Goal: Feedback & Contribution: Submit feedback/report problem

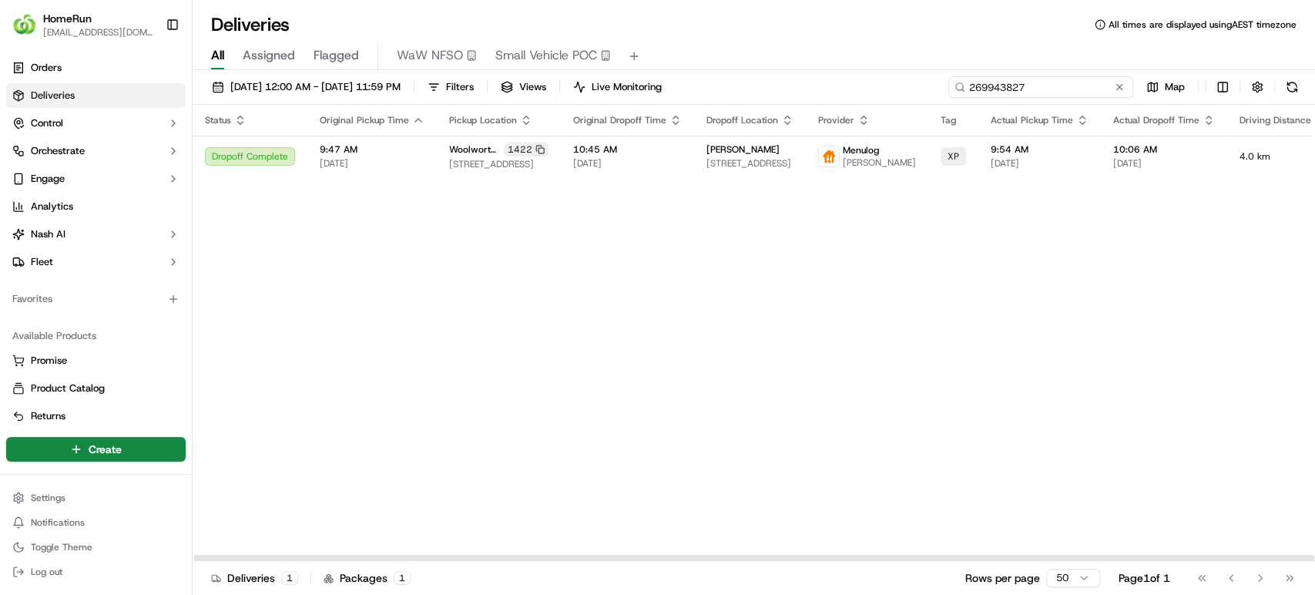
drag, startPoint x: 1050, startPoint y: 92, endPoint x: 545, endPoint y: 91, distance: 504.4
click at [545, 91] on div "16/09/2025 12:00 AM - 20/09/2025 11:59 PM Filters Views Live Monitoring 2699438…" at bounding box center [754, 90] width 1122 height 28
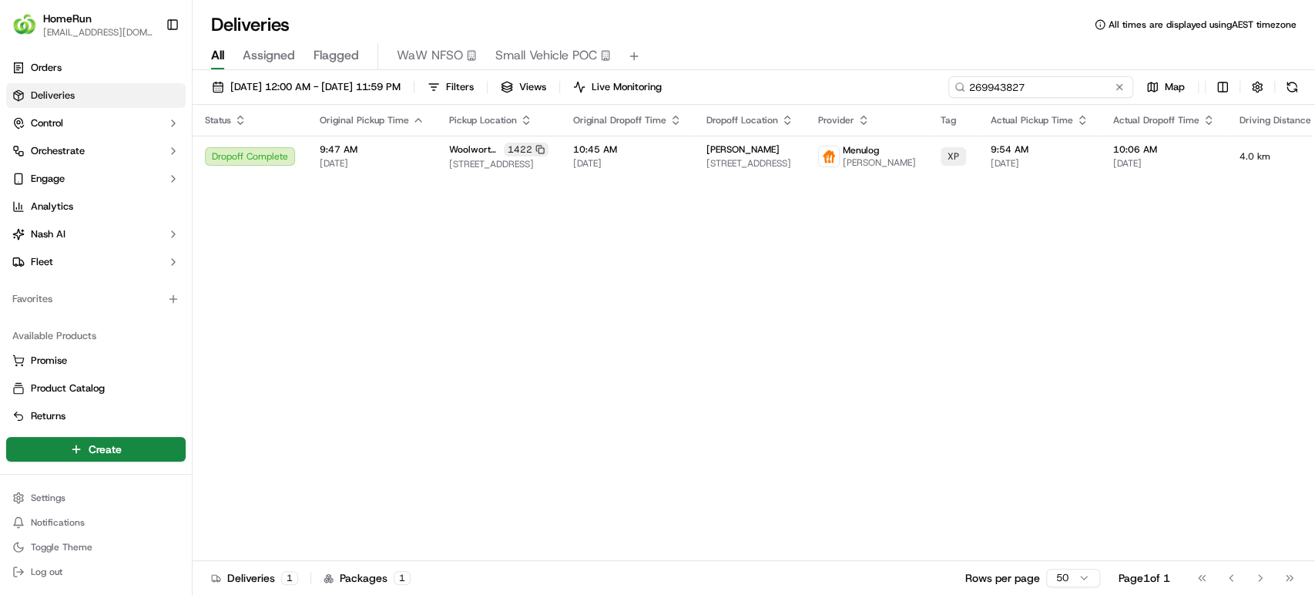
paste input "66821"
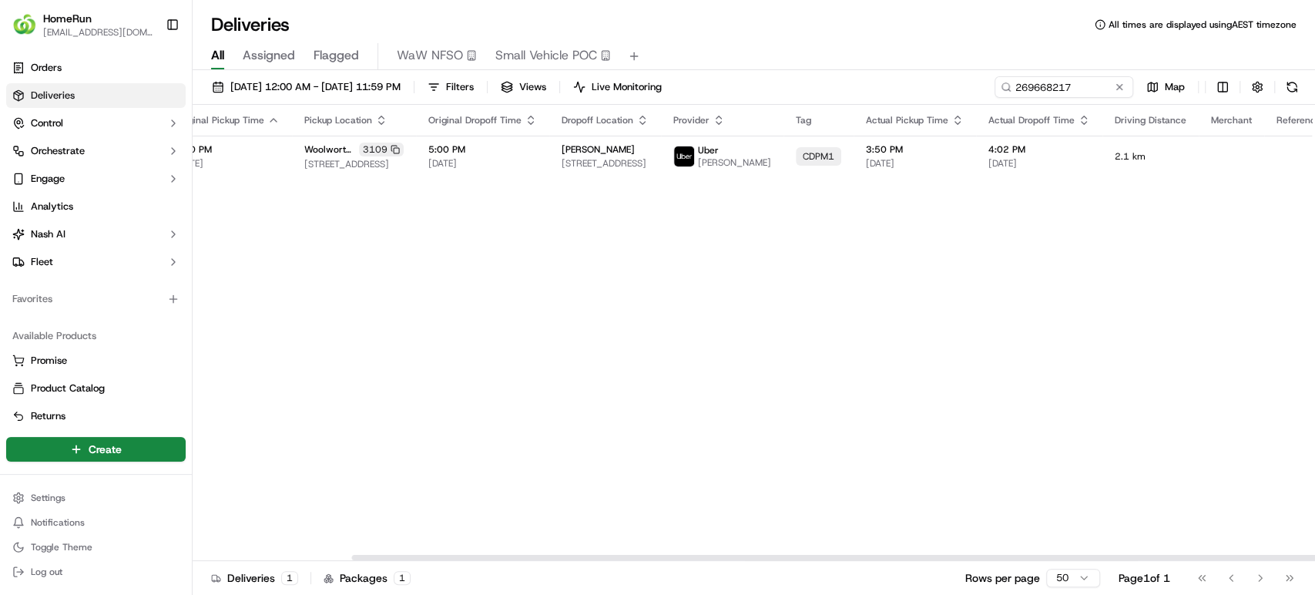
scroll to position [0, 184]
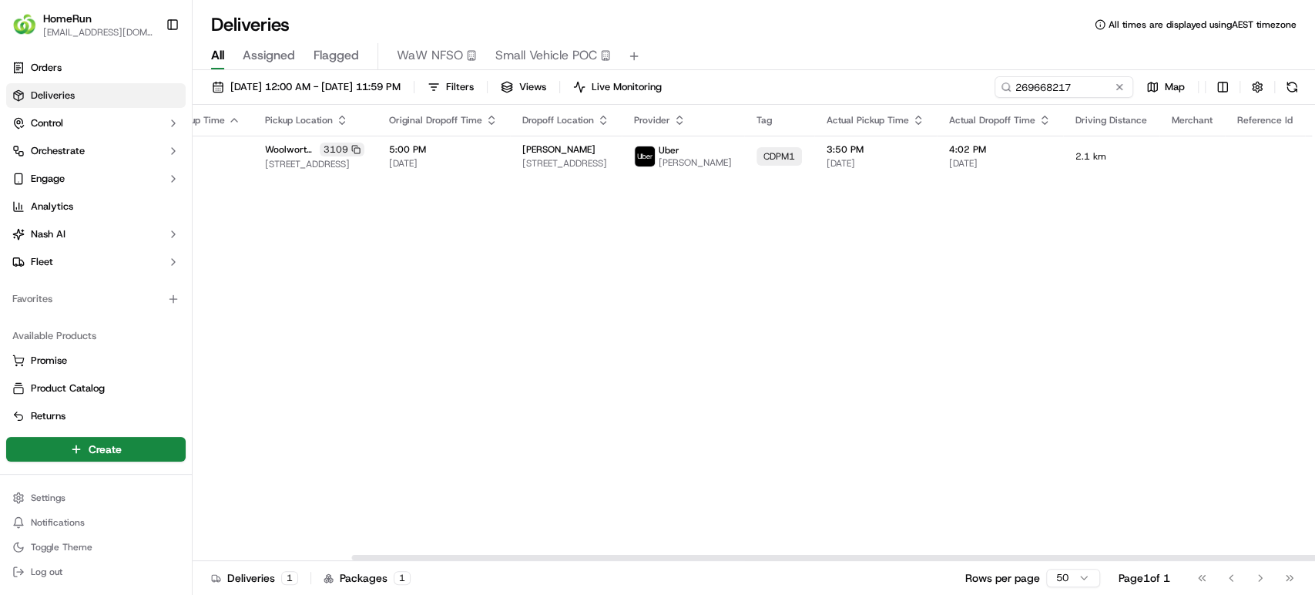
drag, startPoint x: 1064, startPoint y: 558, endPoint x: 1313, endPoint y: 528, distance: 250.5
click at [1313, 554] on div at bounding box center [912, 556] width 1120 height 5
click at [1314, 160] on button at bounding box center [1340, 156] width 18 height 18
drag, startPoint x: 1097, startPoint y: 88, endPoint x: 683, endPoint y: 18, distance: 420.1
click at [683, 18] on div "Deliveries All times are displayed using AEST timezone All Assigned Flagged WaW…" at bounding box center [754, 297] width 1122 height 595
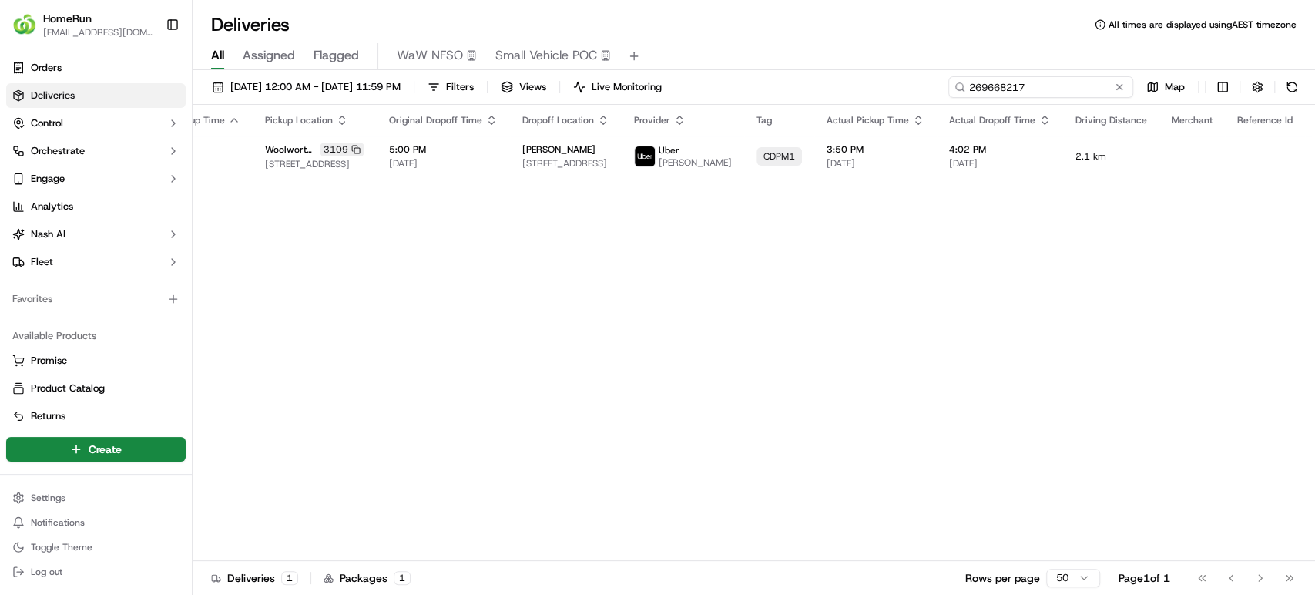
paste input "73163364"
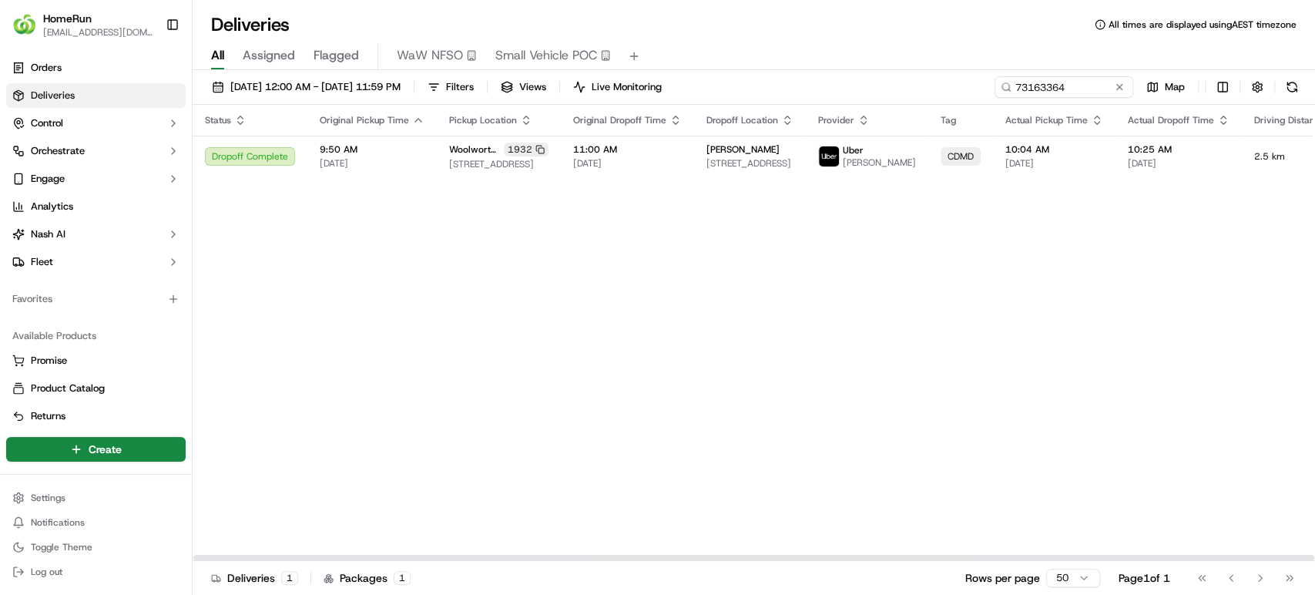
scroll to position [0, 183]
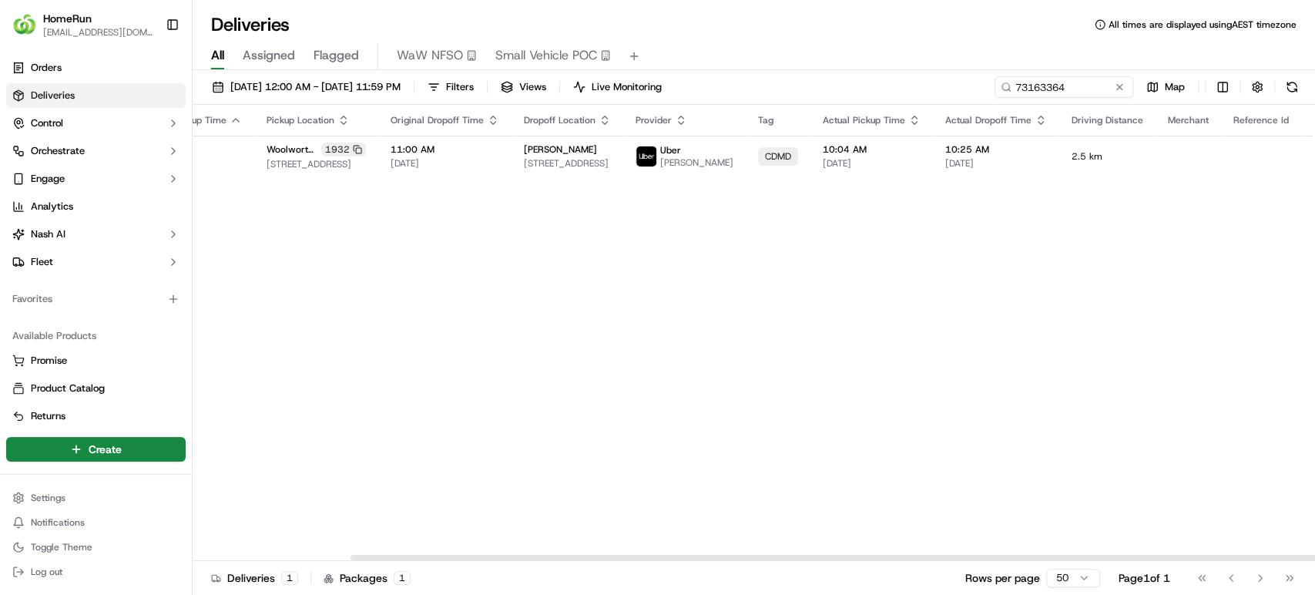
drag, startPoint x: 952, startPoint y: 555, endPoint x: 1313, endPoint y: 454, distance: 375.0
click at [1313, 554] on div at bounding box center [910, 556] width 1120 height 5
click at [1314, 154] on button at bounding box center [1336, 156] width 18 height 18
drag, startPoint x: 893, startPoint y: 95, endPoint x: 782, endPoint y: 122, distance: 114.1
click at [782, 122] on div "16/09/2025 12:00 AM - 20/09/2025 11:59 PM Filters Views Live Monitoring 7316336…" at bounding box center [754, 334] width 1122 height 528
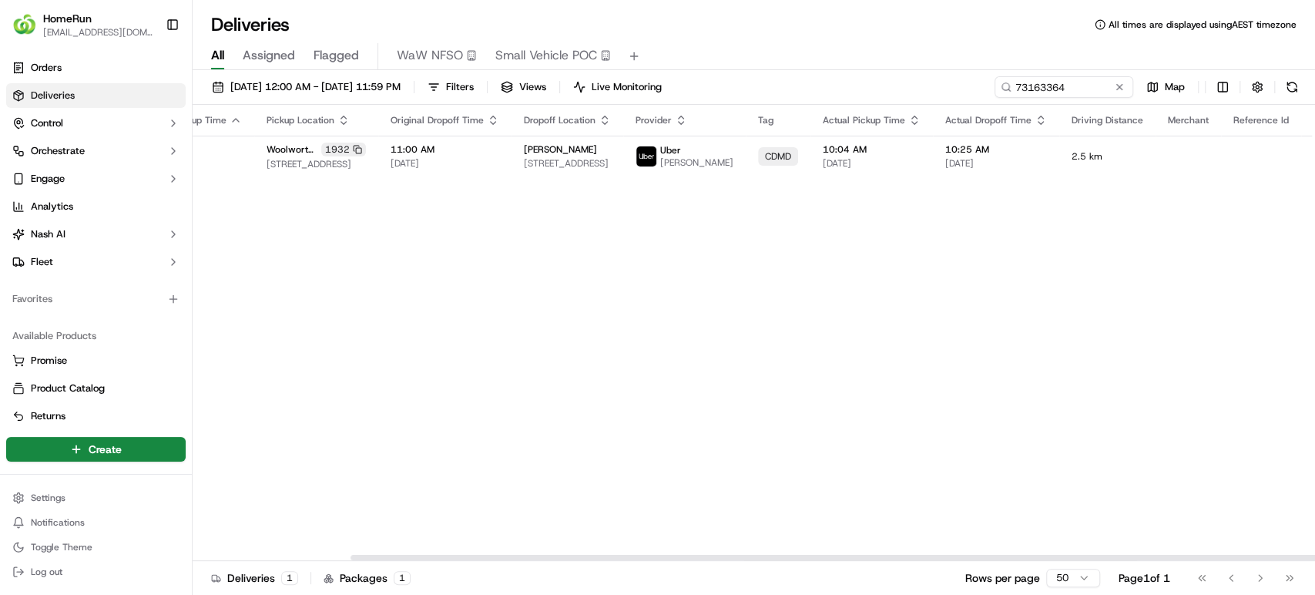
click at [810, 122] on th "Actual Pickup Time" at bounding box center [871, 120] width 122 height 31
drag, startPoint x: 1076, startPoint y: 85, endPoint x: 925, endPoint y: 89, distance: 151.0
click at [925, 89] on div "16/09/2025 12:00 AM - 20/09/2025 11:59 PM Filters Views Live Monitoring 7316336…" at bounding box center [754, 90] width 1122 height 28
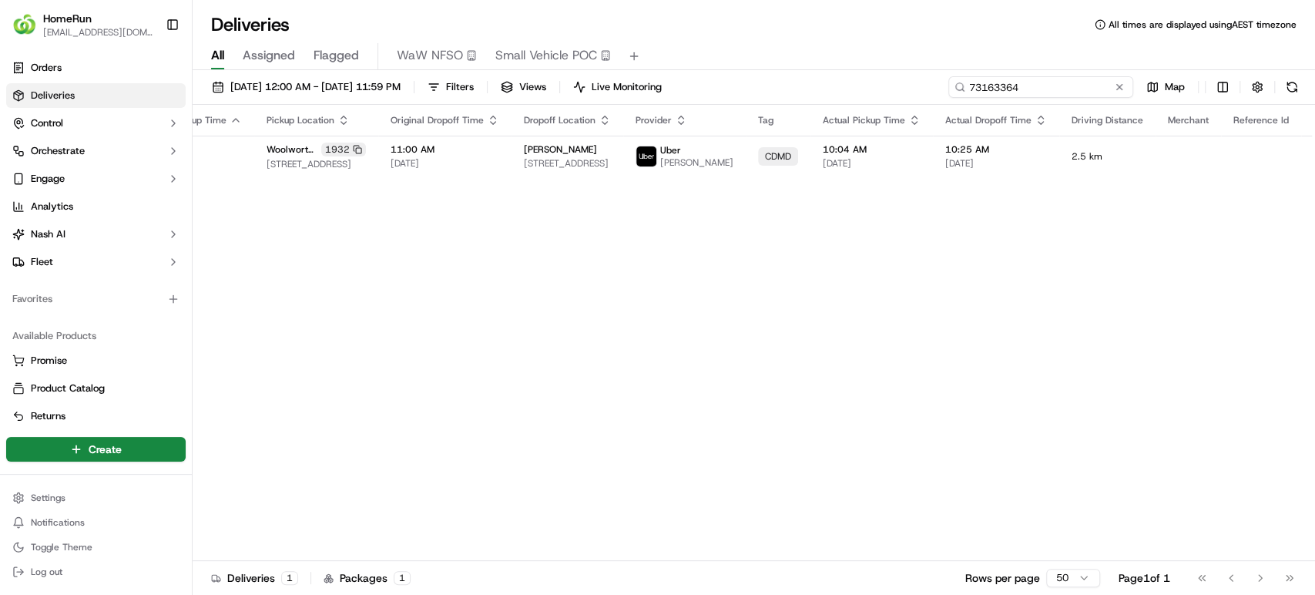
paste input "26874987"
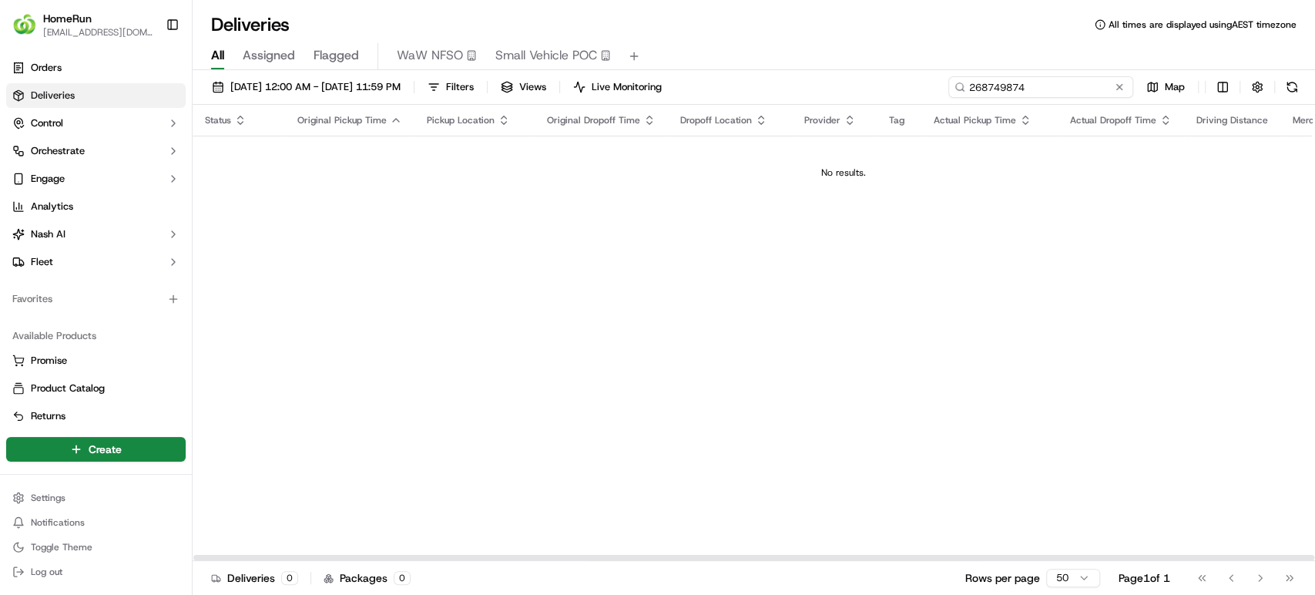
drag, startPoint x: 953, startPoint y: 74, endPoint x: 866, endPoint y: 50, distance: 90.2
click at [866, 50] on div "Deliveries All times are displayed using AEST timezone All Assigned Flagged WaW…" at bounding box center [754, 297] width 1122 height 595
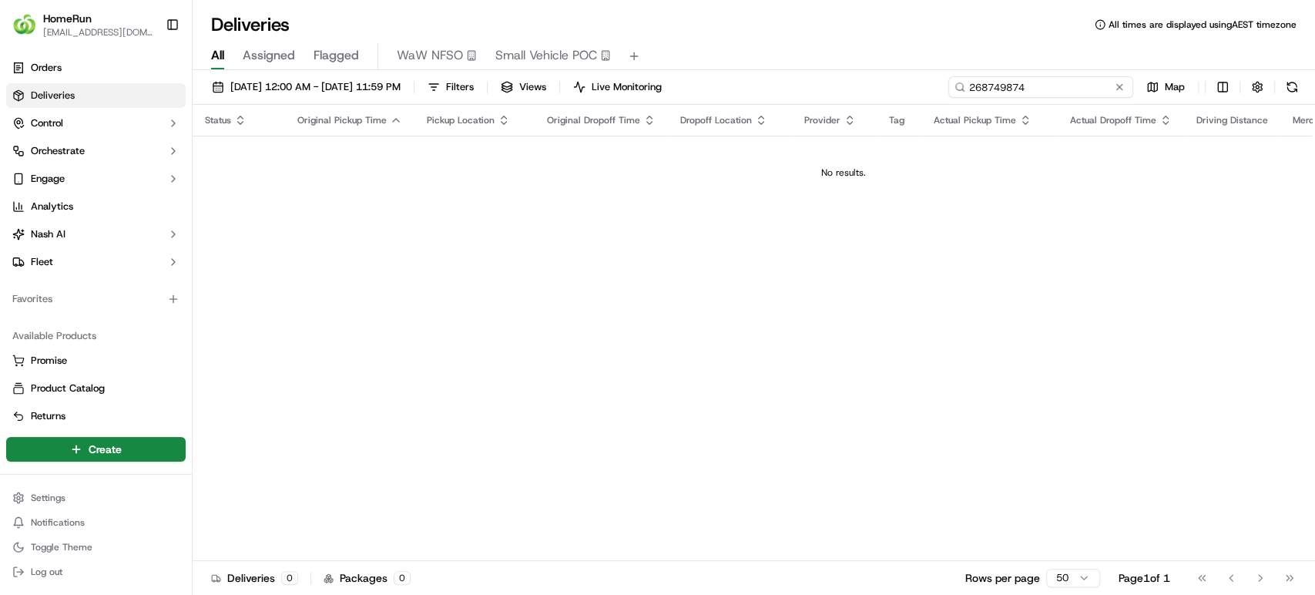
paste input "70060115"
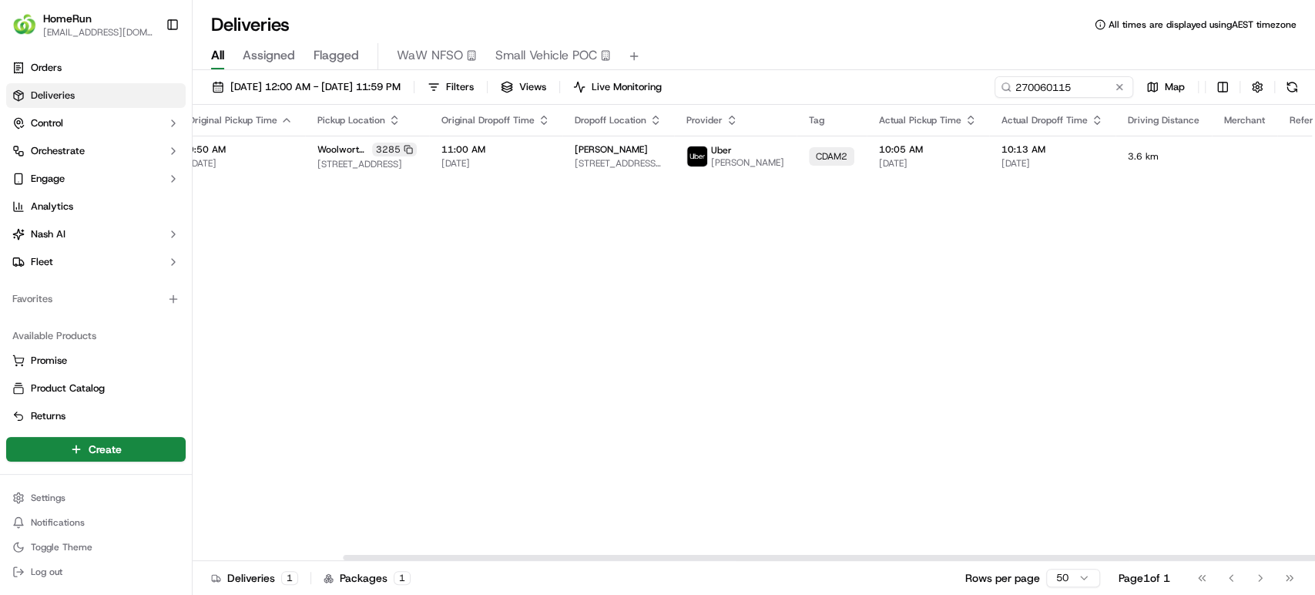
scroll to position [0, 183]
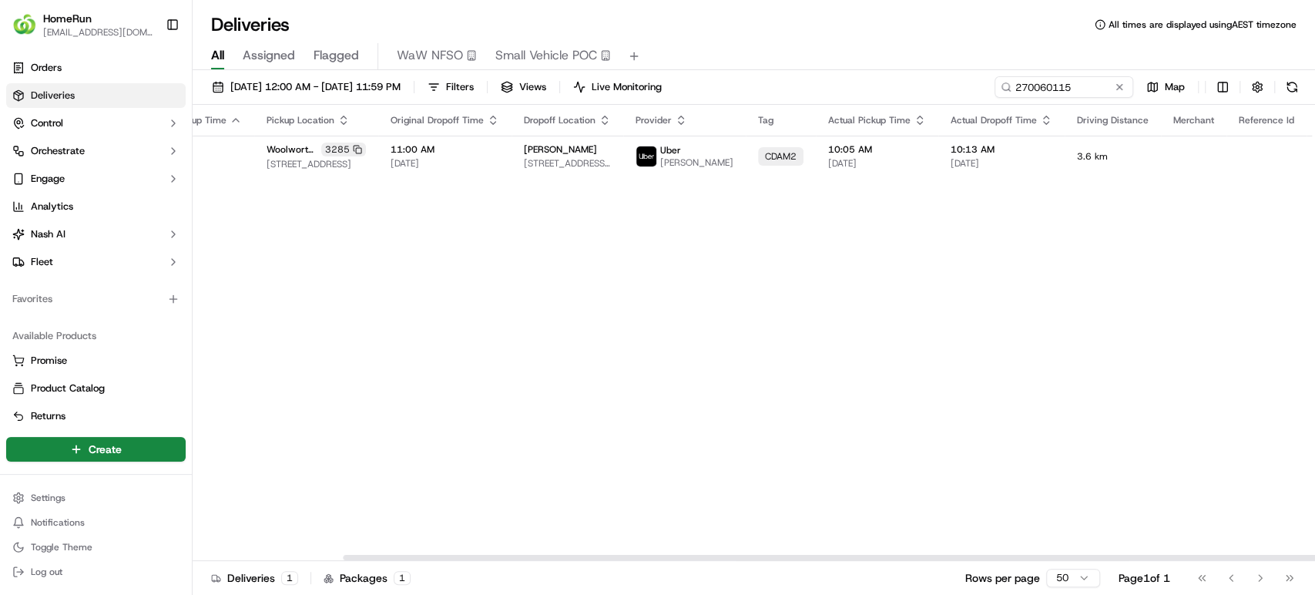
drag, startPoint x: 1110, startPoint y: 558, endPoint x: 1313, endPoint y: 533, distance: 204.0
click at [1313, 554] on div at bounding box center [903, 556] width 1120 height 5
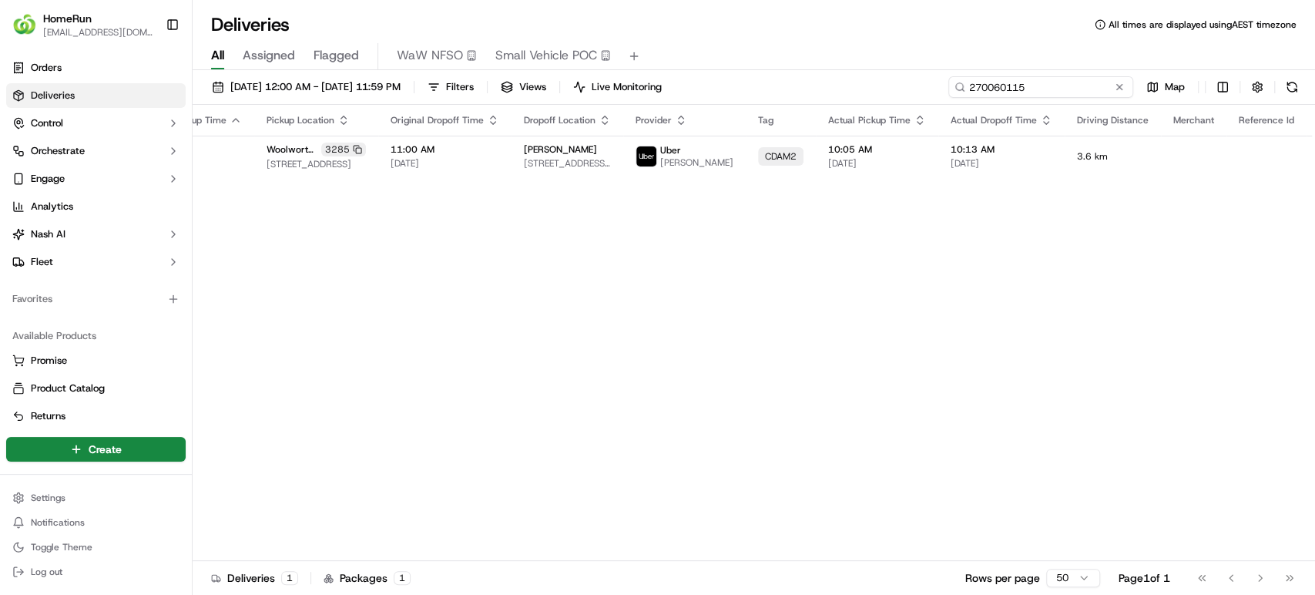
drag, startPoint x: 1092, startPoint y: 79, endPoint x: 482, endPoint y: 74, distance: 609.9
click at [482, 74] on div "16/09/2025 12:00 AM - 20/09/2025 11:59 PM Filters Views Live Monitoring 2700601…" at bounding box center [754, 334] width 1122 height 528
paste input "58128"
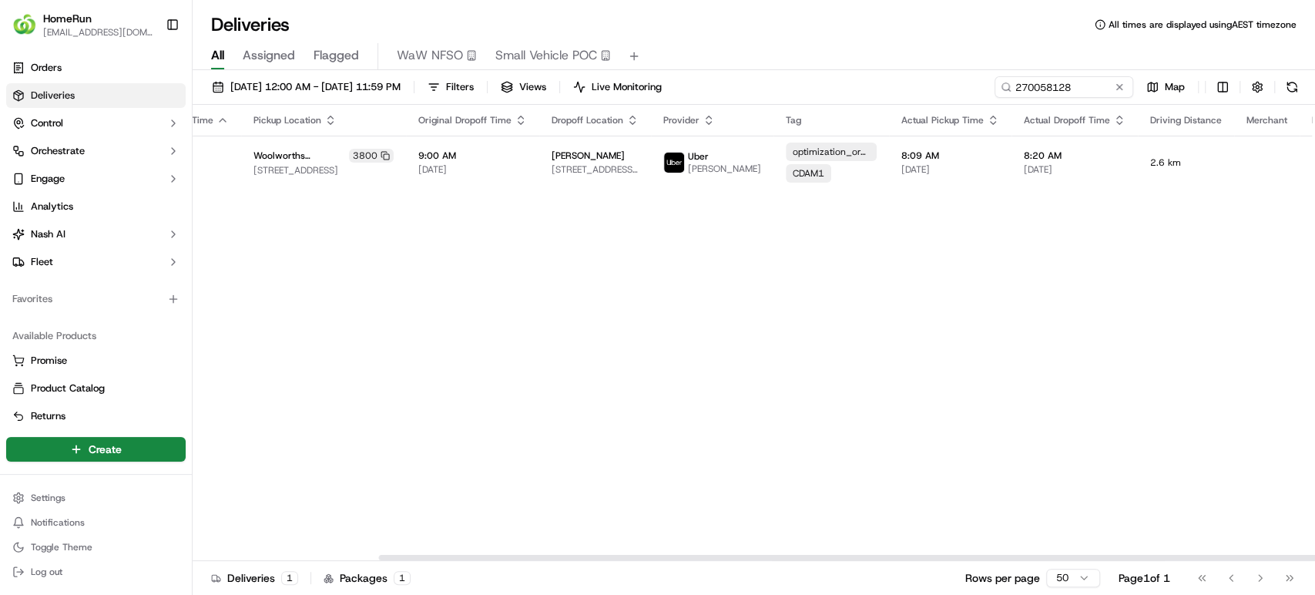
scroll to position [0, 223]
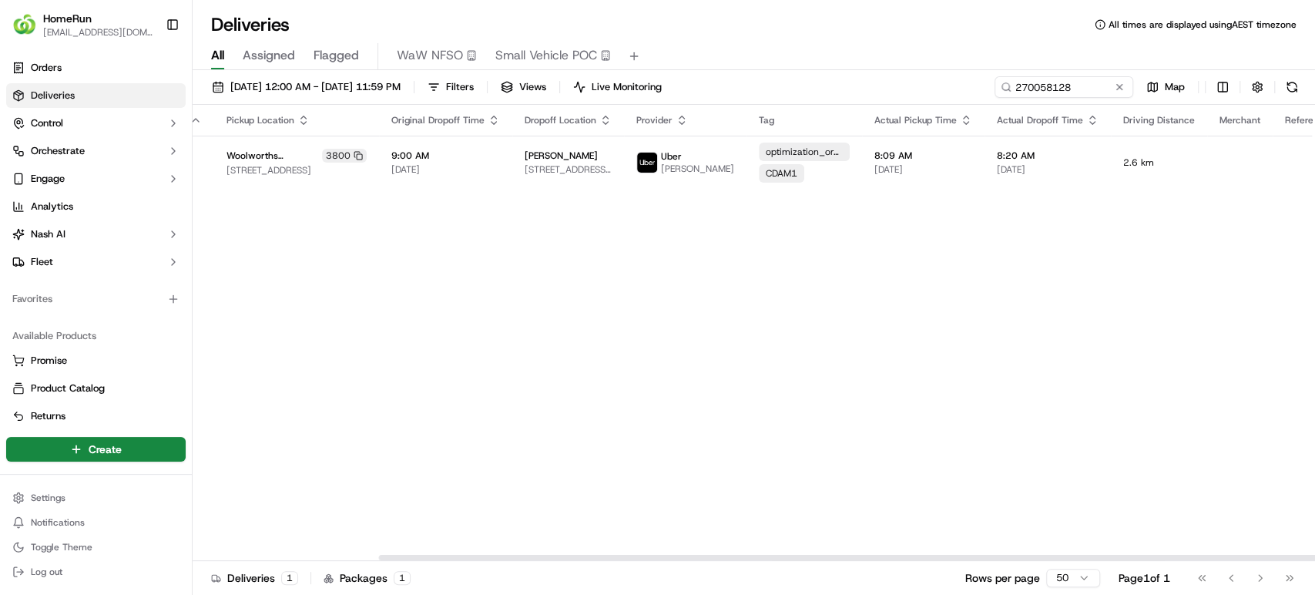
drag, startPoint x: 1120, startPoint y: 559, endPoint x: 1313, endPoint y: 499, distance: 201.7
click at [1313, 554] on div at bounding box center [939, 556] width 1120 height 5
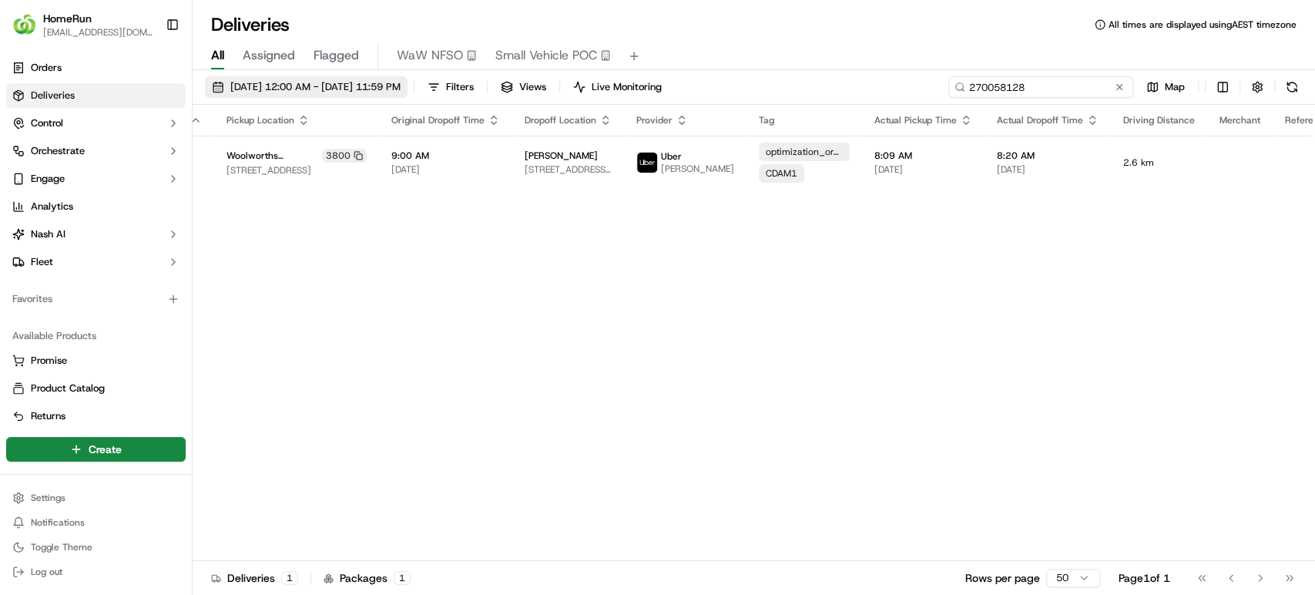
drag, startPoint x: 1092, startPoint y: 91, endPoint x: 459, endPoint y: 90, distance: 633.0
click at [459, 90] on div "16/09/2025 12:00 AM - 20/09/2025 11:59 PM Filters Views Live Monitoring 2700581…" at bounding box center [754, 90] width 1122 height 28
paste input "69105813"
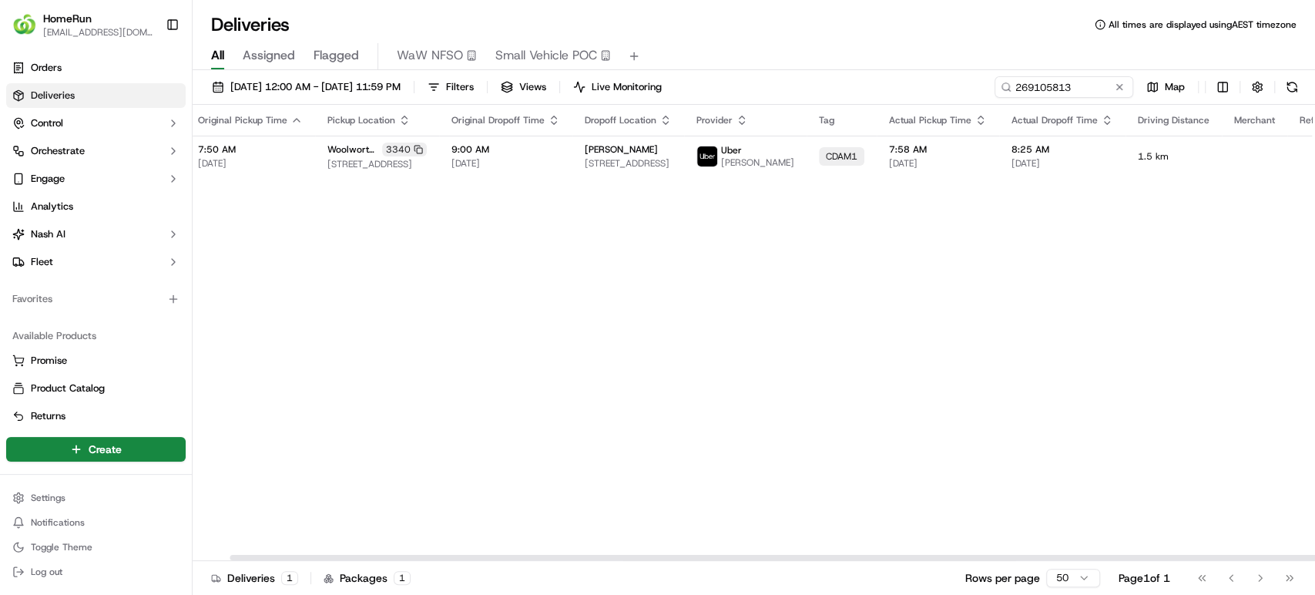
scroll to position [0, 183]
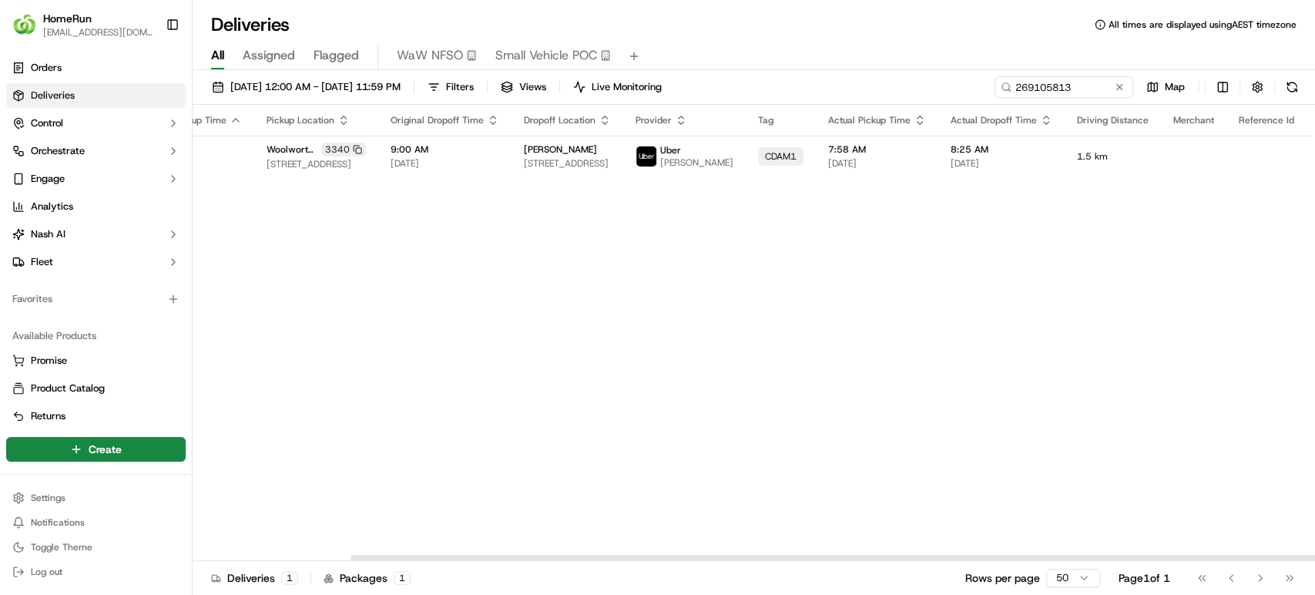
drag, startPoint x: 721, startPoint y: 556, endPoint x: 993, endPoint y: 562, distance: 271.9
click at [993, 560] on div at bounding box center [910, 556] width 1120 height 5
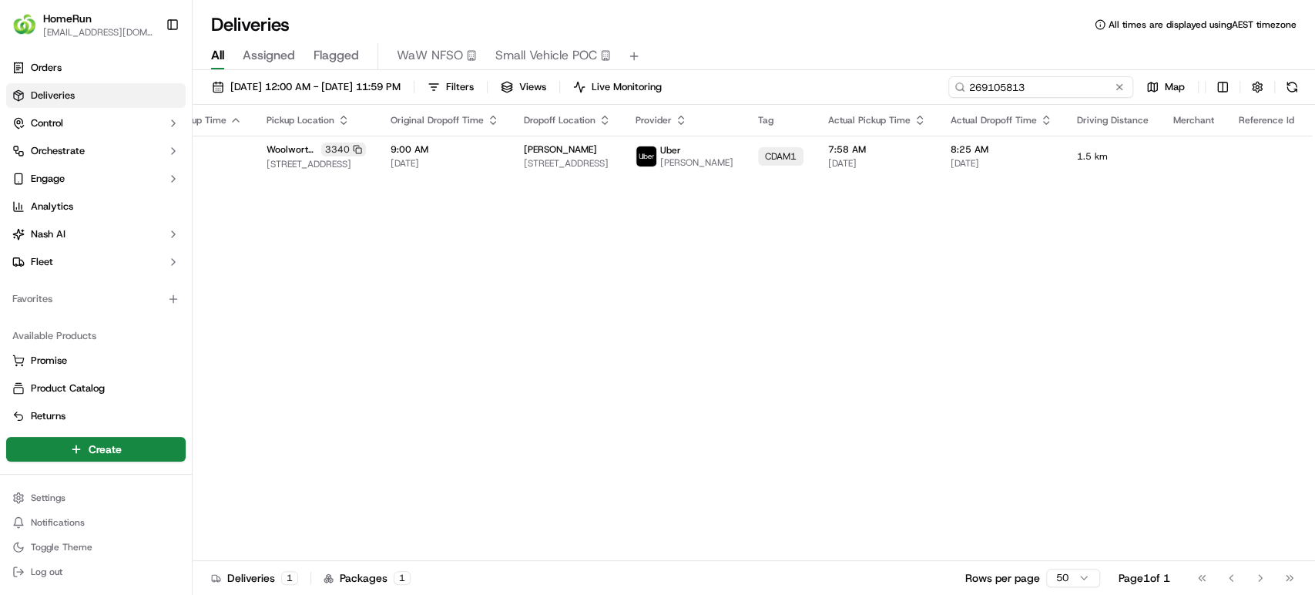
drag, startPoint x: 1099, startPoint y: 84, endPoint x: 796, endPoint y: 72, distance: 303.6
click at [796, 72] on div "16/09/2025 12:00 AM - 20/09/2025 11:59 PM Filters Views Live Monitoring 2691058…" at bounding box center [754, 334] width 1122 height 528
paste input "70034554"
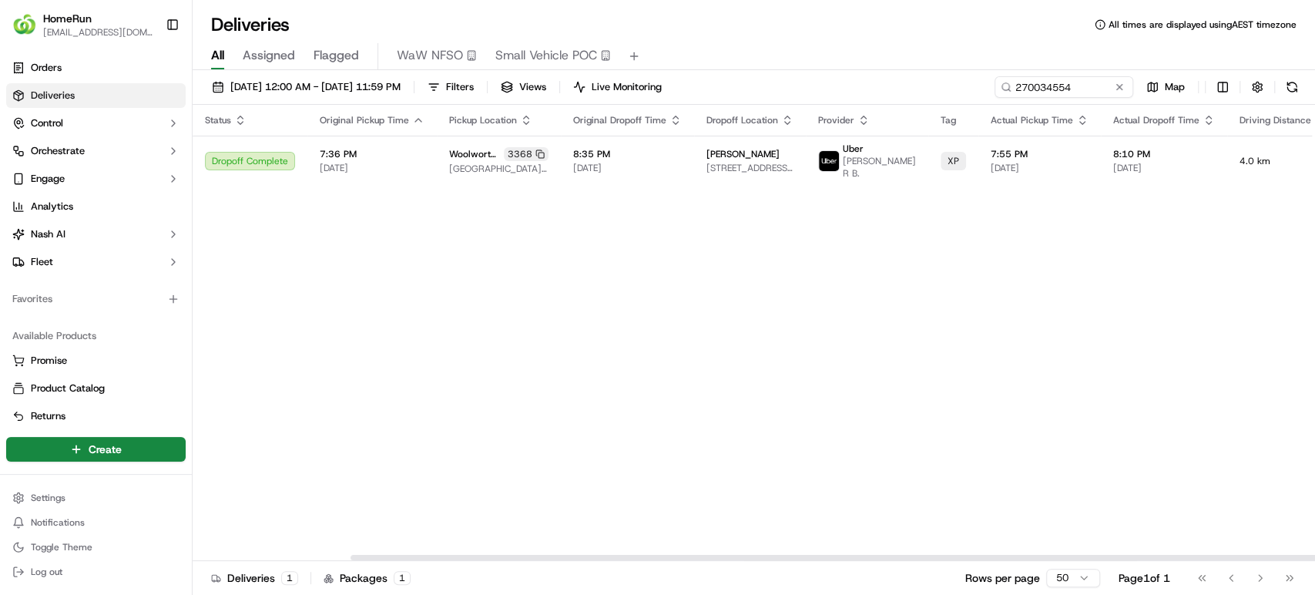
scroll to position [0, 183]
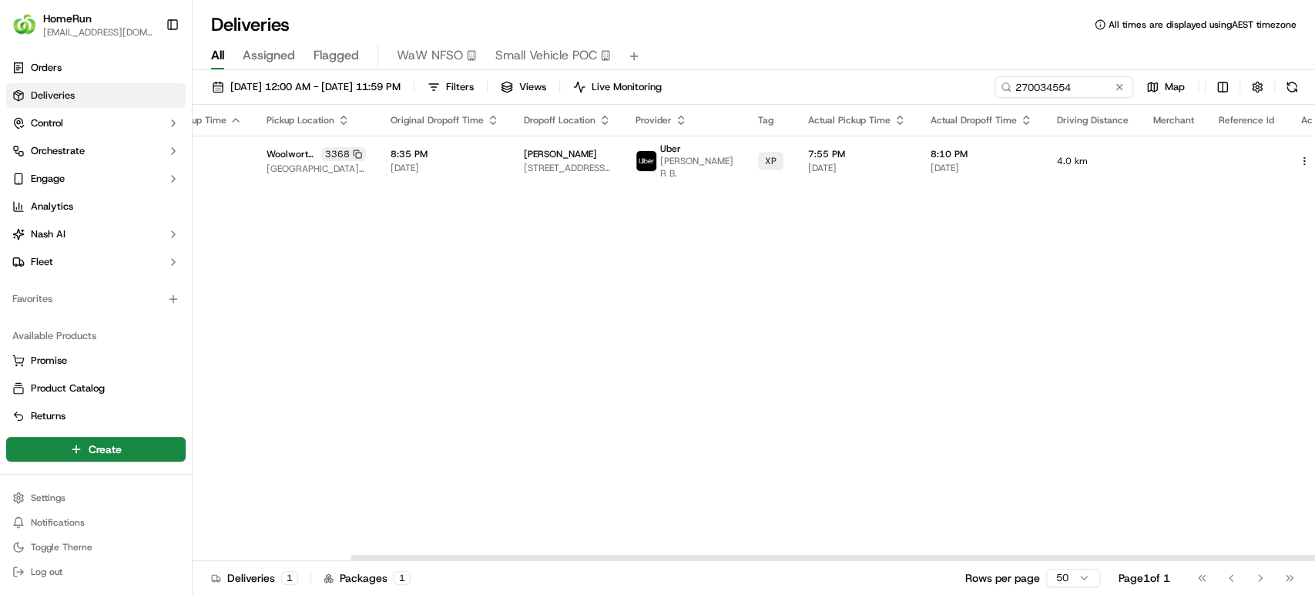
drag, startPoint x: 1038, startPoint y: 553, endPoint x: 1190, endPoint y: 551, distance: 151.7
click at [1190, 553] on div at bounding box center [754, 557] width 1122 height 8
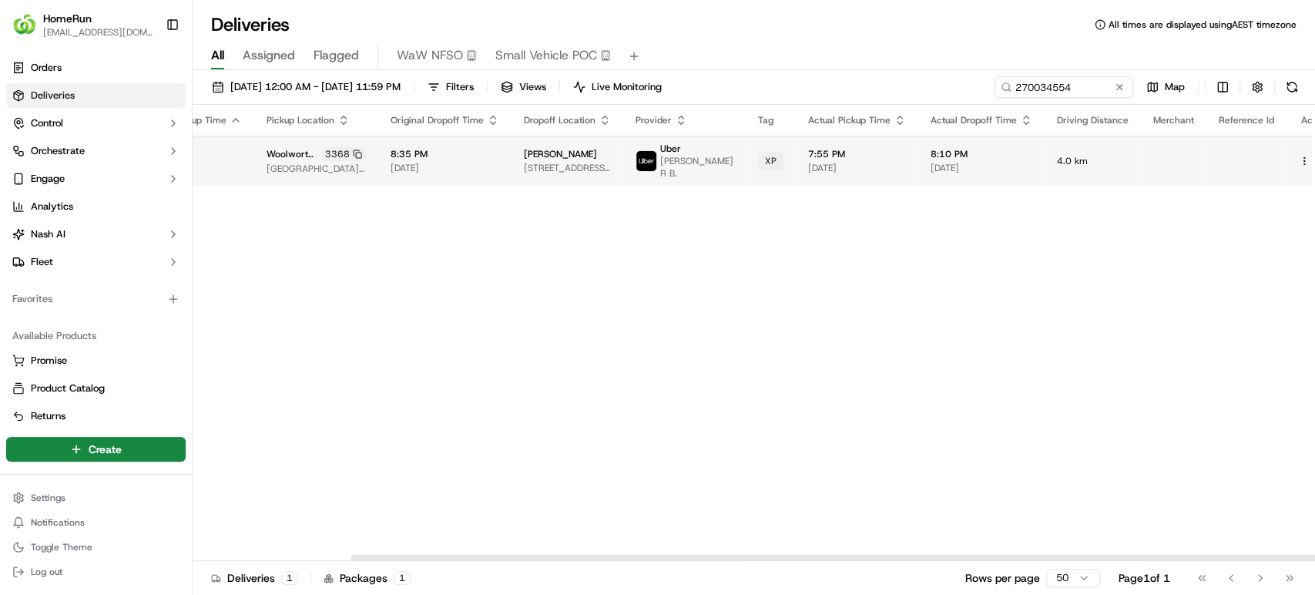
click at [1286, 148] on td at bounding box center [1314, 161] width 57 height 50
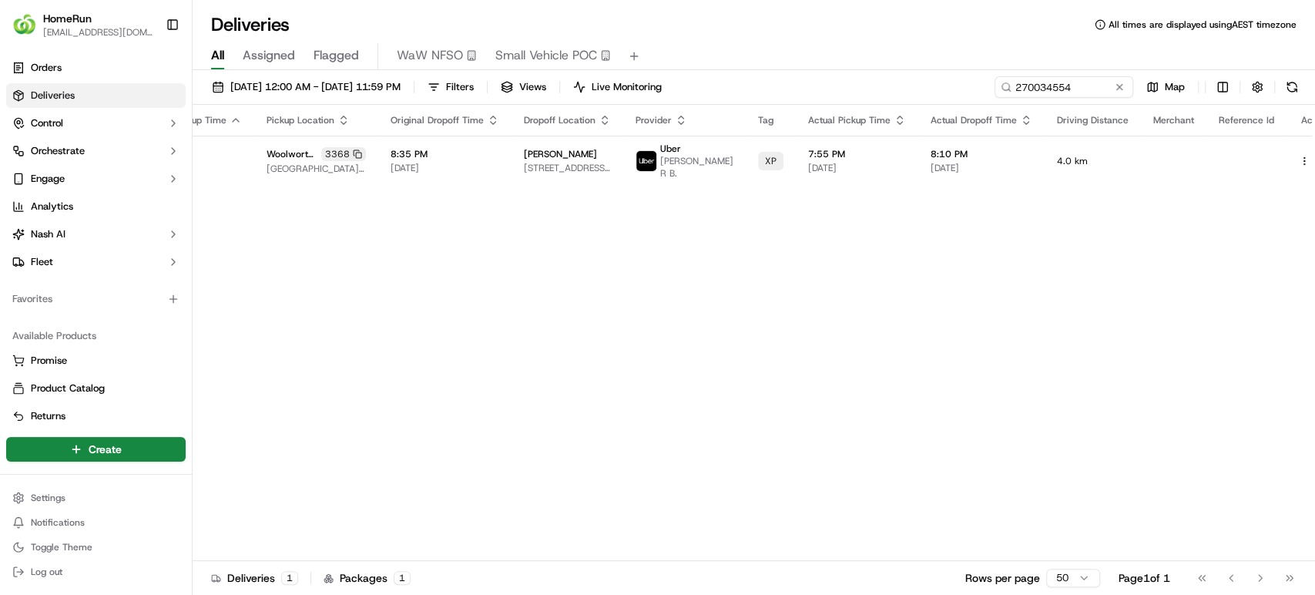
drag, startPoint x: 547, startPoint y: 301, endPoint x: 1232, endPoint y: 181, distance: 695.8
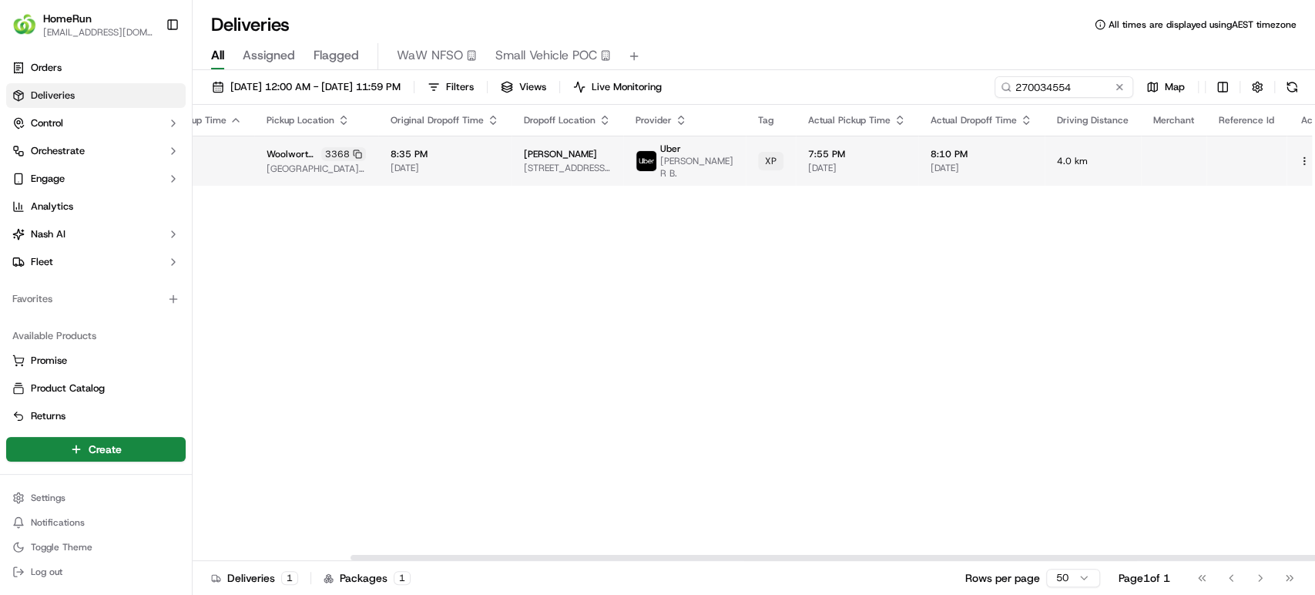
click at [1312, 159] on button at bounding box center [1321, 161] width 18 height 18
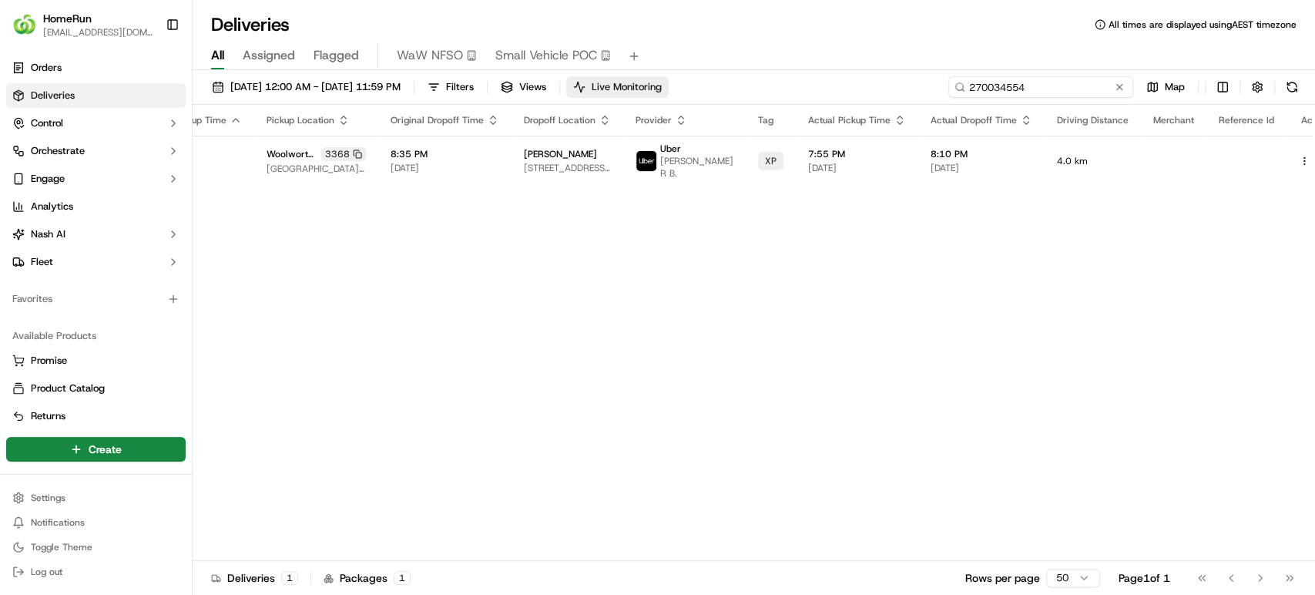
drag, startPoint x: 1089, startPoint y: 79, endPoint x: 702, endPoint y: 77, distance: 386.6
click at [702, 77] on div "16/09/2025 12:00 AM - 20/09/2025 11:59 PM Filters Views Live Monitoring 2700345…" at bounding box center [754, 90] width 1122 height 28
paste input "117808"
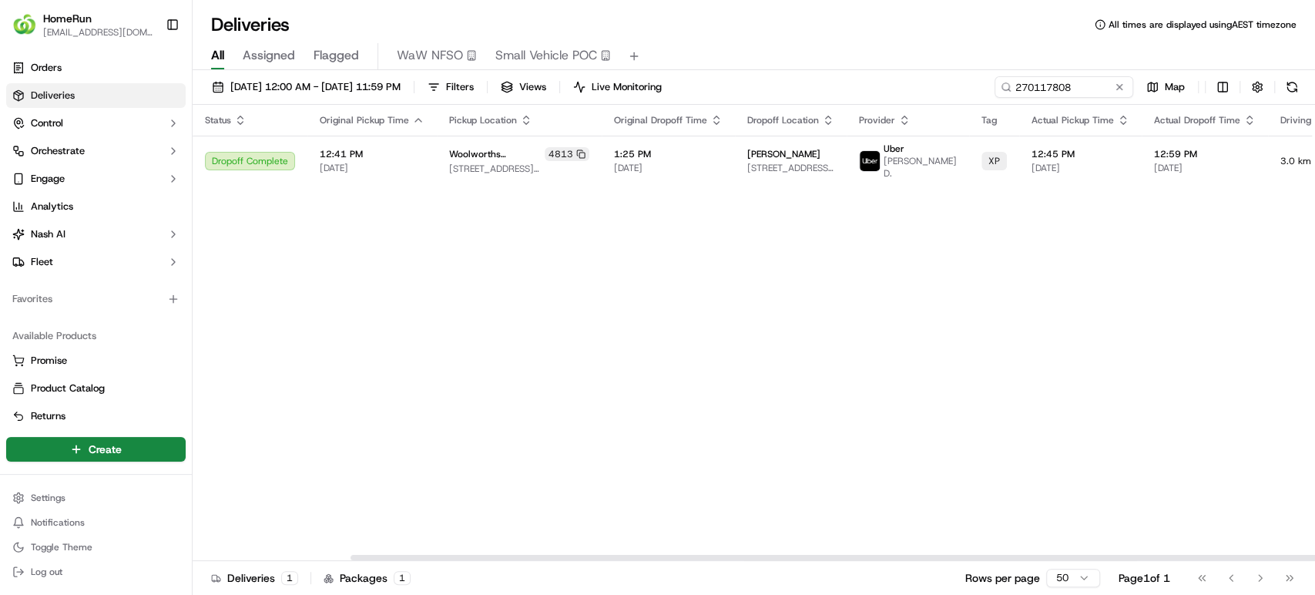
scroll to position [0, 183]
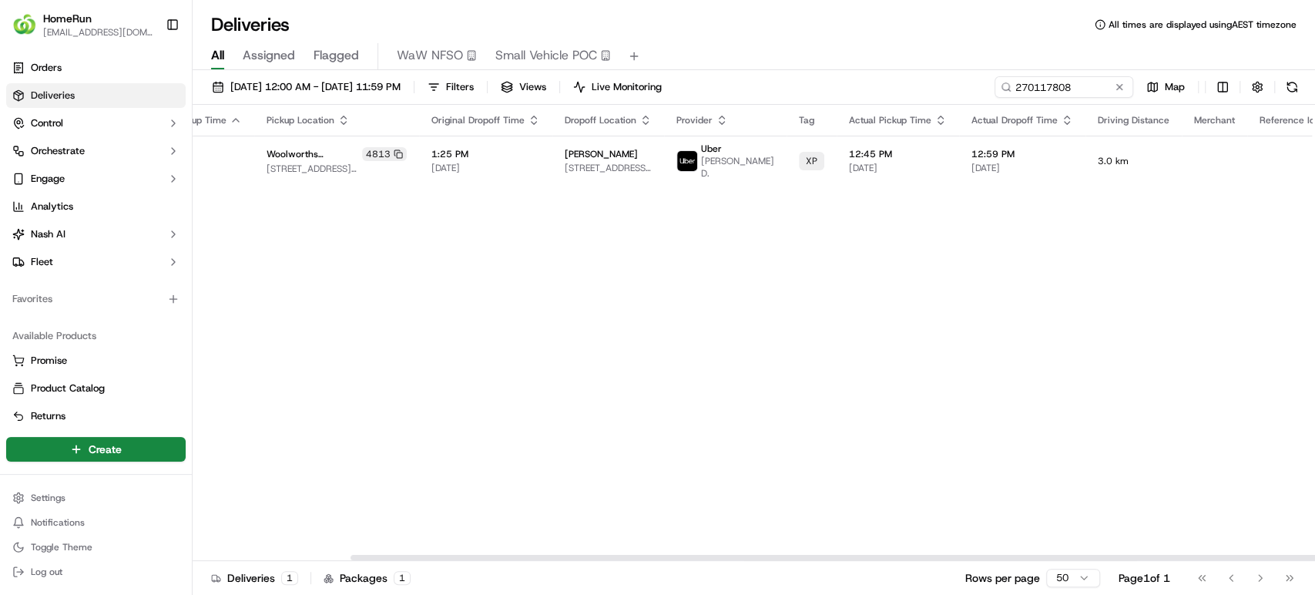
drag, startPoint x: 1010, startPoint y: 556, endPoint x: 1313, endPoint y: 561, distance: 303.5
click at [1313, 560] on div at bounding box center [910, 556] width 1120 height 5
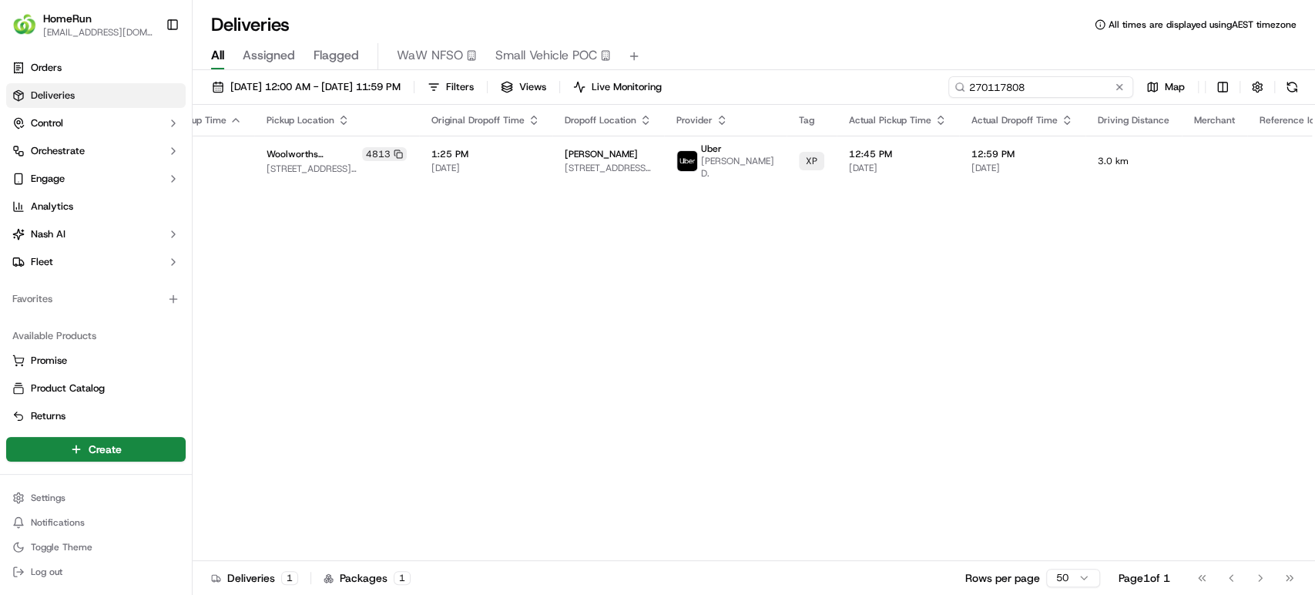
drag, startPoint x: 1093, startPoint y: 82, endPoint x: 779, endPoint y: 85, distance: 313.5
click at [779, 85] on div "16/09/2025 12:00 AM - 20/09/2025 11:59 PM Filters Views Live Monitoring 2701178…" at bounding box center [754, 90] width 1122 height 28
paste input "01825"
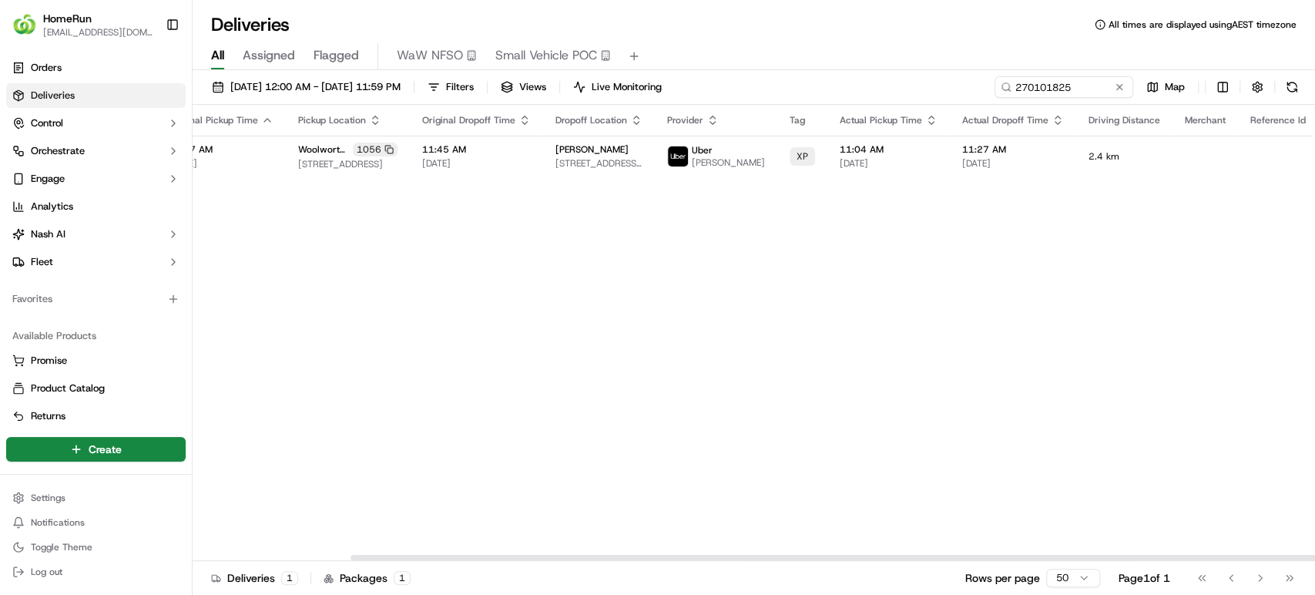
scroll to position [0, 183]
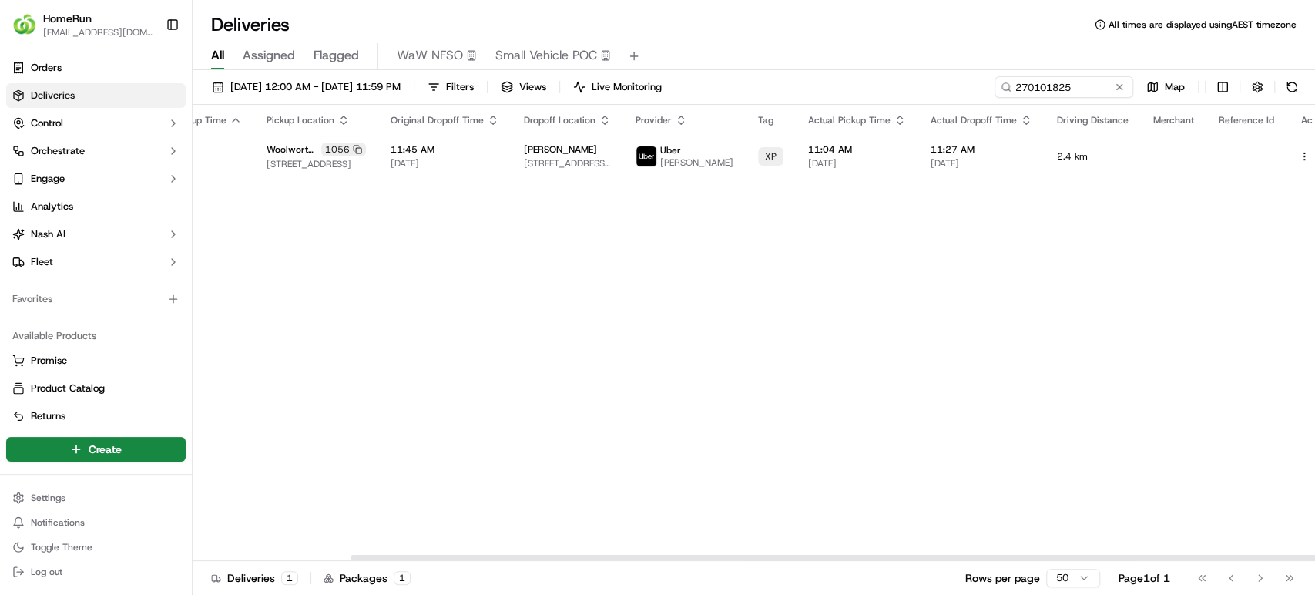
drag, startPoint x: 1069, startPoint y: 556, endPoint x: 1313, endPoint y: 506, distance: 249.2
click at [1313, 554] on div at bounding box center [910, 556] width 1120 height 5
click at [1286, 149] on td at bounding box center [1314, 157] width 57 height 42
click at [1312, 159] on button at bounding box center [1321, 156] width 18 height 18
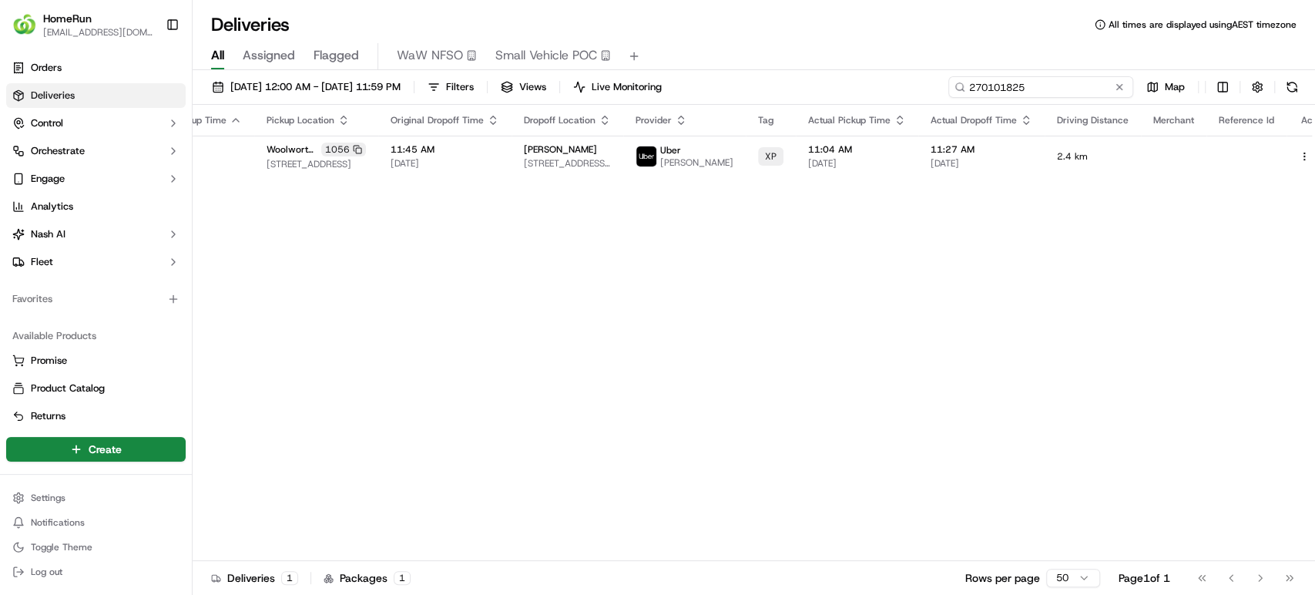
drag, startPoint x: 1087, startPoint y: 81, endPoint x: 961, endPoint y: 71, distance: 125.9
click at [956, 72] on div "16/09/2025 12:00 AM - 20/09/2025 11:59 PM Filters Views Live Monitoring 2701018…" at bounding box center [754, 334] width 1122 height 528
paste input "083647"
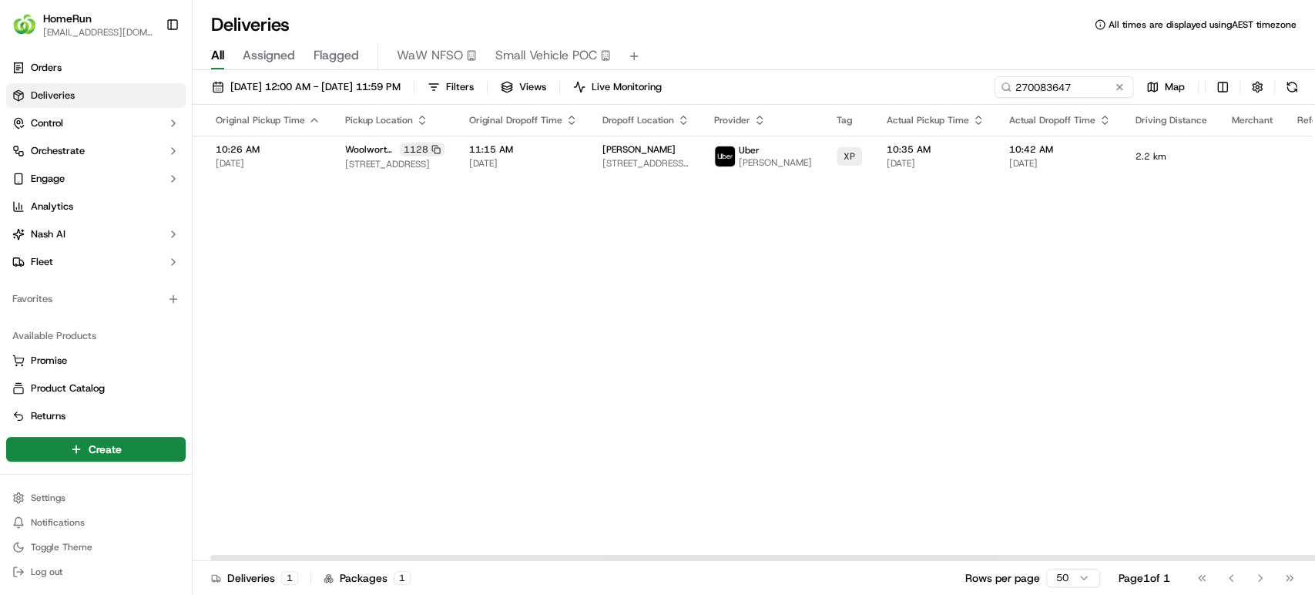
scroll to position [0, 183]
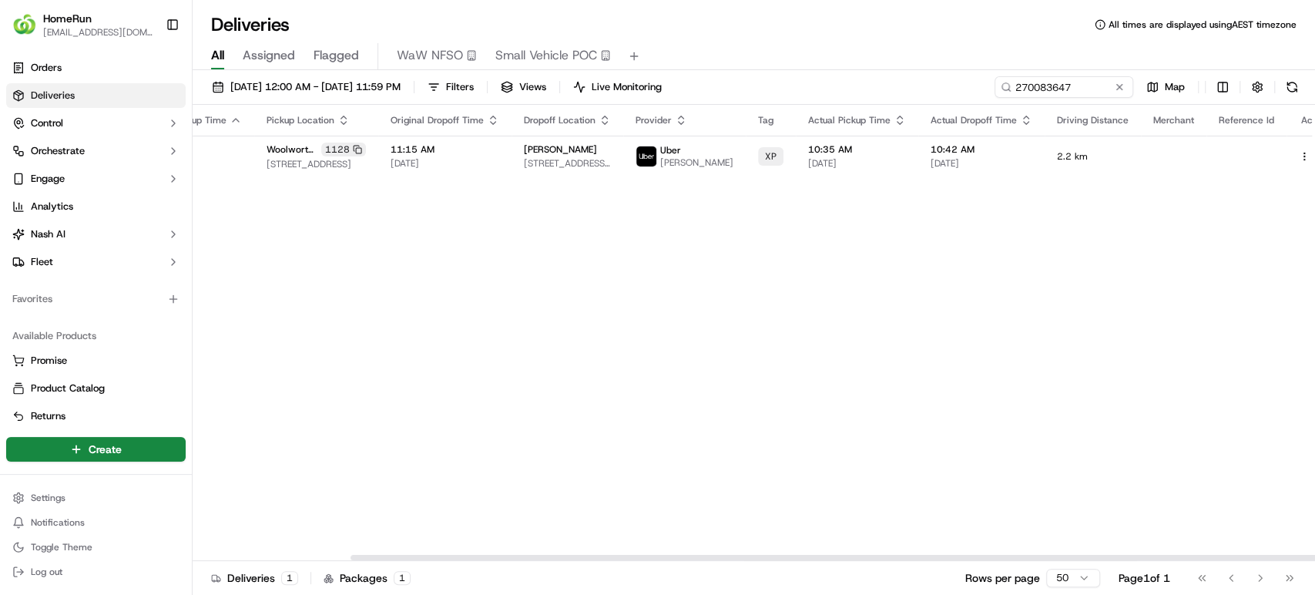
drag, startPoint x: 642, startPoint y: 554, endPoint x: 965, endPoint y: 596, distance: 325.3
click at [965, 560] on div at bounding box center [910, 556] width 1120 height 5
click at [1312, 159] on button at bounding box center [1321, 156] width 18 height 18
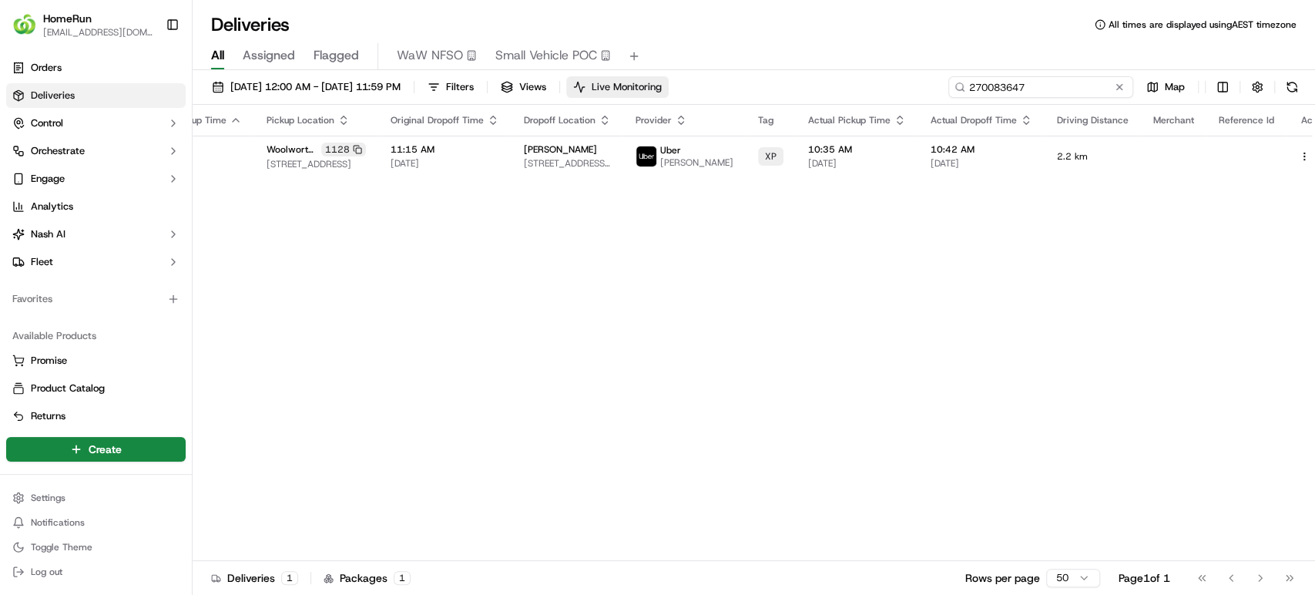
drag, startPoint x: 1070, startPoint y: 85, endPoint x: 632, endPoint y: 87, distance: 438.2
click at [632, 87] on div "16/09/2025 12:00 AM - 20/09/2025 11:59 PM Filters Views Live Monitoring 2700836…" at bounding box center [754, 90] width 1122 height 28
paste input "69755742"
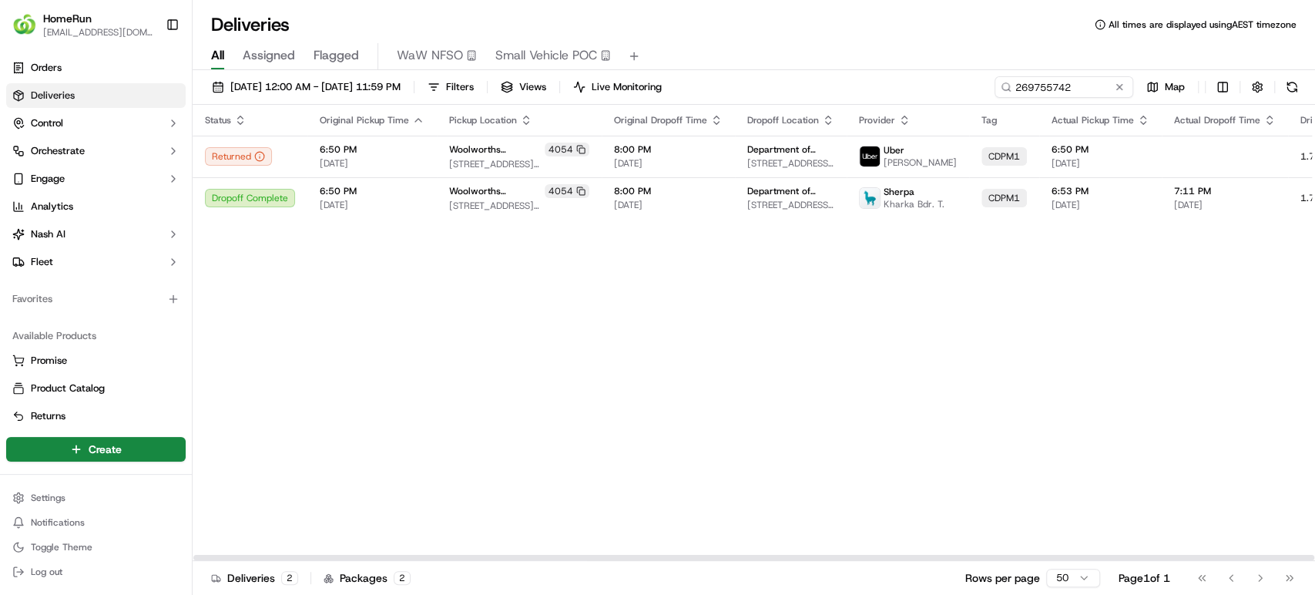
scroll to position [0, 183]
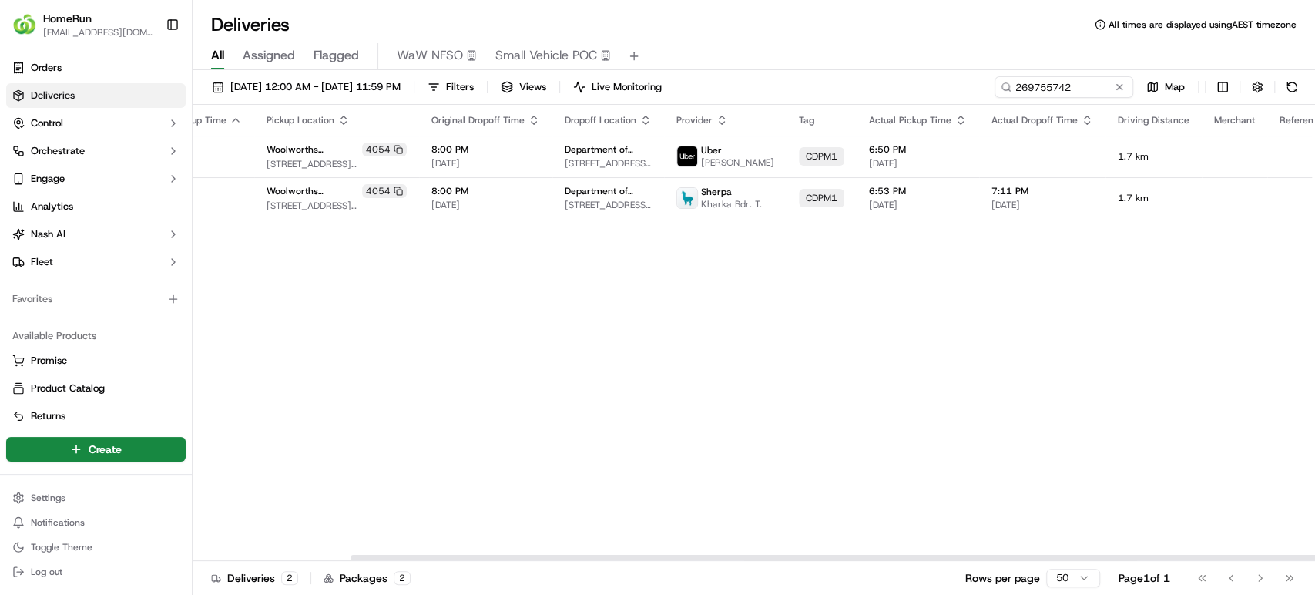
drag, startPoint x: 725, startPoint y: 554, endPoint x: 988, endPoint y: 554, distance: 263.4
click at [988, 554] on div at bounding box center [910, 556] width 1120 height 5
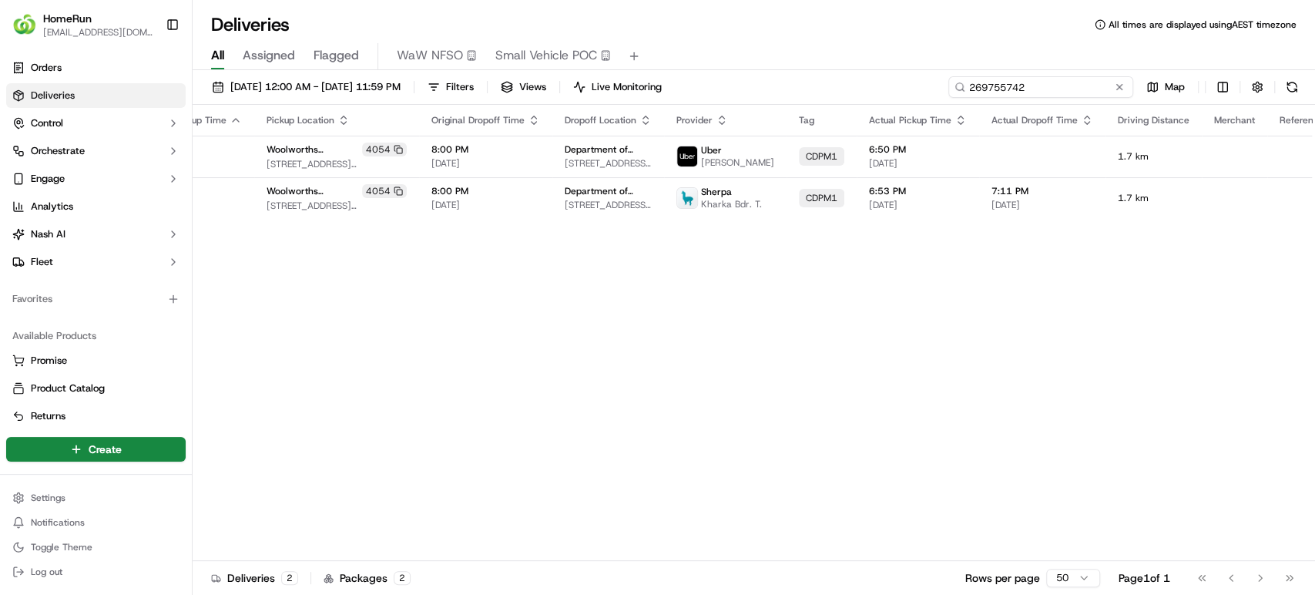
drag, startPoint x: 1094, startPoint y: 92, endPoint x: 816, endPoint y: 88, distance: 278.8
click at [816, 88] on div "16/09/2025 12:00 AM - 20/09/2025 11:59 PM Filters Views Live Monitoring 2697557…" at bounding box center [754, 90] width 1122 height 28
paste input "70114114"
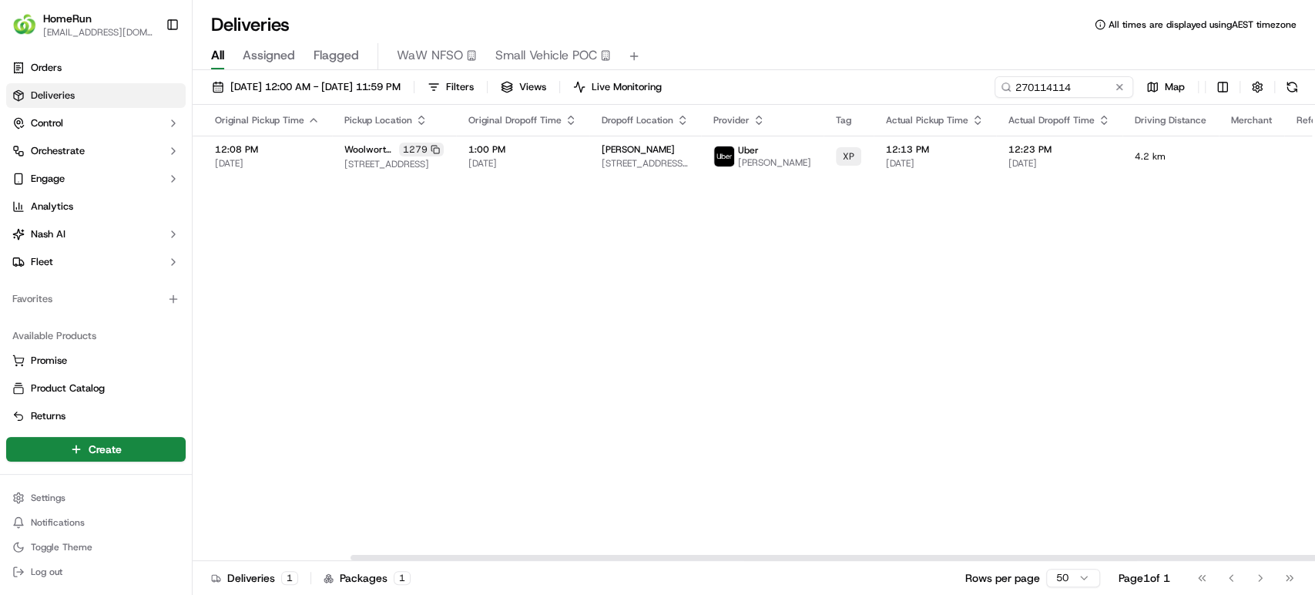
scroll to position [0, 183]
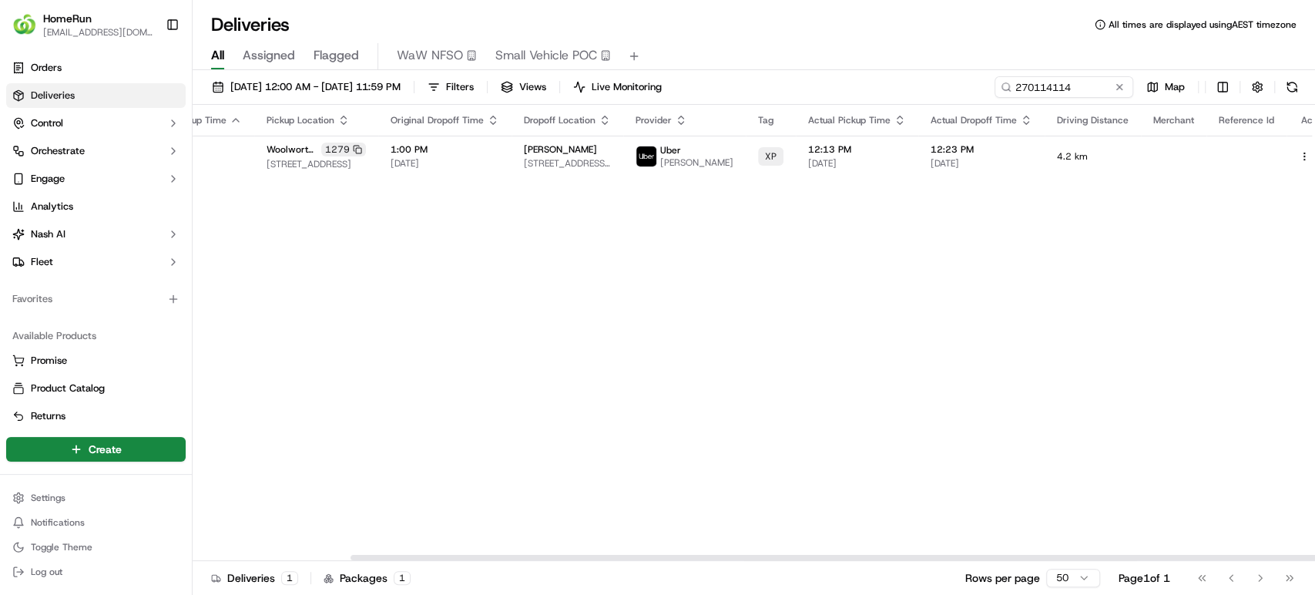
drag, startPoint x: 879, startPoint y: 554, endPoint x: 1168, endPoint y: 534, distance: 289.5
click at [1152, 560] on div at bounding box center [910, 556] width 1120 height 5
click at [1312, 153] on button at bounding box center [1321, 156] width 18 height 18
click at [1312, 163] on button at bounding box center [1321, 156] width 18 height 18
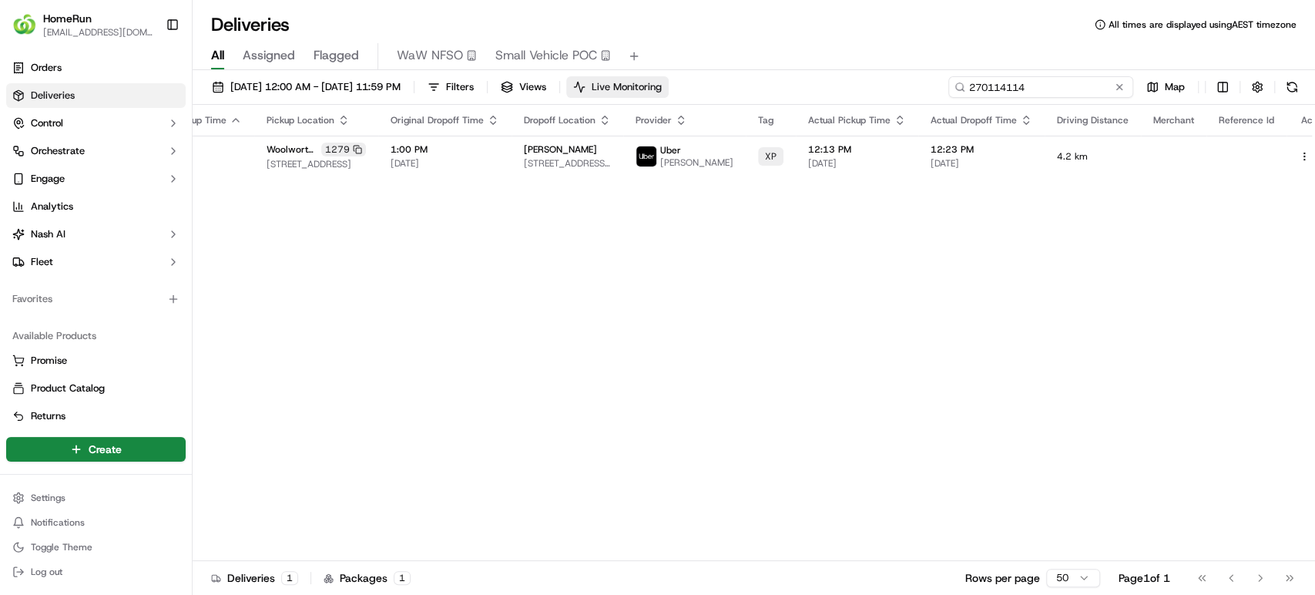
drag, startPoint x: 1077, startPoint y: 92, endPoint x: 715, endPoint y: 91, distance: 362.7
click at [715, 91] on div "16/09/2025 12:00 AM - 20/09/2025 11:59 PM Filters Views Live Monitoring 2701141…" at bounding box center [754, 90] width 1122 height 28
paste input "69322980"
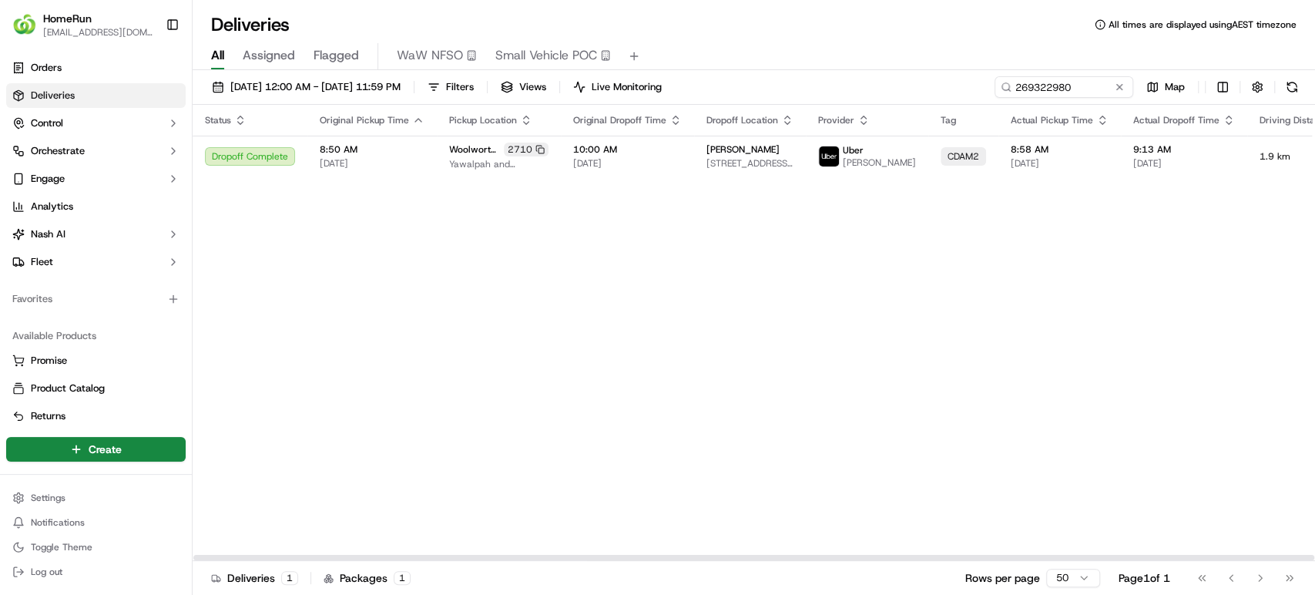
scroll to position [0, 194]
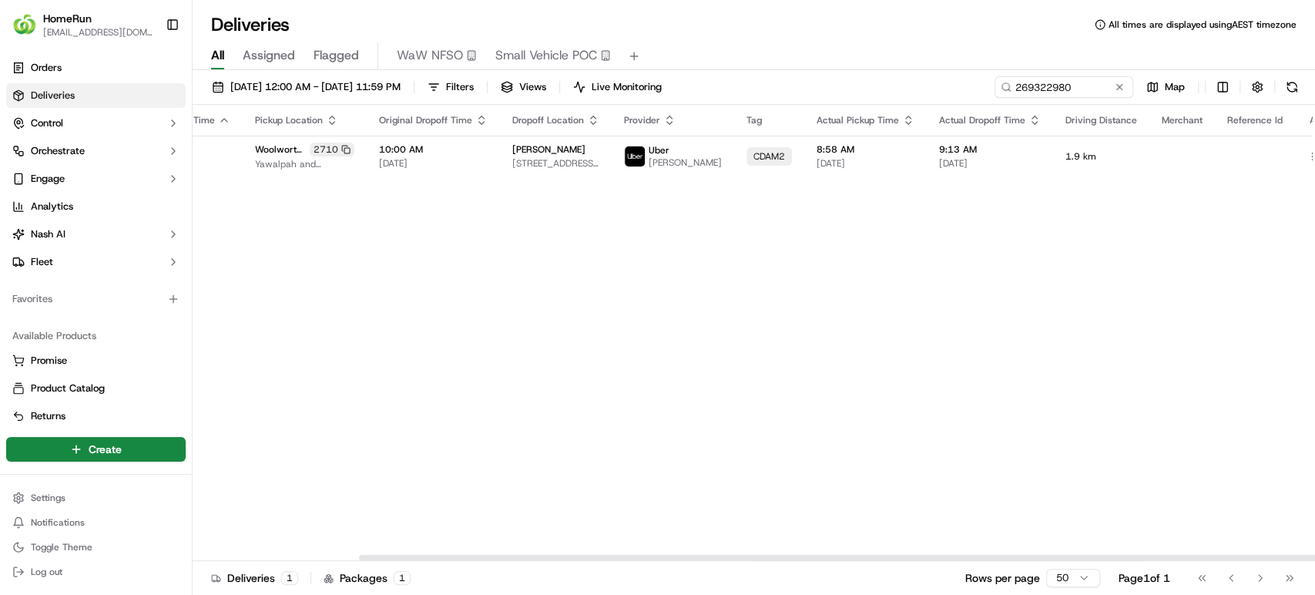
drag, startPoint x: 900, startPoint y: 554, endPoint x: 1313, endPoint y: 504, distance: 415.8
click at [1313, 554] on div at bounding box center [919, 556] width 1120 height 5
click at [1314, 162] on button at bounding box center [1330, 156] width 18 height 18
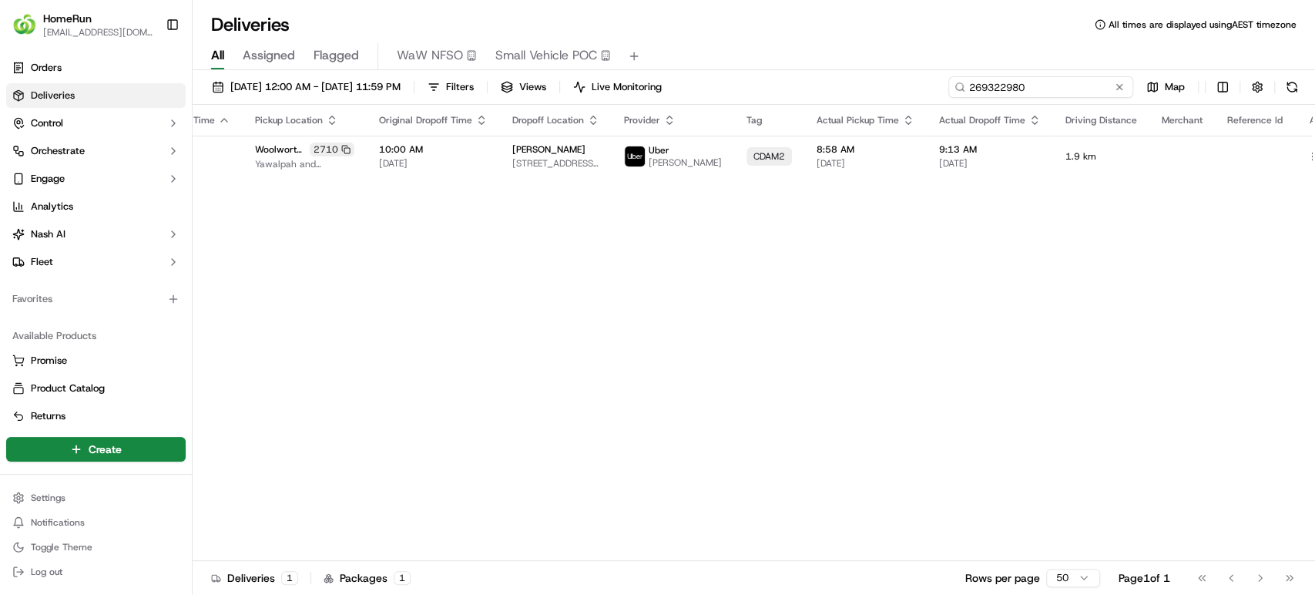
drag, startPoint x: 1077, startPoint y: 85, endPoint x: 818, endPoint y: 86, distance: 258.8
click at [818, 86] on div "16/09/2025 12:00 AM - 20/09/2025 11:59 PM Filters Views Live Monitoring 2693229…" at bounding box center [754, 90] width 1122 height 28
paste input "7004713"
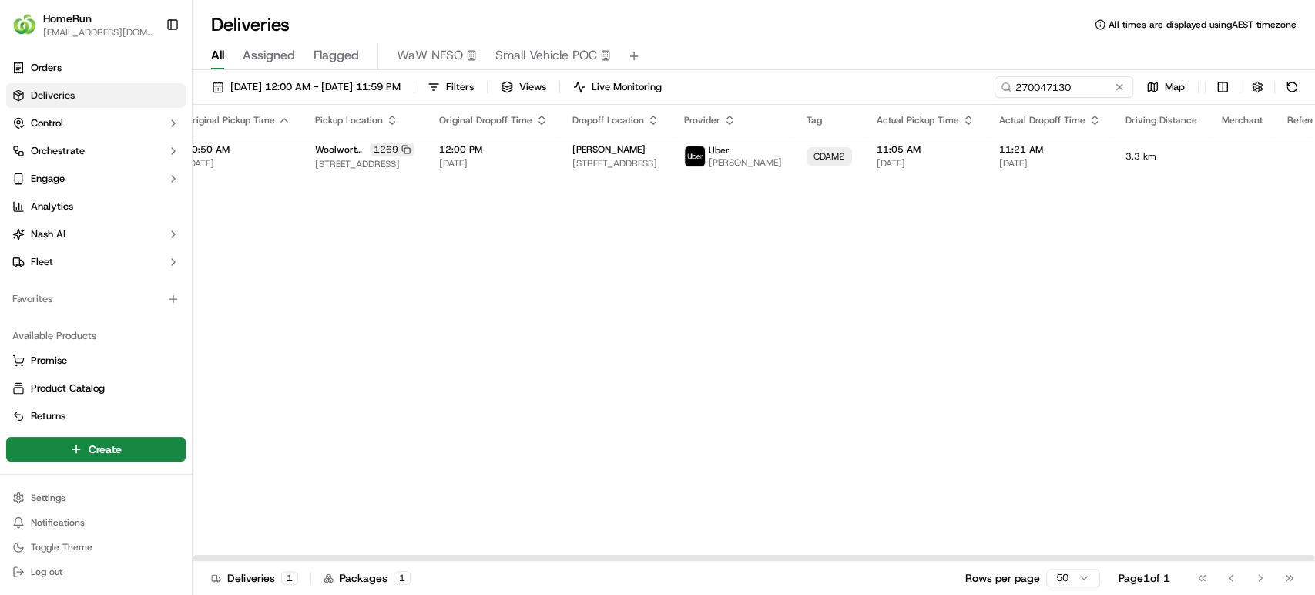
scroll to position [0, 183]
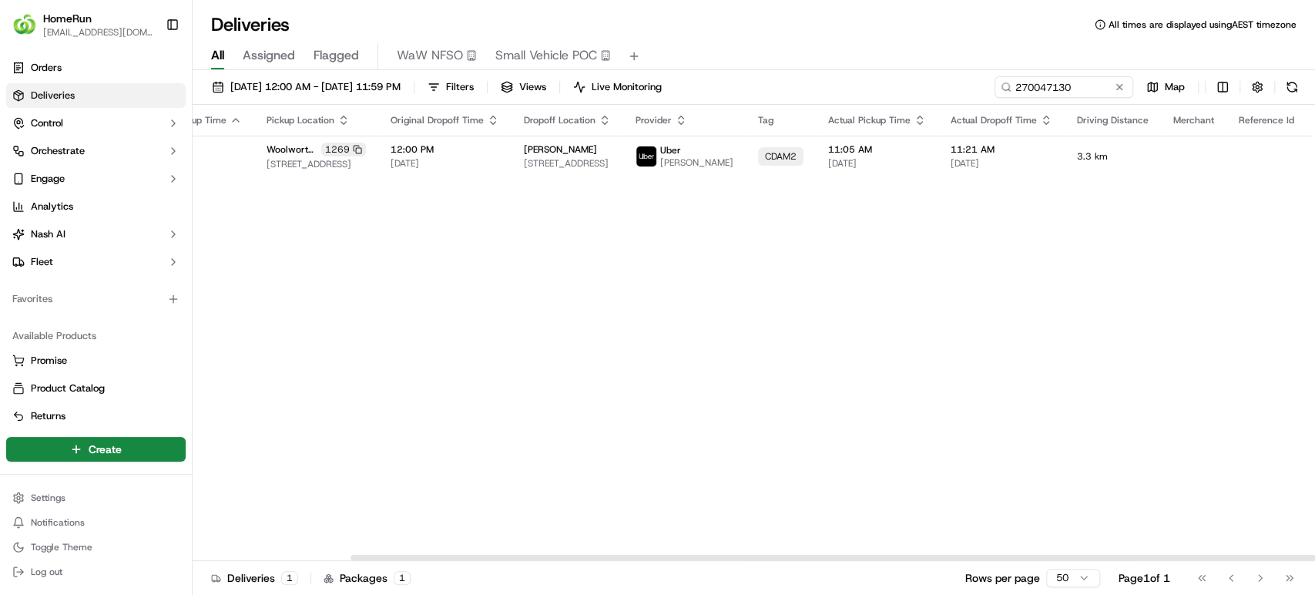
drag, startPoint x: 1019, startPoint y: 558, endPoint x: 1313, endPoint y: 557, distance: 294.2
click at [1313, 557] on div at bounding box center [910, 556] width 1120 height 5
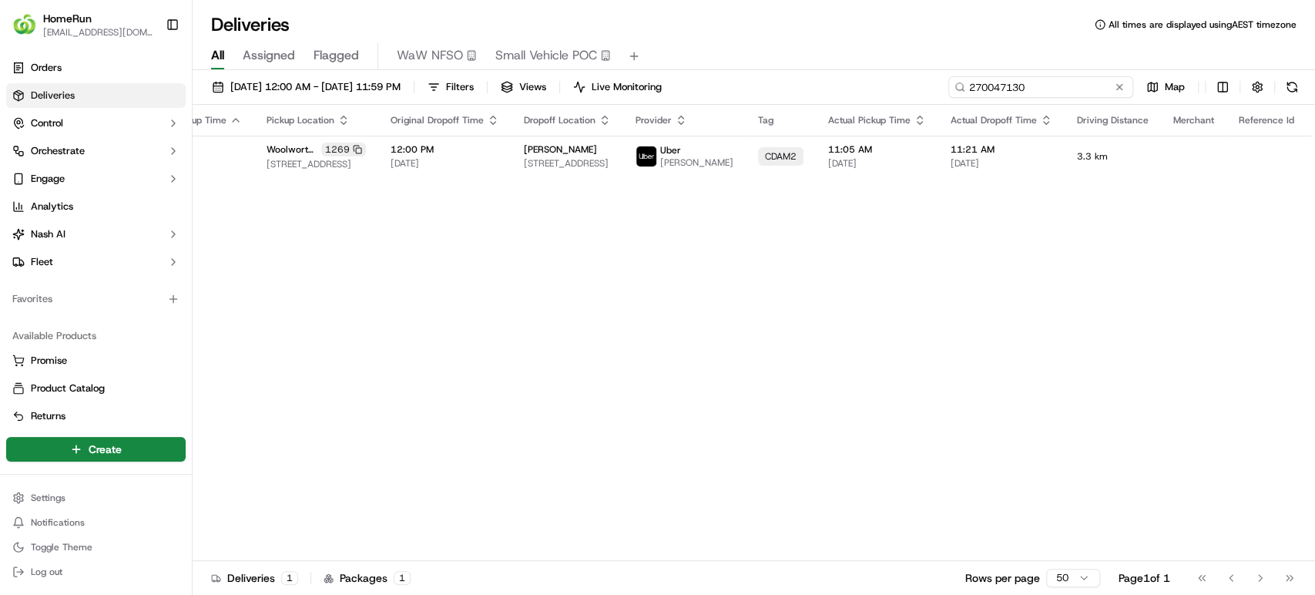
drag, startPoint x: 1089, startPoint y: 95, endPoint x: 673, endPoint y: 18, distance: 422.9
click at [673, 18] on div "Deliveries All times are displayed using AEST timezone All Assigned Flagged WaW…" at bounding box center [754, 297] width 1122 height 595
paste input "126599"
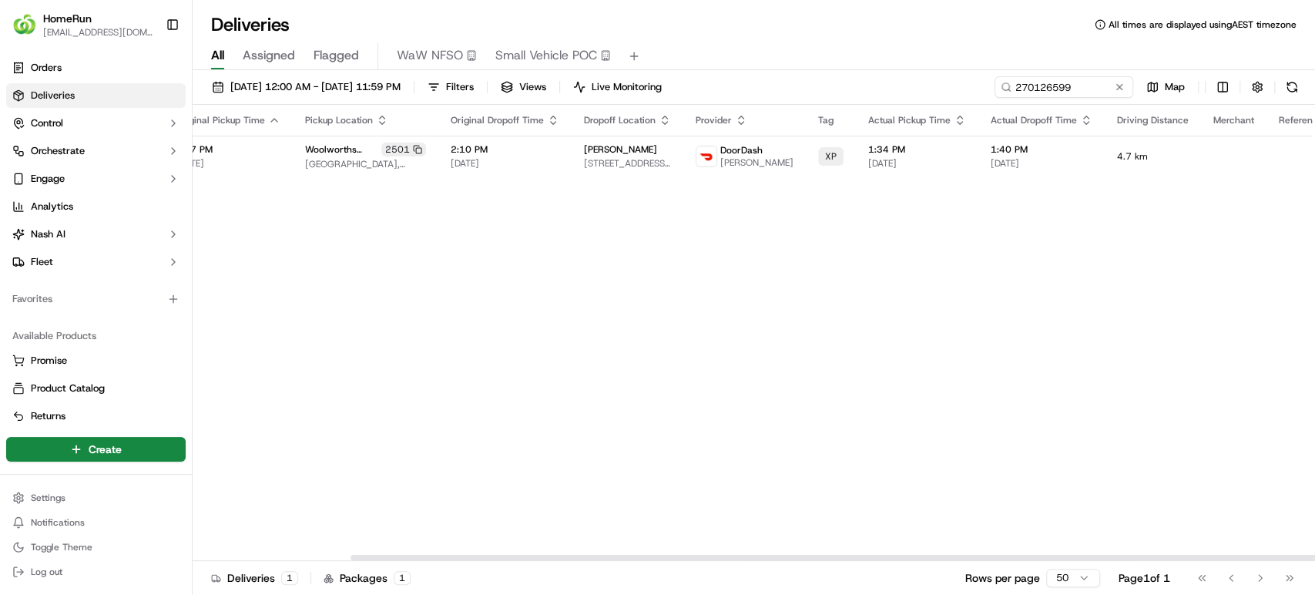
scroll to position [0, 183]
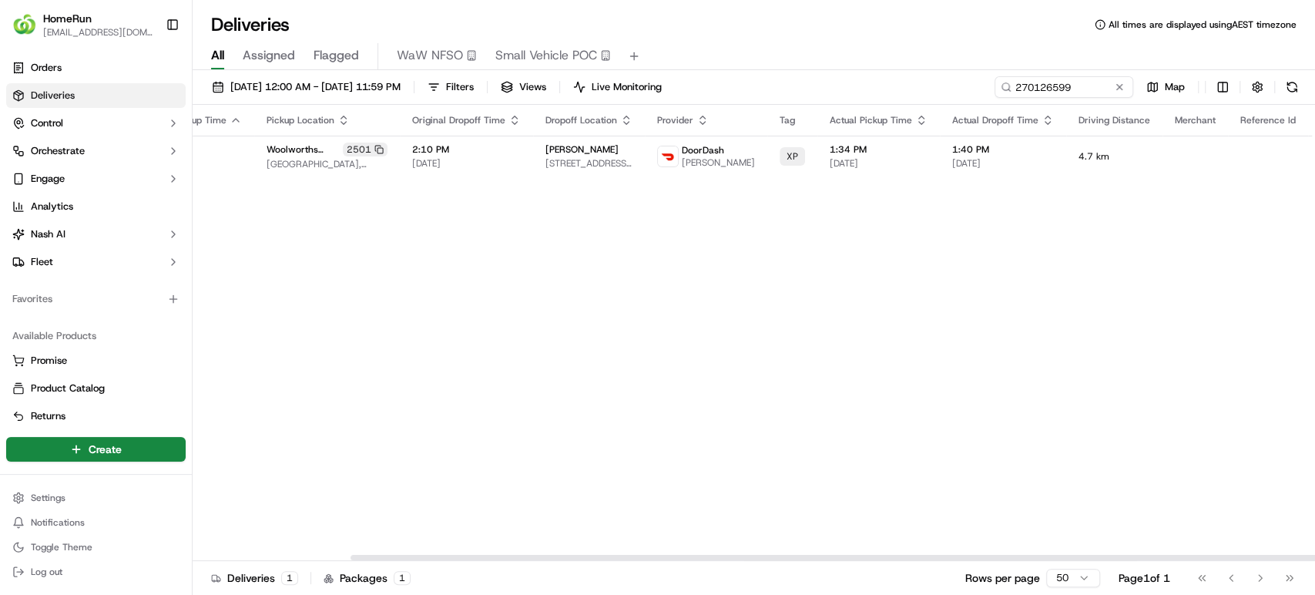
drag, startPoint x: 881, startPoint y: 554, endPoint x: 1224, endPoint y: 556, distance: 343.5
click at [1224, 556] on div at bounding box center [910, 556] width 1120 height 5
drag, startPoint x: 1095, startPoint y: 85, endPoint x: 605, endPoint y: 53, distance: 490.8
click at [605, 53] on div "Deliveries All times are displayed using AEST timezone All Assigned Flagged WaW…" at bounding box center [754, 297] width 1122 height 595
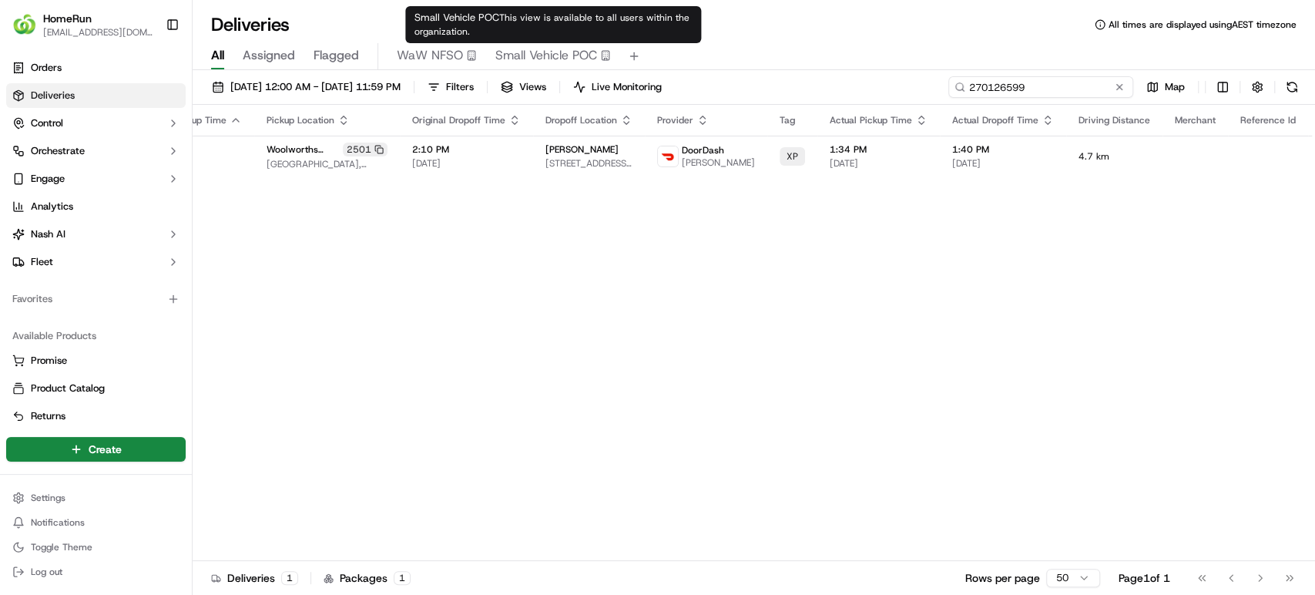
paste input "69437385"
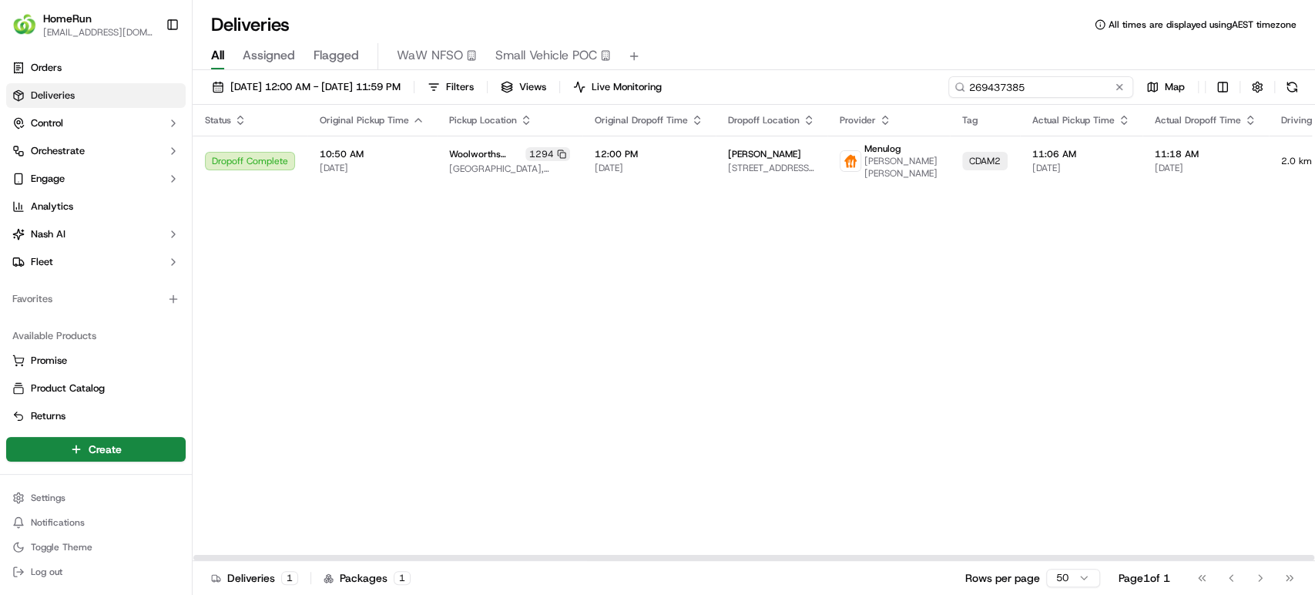
drag, startPoint x: 1062, startPoint y: 90, endPoint x: 705, endPoint y: 59, distance: 358.6
click at [705, 59] on div "Deliveries All times are displayed using AEST timezone All Assigned Flagged WaW…" at bounding box center [754, 297] width 1122 height 595
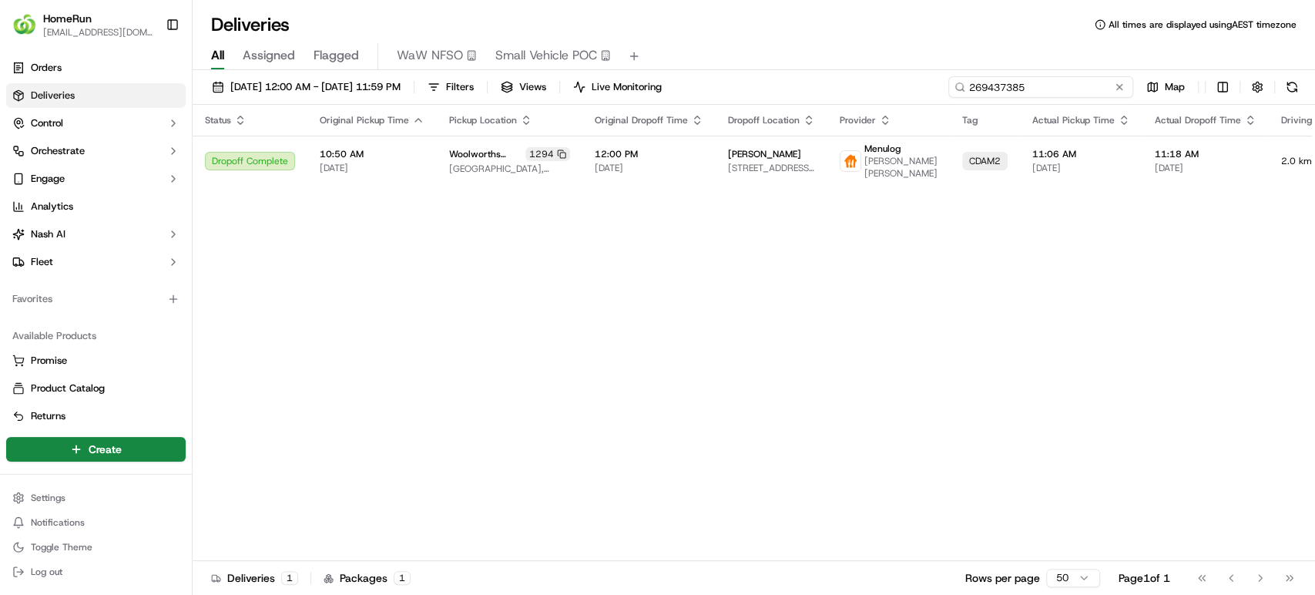
paste input "70046240"
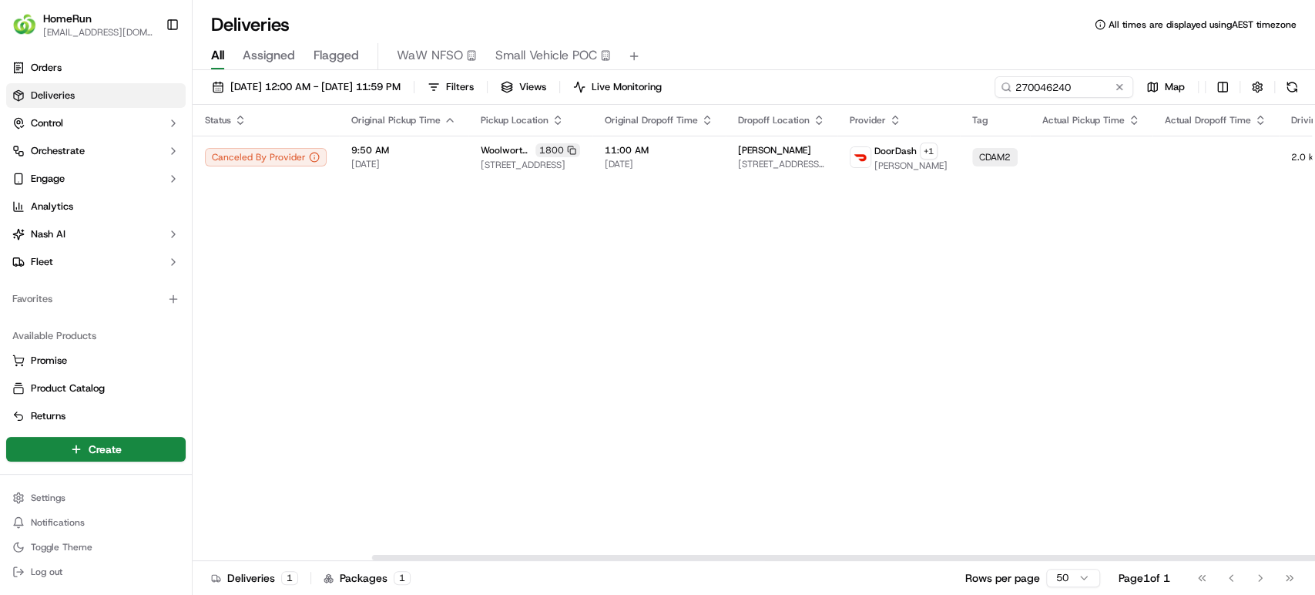
scroll to position [0, 235]
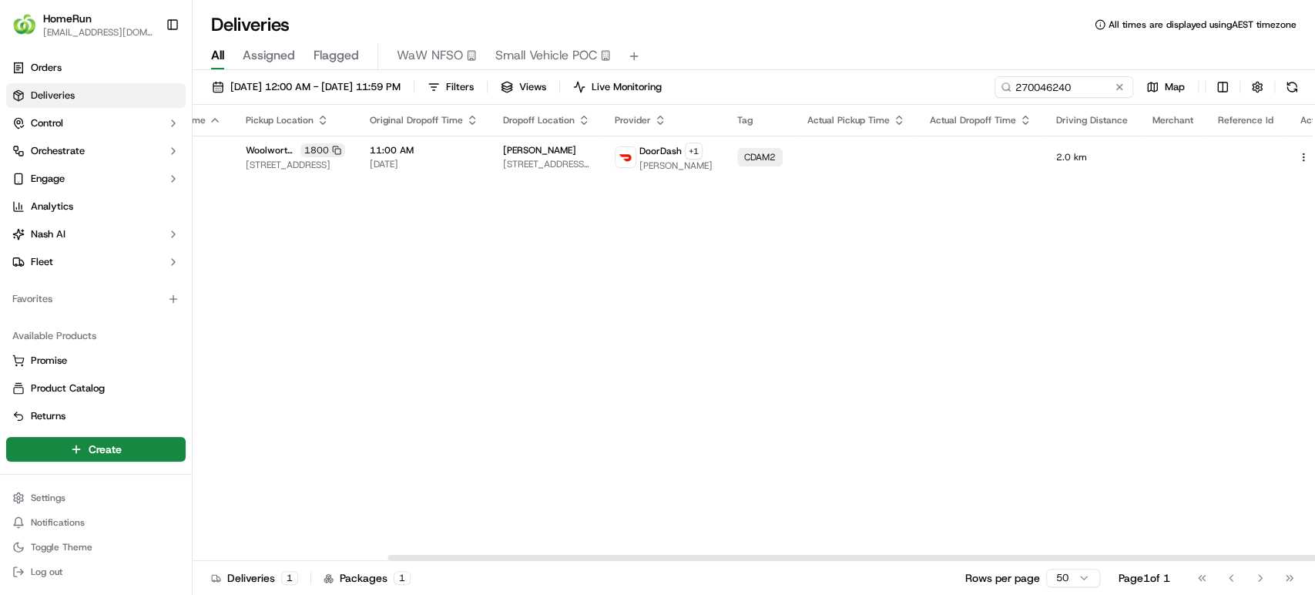
drag, startPoint x: 1010, startPoint y: 555, endPoint x: 1313, endPoint y: 558, distance: 303.4
click at [1313, 558] on div at bounding box center [947, 556] width 1120 height 5
click at [1311, 156] on button at bounding box center [1320, 157] width 18 height 18
drag, startPoint x: 1098, startPoint y: 92, endPoint x: 578, endPoint y: 96, distance: 519.8
click at [578, 96] on div "16/09/2025 12:00 AM - 20/09/2025 11:59 PM Filters Views Live Monitoring 2700462…" at bounding box center [754, 90] width 1122 height 28
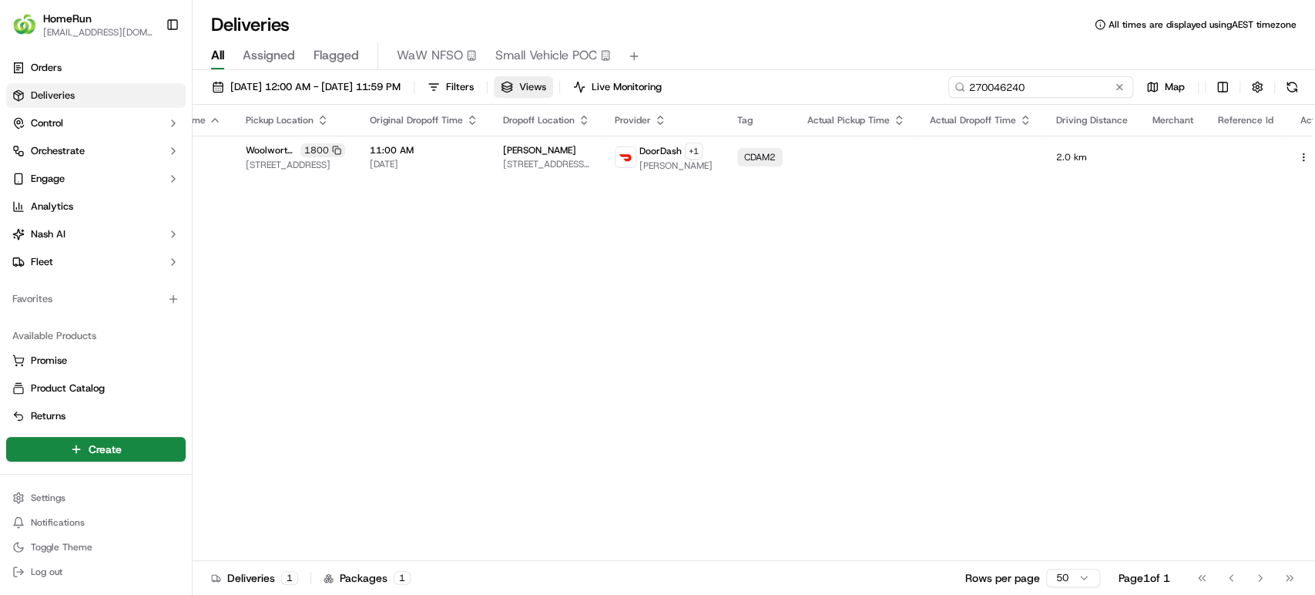
paste input "83653"
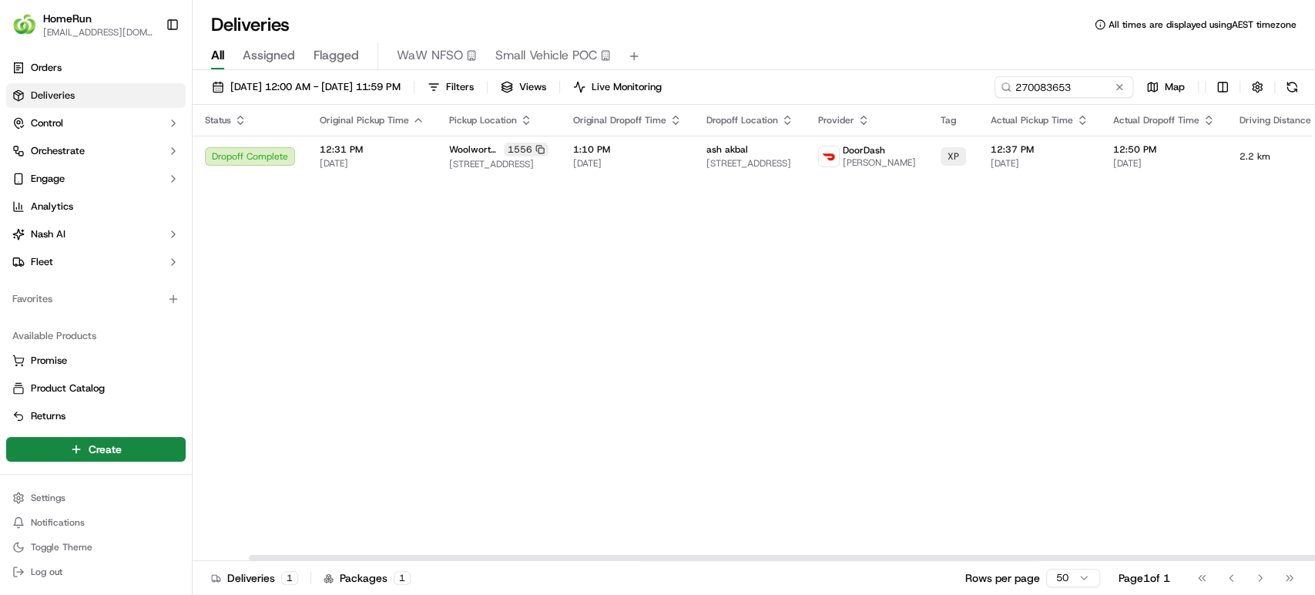
scroll to position [0, 183]
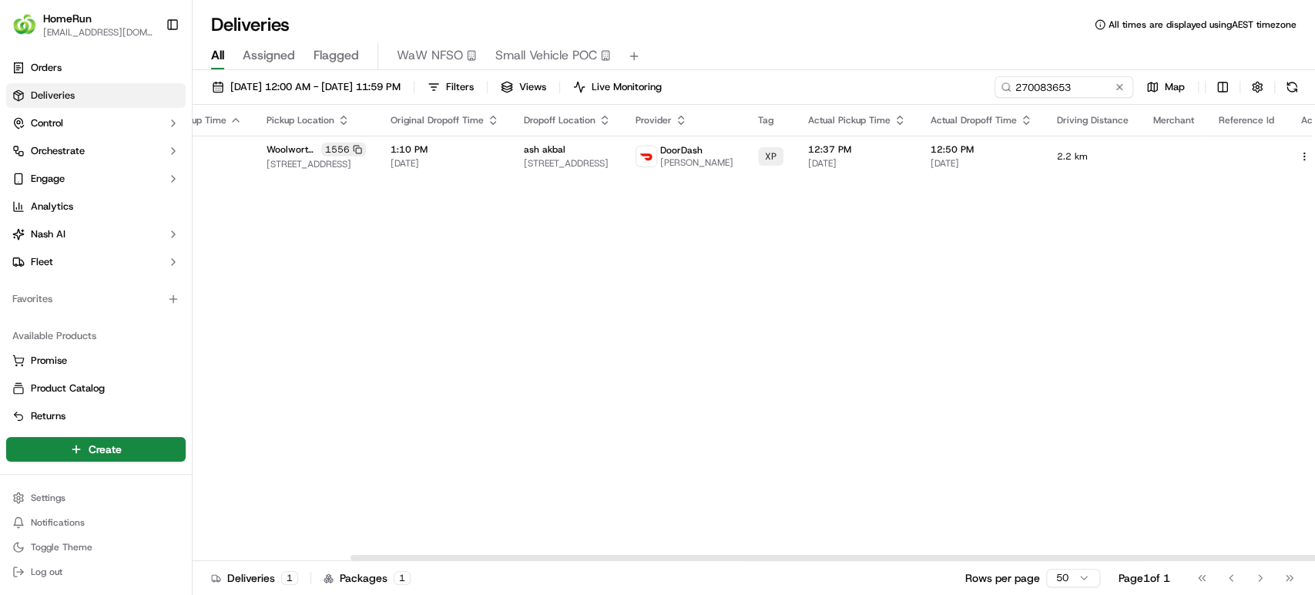
drag, startPoint x: 971, startPoint y: 554, endPoint x: 1280, endPoint y: 564, distance: 309.0
click at [1280, 560] on div at bounding box center [910, 556] width 1120 height 5
click at [1312, 154] on button at bounding box center [1321, 156] width 18 height 18
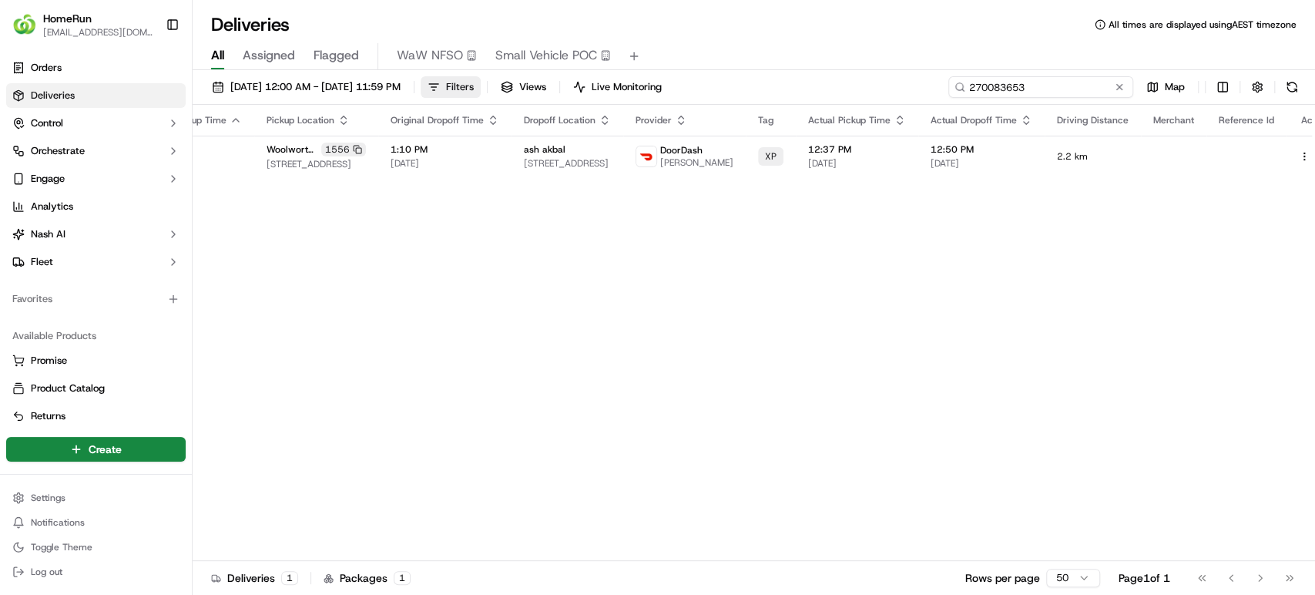
drag, startPoint x: 1099, startPoint y: 88, endPoint x: 541, endPoint y: 88, distance: 557.5
click at [541, 88] on div "16/09/2025 12:00 AM - 20/09/2025 11:59 PM Filters Views Live Monitoring 2700836…" at bounding box center [754, 90] width 1122 height 28
paste input "110048"
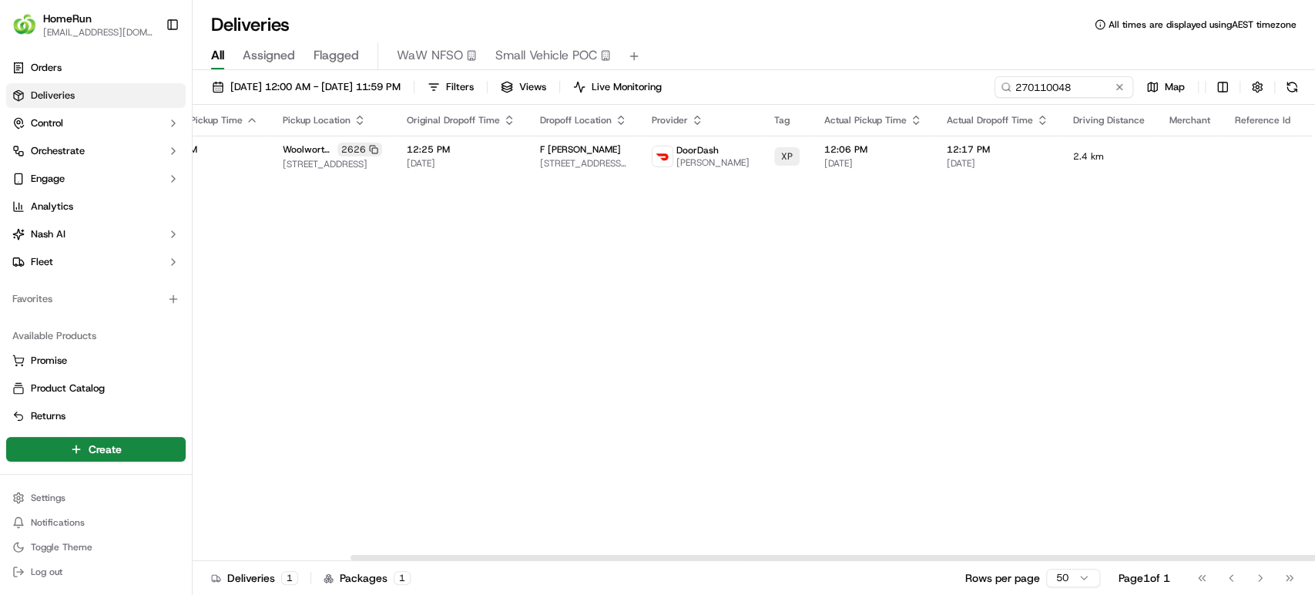
scroll to position [0, 183]
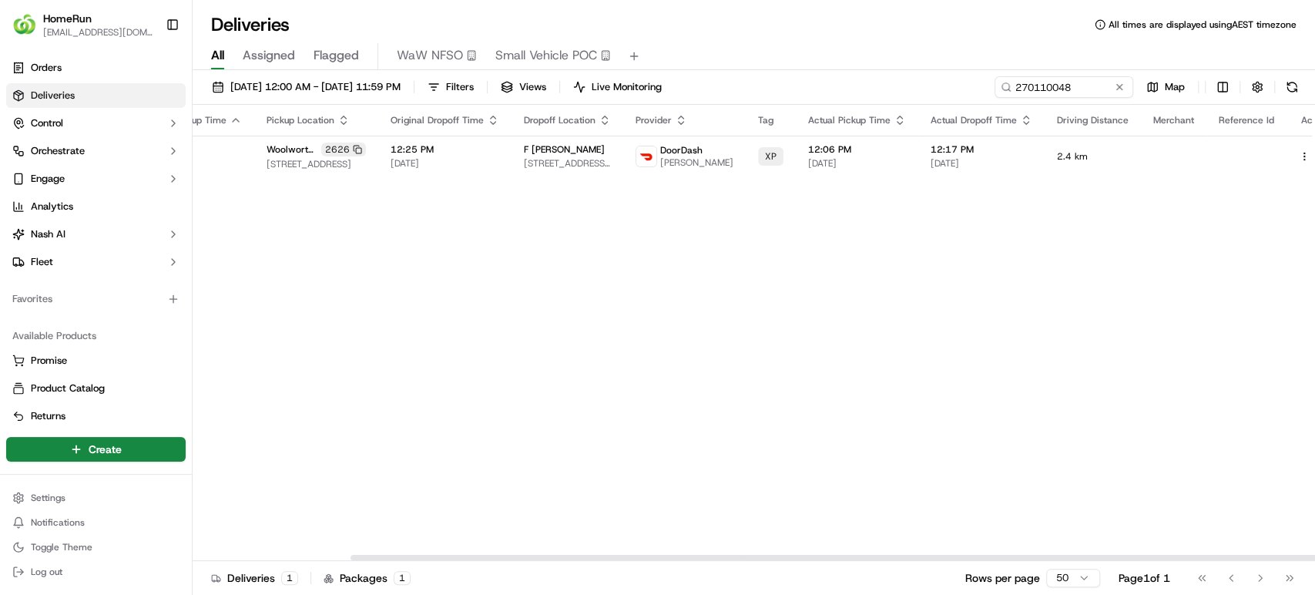
drag, startPoint x: 898, startPoint y: 554, endPoint x: 1151, endPoint y: 581, distance: 253.9
click at [1151, 560] on div at bounding box center [910, 556] width 1120 height 5
click at [1312, 159] on button at bounding box center [1321, 156] width 18 height 18
click at [1312, 149] on button at bounding box center [1321, 156] width 18 height 18
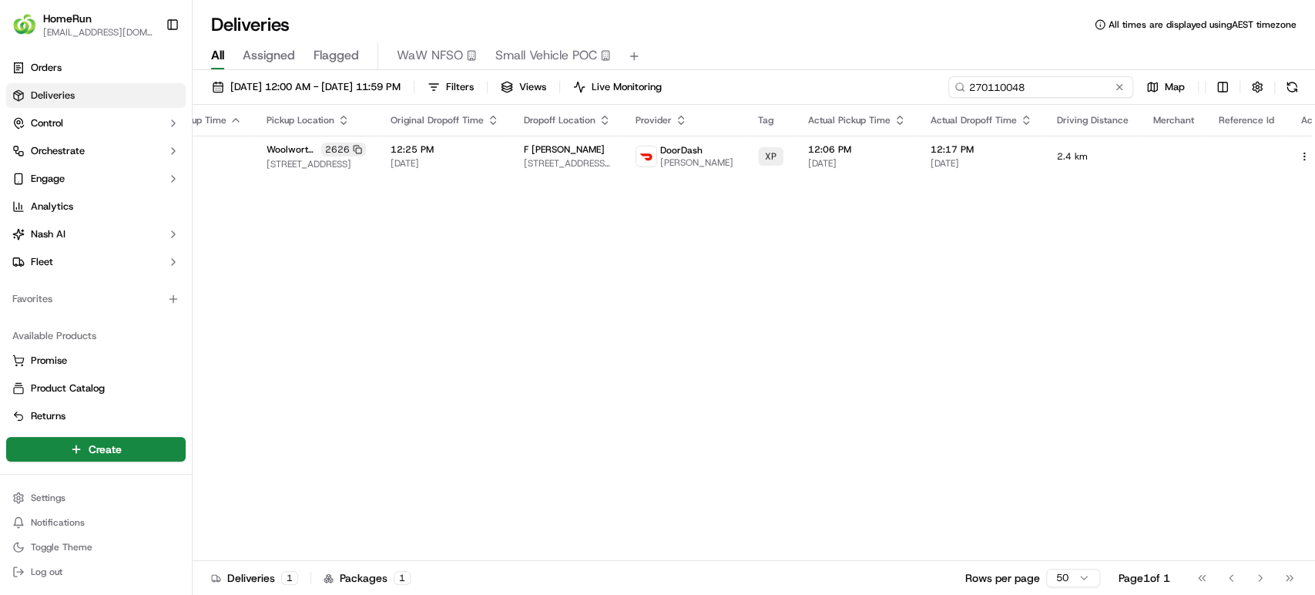
drag, startPoint x: 1084, startPoint y: 77, endPoint x: 807, endPoint y: 77, distance: 277.2
click at [807, 77] on div "16/09/2025 12:00 AM - 20/09/2025 11:59 PM Filters Views Live Monitoring 2701100…" at bounding box center [754, 90] width 1122 height 28
paste input "064723"
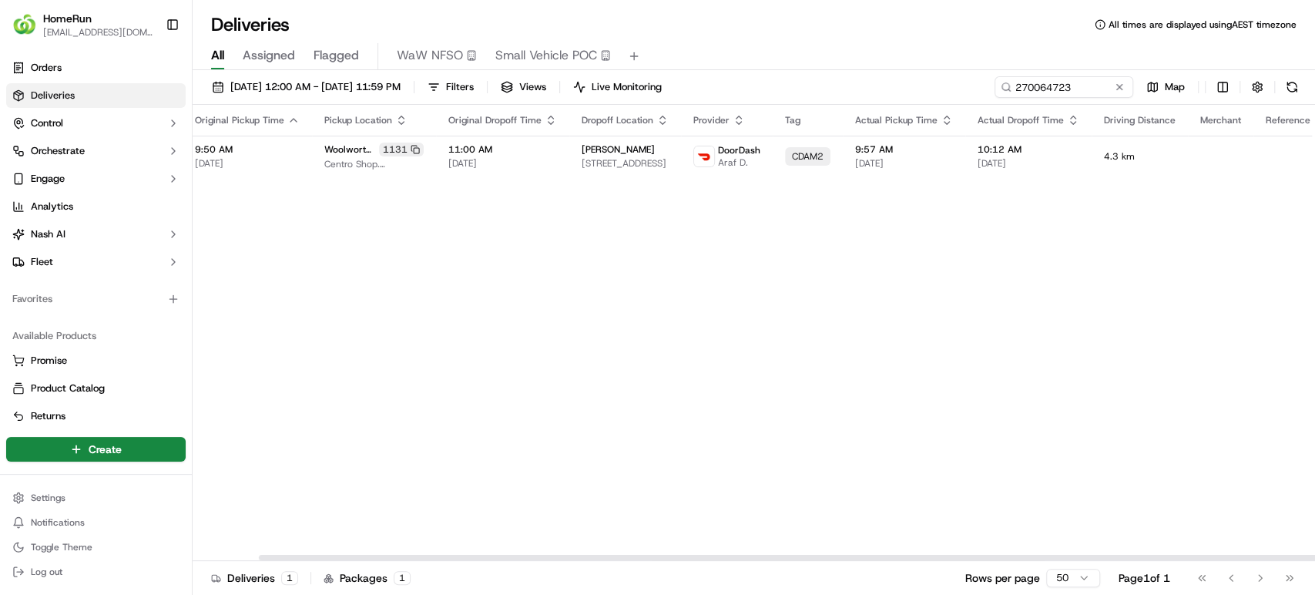
scroll to position [0, 185]
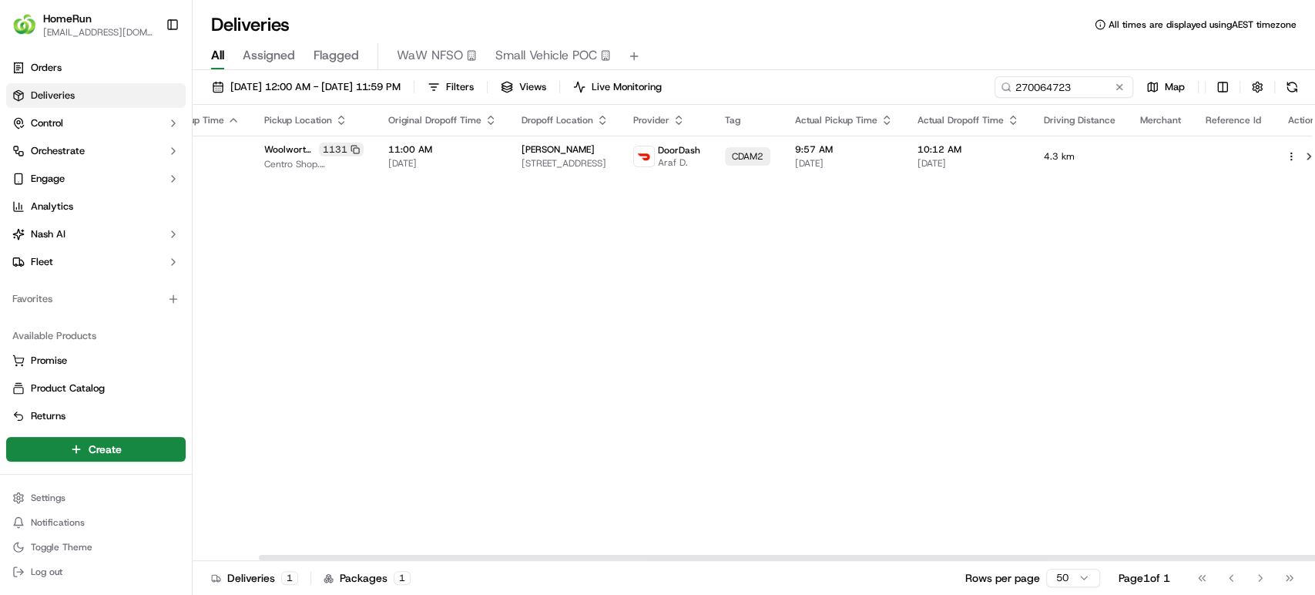
drag, startPoint x: 909, startPoint y: 558, endPoint x: 1201, endPoint y: 561, distance: 291.9
click at [1201, 560] on div at bounding box center [819, 556] width 1120 height 5
click at [1299, 154] on button at bounding box center [1308, 156] width 18 height 18
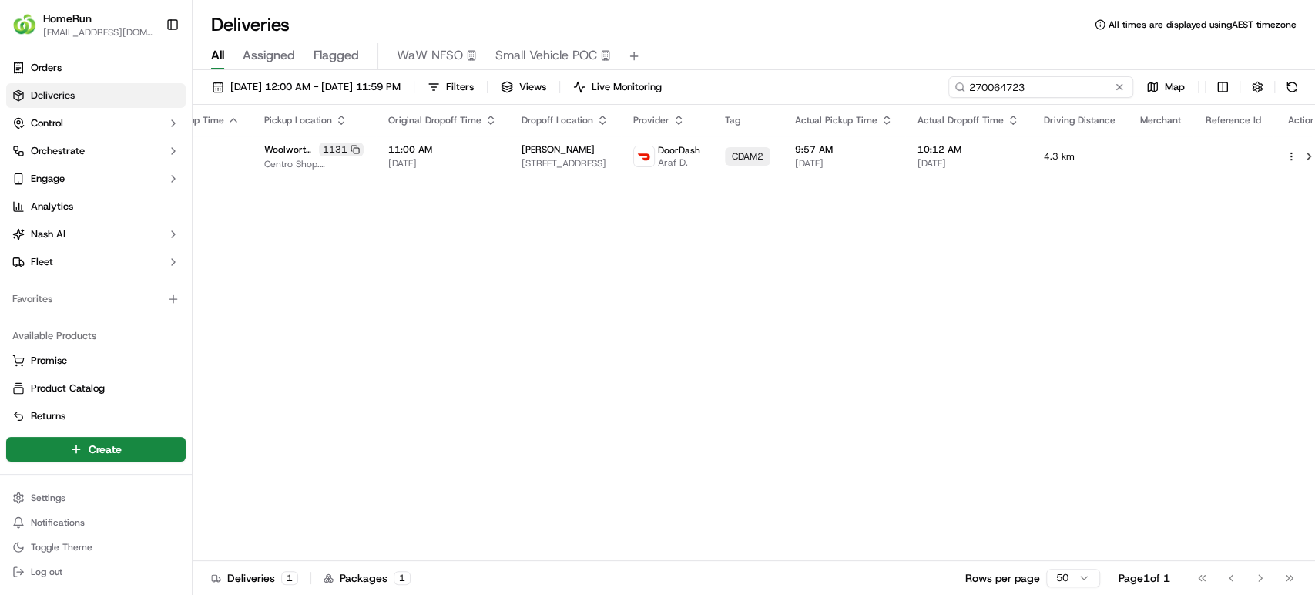
drag, startPoint x: 1084, startPoint y: 95, endPoint x: 754, endPoint y: 35, distance: 335.8
click at [754, 35] on div "Deliveries All times are displayed using AEST timezone All Assigned Flagged WaW…" at bounding box center [754, 297] width 1122 height 595
paste input "31963687"
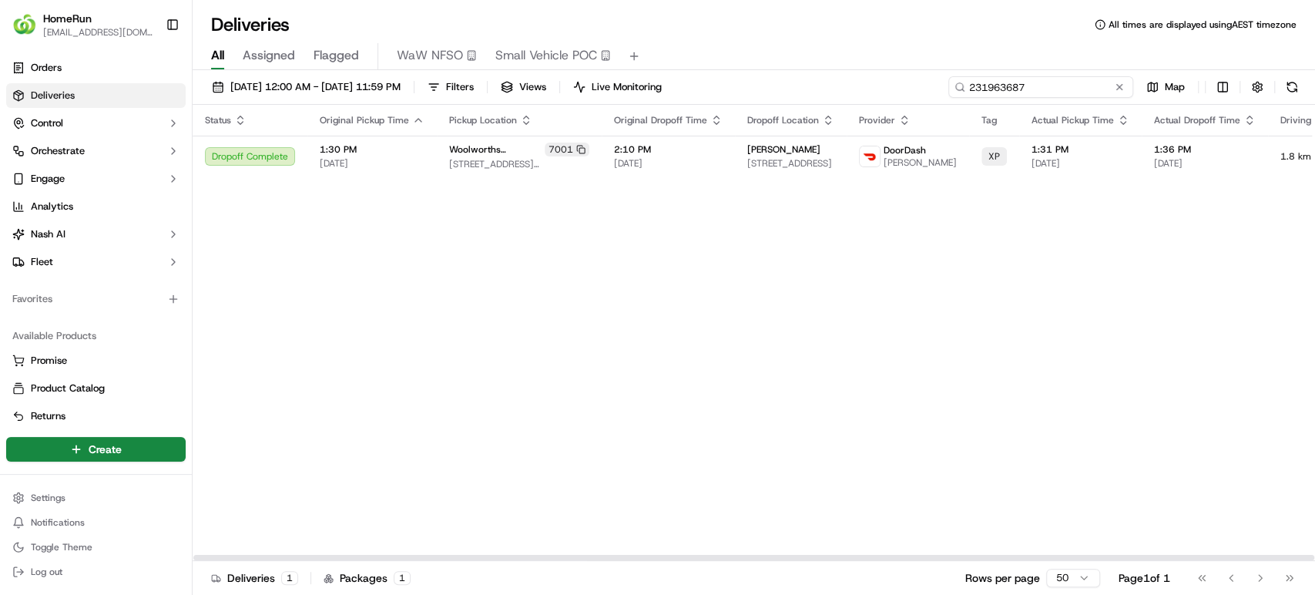
drag, startPoint x: 1080, startPoint y: 87, endPoint x: 639, endPoint y: 75, distance: 441.4
click at [639, 75] on div "16/09/2025 12:00 AM - 20/09/2025 11:59 PM Filters Views Live Monitoring 2319636…" at bounding box center [754, 334] width 1122 height 528
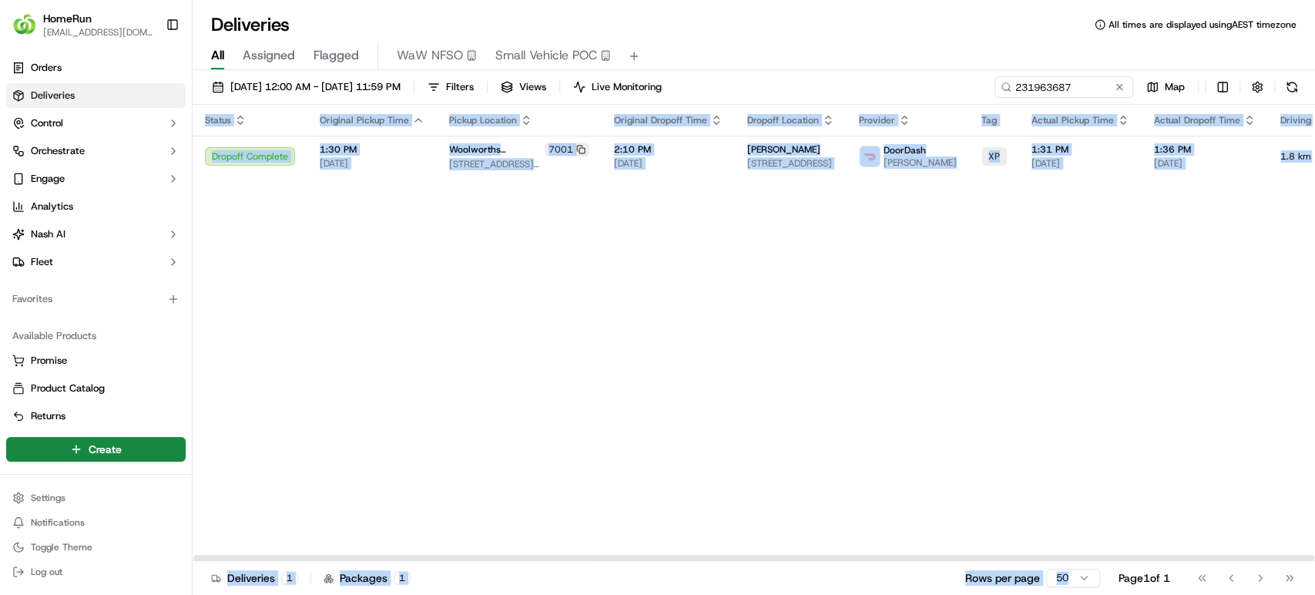
drag, startPoint x: 866, startPoint y: 552, endPoint x: 1059, endPoint y: 555, distance: 192.5
click at [1066, 569] on div "Status Original Pickup Time Pickup Location Original Dropoff Time Dropoff Locat…" at bounding box center [754, 351] width 1122 height 493
click at [1045, 556] on div at bounding box center [753, 556] width 1120 height 5
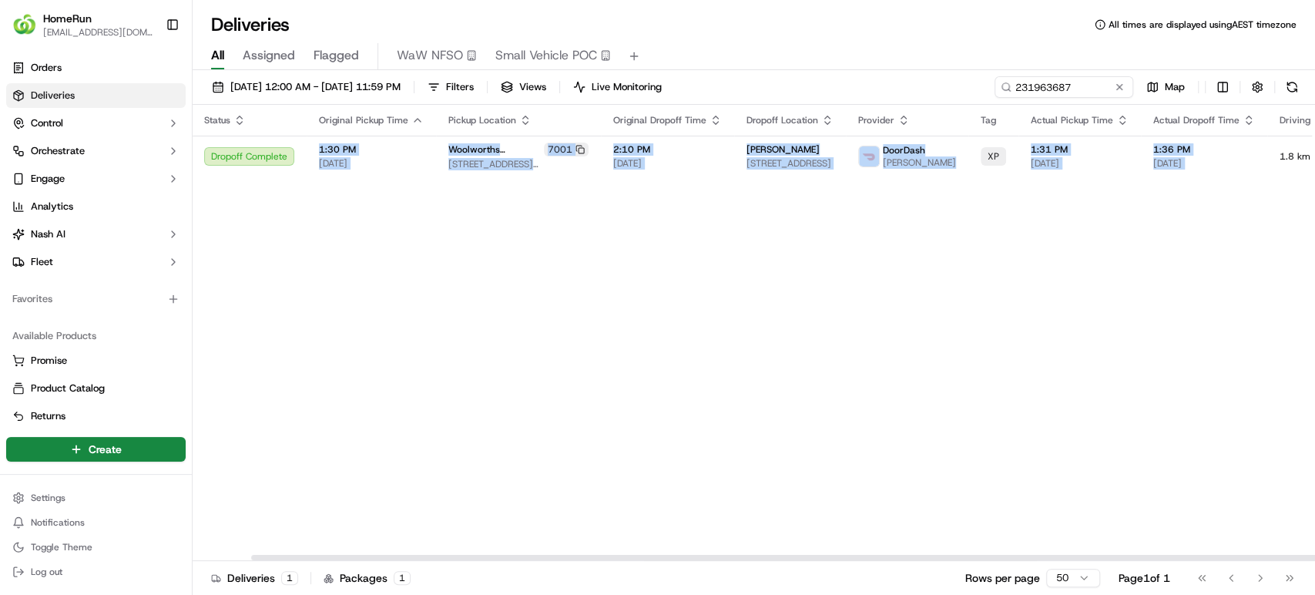
scroll to position [0, 183]
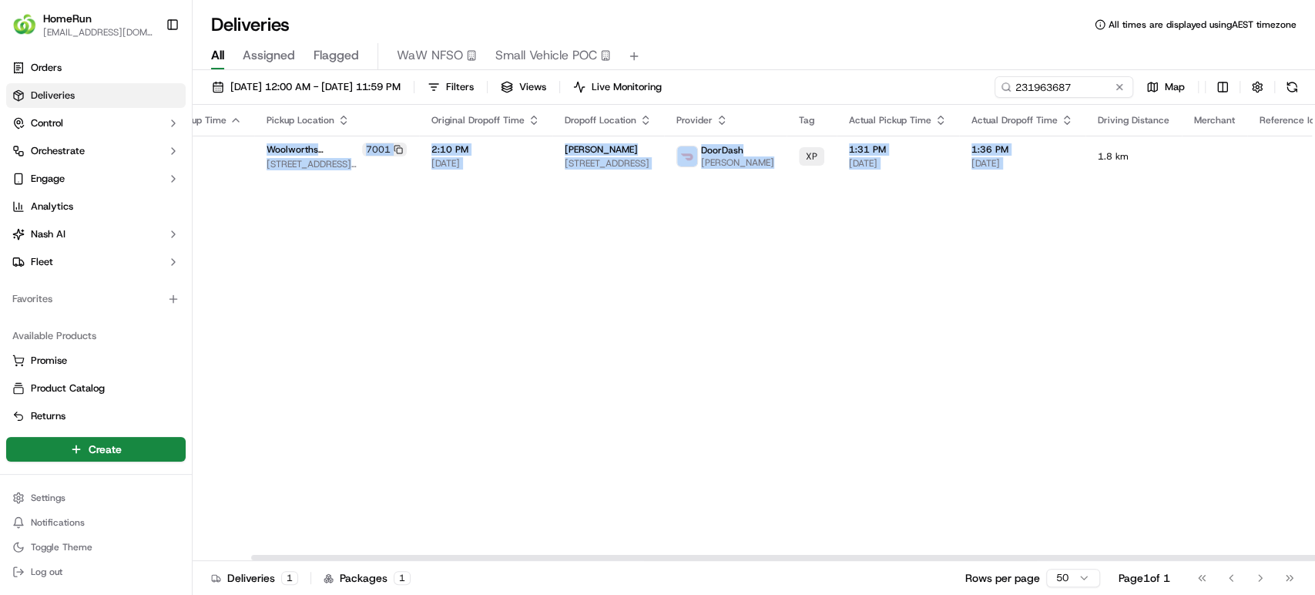
drag, startPoint x: 1045, startPoint y: 556, endPoint x: 1313, endPoint y: 556, distance: 268.0
click at [1313, 556] on div at bounding box center [811, 556] width 1120 height 5
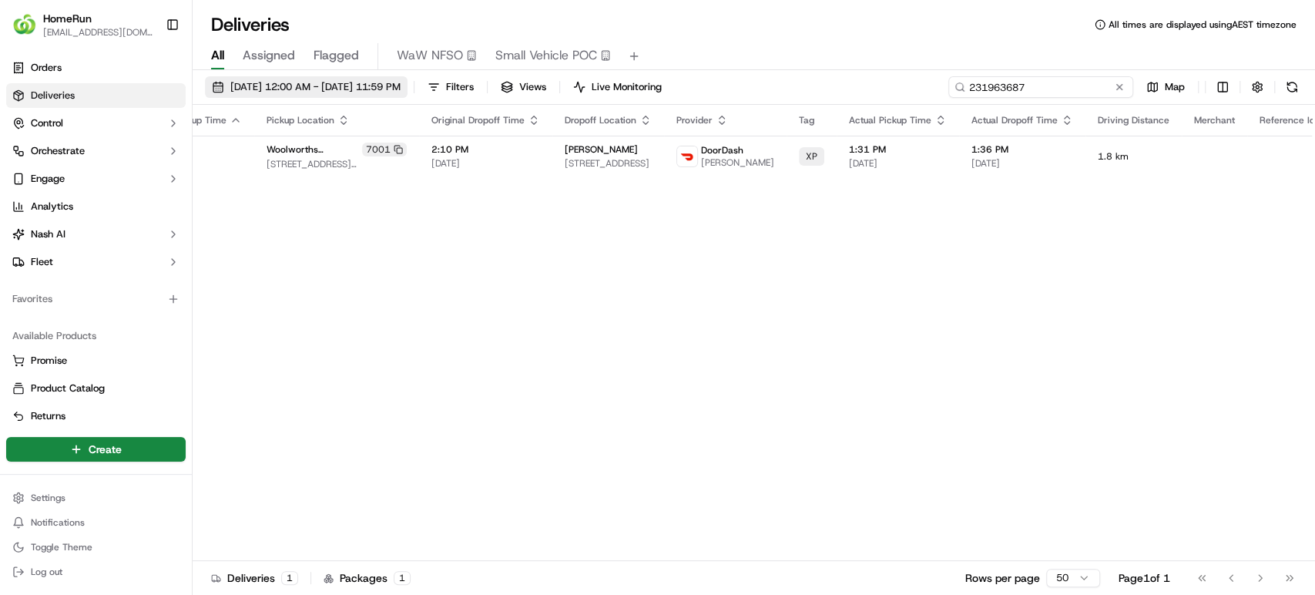
drag, startPoint x: 1080, startPoint y: 79, endPoint x: 465, endPoint y: 89, distance: 615.4
click at [465, 89] on div "16/09/2025 12:00 AM - 20/09/2025 11:59 PM Filters Views Live Monitoring 2319636…" at bounding box center [754, 90] width 1122 height 28
paste input "70087139"
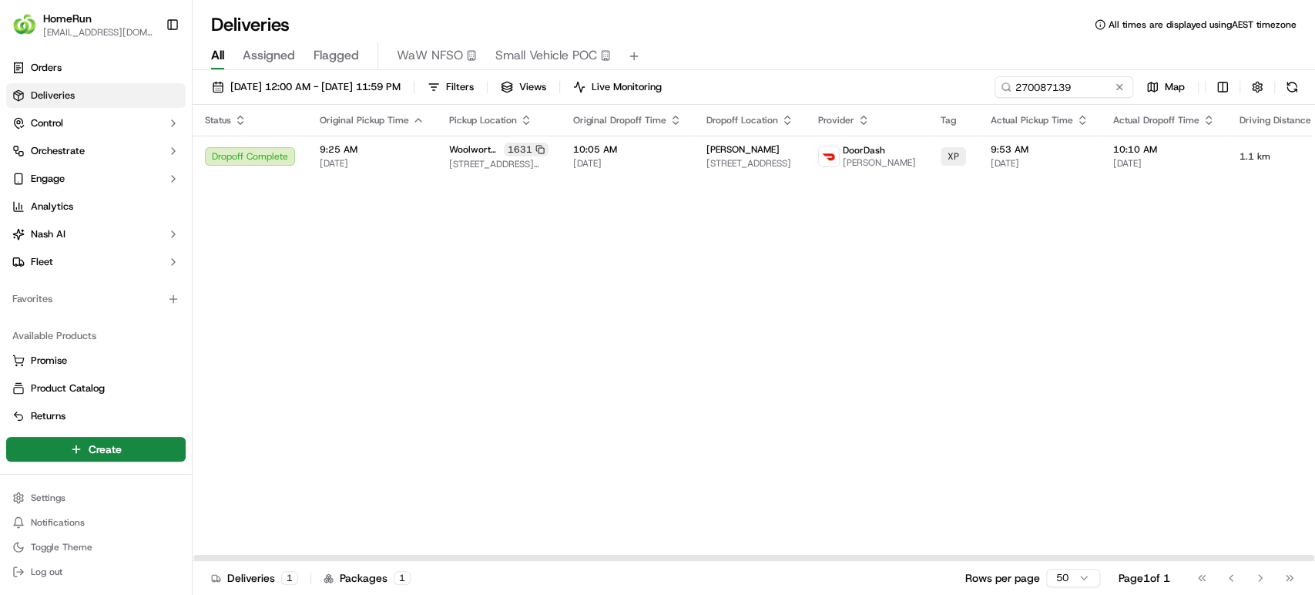
scroll to position [0, 183]
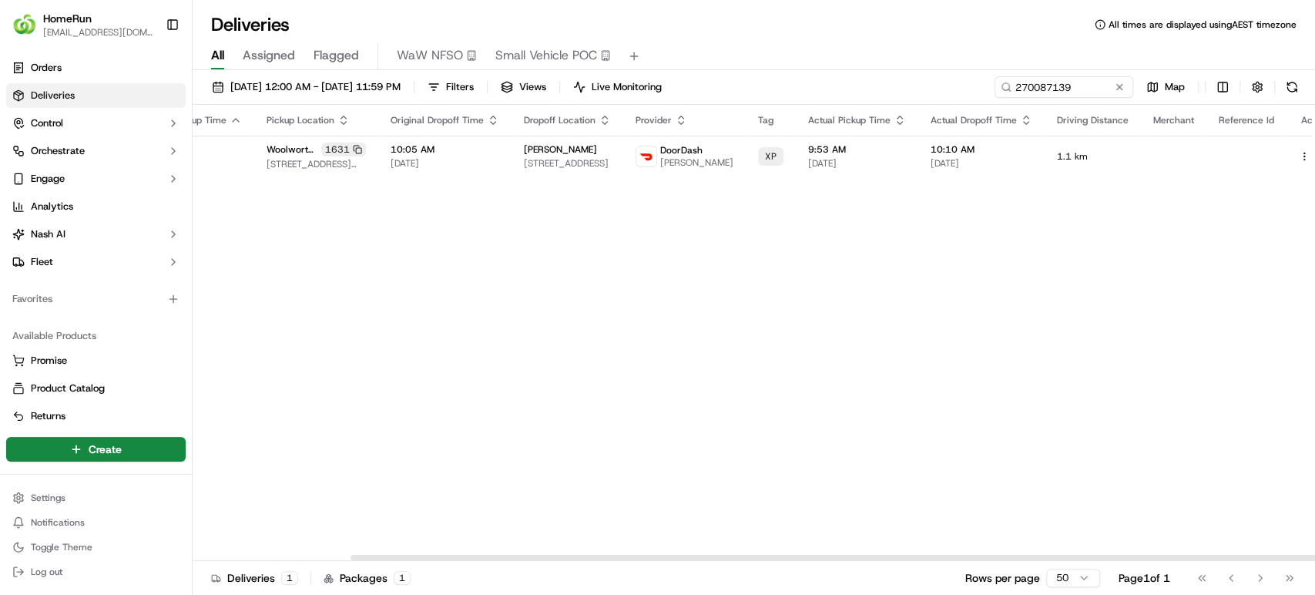
drag, startPoint x: 1010, startPoint y: 557, endPoint x: 1313, endPoint y: 558, distance: 302.7
click at [1313, 558] on div at bounding box center [910, 556] width 1120 height 5
click at [1312, 158] on button at bounding box center [1321, 156] width 18 height 18
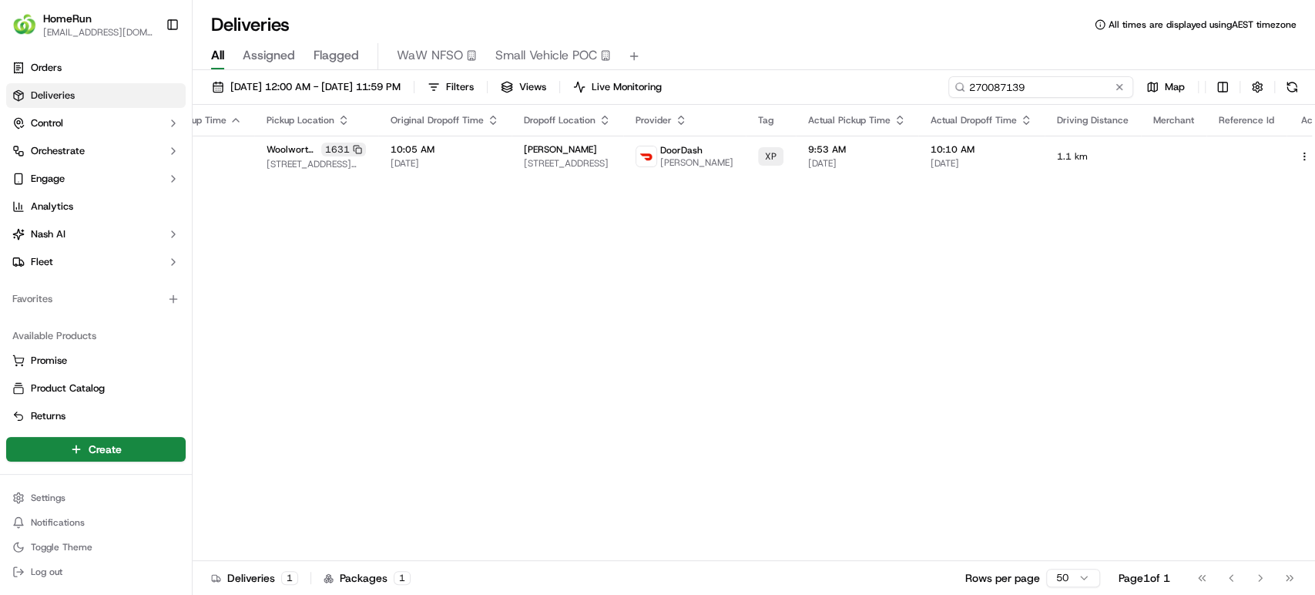
drag, startPoint x: 1091, startPoint y: 85, endPoint x: 799, endPoint y: 91, distance: 292.7
click at [799, 91] on div "16/09/2025 12:00 AM - 20/09/2025 11:59 PM Filters Views Live Monitoring 2700871…" at bounding box center [754, 90] width 1122 height 28
paste input "96043"
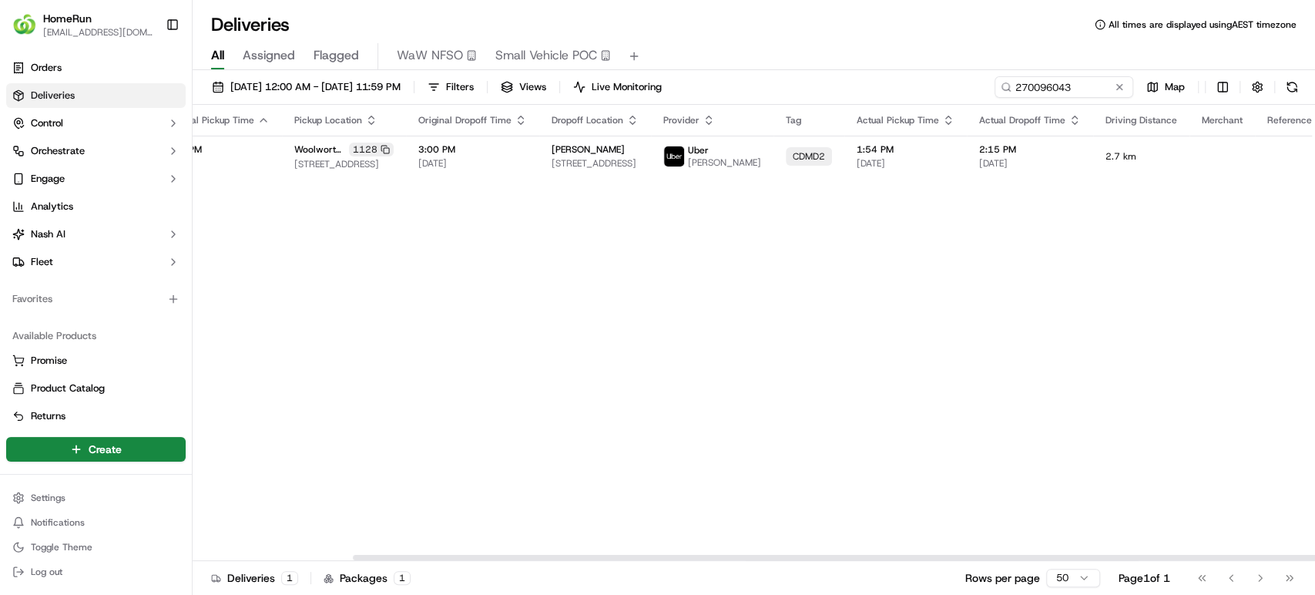
scroll to position [0, 186]
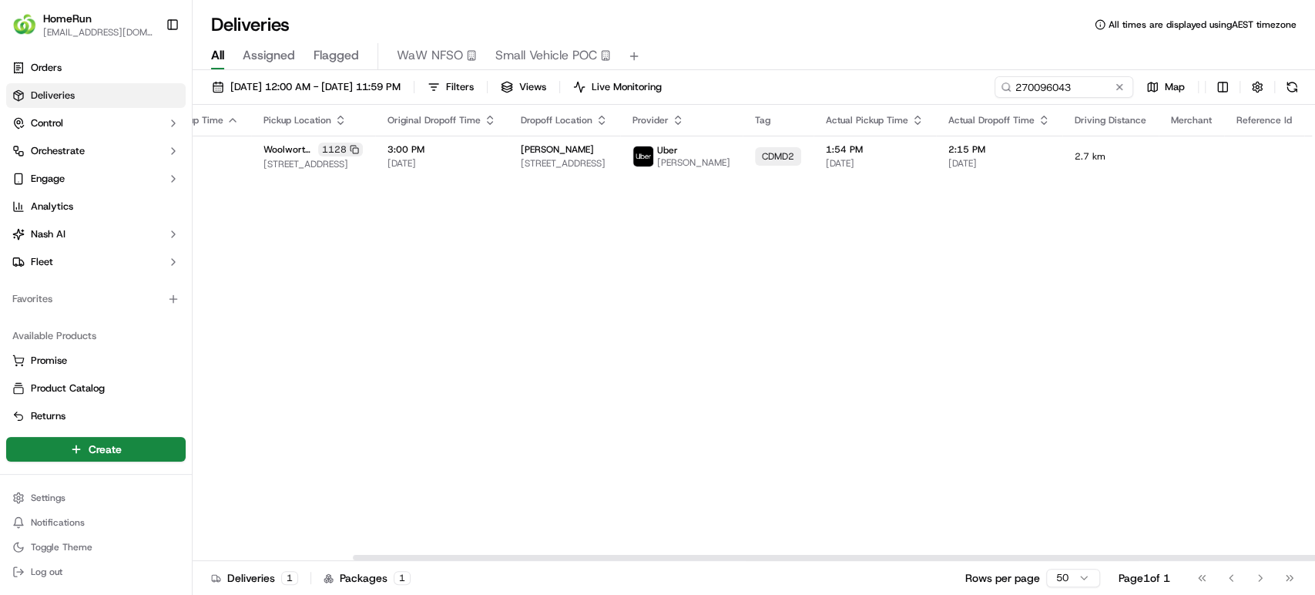
drag, startPoint x: 1056, startPoint y: 558, endPoint x: 1271, endPoint y: 525, distance: 217.3
click at [1272, 560] on div at bounding box center [913, 556] width 1120 height 5
click at [1314, 156] on button at bounding box center [1339, 156] width 18 height 18
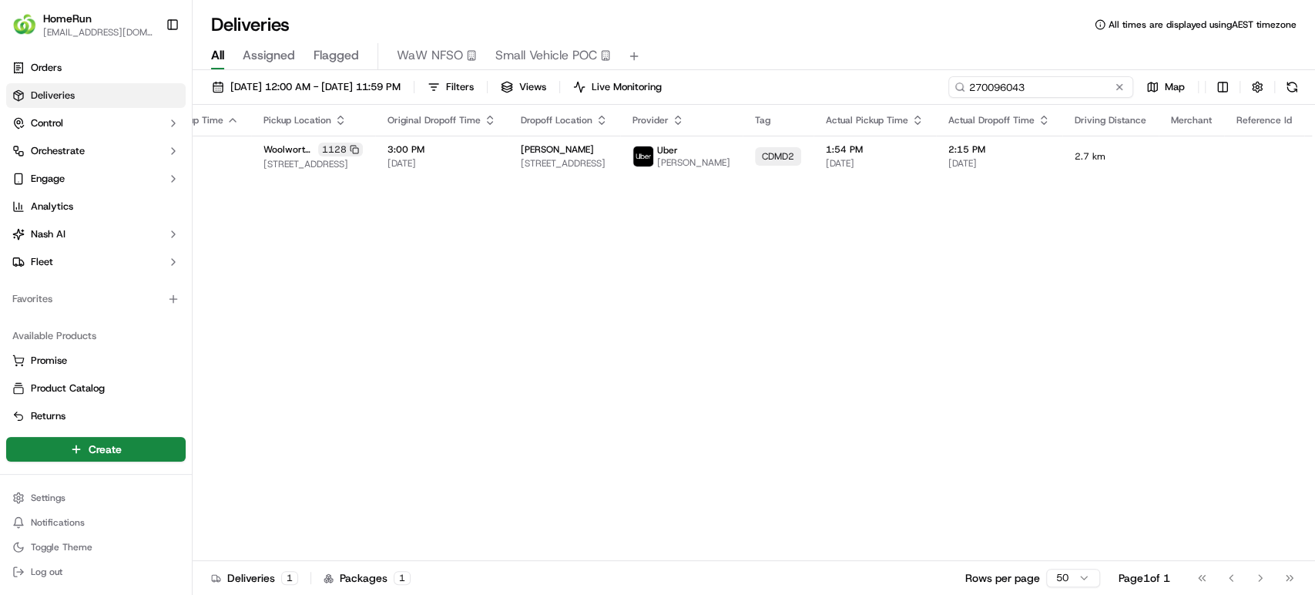
drag, startPoint x: 1077, startPoint y: 89, endPoint x: 742, endPoint y: 85, distance: 335.0
click at [742, 85] on div "16/09/2025 12:00 AM - 20/09/2025 11:59 PM Filters Views Live Monitoring 2700960…" at bounding box center [754, 90] width 1122 height 28
paste input "7667"
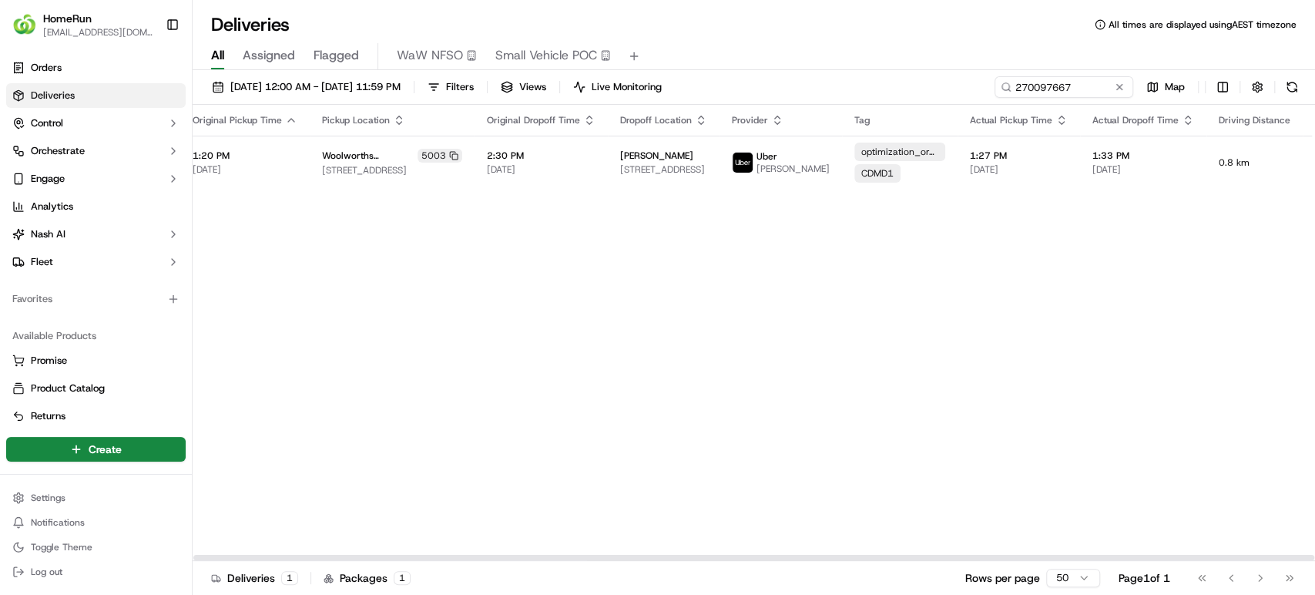
scroll to position [0, 256]
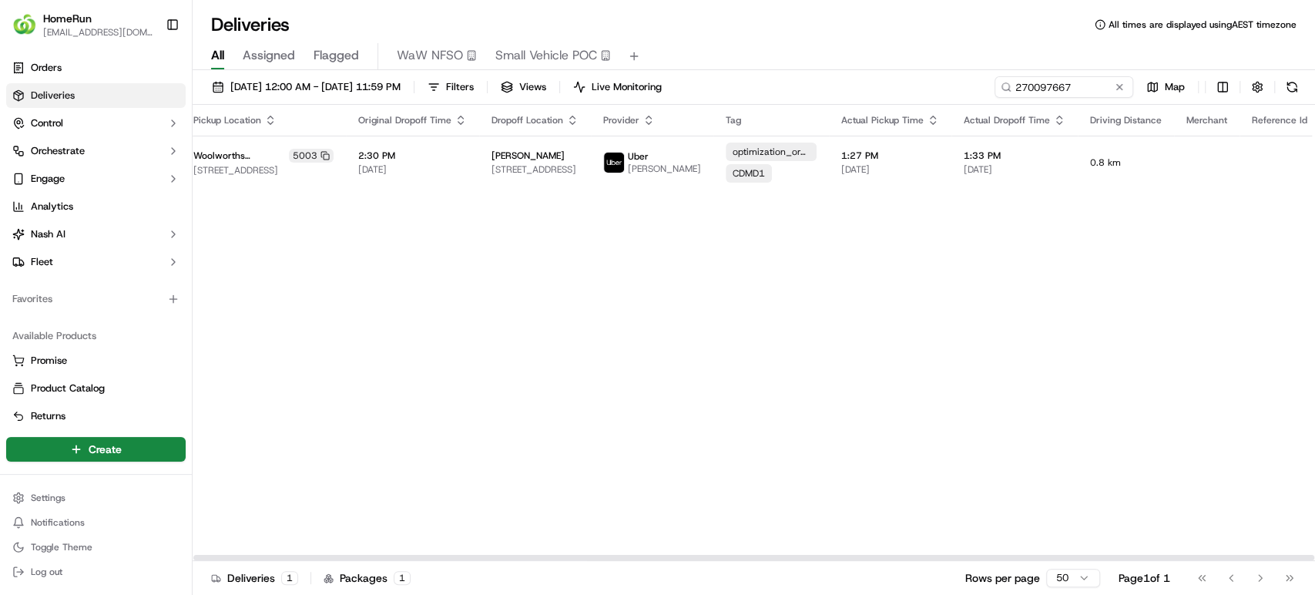
drag, startPoint x: 990, startPoint y: 557, endPoint x: 1258, endPoint y: 574, distance: 268.5
click at [1257, 560] on div at bounding box center [753, 556] width 1120 height 5
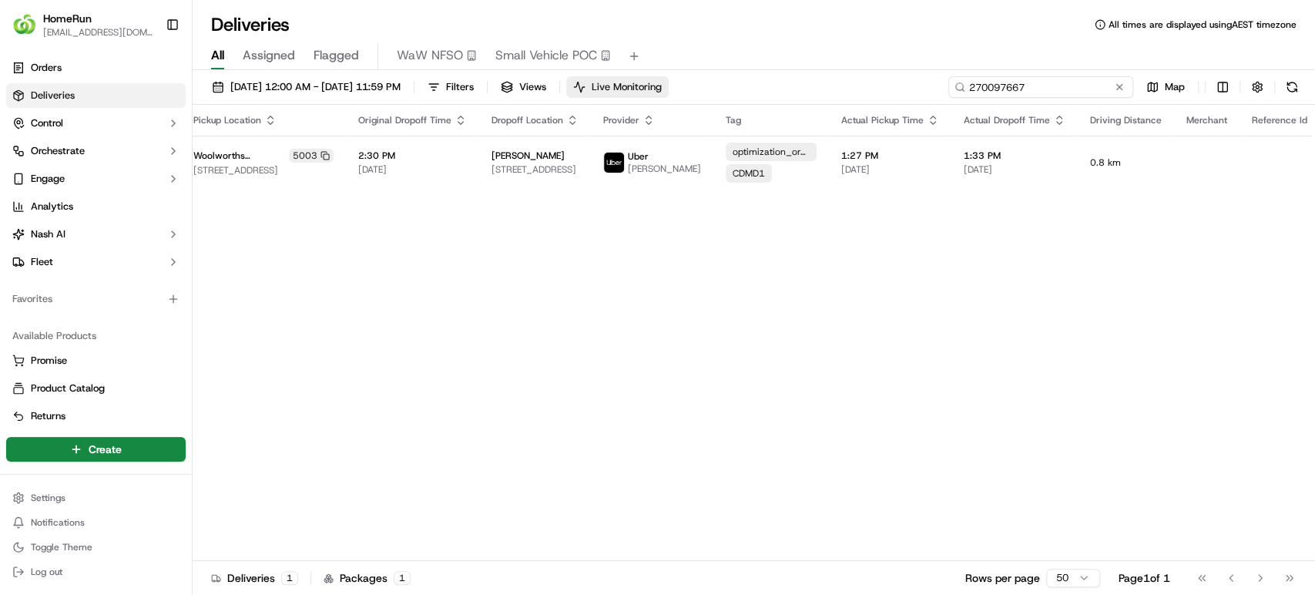
drag, startPoint x: 1041, startPoint y: 86, endPoint x: 690, endPoint y: 86, distance: 351.2
click at [690, 86] on div "16/09/2025 12:00 AM - 20/09/2025 11:59 PM Filters Views Live Monitoring 2700976…" at bounding box center [754, 90] width 1122 height 28
paste input "8416"
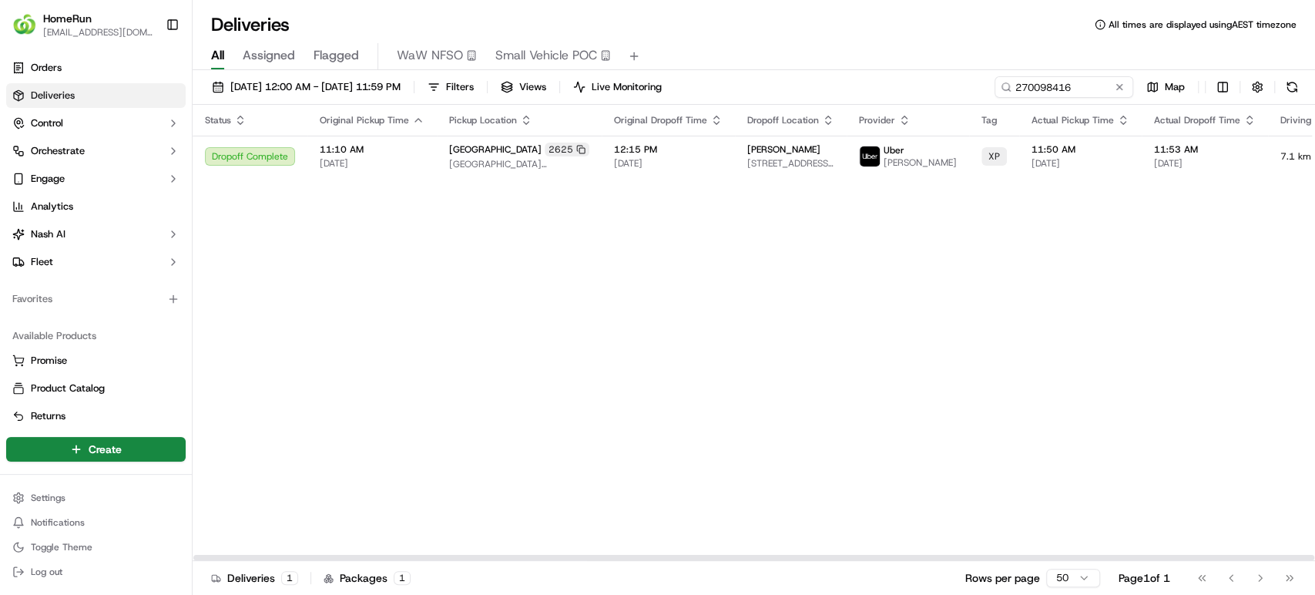
scroll to position [0, 183]
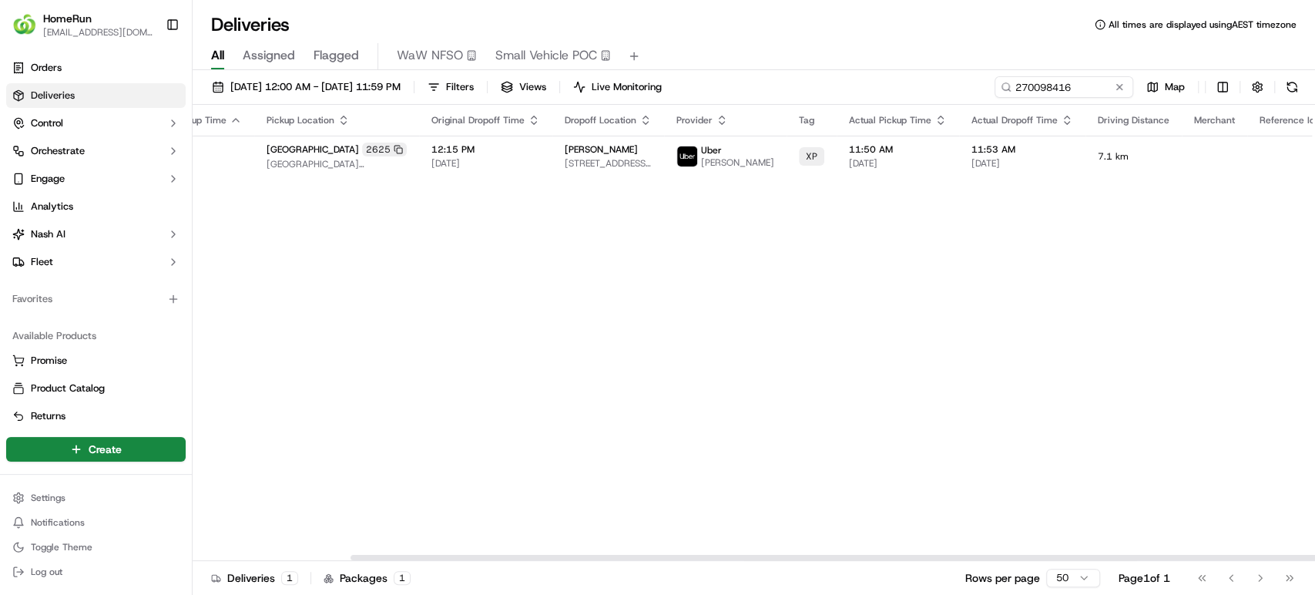
drag, startPoint x: 902, startPoint y: 558, endPoint x: 1229, endPoint y: 514, distance: 330.3
click at [1210, 554] on div at bounding box center [910, 556] width 1120 height 5
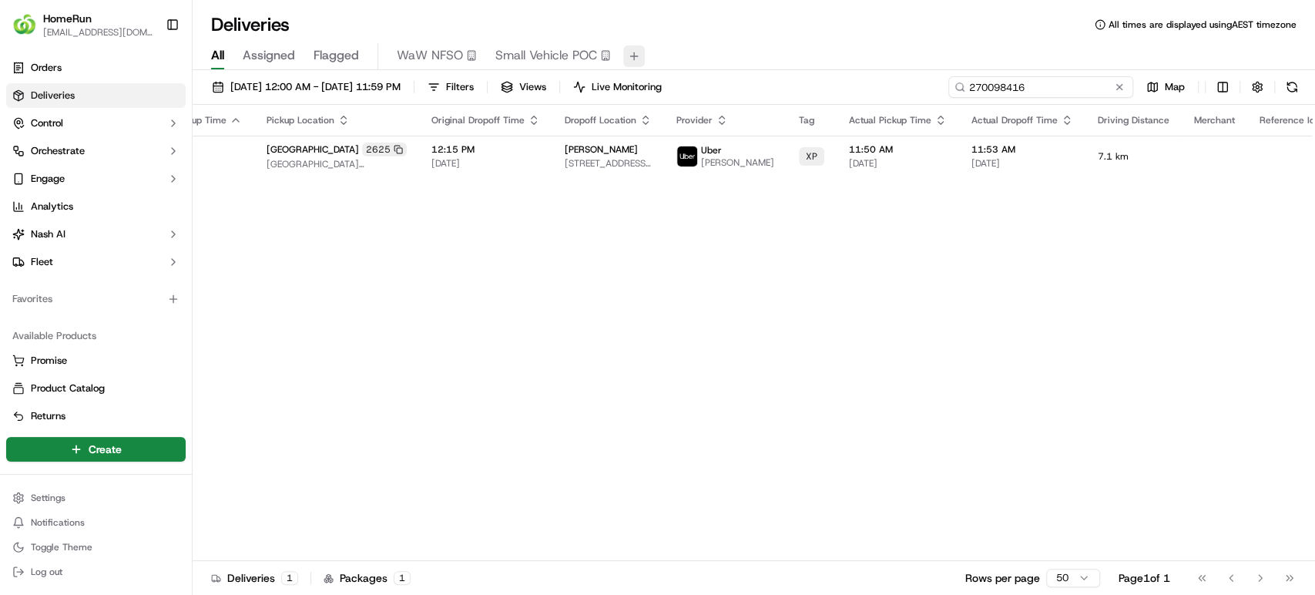
drag, startPoint x: 1080, startPoint y: 85, endPoint x: 645, endPoint y: 49, distance: 436.5
click at [645, 49] on div "Deliveries All times are displayed using AEST timezone All Assigned Flagged WaW…" at bounding box center [754, 297] width 1122 height 595
paste input "69837033"
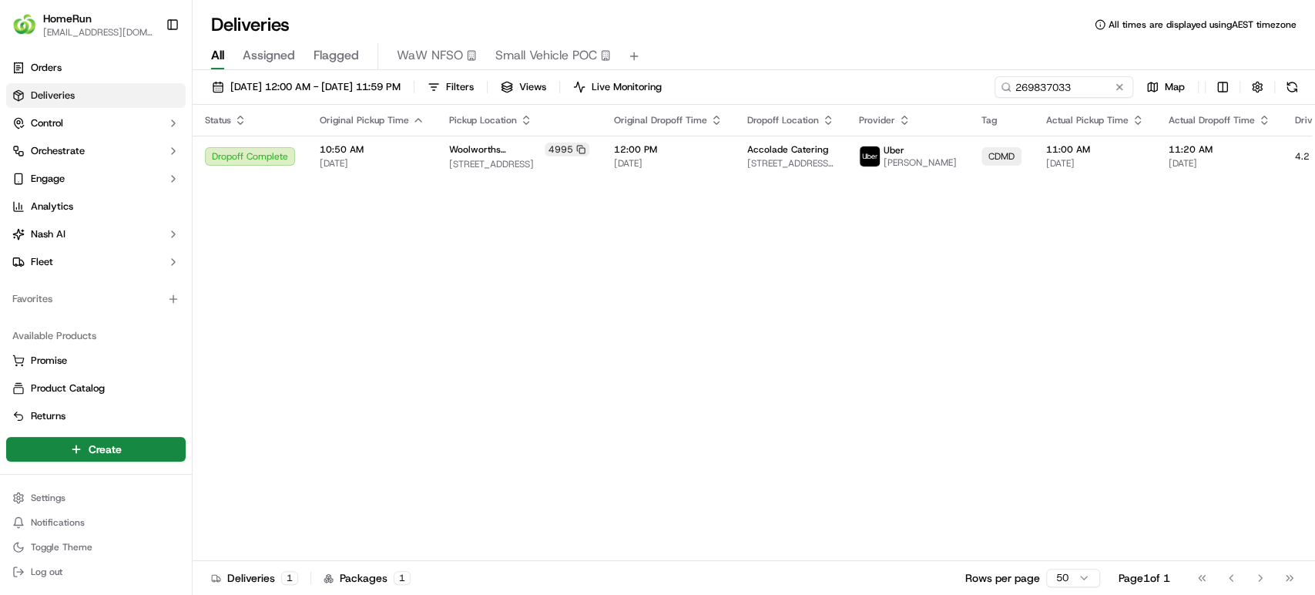
drag, startPoint x: 1056, startPoint y: 561, endPoint x: 1257, endPoint y: 549, distance: 201.3
click at [1257, 549] on div "Status Original Pickup Time Pickup Location Original Dropoff Time Dropoff Locat…" at bounding box center [754, 351] width 1122 height 493
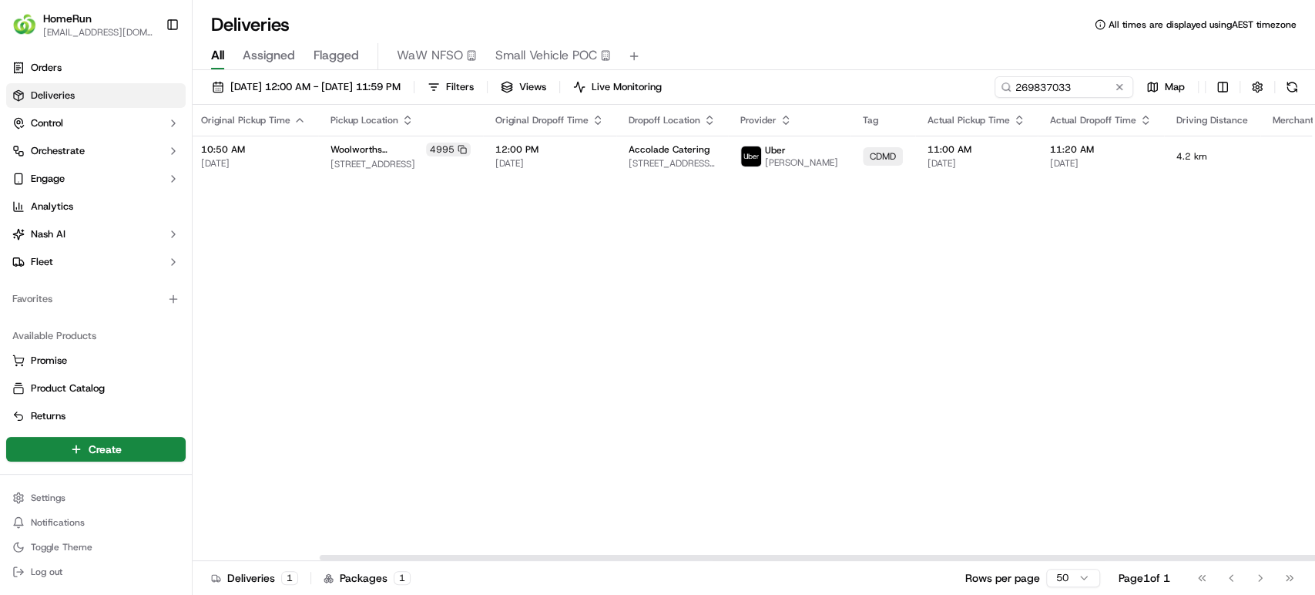
scroll to position [0, 146]
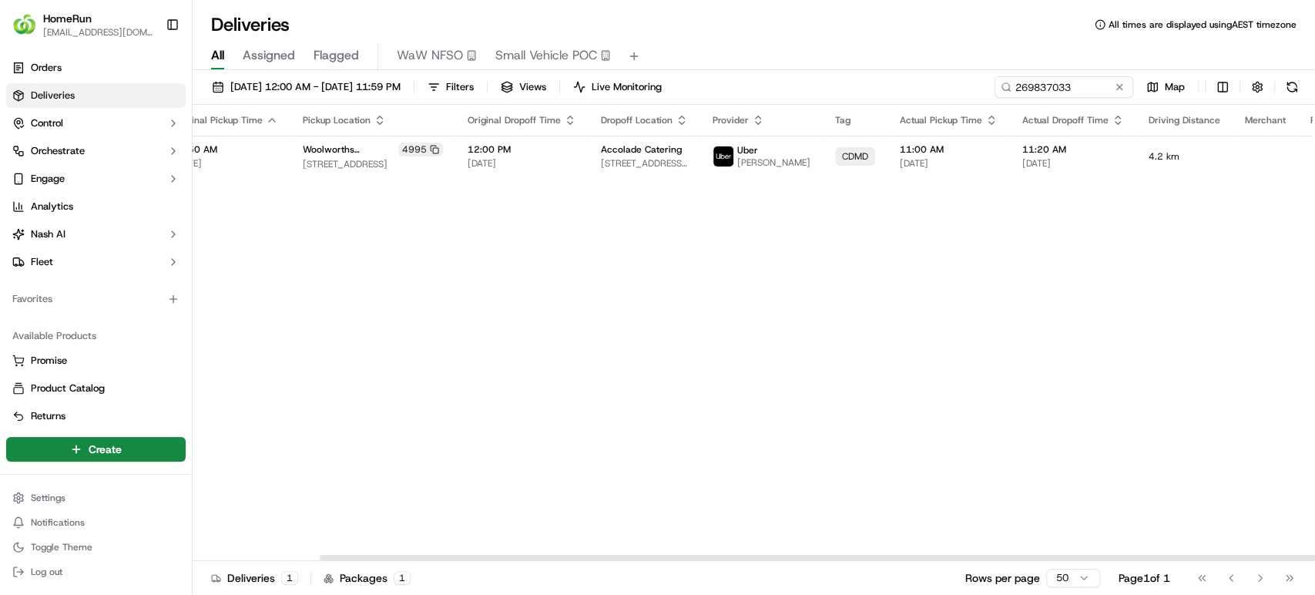
drag, startPoint x: 1188, startPoint y: 554, endPoint x: 1313, endPoint y: 528, distance: 127.5
click at [1313, 554] on div at bounding box center [880, 556] width 1120 height 5
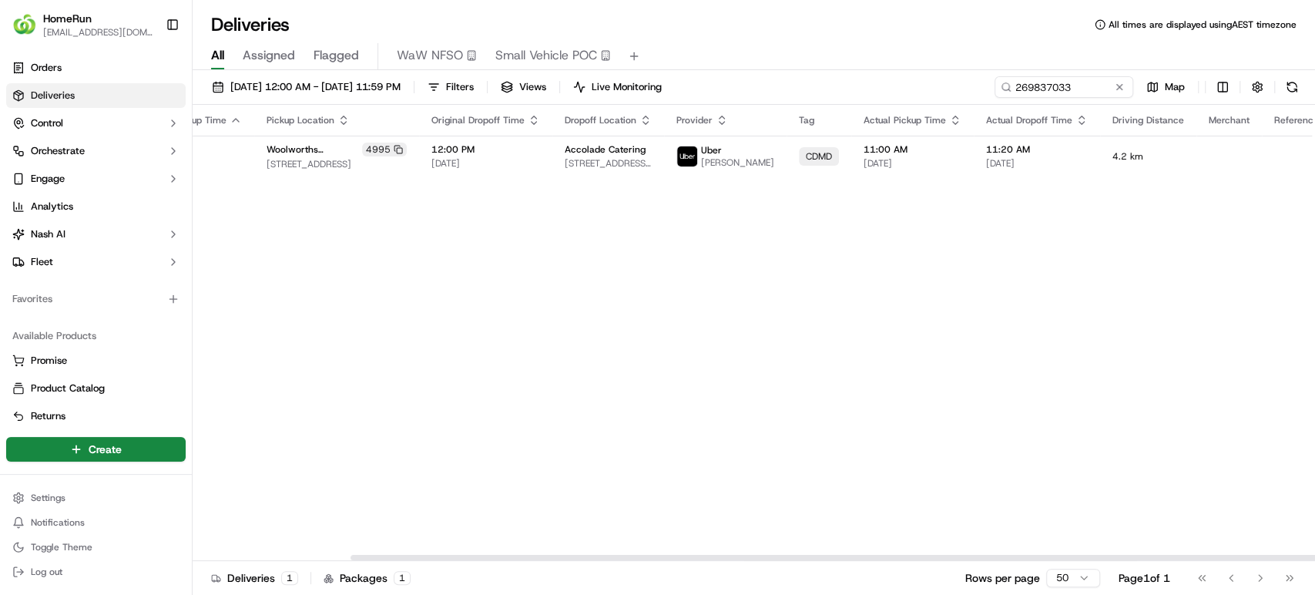
drag, startPoint x: 1017, startPoint y: 560, endPoint x: 1124, endPoint y: 561, distance: 107.1
click at [1124, 561] on div at bounding box center [754, 557] width 1122 height 8
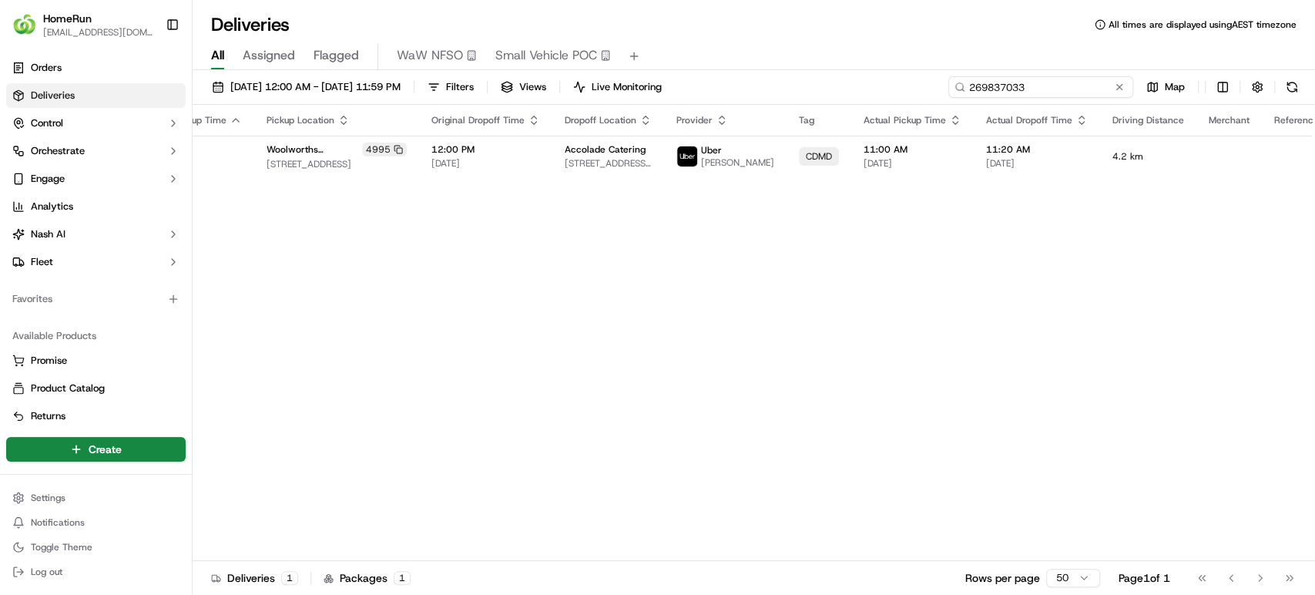
drag, startPoint x: 1089, startPoint y: 80, endPoint x: 901, endPoint y: 80, distance: 187.9
click at [901, 80] on div "16/09/2025 12:00 AM - 20/09/2025 11:59 PM Filters Views Live Monitoring 2698370…" at bounding box center [754, 90] width 1122 height 28
paste input "953391"
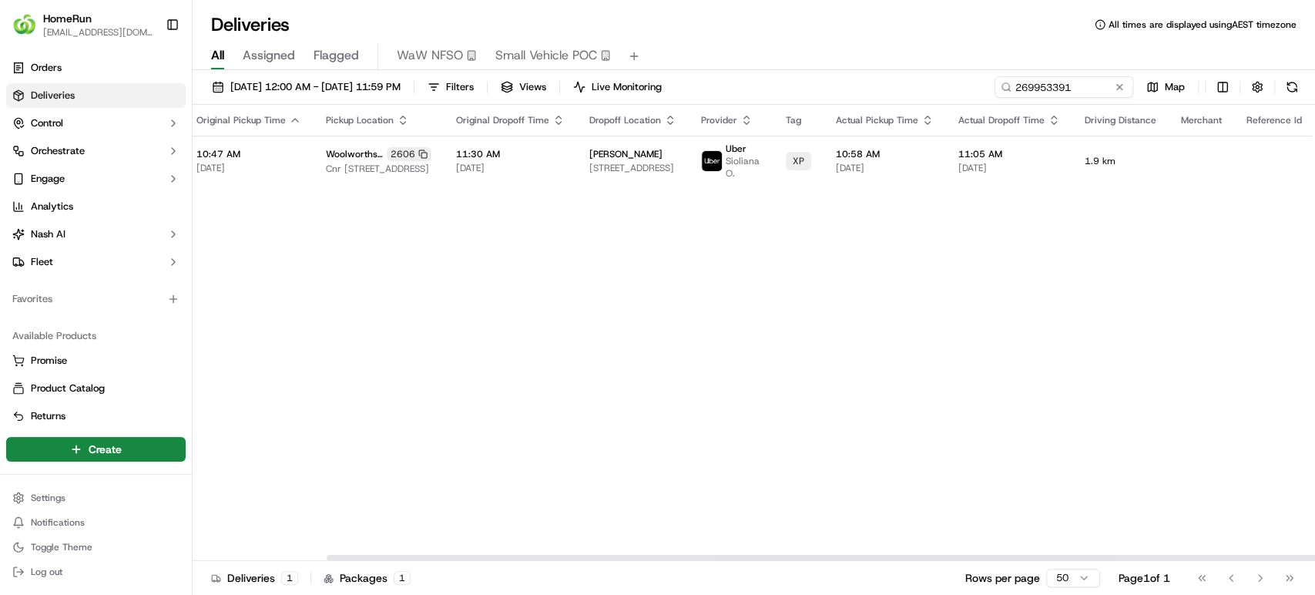
scroll to position [0, 183]
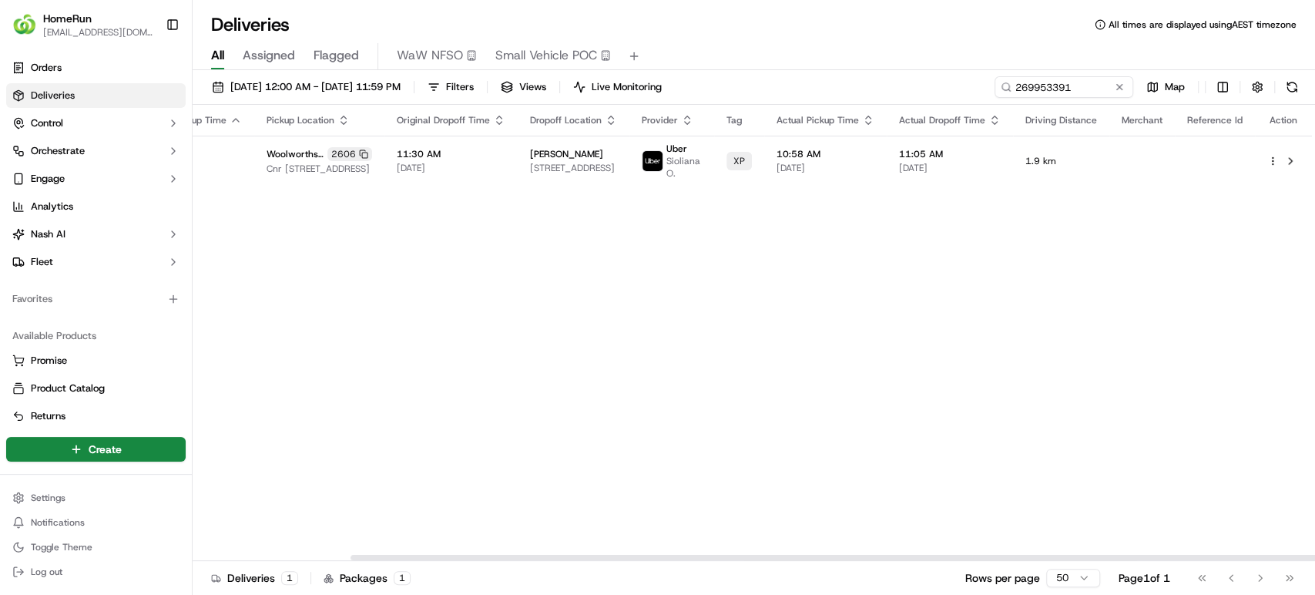
drag, startPoint x: 767, startPoint y: 553, endPoint x: 1229, endPoint y: 300, distance: 526.6
click at [1060, 553] on div at bounding box center [754, 557] width 1122 height 8
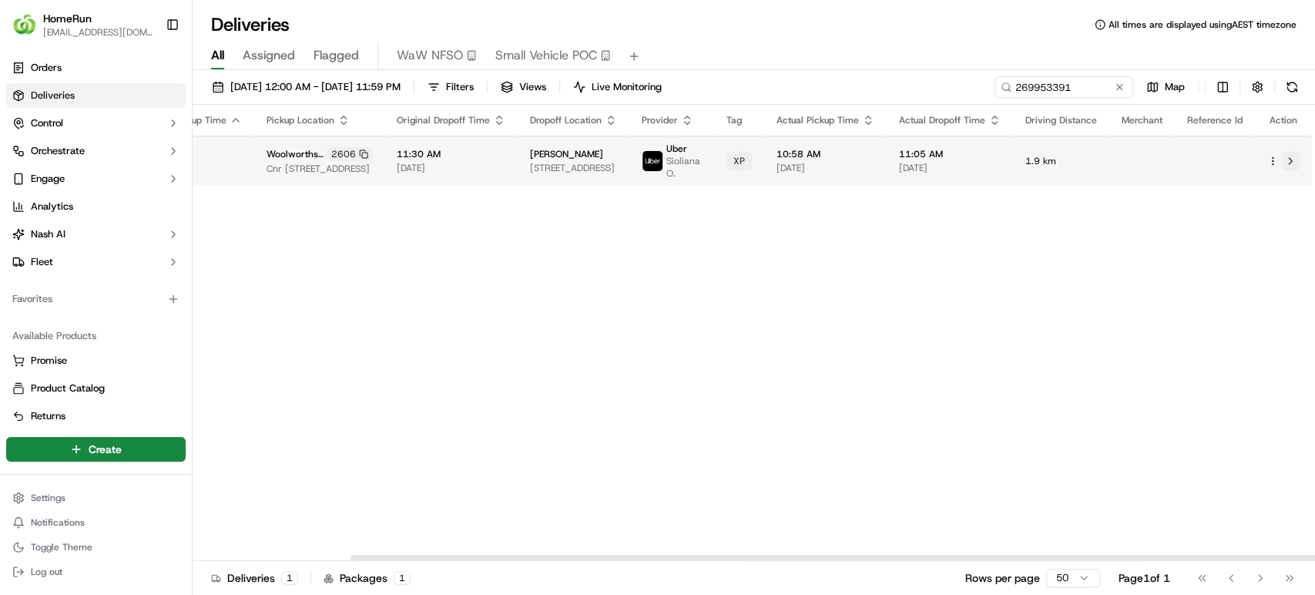
click at [1293, 158] on button at bounding box center [1290, 161] width 18 height 18
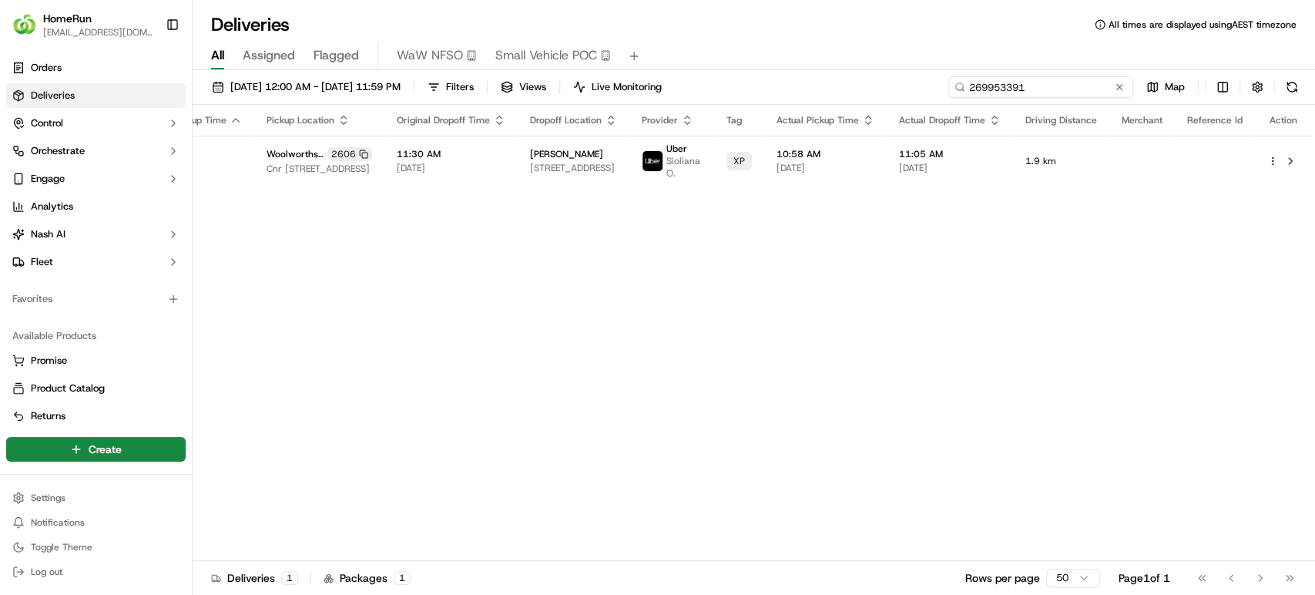
drag, startPoint x: 1107, startPoint y: 78, endPoint x: 767, endPoint y: 83, distance: 339.7
click at [767, 83] on div "16/09/2025 12:00 AM - 20/09/2025 11:59 PM Filters Views Live Monitoring 2699533…" at bounding box center [754, 90] width 1122 height 28
paste input "65150"
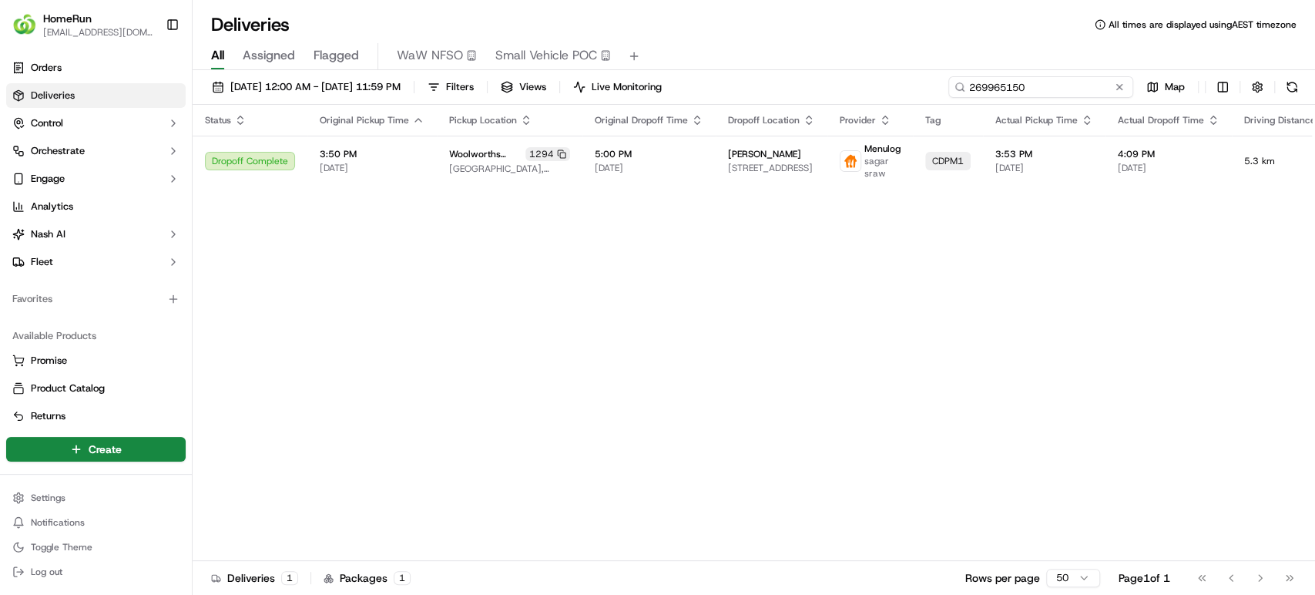
drag, startPoint x: 1045, startPoint y: 85, endPoint x: 704, endPoint y: 26, distance: 346.3
click at [704, 26] on div "Deliveries All times are displayed using AEST timezone All Assigned Flagged WaW…" at bounding box center [754, 297] width 1122 height 595
paste input "70143841"
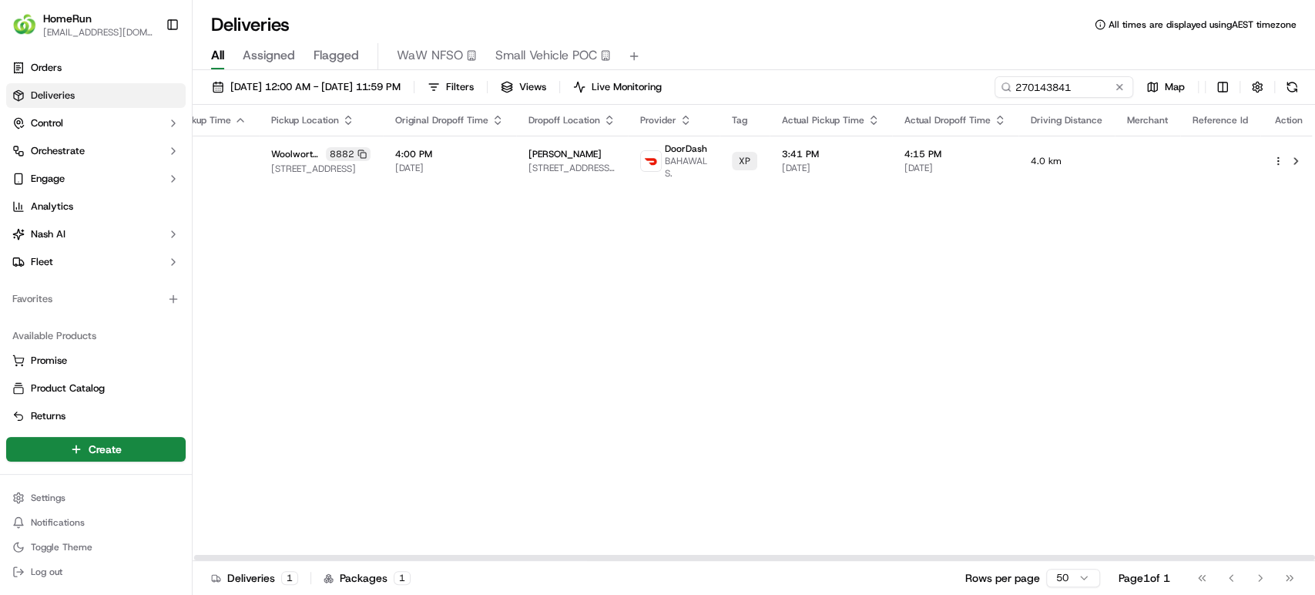
scroll to position [0, 183]
drag, startPoint x: 902, startPoint y: 554, endPoint x: 1189, endPoint y: 548, distance: 287.3
click at [1189, 554] on div at bounding box center [910, 556] width 1120 height 5
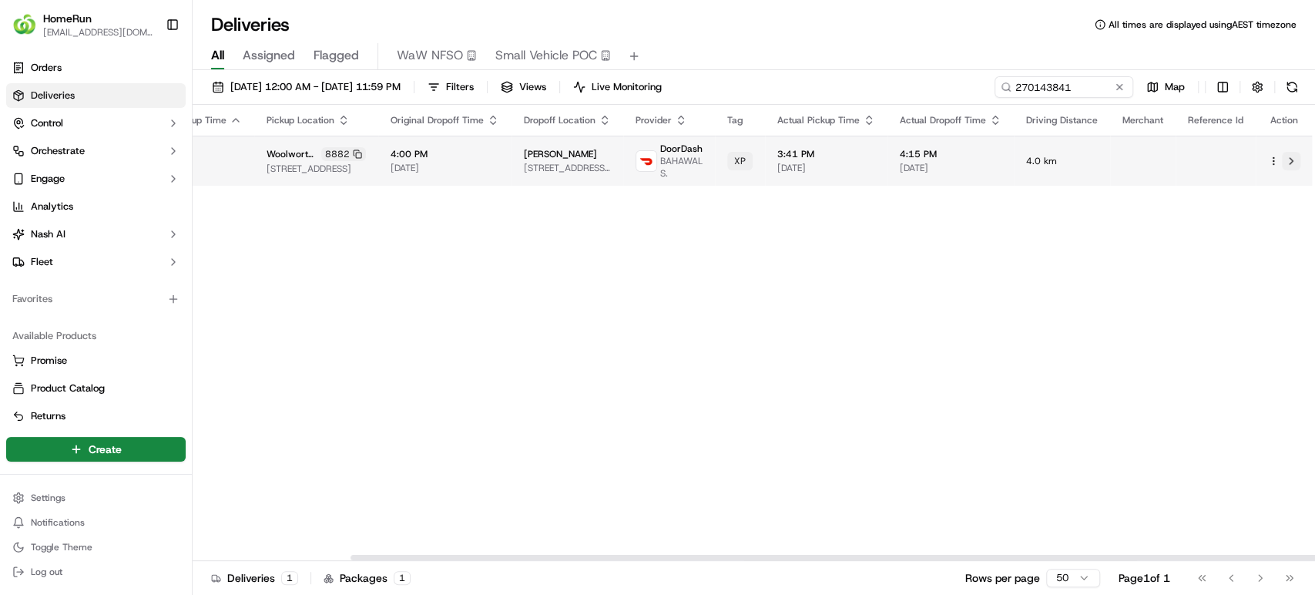
click at [1287, 161] on button at bounding box center [1290, 161] width 18 height 18
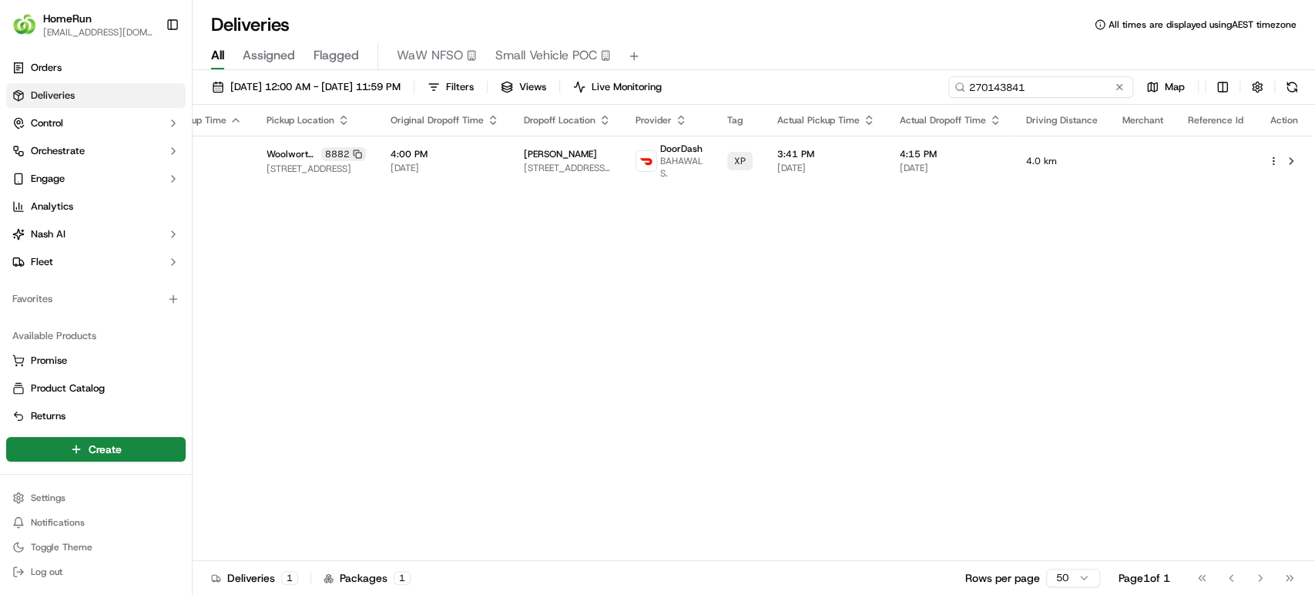
drag, startPoint x: 1089, startPoint y: 94, endPoint x: 826, endPoint y: 59, distance: 264.9
click at [826, 59] on div "Deliveries All times are displayed using AEST timezone All Assigned Flagged WaW…" at bounding box center [754, 297] width 1122 height 595
paste input "39326"
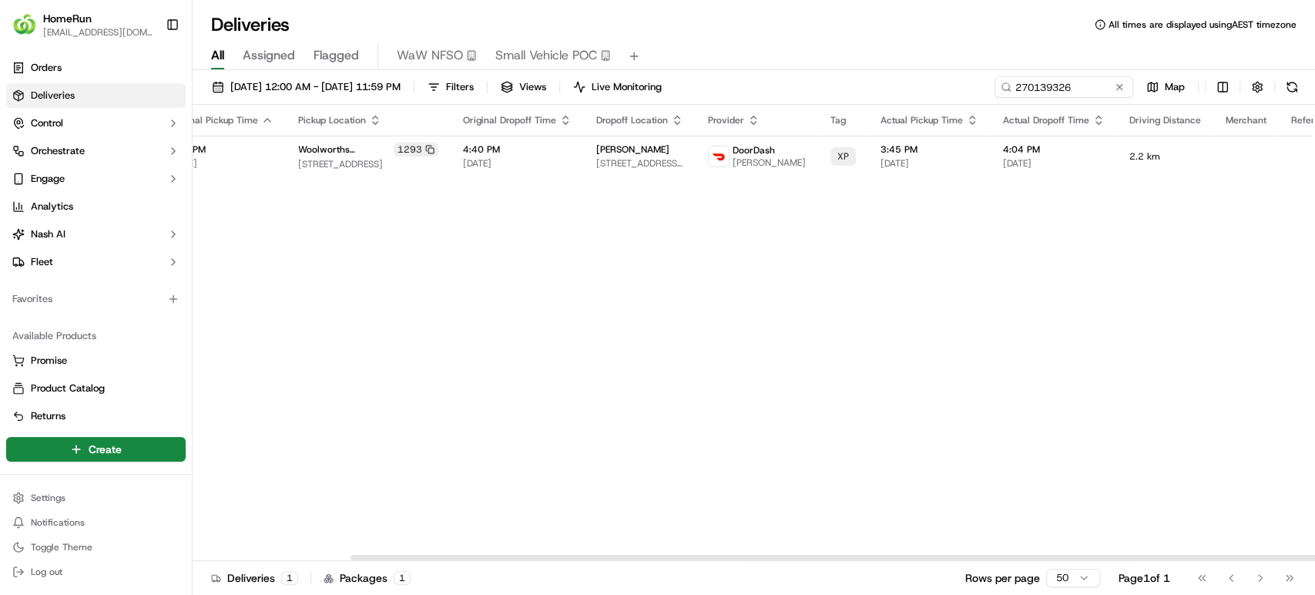
scroll to position [0, 183]
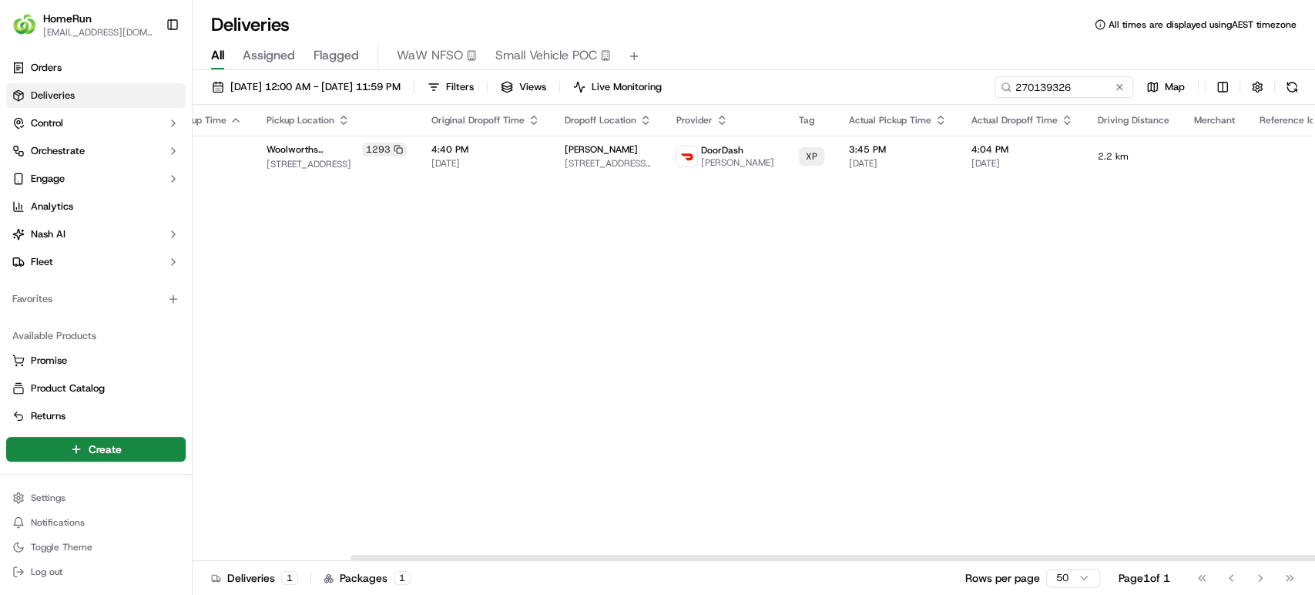
drag, startPoint x: 1010, startPoint y: 555, endPoint x: 1214, endPoint y: 563, distance: 204.2
click at [1214, 560] on div at bounding box center [910, 556] width 1120 height 5
drag, startPoint x: 1082, startPoint y: 86, endPoint x: 748, endPoint y: 70, distance: 334.6
click at [748, 70] on div "16/09/2025 12:00 AM - 20/09/2025 11:59 PM Filters Views Live Monitoring 2701393…" at bounding box center [754, 334] width 1122 height 528
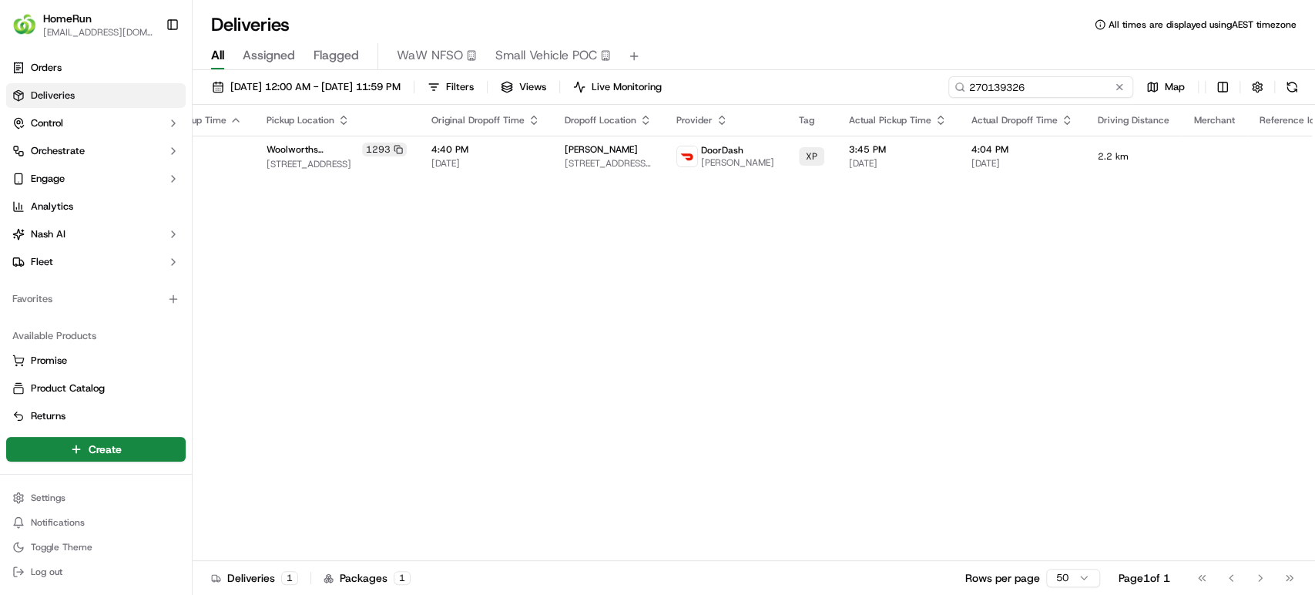
paste input "20948"
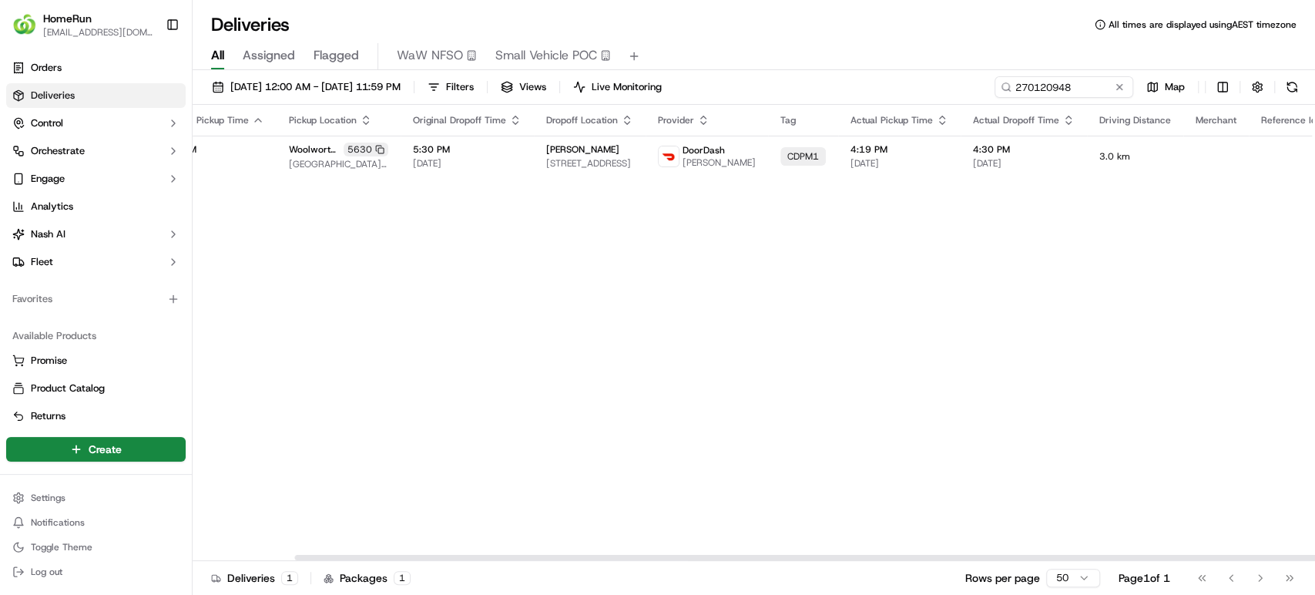
scroll to position [0, 185]
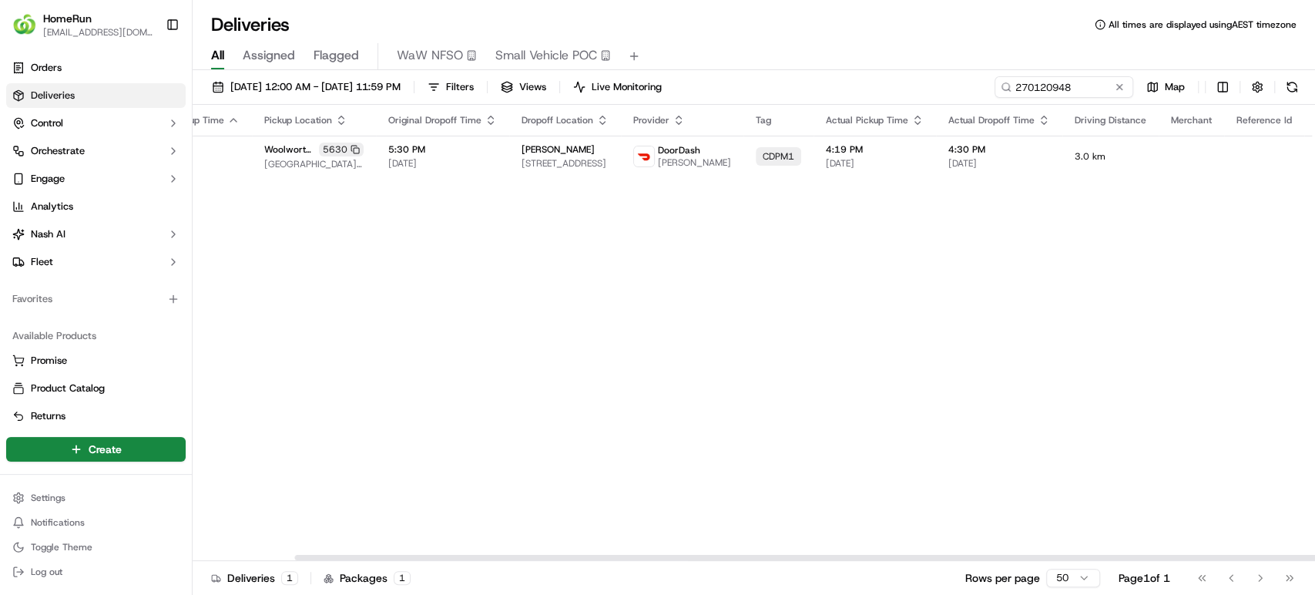
drag, startPoint x: 826, startPoint y: 555, endPoint x: 1110, endPoint y: 560, distance: 284.2
click at [1110, 560] on div at bounding box center [854, 556] width 1120 height 5
click at [1314, 156] on button at bounding box center [1339, 156] width 18 height 18
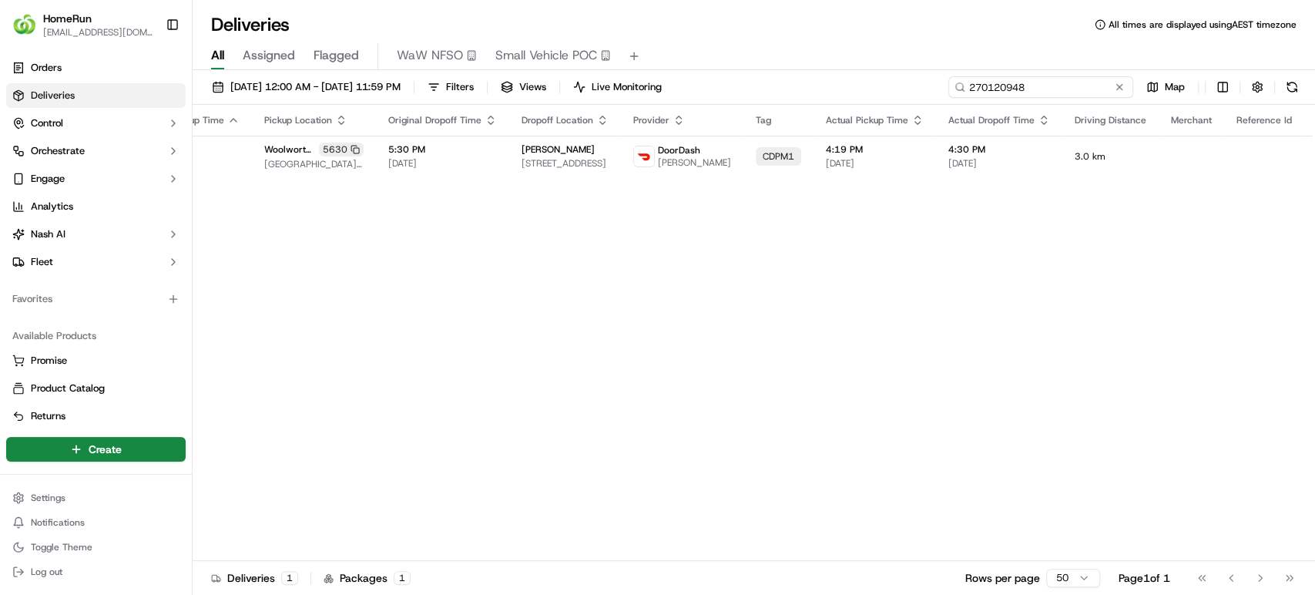
drag, startPoint x: 1085, startPoint y: 82, endPoint x: 529, endPoint y: 54, distance: 556.7
click at [529, 54] on div "Deliveries All times are displayed using AEST timezone All Assigned Flagged WaW…" at bounding box center [754, 297] width 1122 height 595
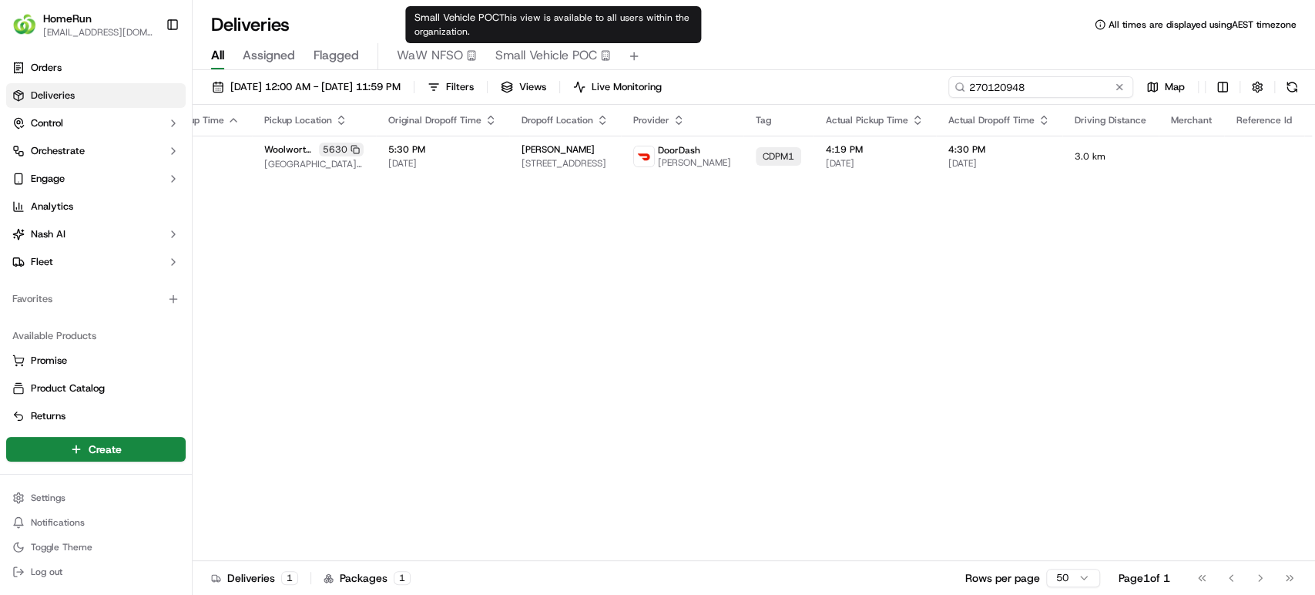
paste input "079859"
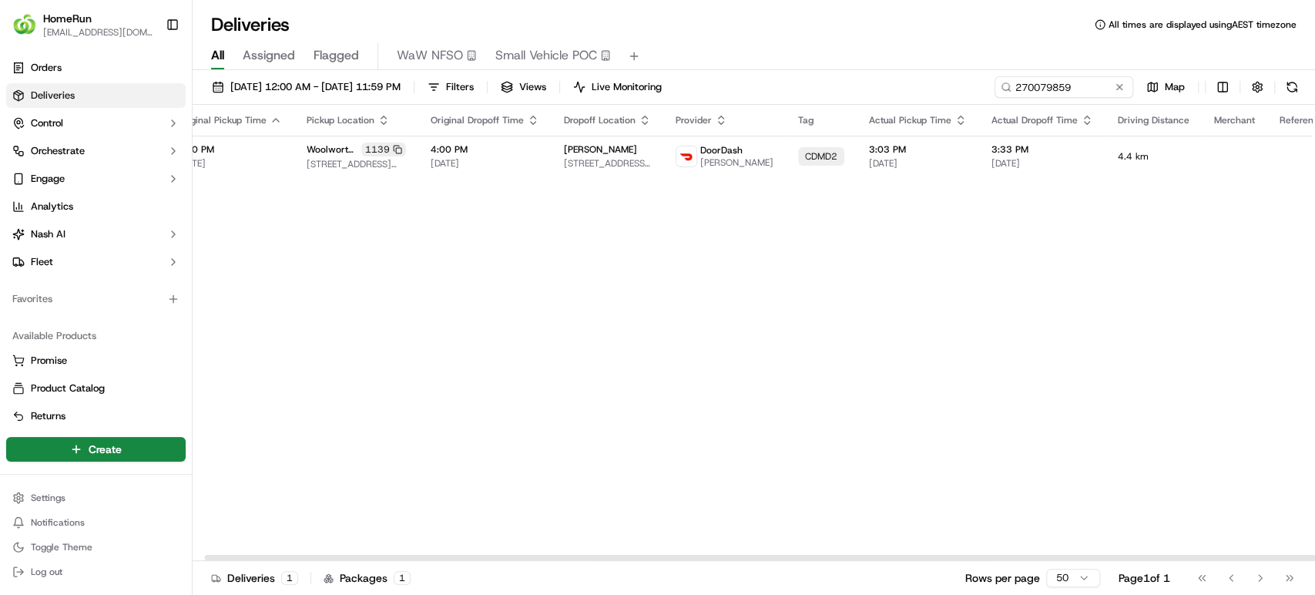
scroll to position [0, 185]
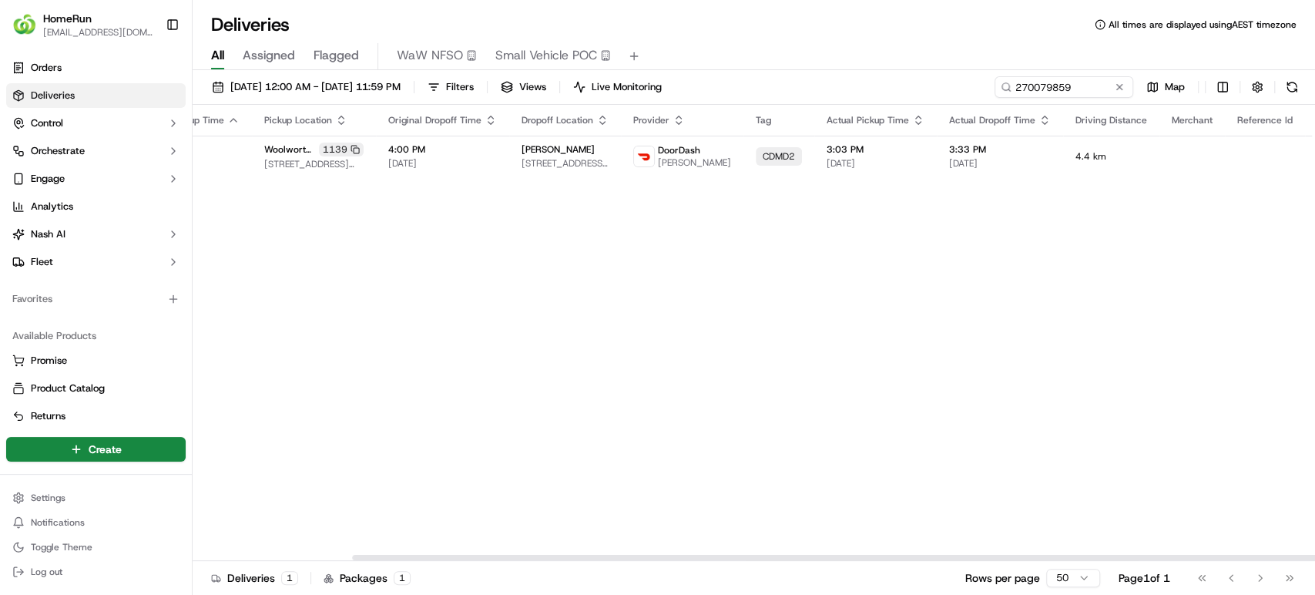
drag, startPoint x: 957, startPoint y: 554, endPoint x: 1285, endPoint y: 588, distance: 329.8
click at [1285, 560] on div at bounding box center [912, 556] width 1120 height 5
click at [1314, 159] on button at bounding box center [1340, 156] width 18 height 18
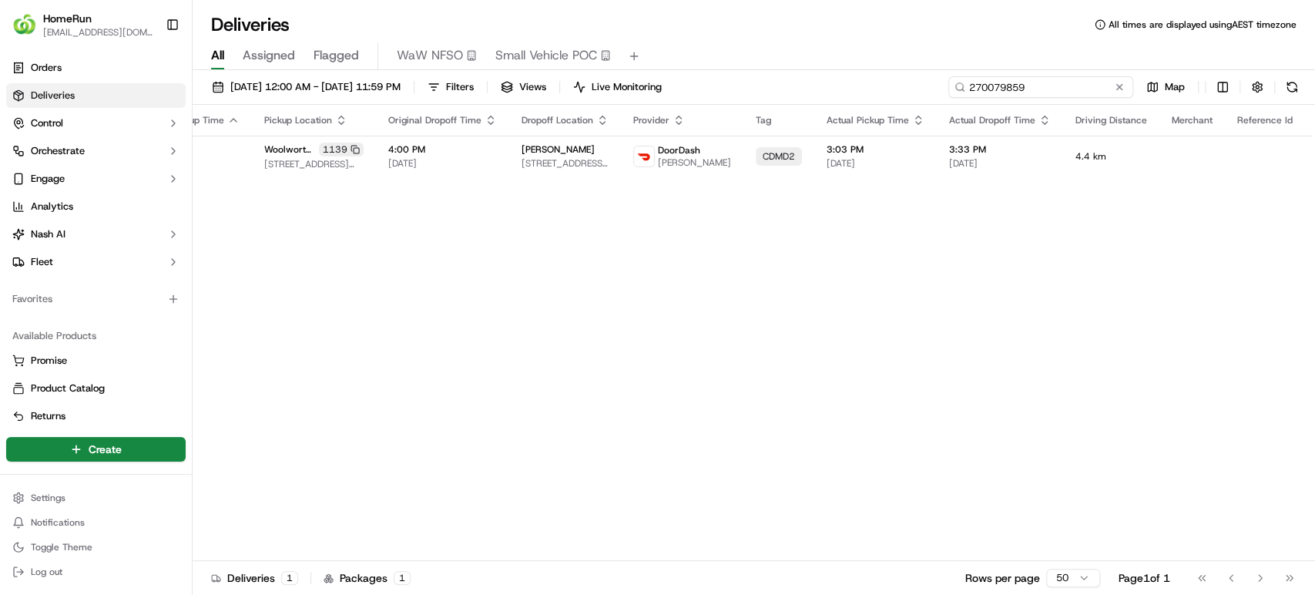
drag, startPoint x: 1084, startPoint y: 86, endPoint x: 632, endPoint y: 25, distance: 455.4
click at [632, 25] on div "Deliveries All times are displayed using AEST timezone All Assigned Flagged WaW…" at bounding box center [754, 297] width 1122 height 595
paste input "95473"
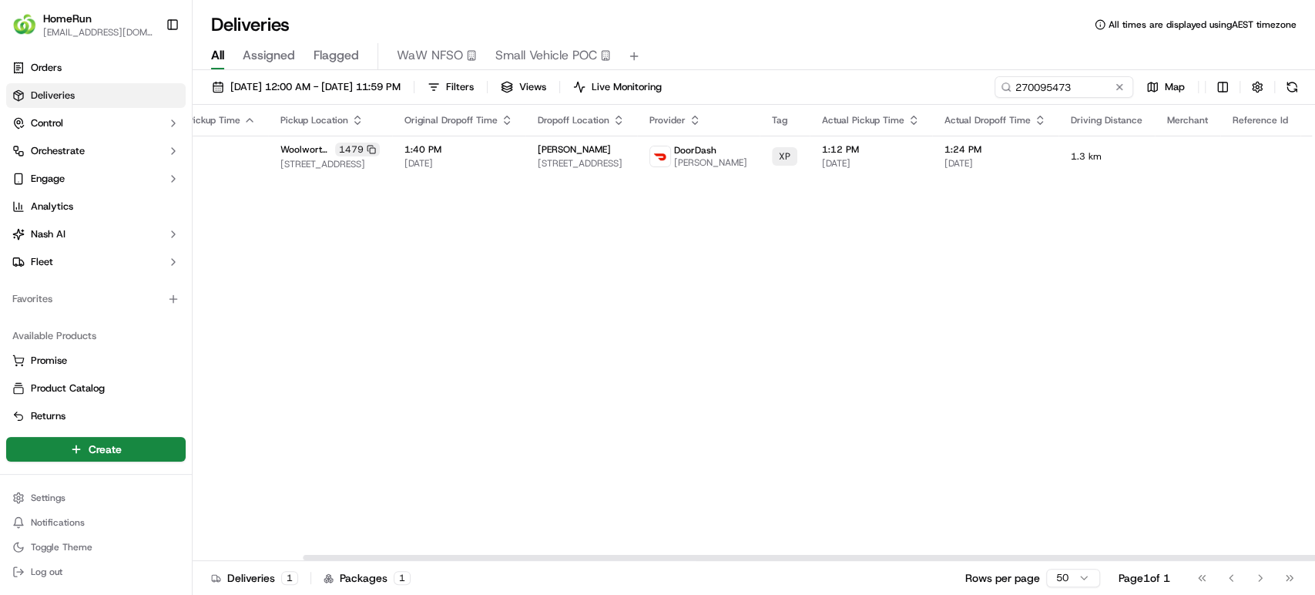
scroll to position [0, 183]
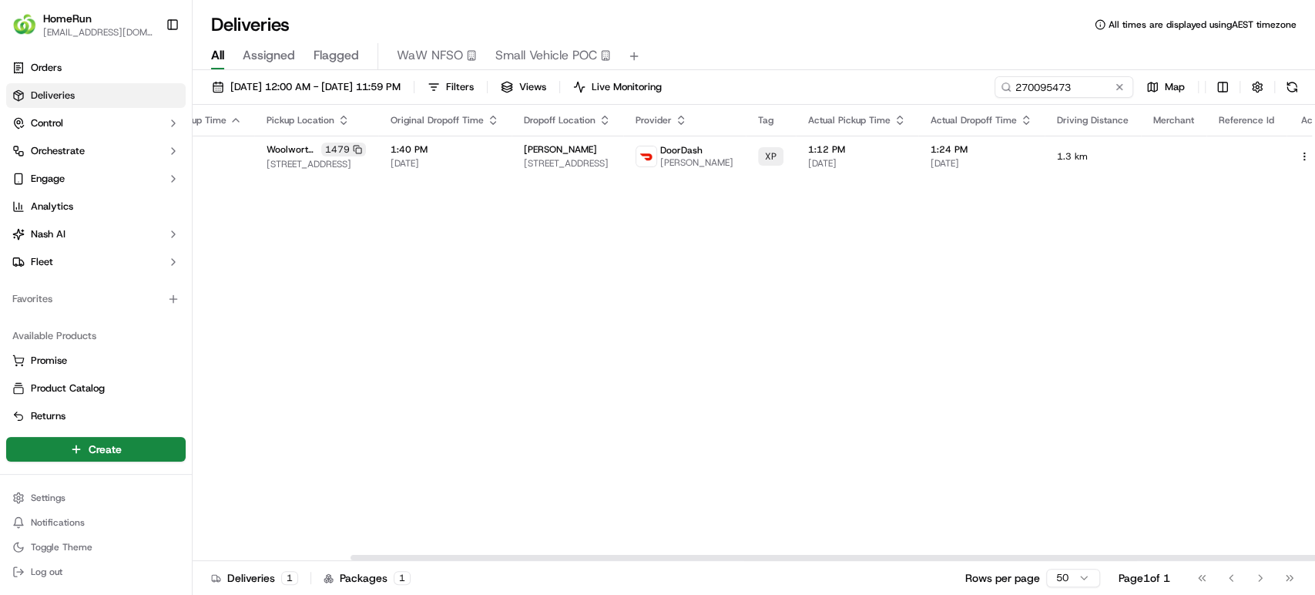
drag, startPoint x: 825, startPoint y: 558, endPoint x: 1177, endPoint y: 471, distance: 362.7
click at [1120, 554] on div at bounding box center [910, 556] width 1120 height 5
click at [1312, 158] on button at bounding box center [1321, 156] width 18 height 18
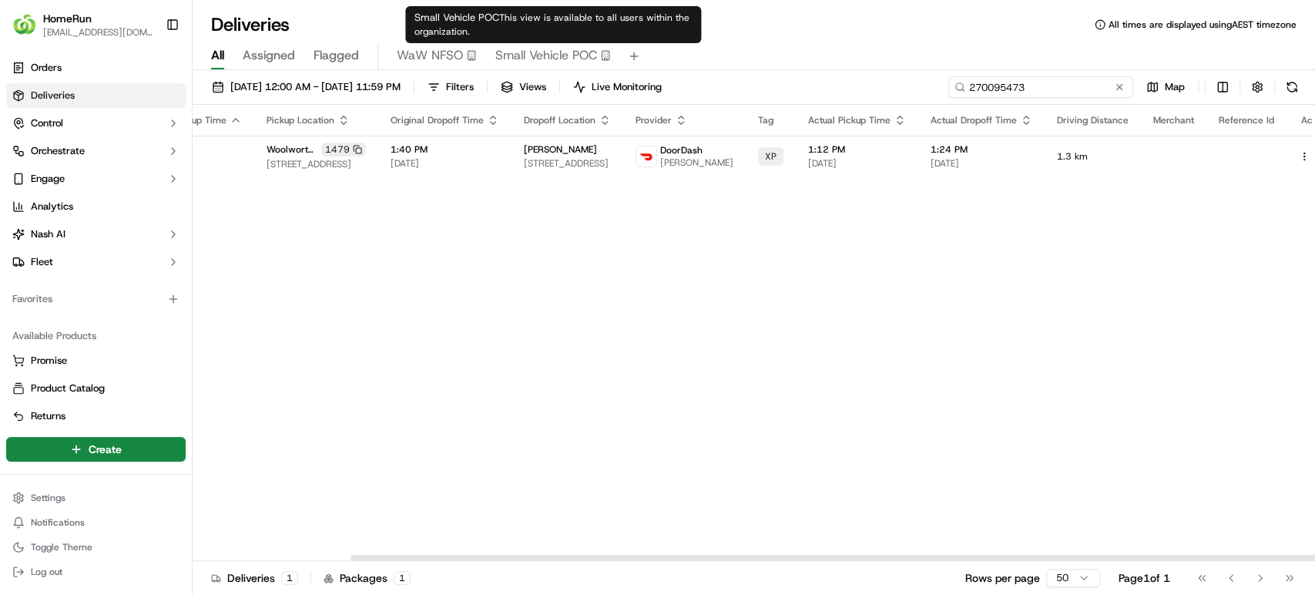
drag, startPoint x: 1070, startPoint y: 85, endPoint x: 880, endPoint y: 85, distance: 190.2
click at [880, 85] on div "16/09/2025 12:00 AM - 20/09/2025 11:59 PM Filters Views Live Monitoring 2700954…" at bounding box center [754, 90] width 1122 height 28
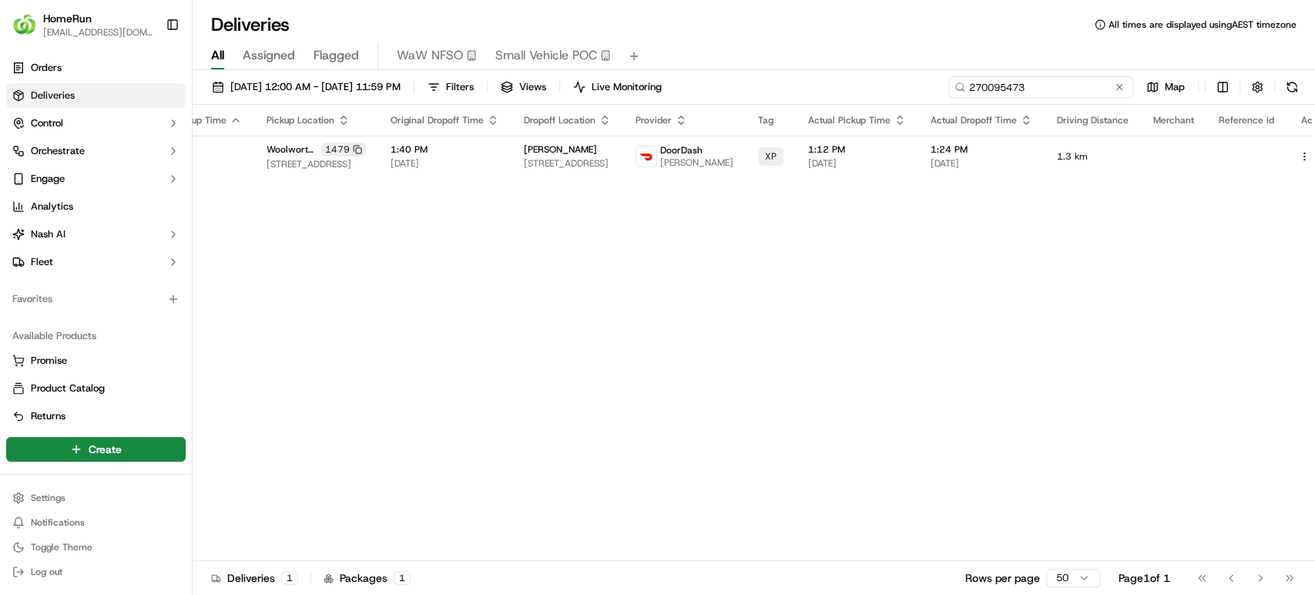
paste input "69911692"
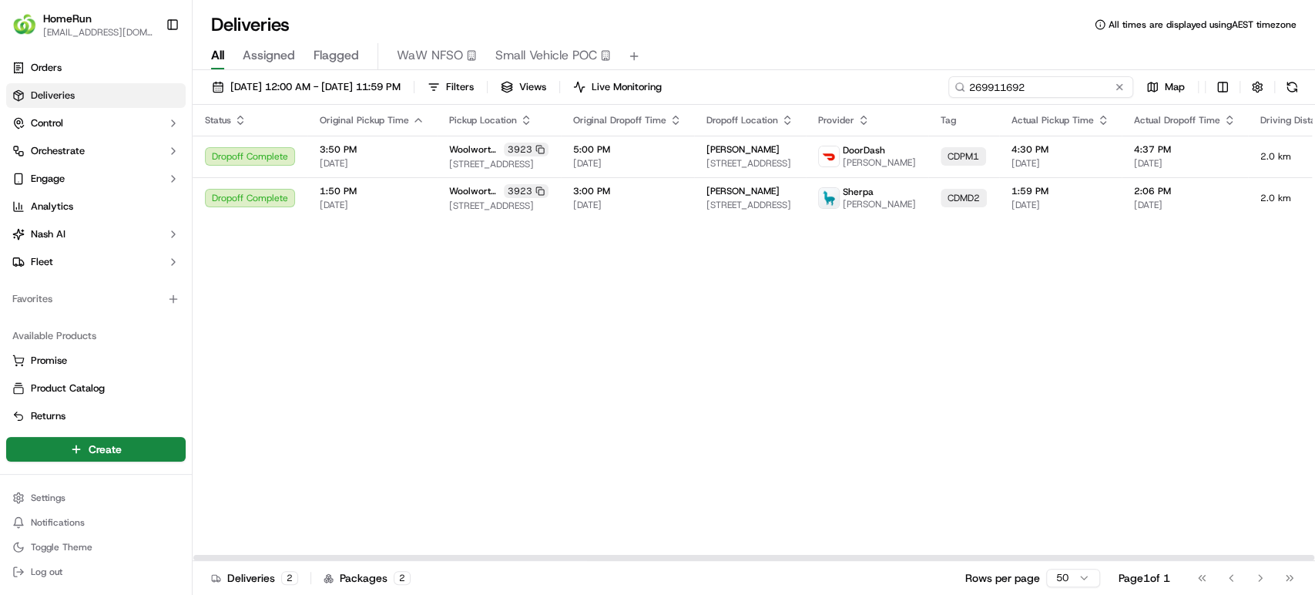
type input "269911692"
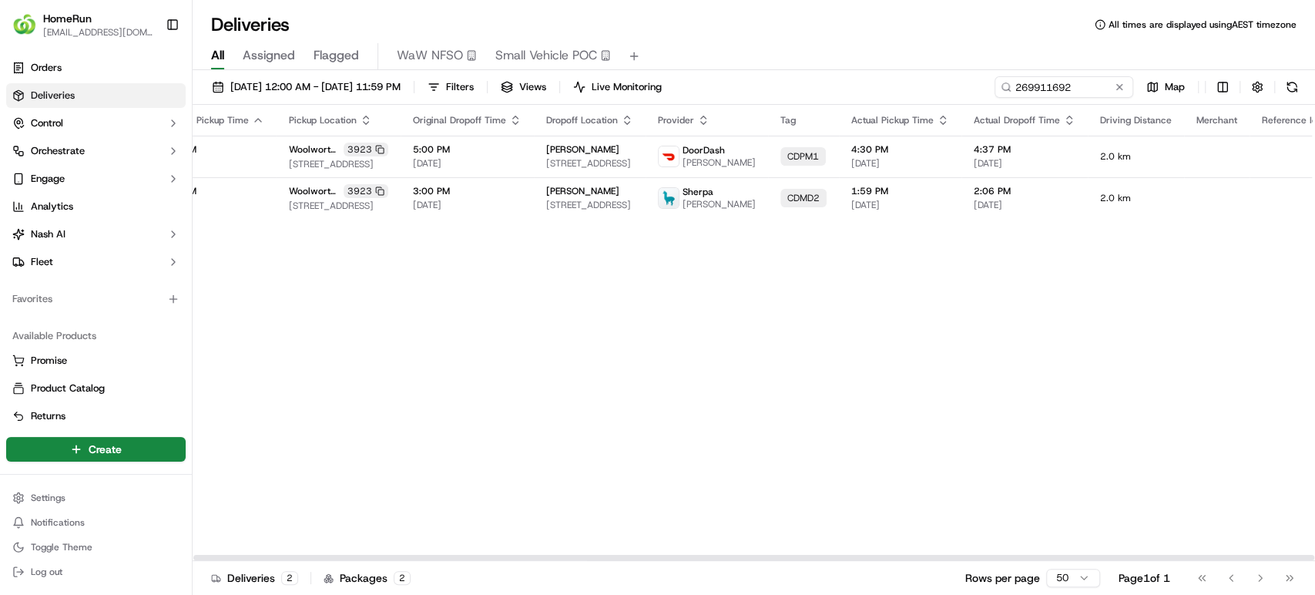
scroll to position [0, 185]
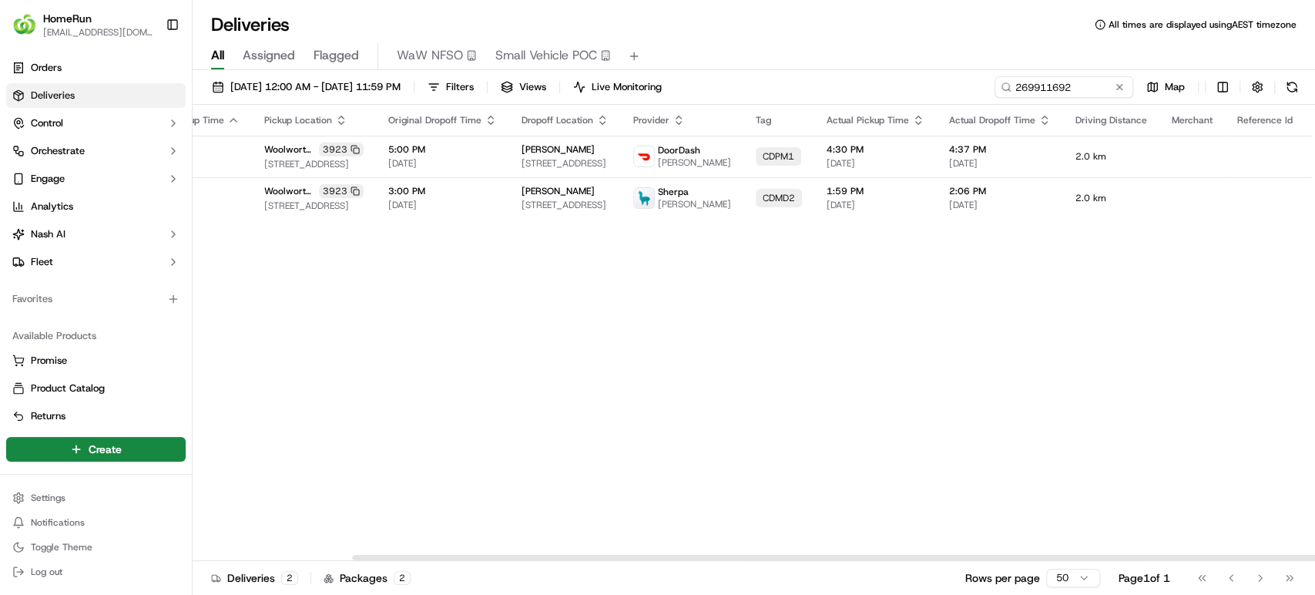
drag, startPoint x: 950, startPoint y: 554, endPoint x: 1285, endPoint y: 526, distance: 336.2
click at [1285, 554] on div at bounding box center [912, 556] width 1120 height 5
click at [1314, 152] on button at bounding box center [1340, 156] width 18 height 18
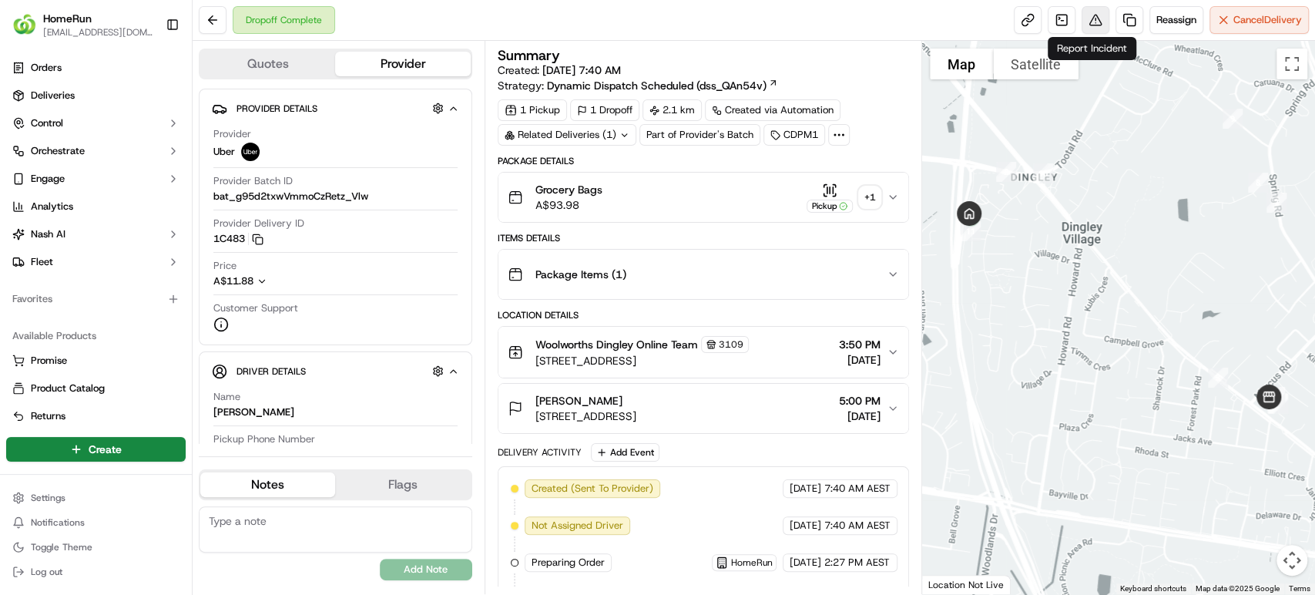
click at [1087, 12] on button at bounding box center [1095, 20] width 28 height 28
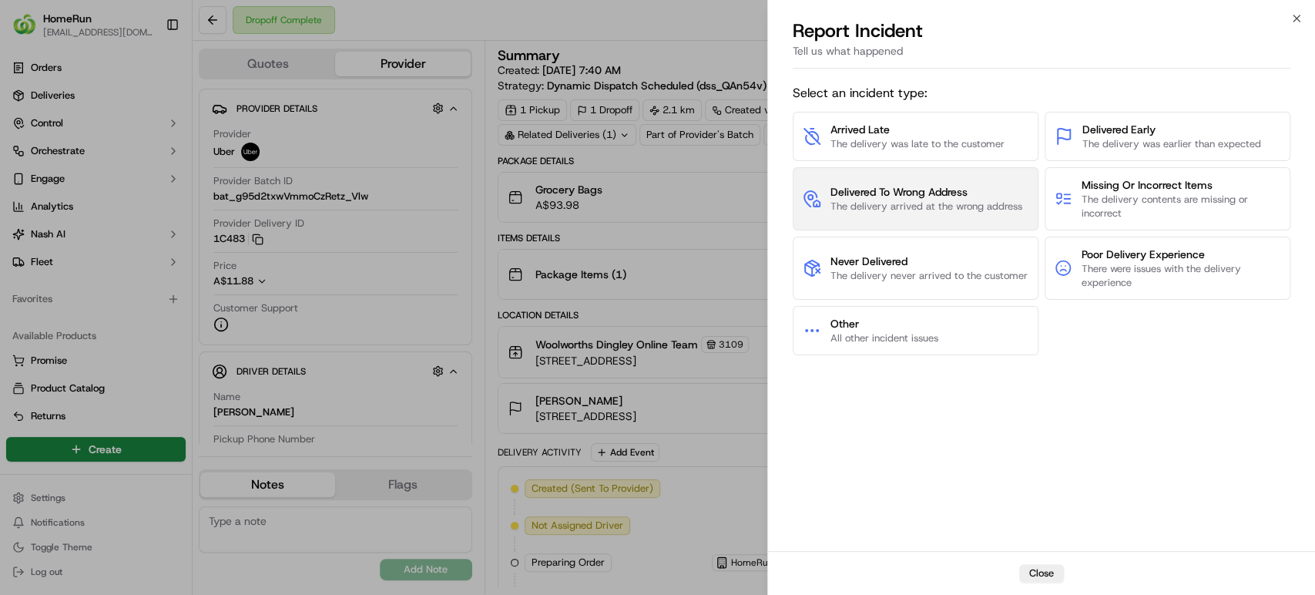
click at [955, 199] on span "The delivery arrived at the wrong address" at bounding box center [926, 206] width 192 height 14
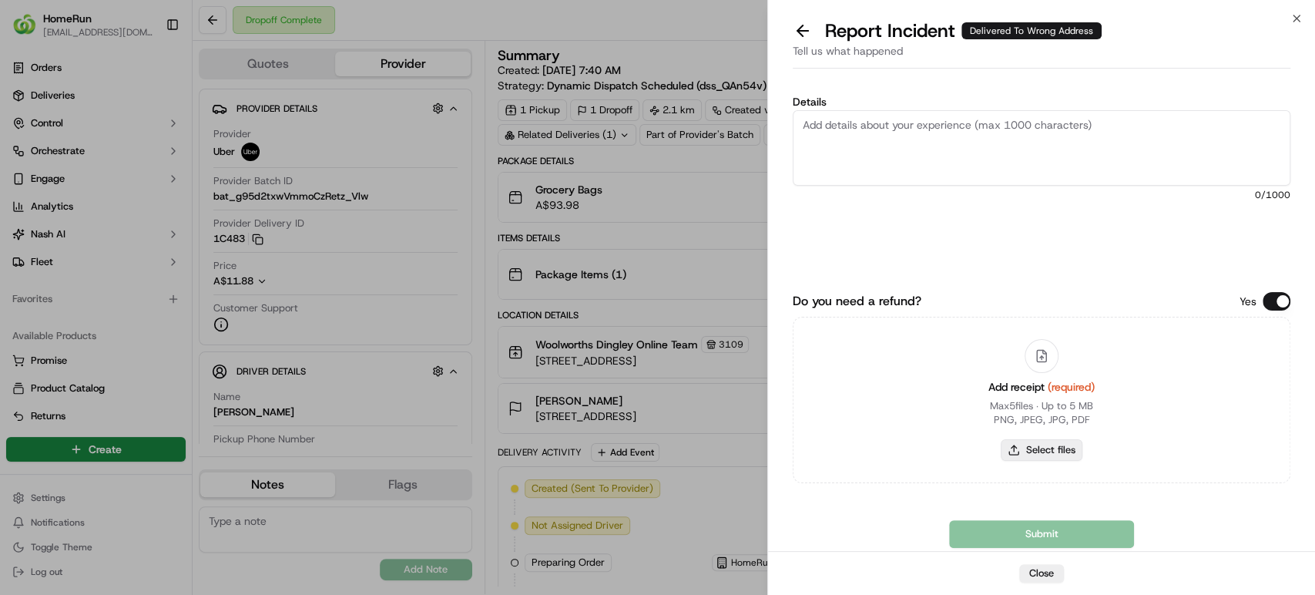
click at [1056, 454] on button "Select files" at bounding box center [1041, 450] width 82 height 22
type input "C:\fakepath\269668217.pdf"
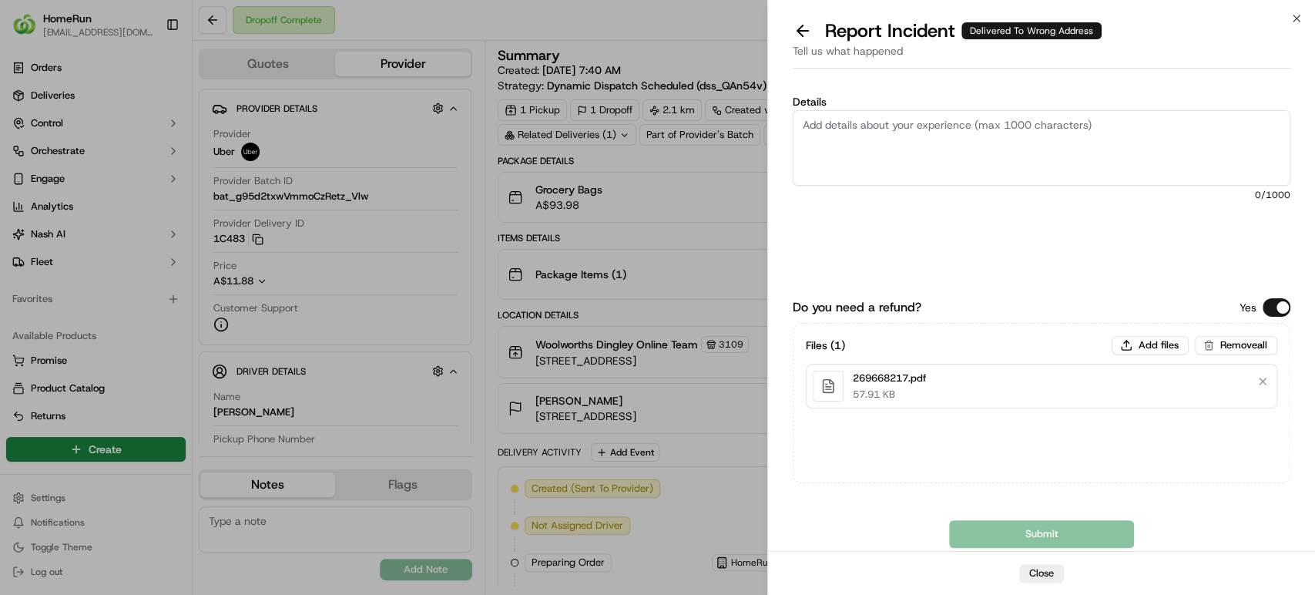
click at [1093, 138] on textarea "Details" at bounding box center [1040, 147] width 497 height 75
paste textarea "Delivered to incorrect address POD does not match previous pics."
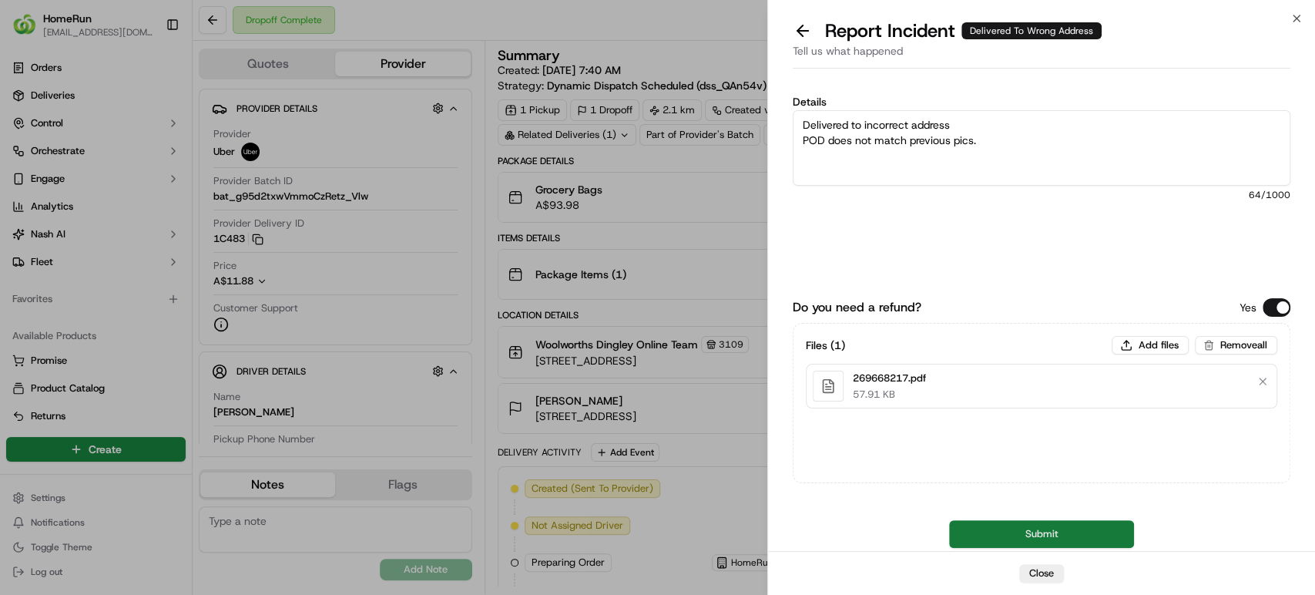
type textarea "Delivered to incorrect address POD does not match previous pics."
click at [985, 541] on button "Submit" at bounding box center [1041, 534] width 185 height 28
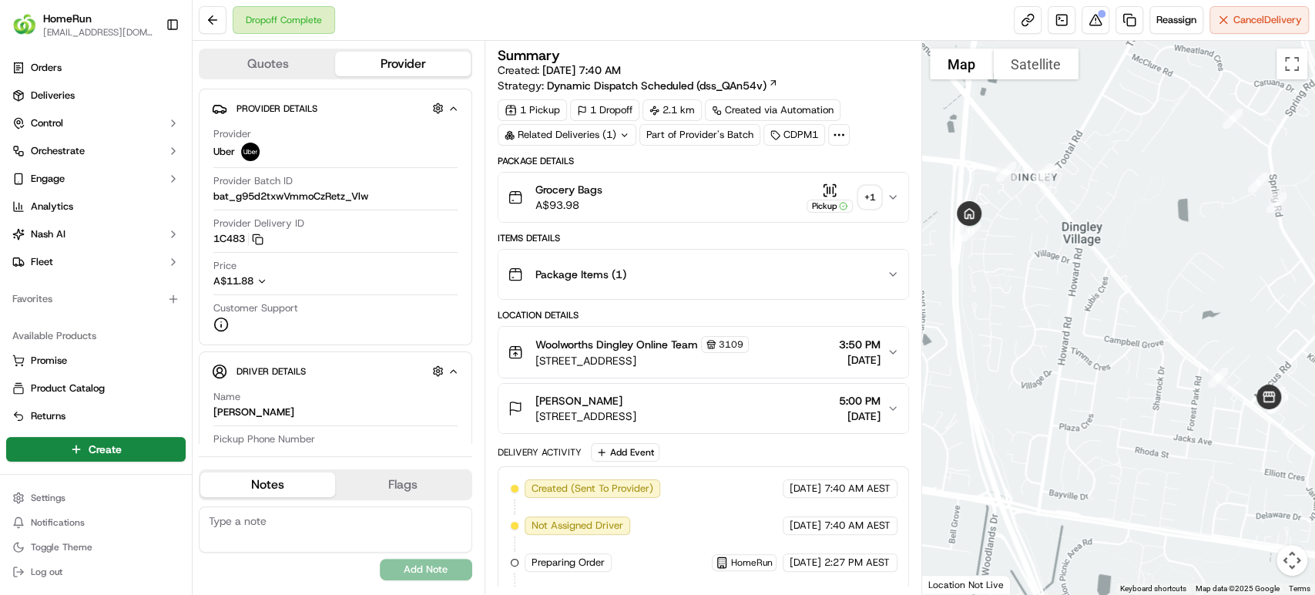
click at [816, 311] on div "Location Details" at bounding box center [702, 315] width 411 height 12
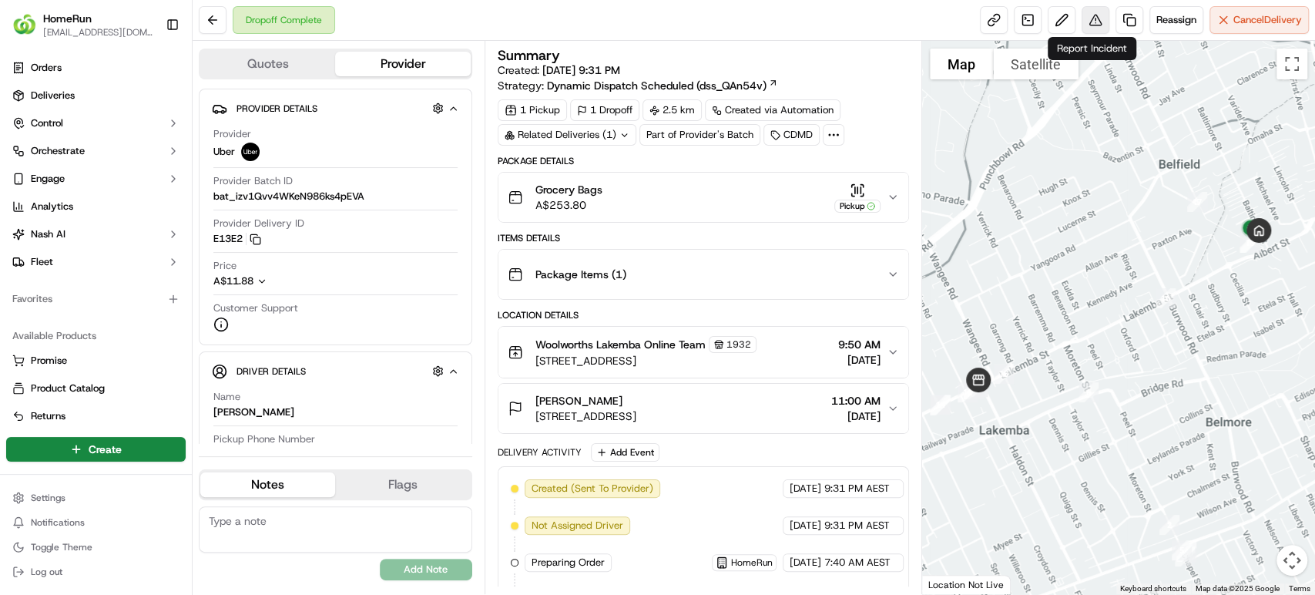
click at [1090, 22] on button at bounding box center [1095, 20] width 28 height 28
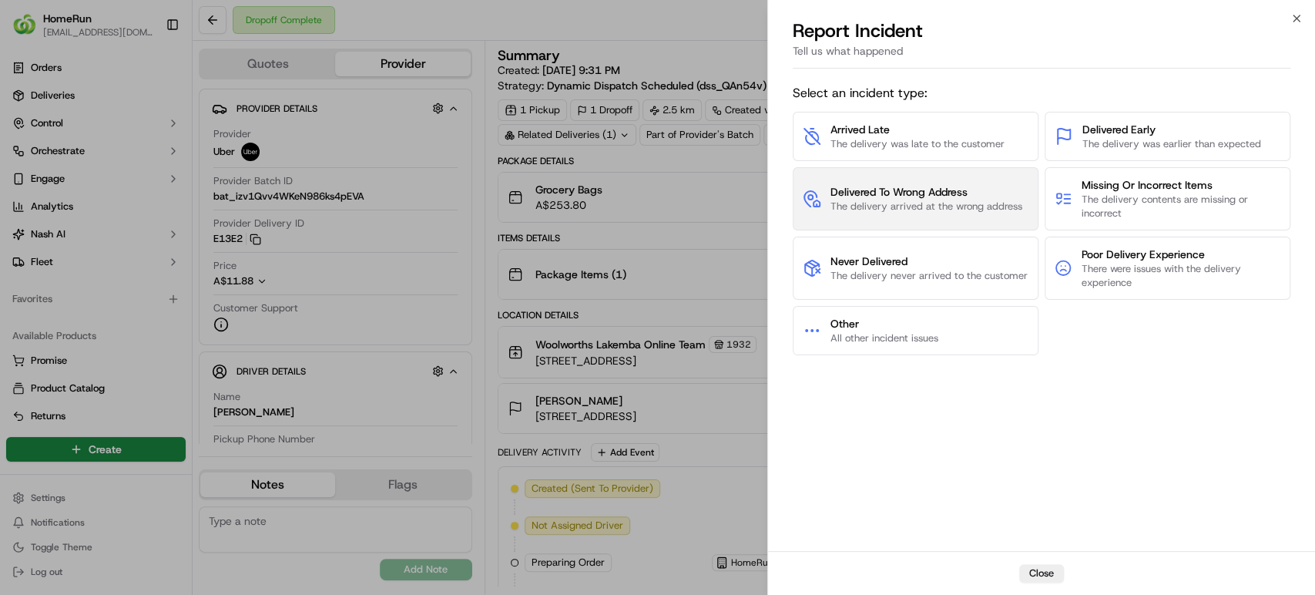
click at [980, 183] on button "Delivered To Wrong Address The delivery arrived at the wrong address" at bounding box center [915, 198] width 246 height 63
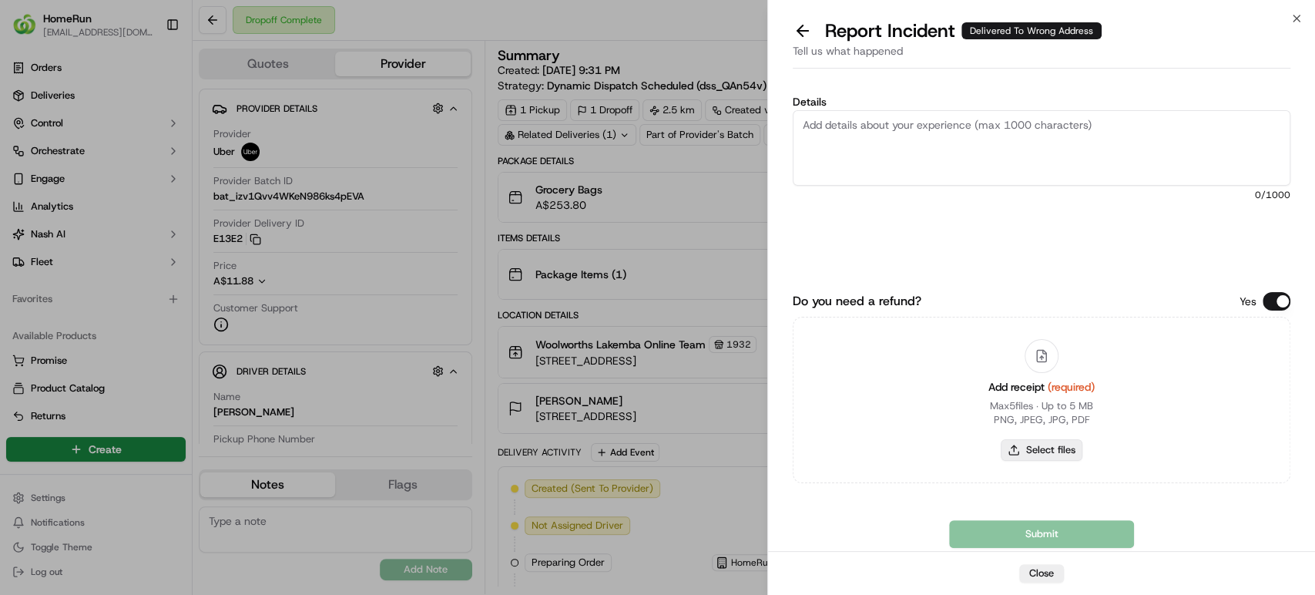
click at [1058, 452] on button "Select files" at bounding box center [1041, 450] width 82 height 22
type input "C:\fakepath\73163364.pdf"
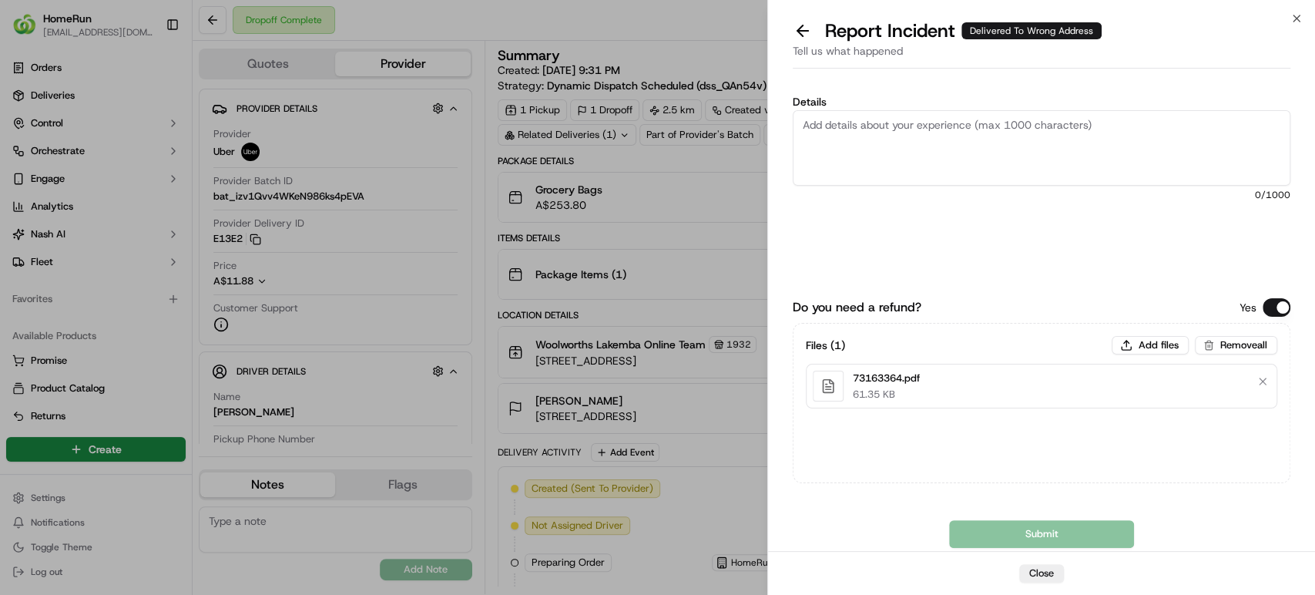
click at [1281, 26] on div "Report Incident Delivered To Wrong Address" at bounding box center [1040, 30] width 497 height 25
click at [1108, 127] on textarea "Details" at bounding box center [1040, 147] width 497 height 75
paste textarea "Delivered to incorrect address No POD provided"
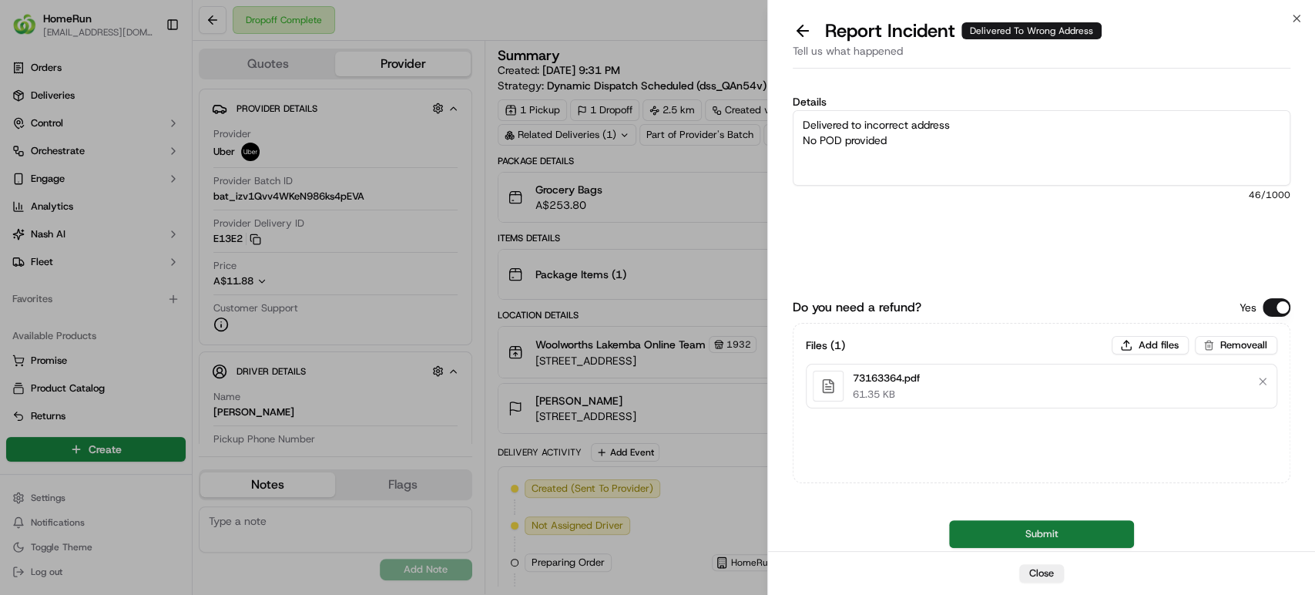
type textarea "Delivered to incorrect address No POD provided"
click at [1023, 524] on button "Submit" at bounding box center [1041, 534] width 185 height 28
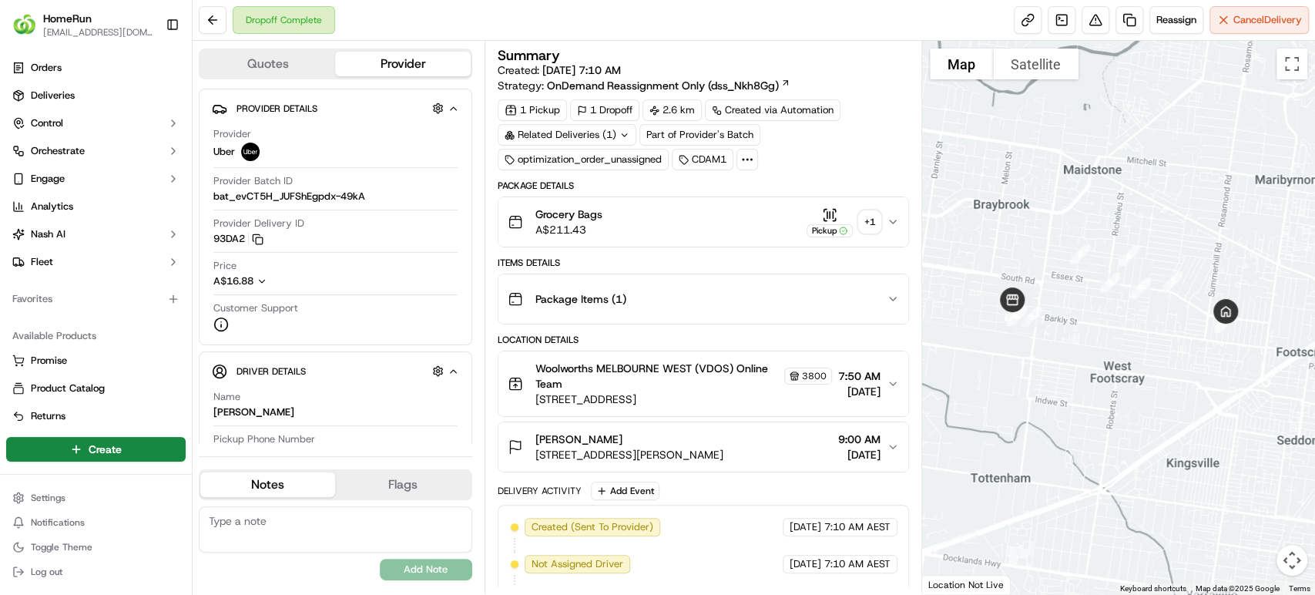
click at [899, 216] on button "Grocery Bags A$211.43 Pickup + 1" at bounding box center [703, 221] width 410 height 49
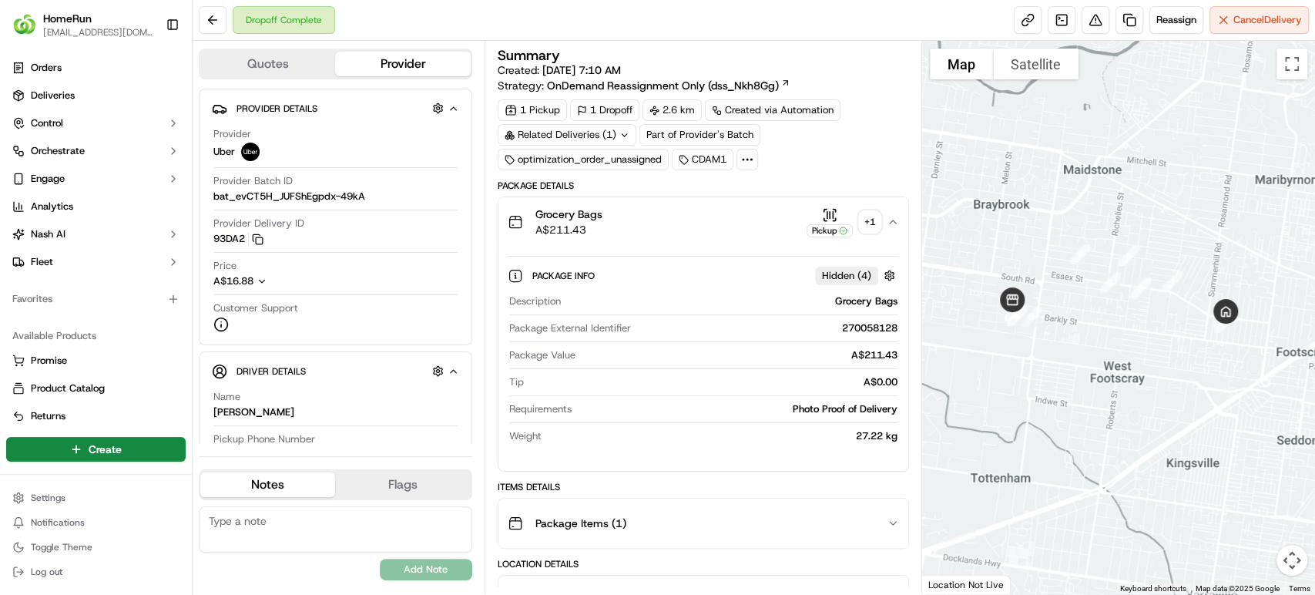
click at [899, 216] on button "Grocery Bags A$211.43 Pickup + 1" at bounding box center [703, 221] width 410 height 49
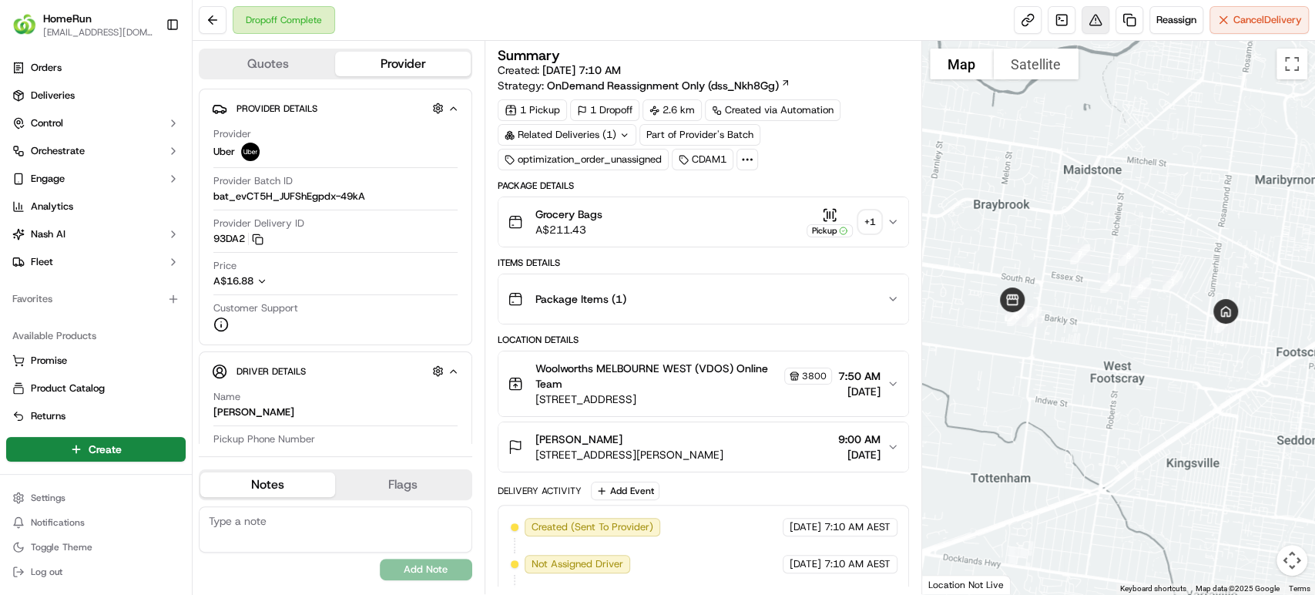
click at [1092, 17] on button at bounding box center [1095, 20] width 28 height 28
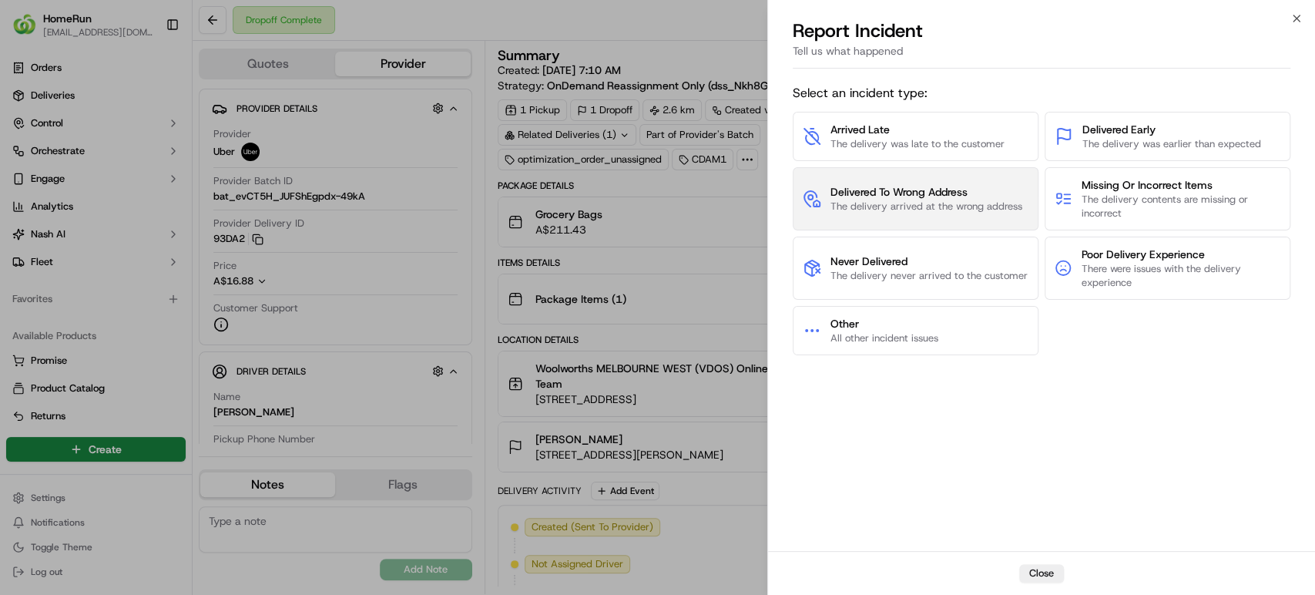
click at [911, 202] on span "The delivery arrived at the wrong address" at bounding box center [926, 206] width 192 height 14
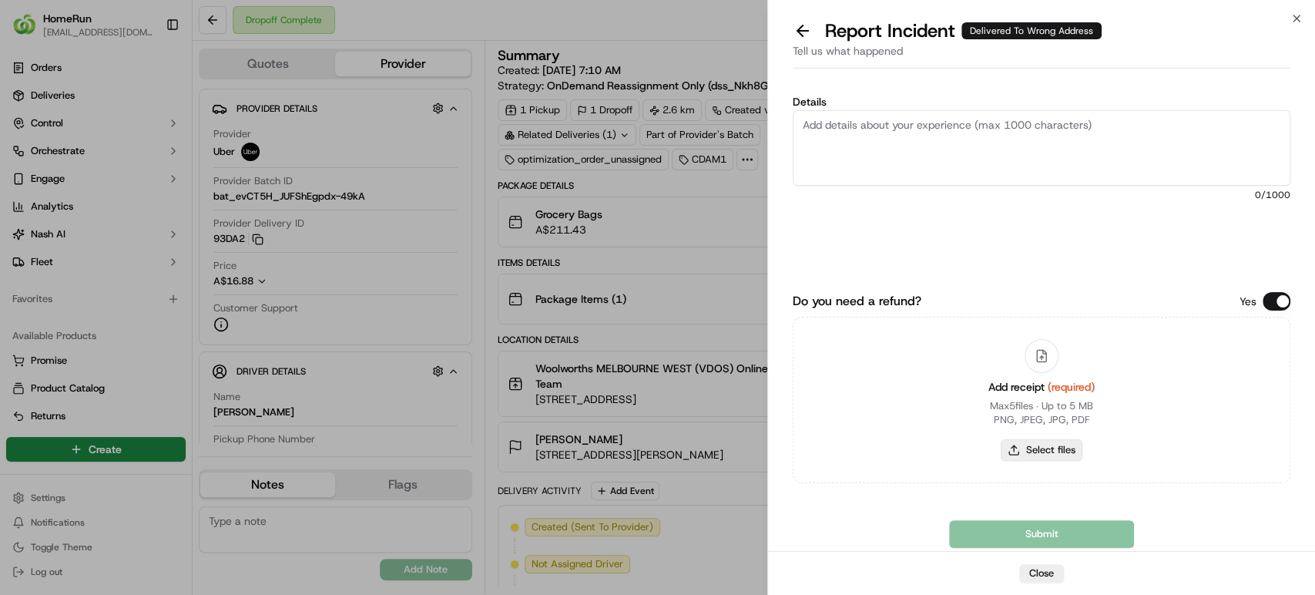
click at [1047, 456] on button "Select files" at bounding box center [1041, 450] width 82 height 22
type input "C:\fakepath\270058128.pdf"
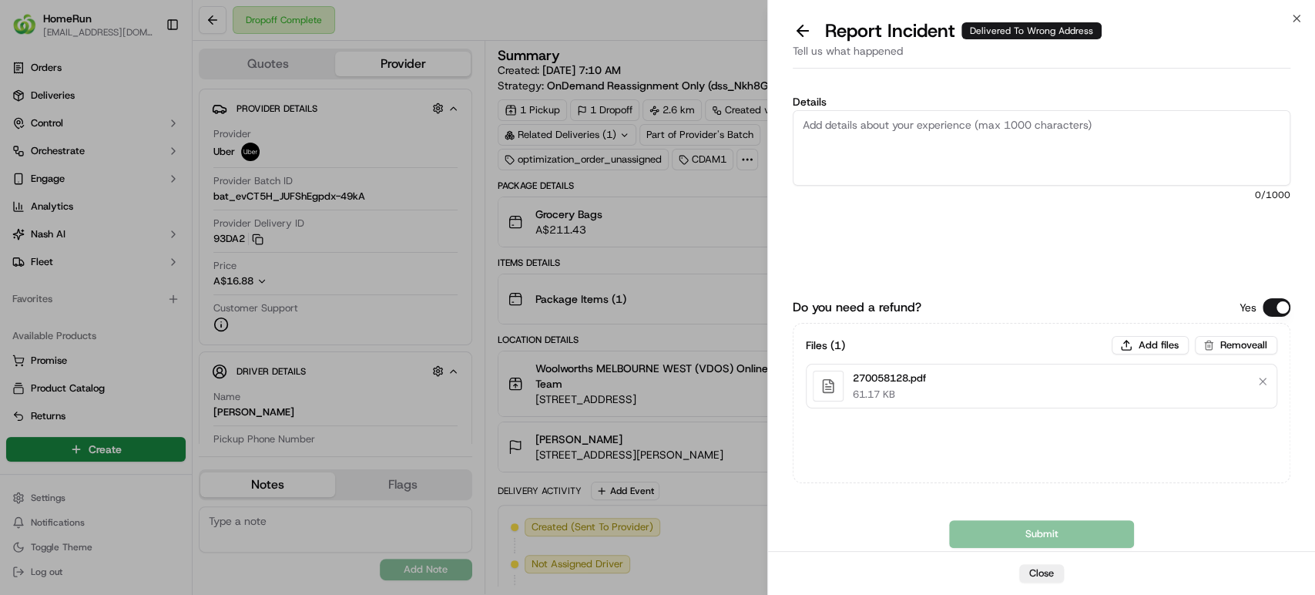
click at [949, 138] on textarea "Details" at bounding box center [1040, 147] width 497 height 75
paste textarea "Delivered to incorrect address POD does not match previous pics."
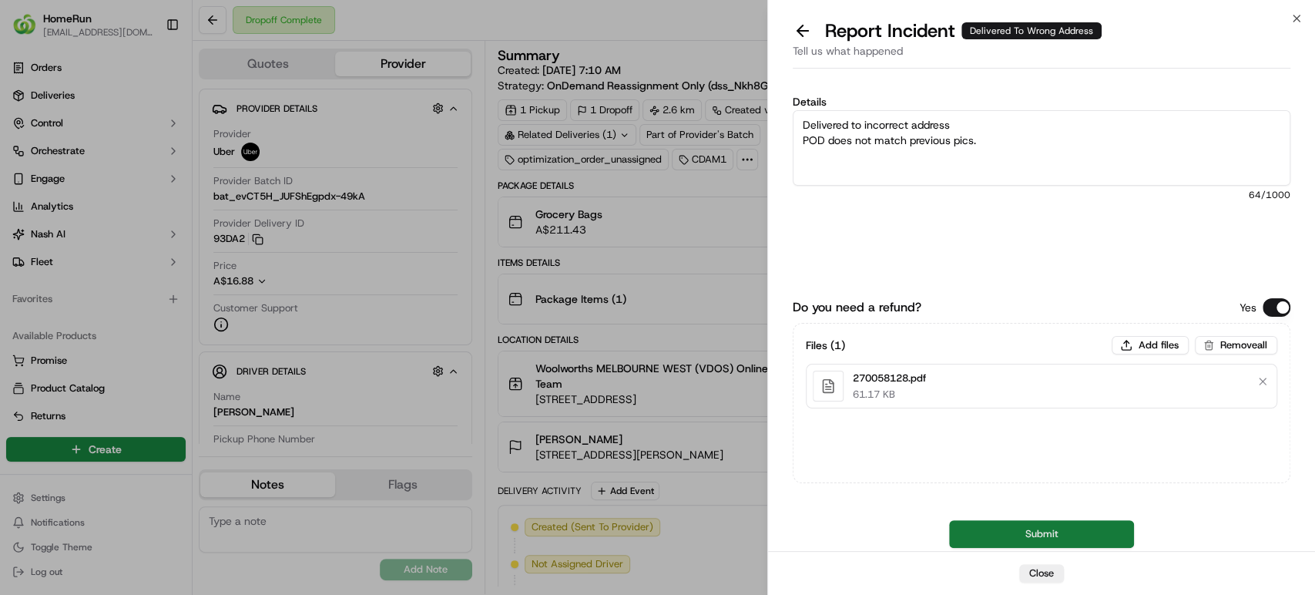
type textarea "Delivered to incorrect address POD does not match previous pics."
click at [1002, 531] on button "Submit" at bounding box center [1041, 534] width 185 height 28
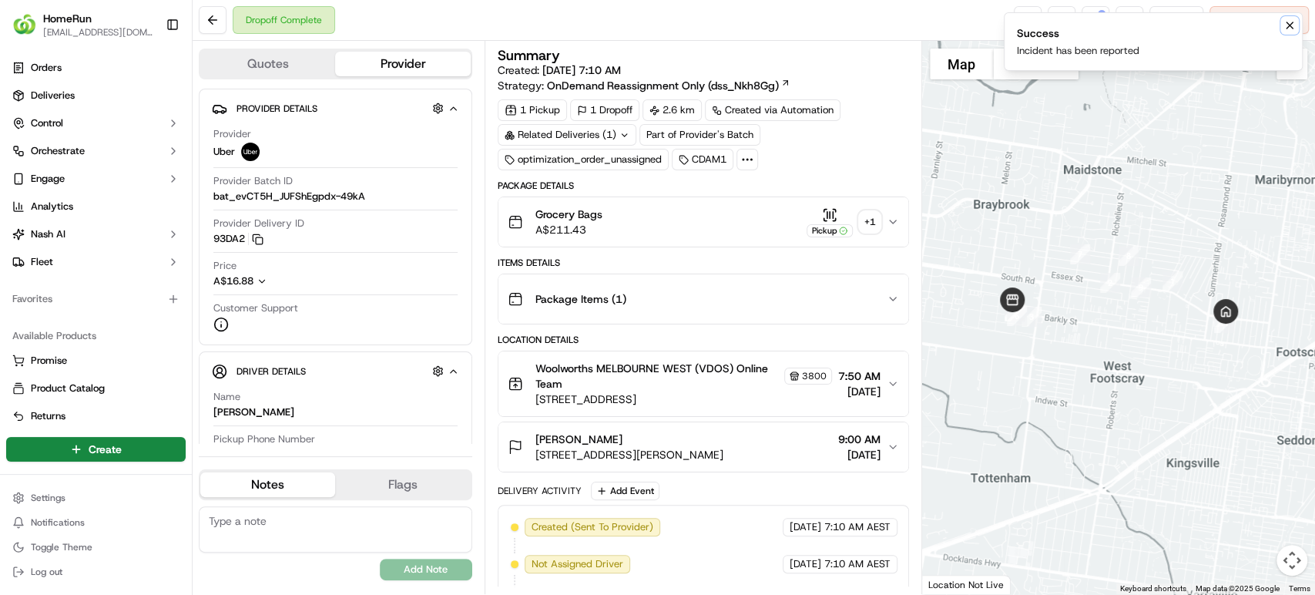
click at [1288, 26] on icon "Notifications (F8)" at bounding box center [1289, 25] width 6 height 6
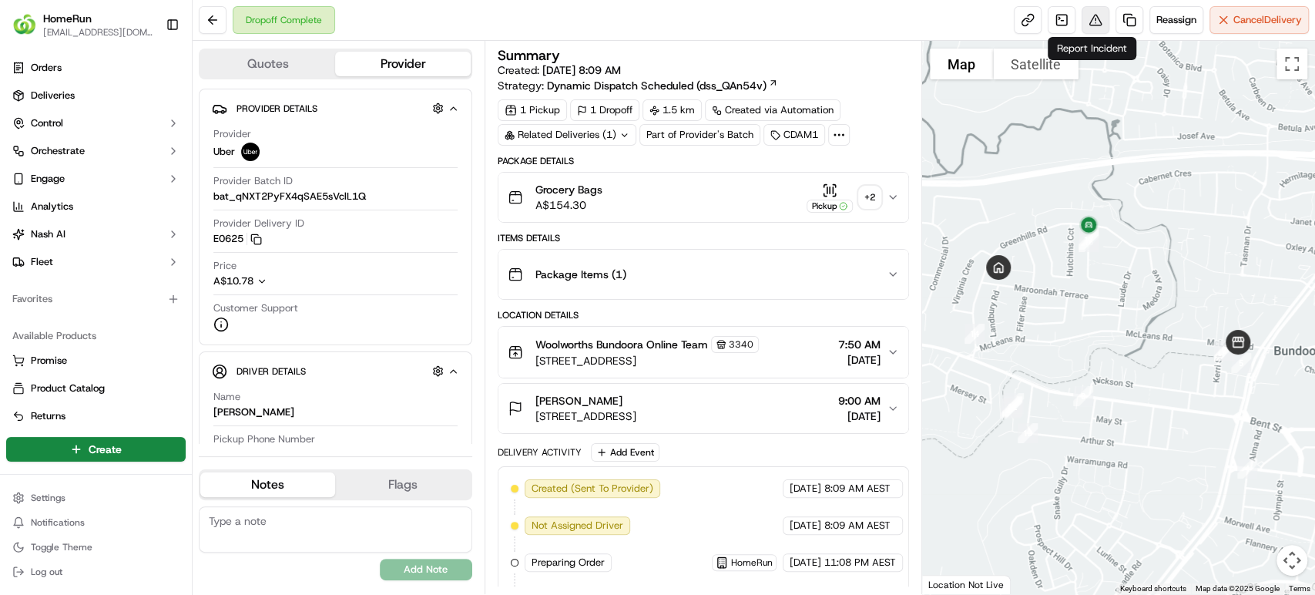
click at [1091, 15] on button at bounding box center [1095, 20] width 28 height 28
click at [1085, 11] on button at bounding box center [1095, 20] width 28 height 28
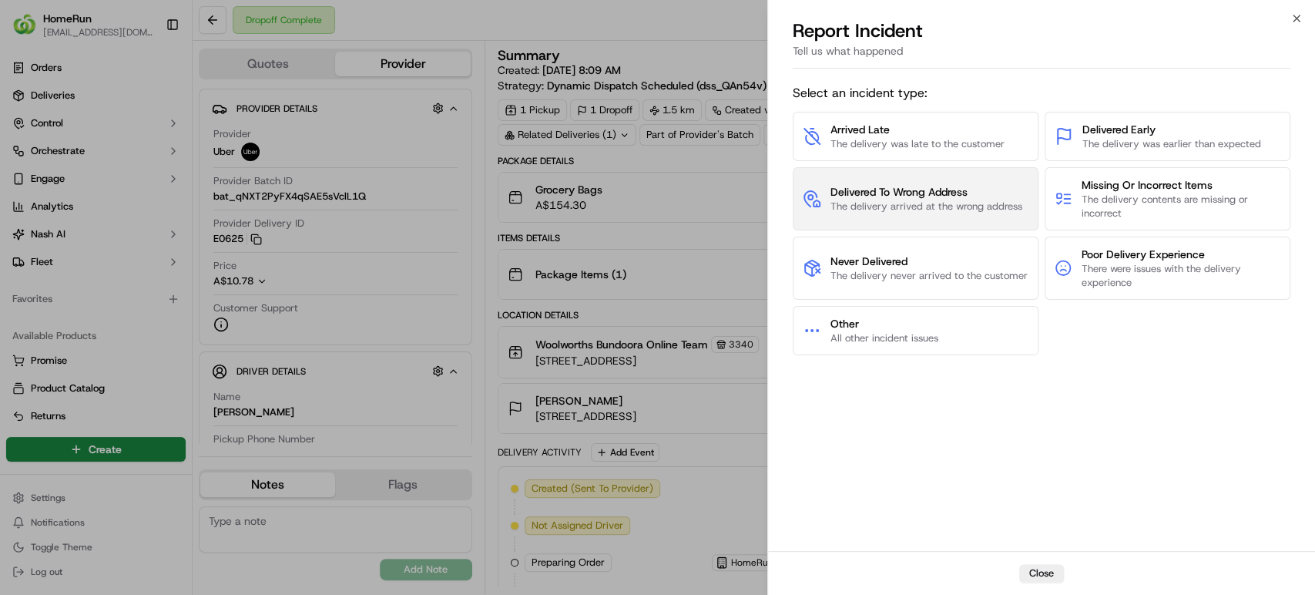
click at [860, 204] on span "The delivery arrived at the wrong address" at bounding box center [926, 206] width 192 height 14
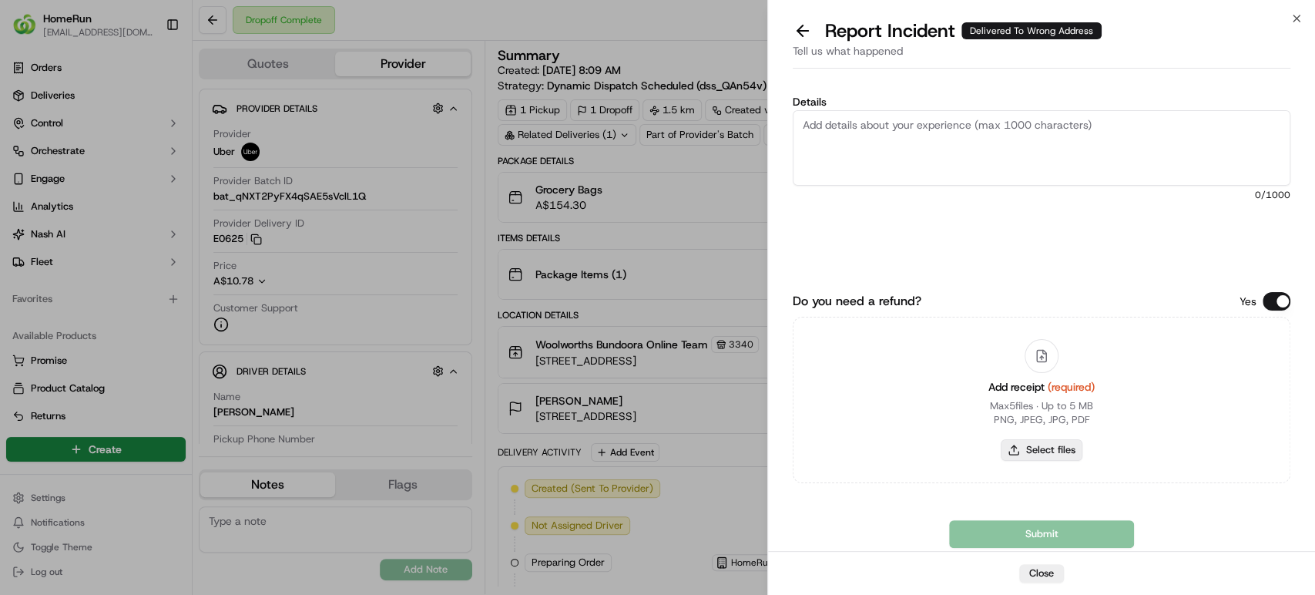
click at [1051, 457] on button "Select files" at bounding box center [1041, 450] width 82 height 22
type input "C:\fakepath\269105813.pdf"
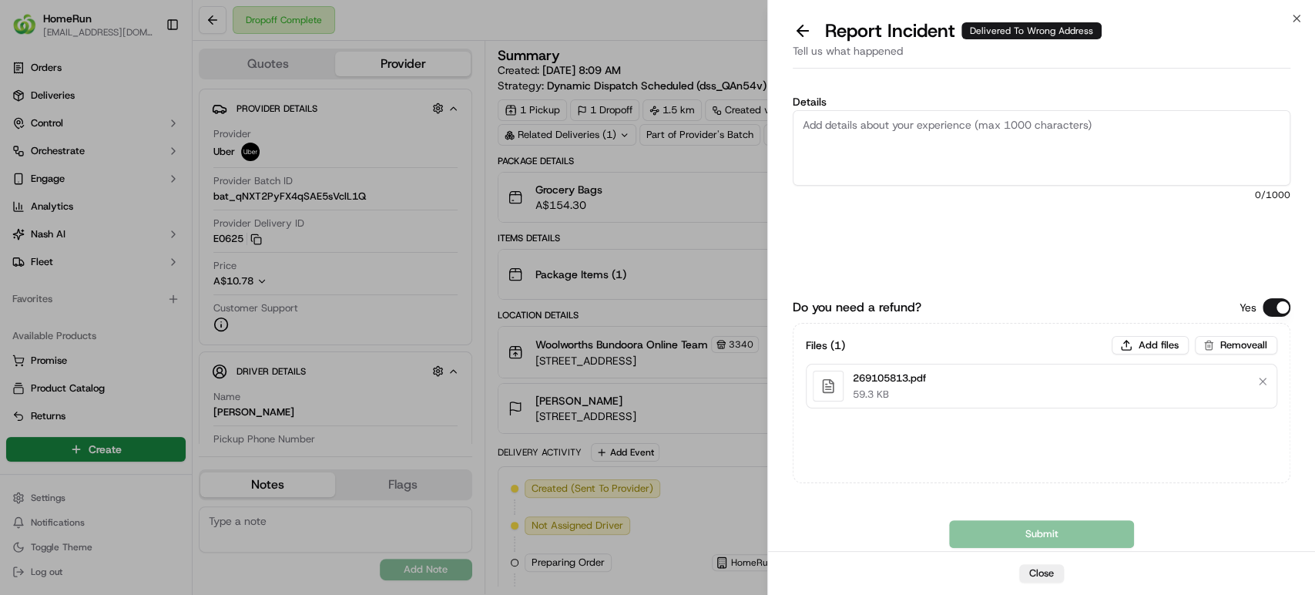
click at [1040, 143] on textarea "Details" at bounding box center [1040, 147] width 497 height 75
paste textarea "Delivered to incorrect address POD does not match previous pics."
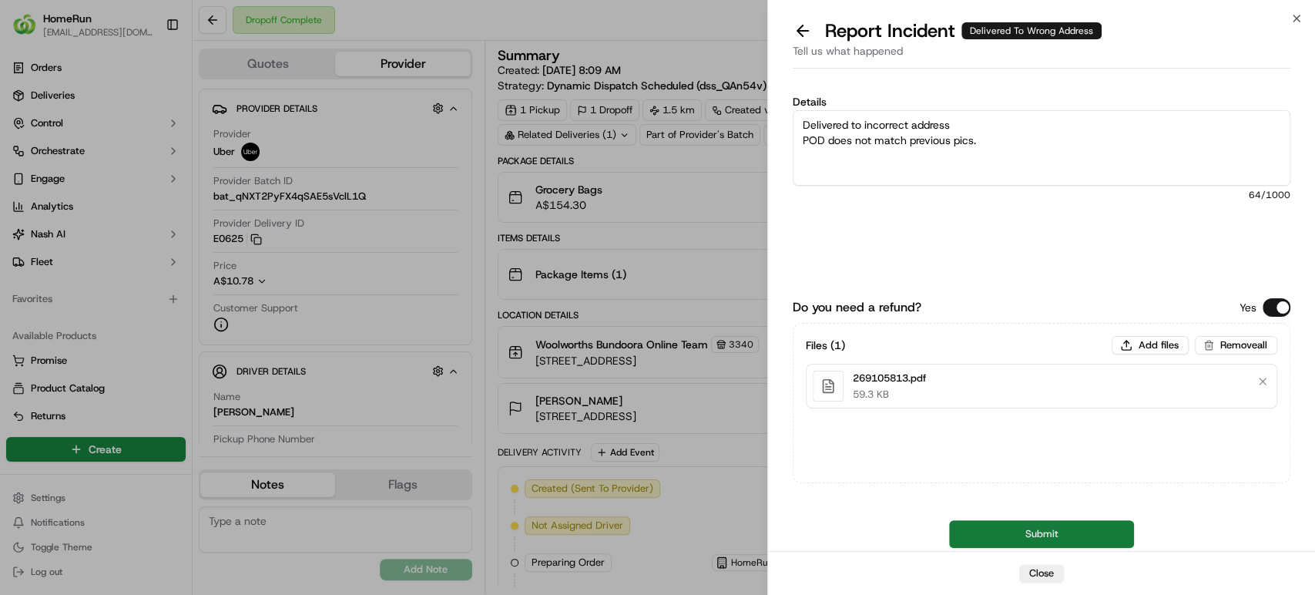
type textarea "Delivered to incorrect address POD does not match previous pics."
click at [1003, 538] on button "Submit" at bounding box center [1041, 534] width 185 height 28
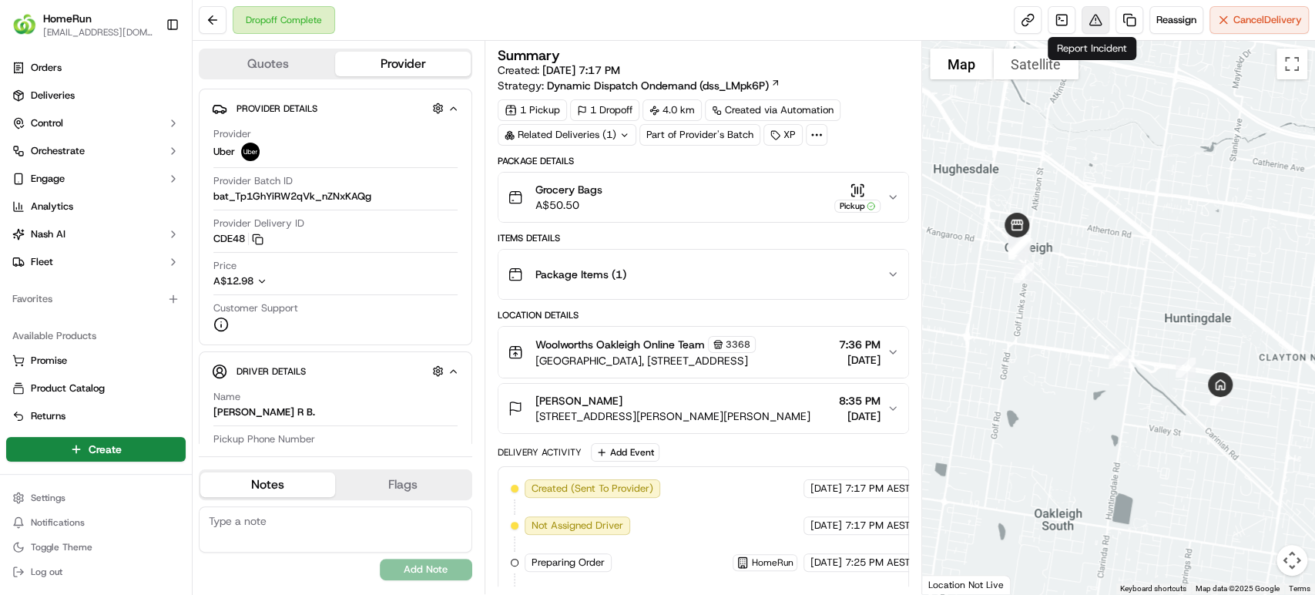
click at [1087, 18] on button at bounding box center [1095, 20] width 28 height 28
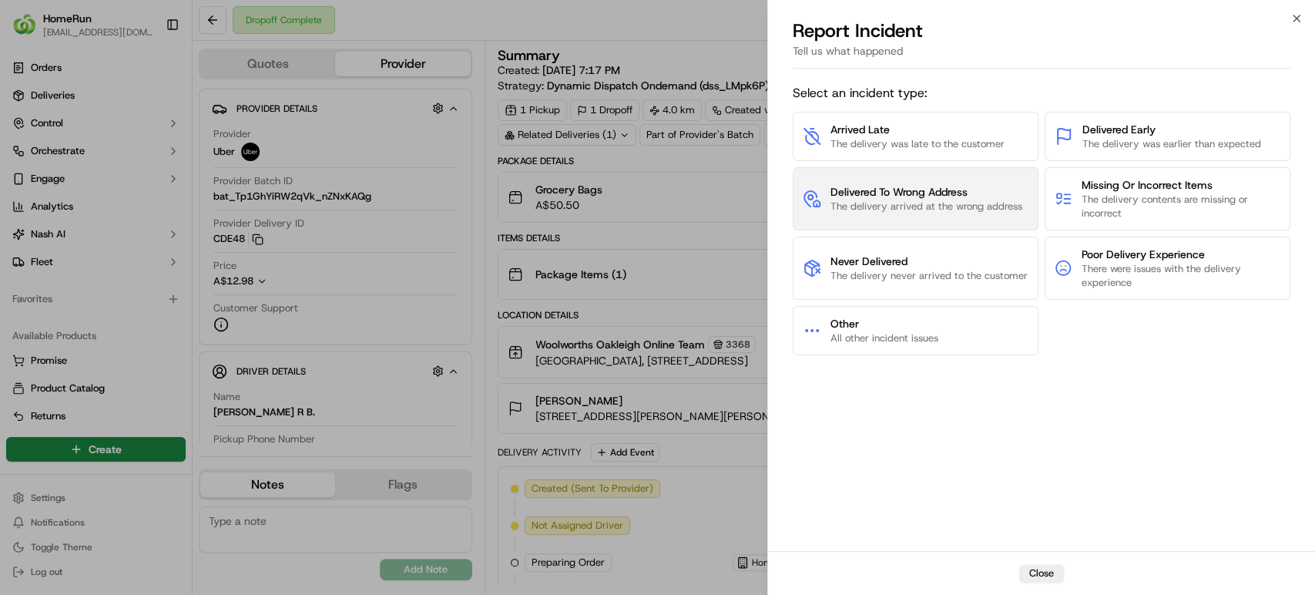
click at [872, 208] on span "The delivery arrived at the wrong address" at bounding box center [926, 206] width 192 height 14
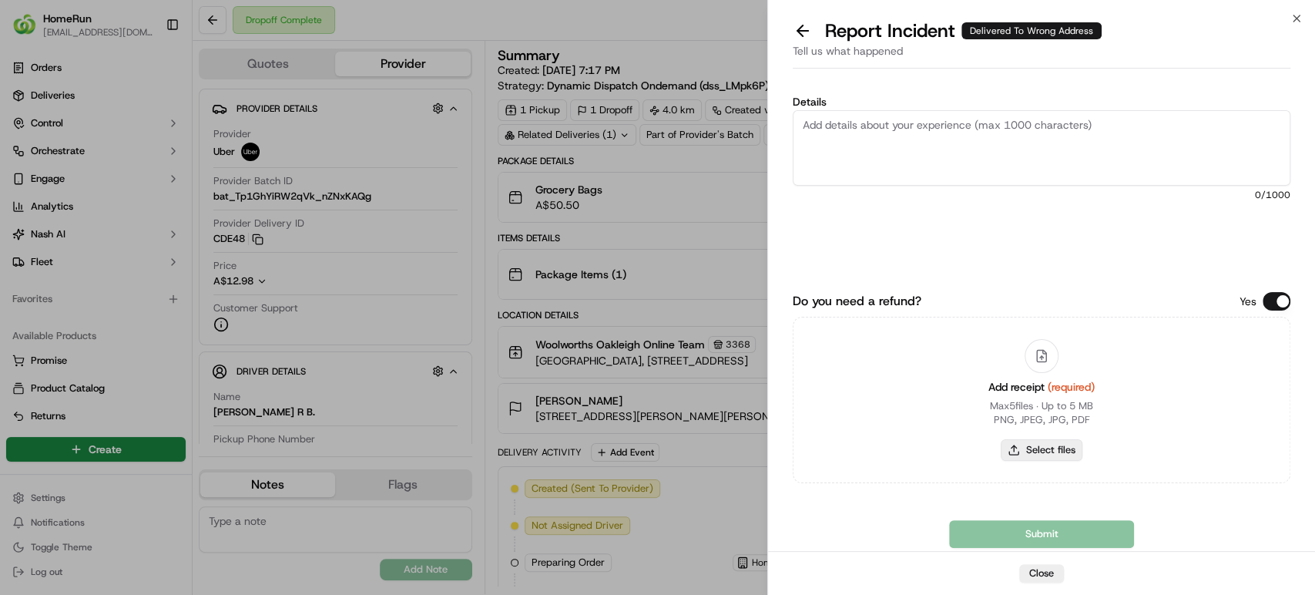
click at [1034, 442] on button "Select files" at bounding box center [1041, 450] width 82 height 22
type input "C:\fakepath\270034554.pdf"
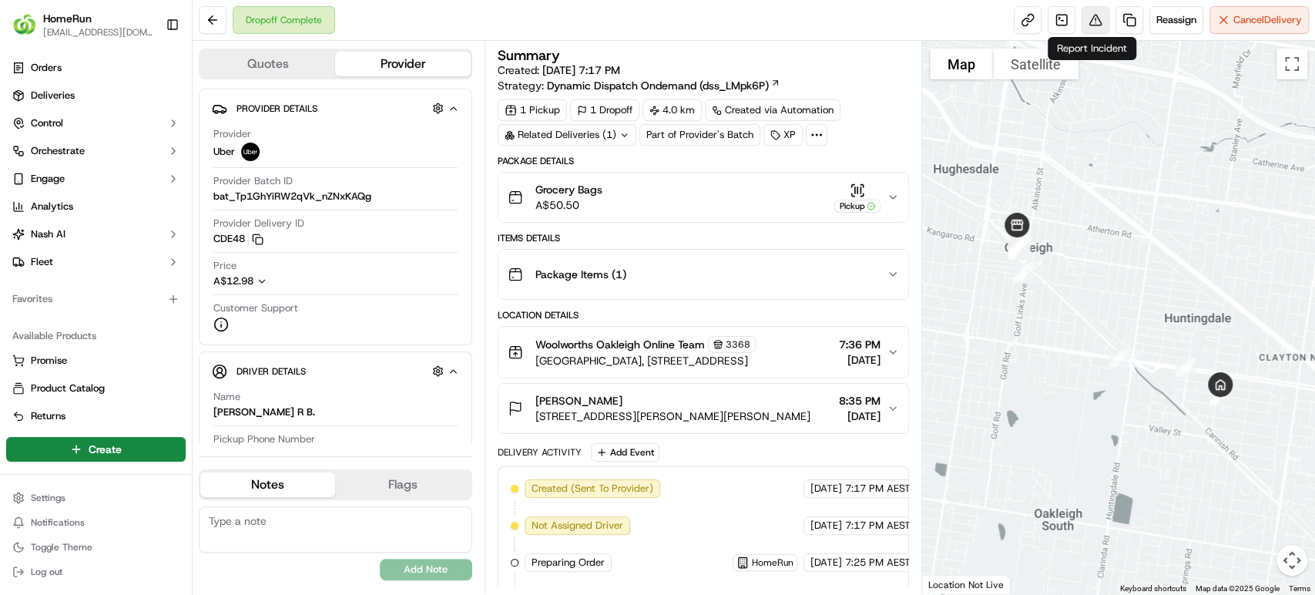
click at [1084, 11] on button at bounding box center [1095, 20] width 28 height 28
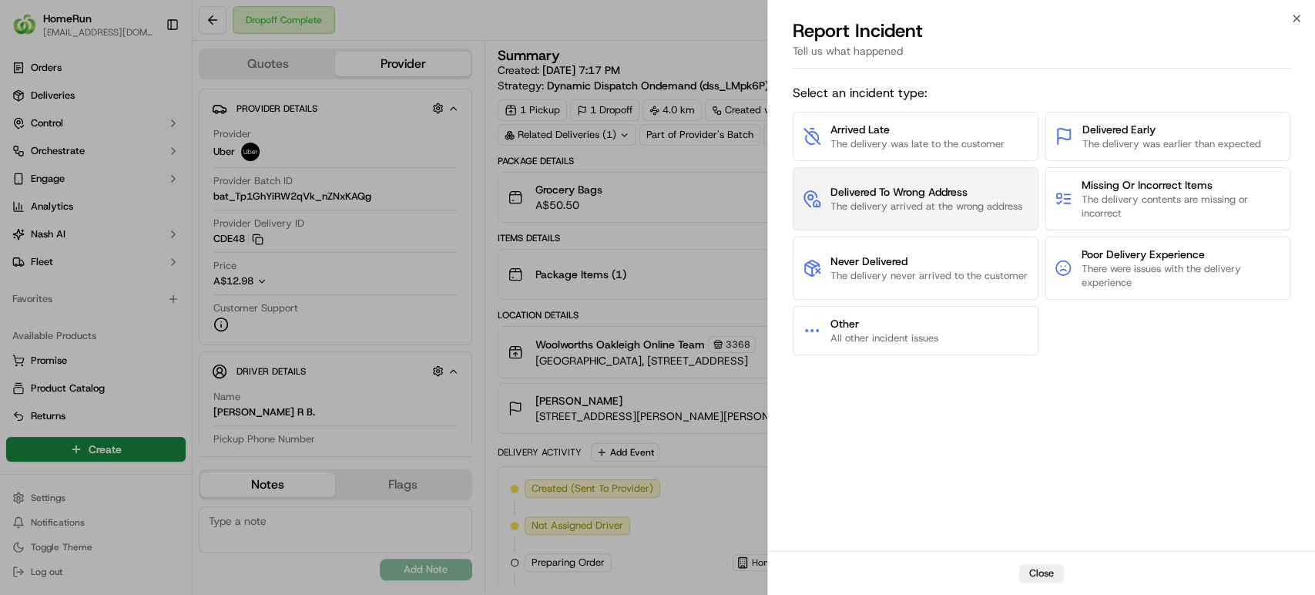
click at [896, 206] on span "The delivery arrived at the wrong address" at bounding box center [926, 206] width 192 height 14
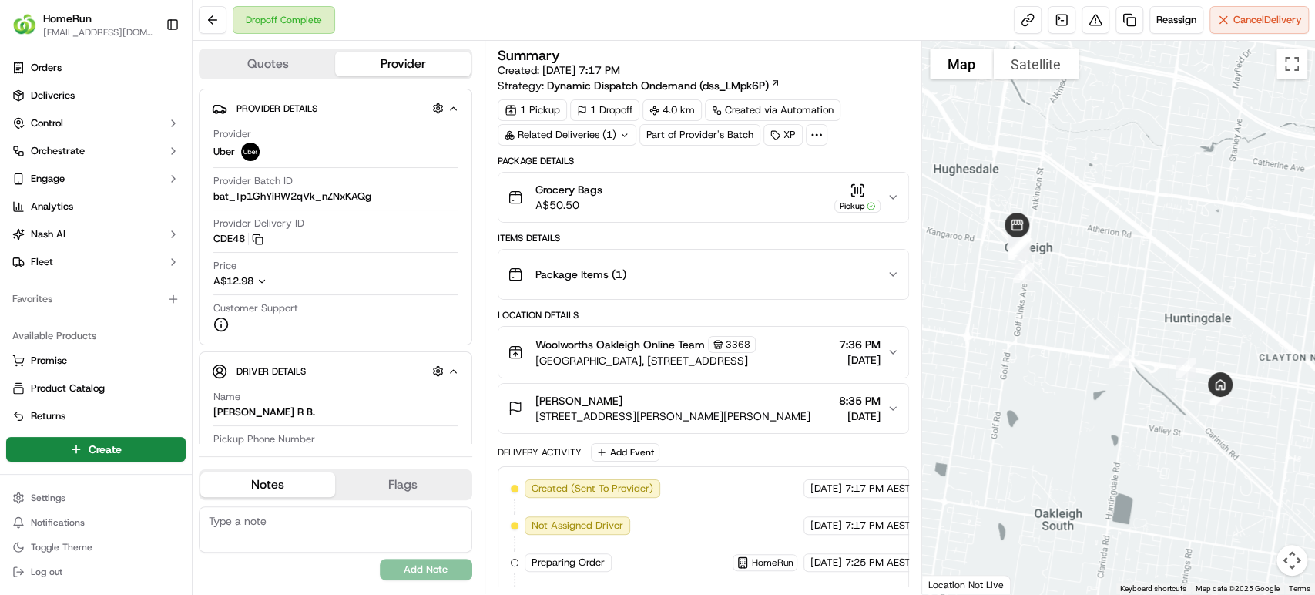
scroll to position [400, 0]
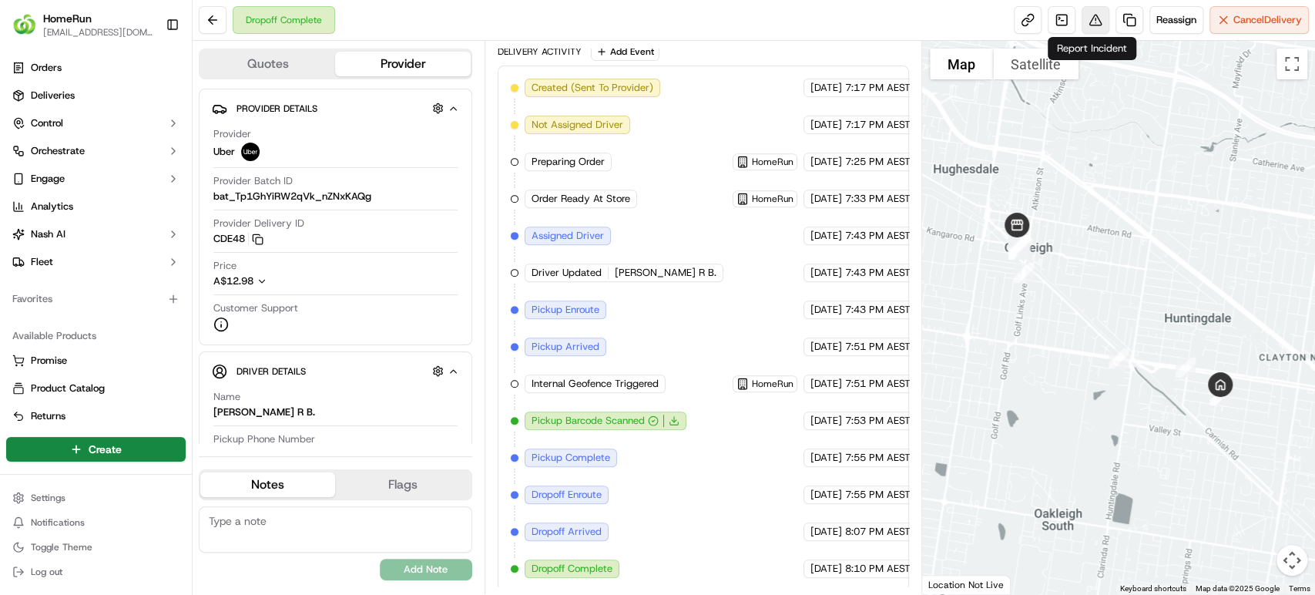
click at [1089, 19] on button at bounding box center [1095, 20] width 28 height 28
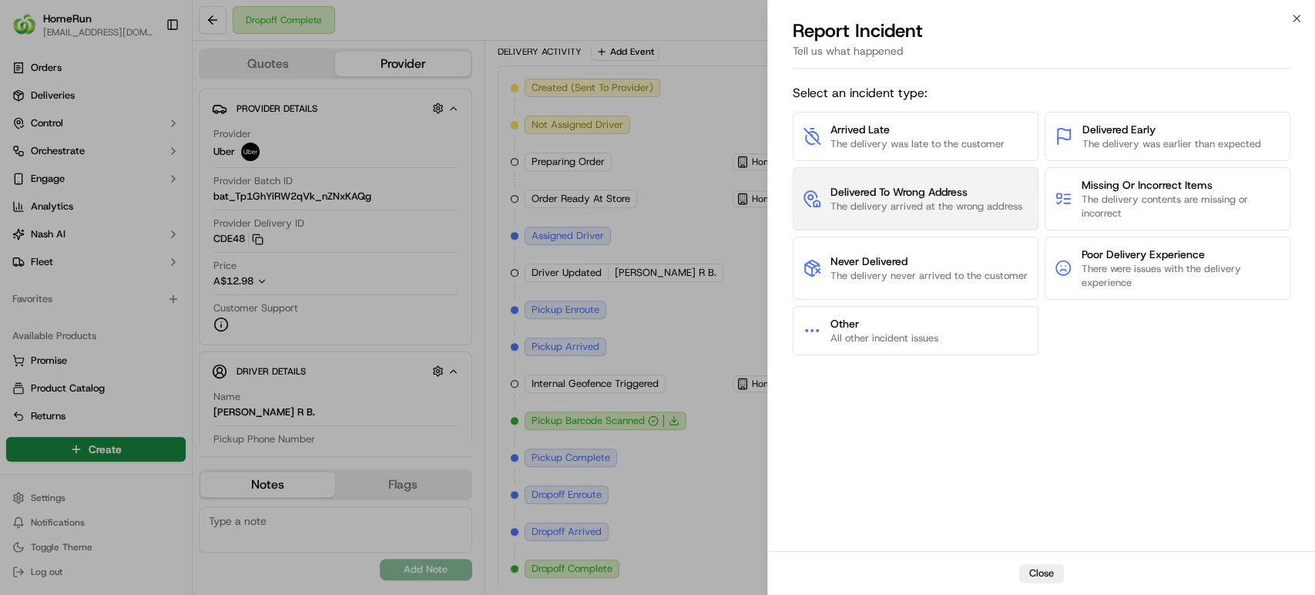
click at [912, 186] on span "Delivered To Wrong Address" at bounding box center [926, 191] width 192 height 15
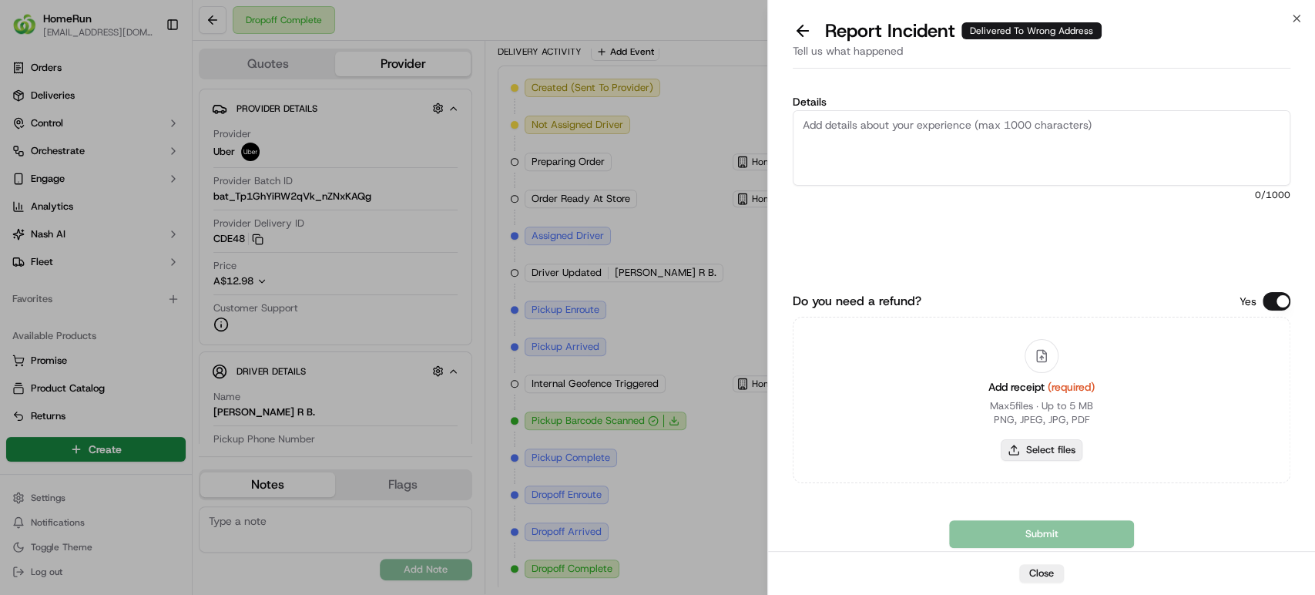
click at [1056, 441] on button "Select files" at bounding box center [1041, 450] width 82 height 22
type input "C:\fakepath\270034554.pdf"
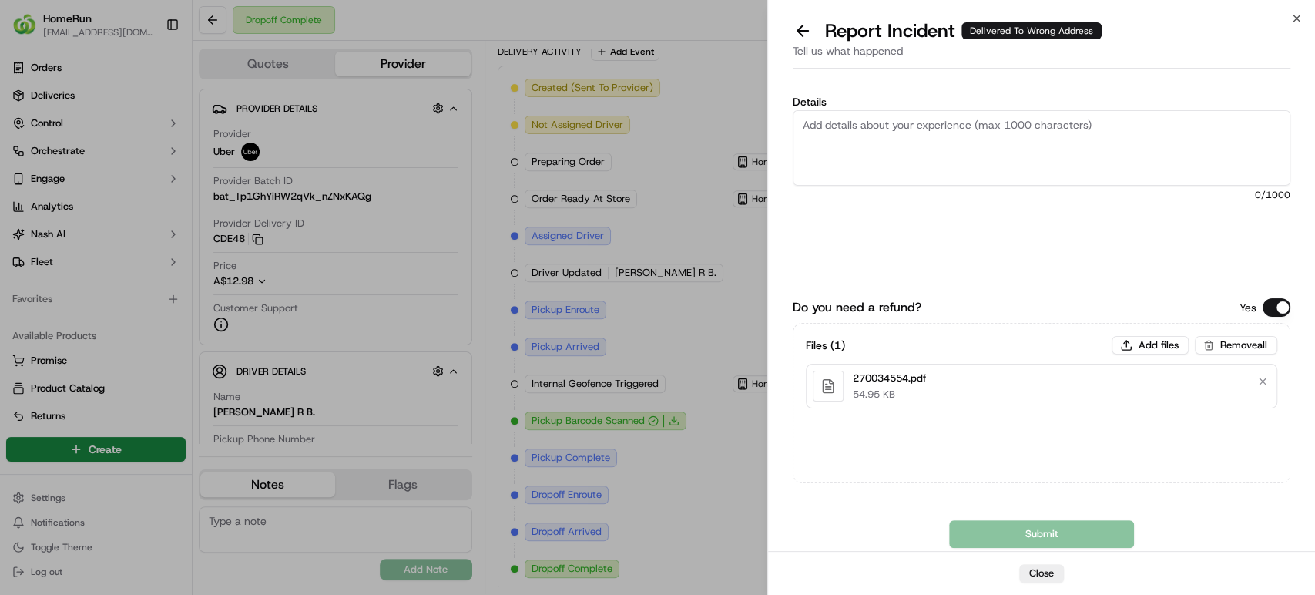
click at [869, 152] on textarea "Details" at bounding box center [1040, 147] width 497 height 75
paste textarea "Delivered to incorrect address No POD provided"
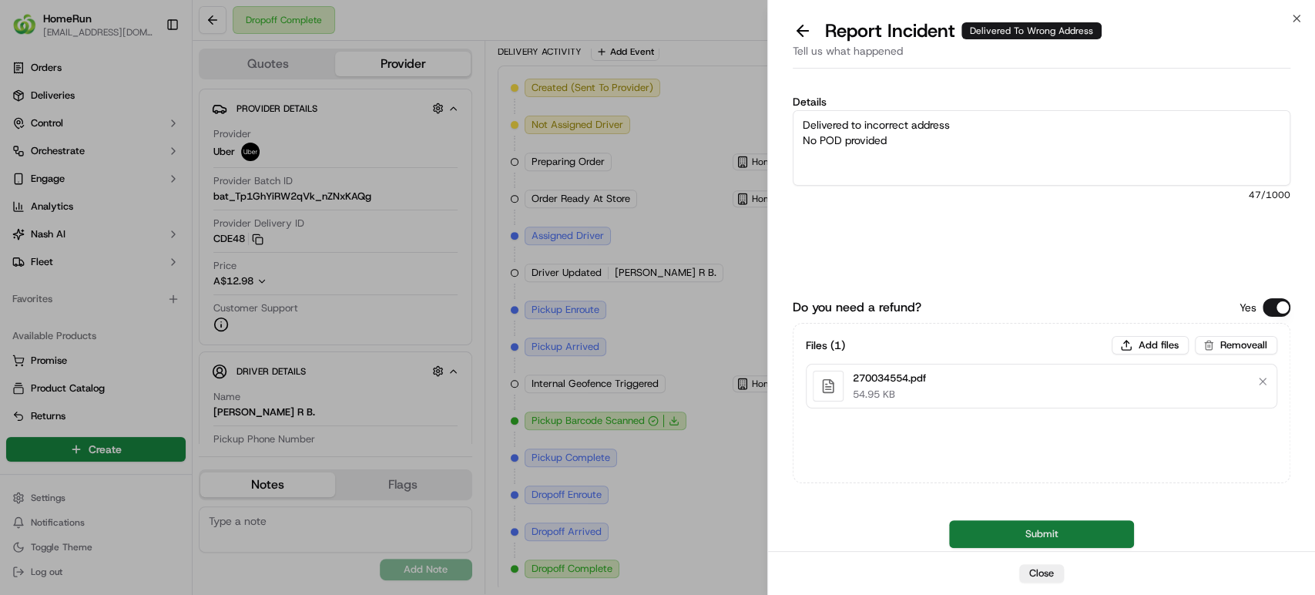
type textarea "Delivered to incorrect address No POD provided"
click at [1044, 538] on button "Submit" at bounding box center [1041, 534] width 185 height 28
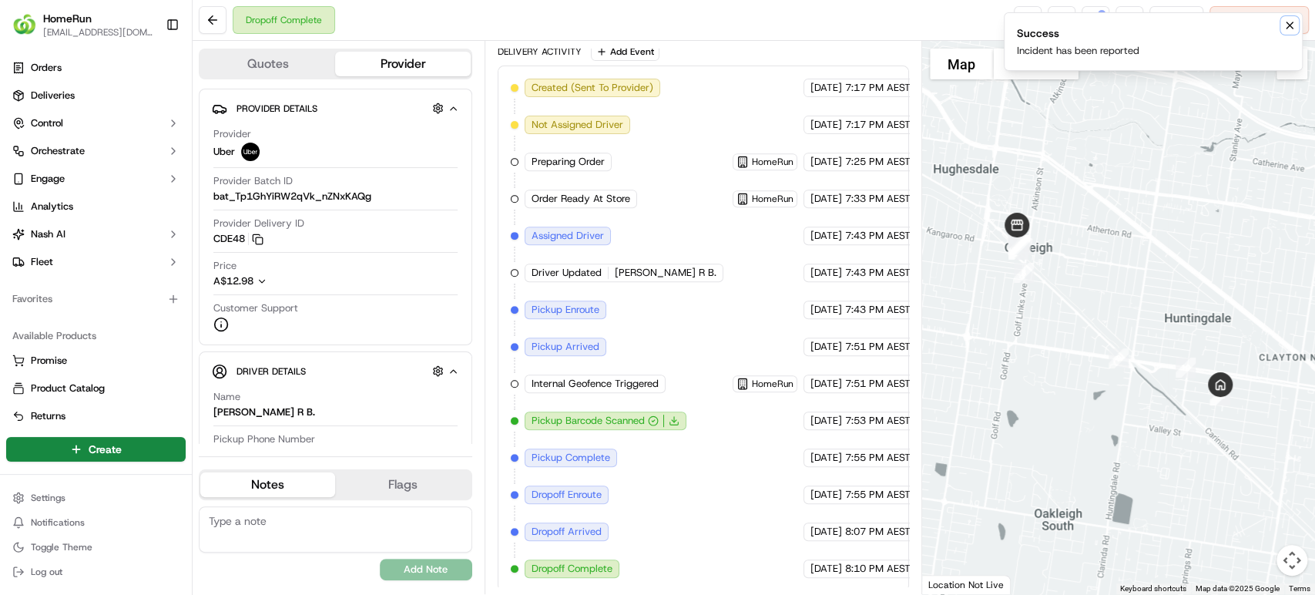
click at [1290, 28] on icon "Notifications (F8)" at bounding box center [1289, 25] width 12 height 12
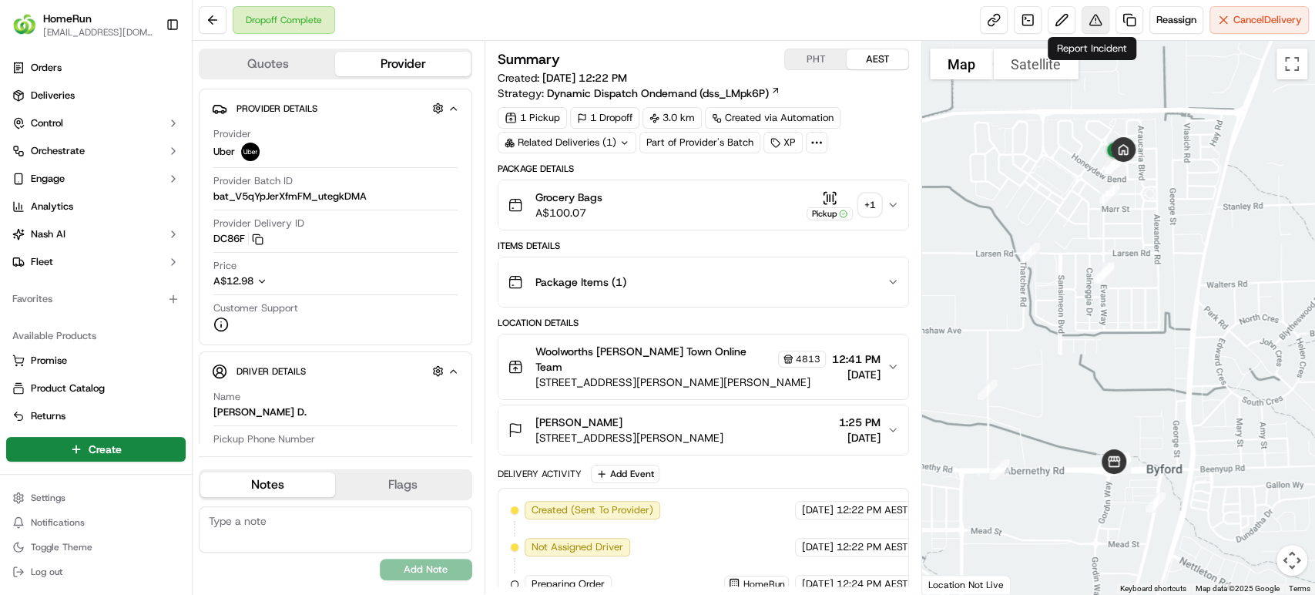
click at [1089, 17] on button at bounding box center [1095, 20] width 28 height 28
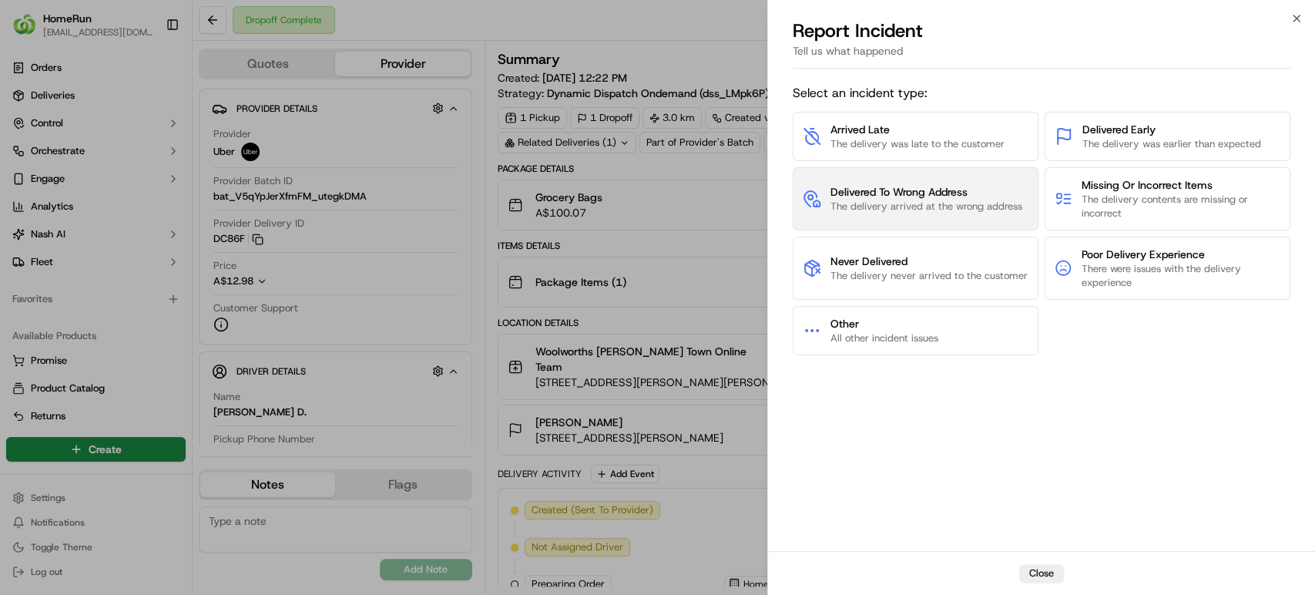
click at [916, 196] on span "Delivered To Wrong Address" at bounding box center [926, 191] width 192 height 15
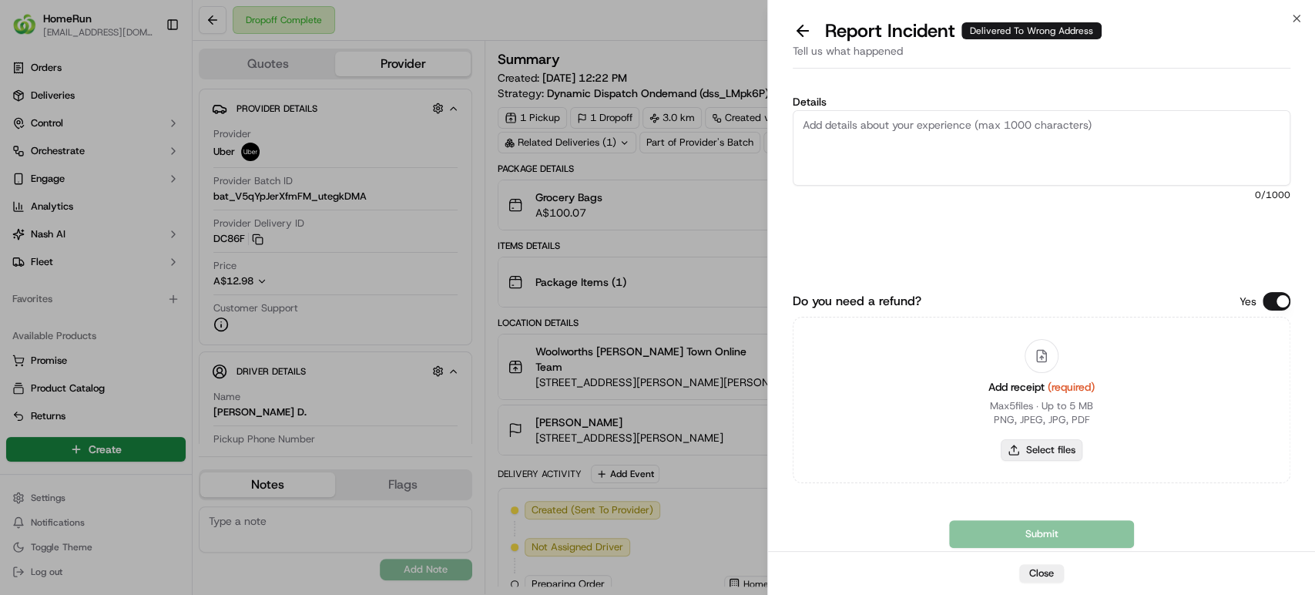
click at [1049, 453] on button "Select files" at bounding box center [1041, 450] width 82 height 22
type input "C:\fakepath\270117808.pdf"
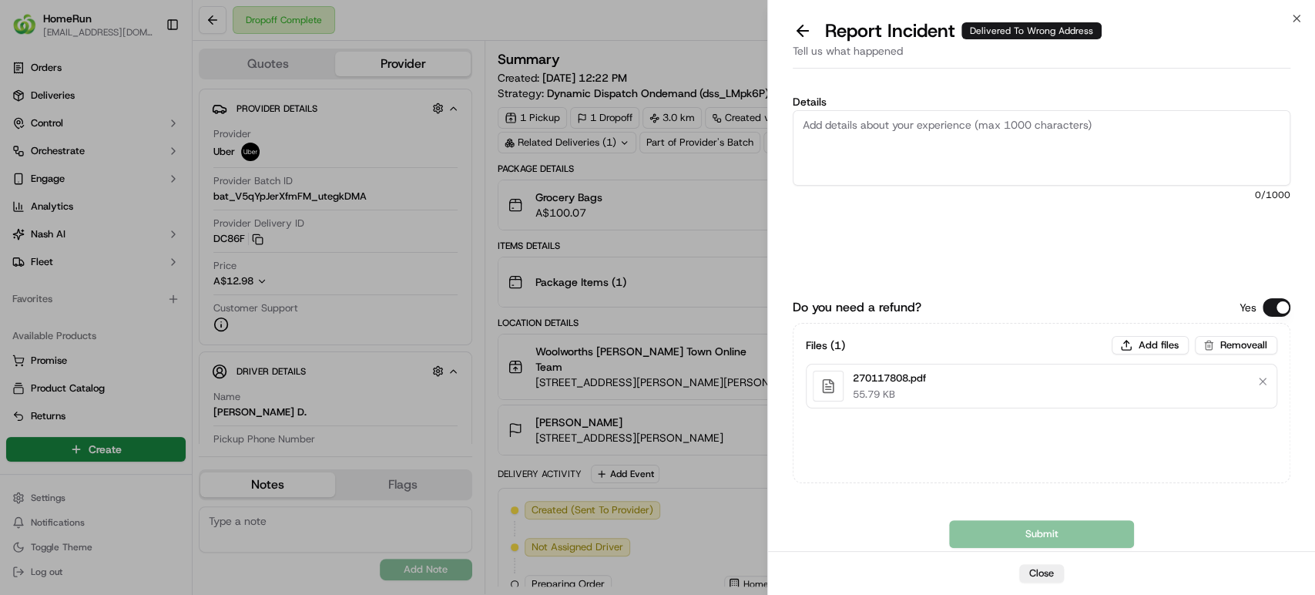
click at [1010, 142] on textarea "Details" at bounding box center [1040, 147] width 497 height 75
paste textarea "Delivered to incorrect address POD does not match previous pics."
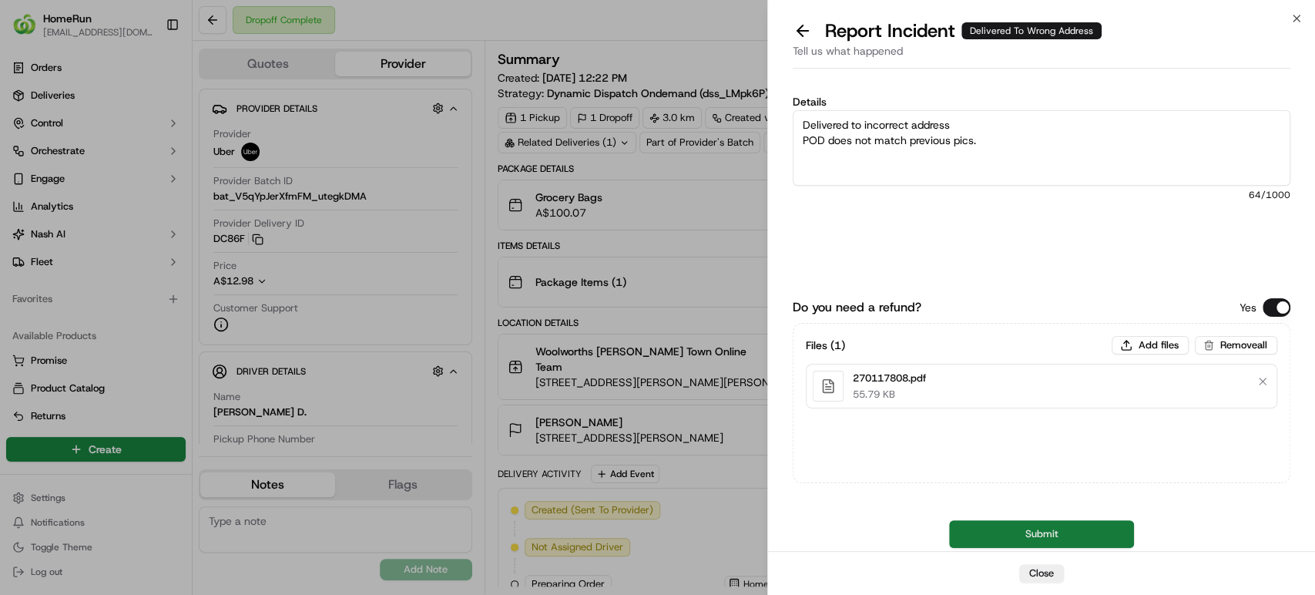
type textarea "Delivered to incorrect address POD does not match previous pics."
click at [985, 541] on button "Submit" at bounding box center [1041, 534] width 185 height 28
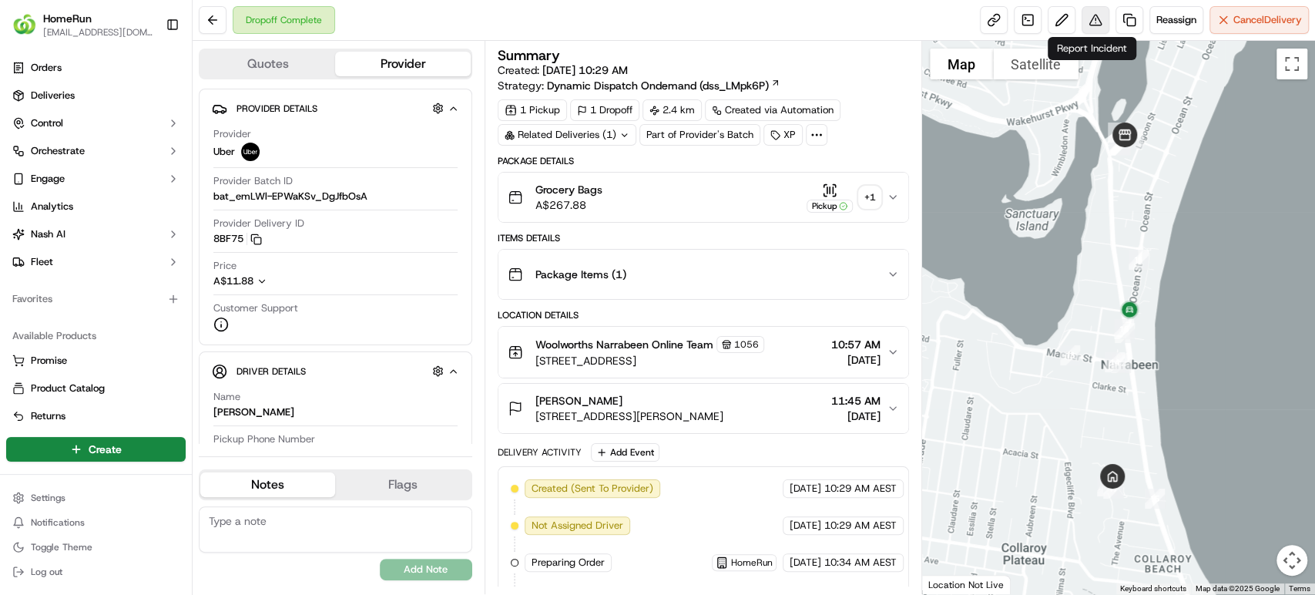
click at [1092, 15] on button at bounding box center [1095, 20] width 28 height 28
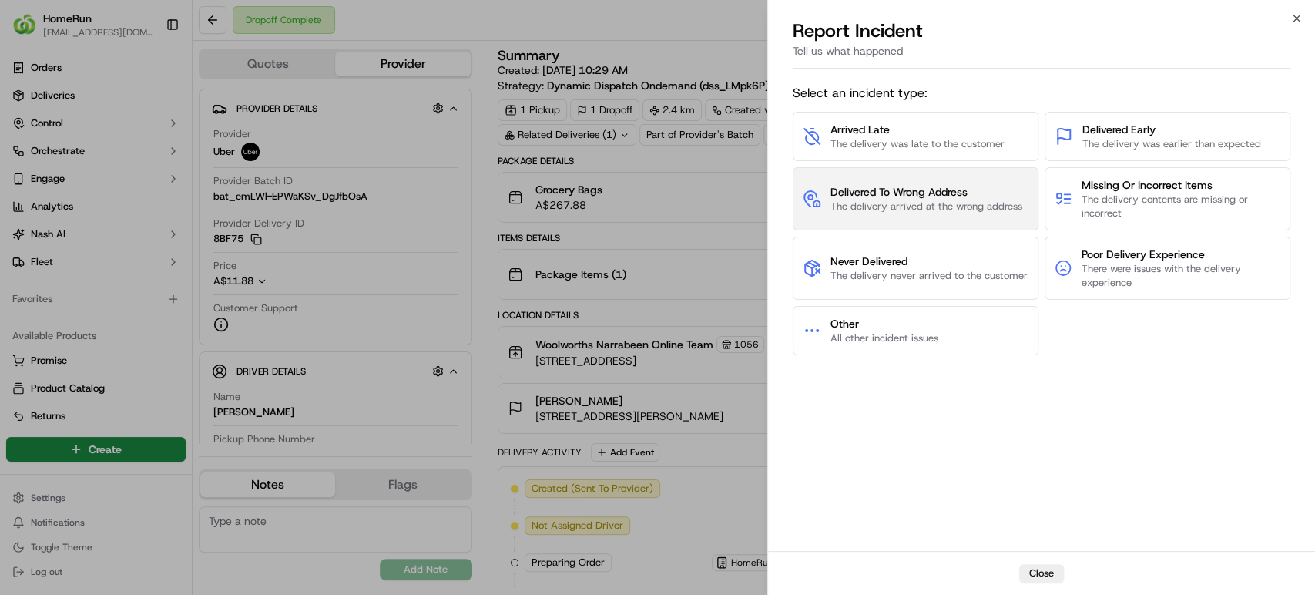
click at [933, 196] on span "Delivered To Wrong Address" at bounding box center [926, 191] width 192 height 15
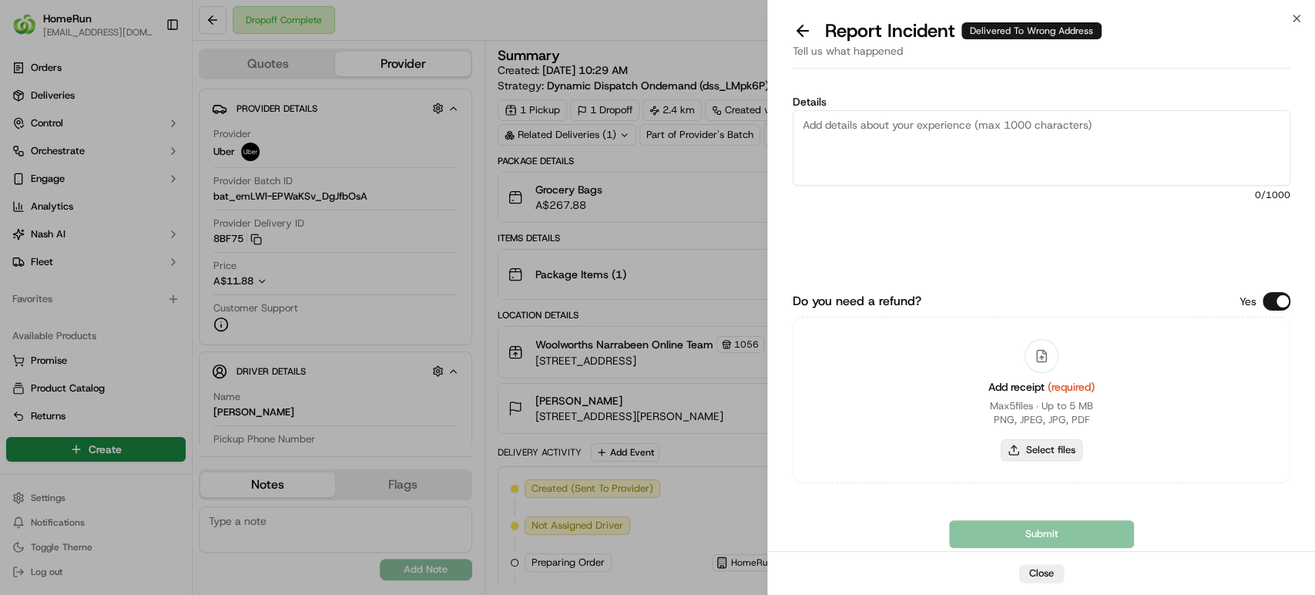
click at [1035, 442] on button "Select files" at bounding box center [1041, 450] width 82 height 22
type input "C:\fakepath\270101825.pdf"
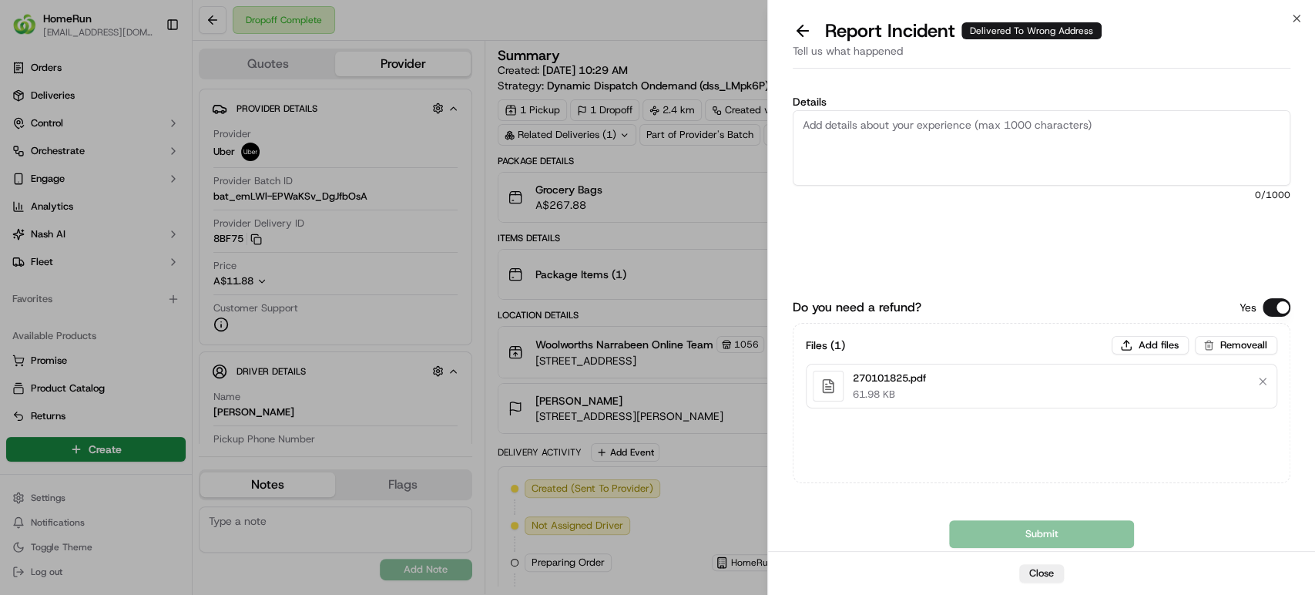
paste textarea "Delivered to incorrect address POD does not match previous pics."
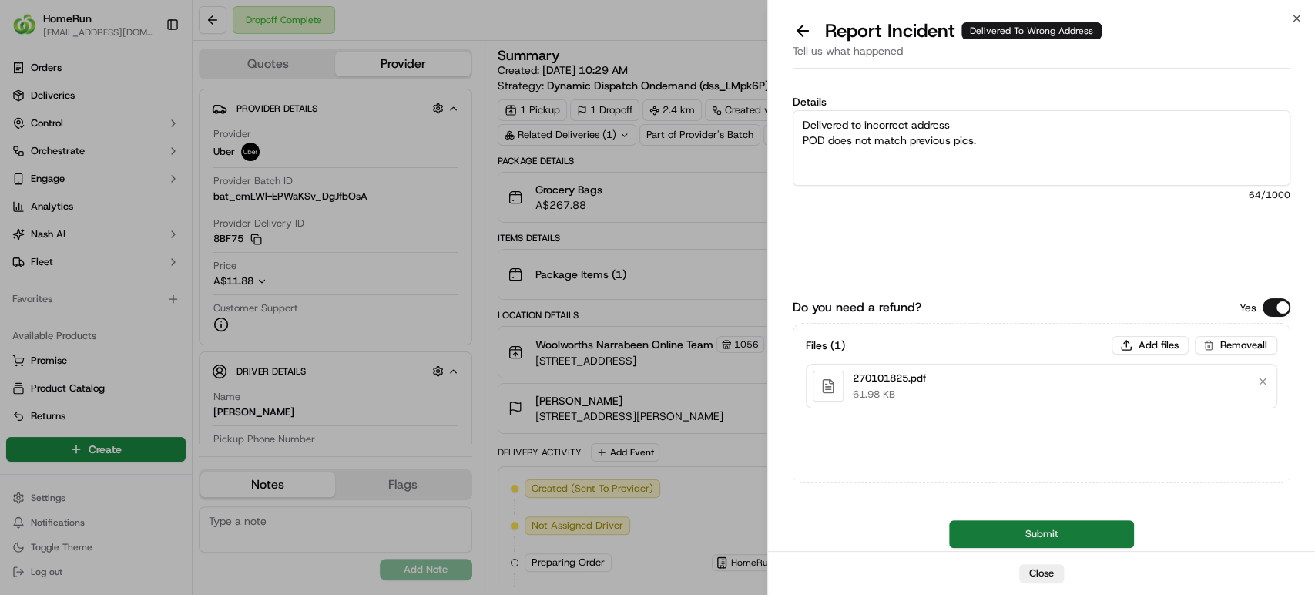
type textarea "Delivered to incorrect address POD does not match previous pics."
click at [976, 532] on button "Submit" at bounding box center [1041, 534] width 185 height 28
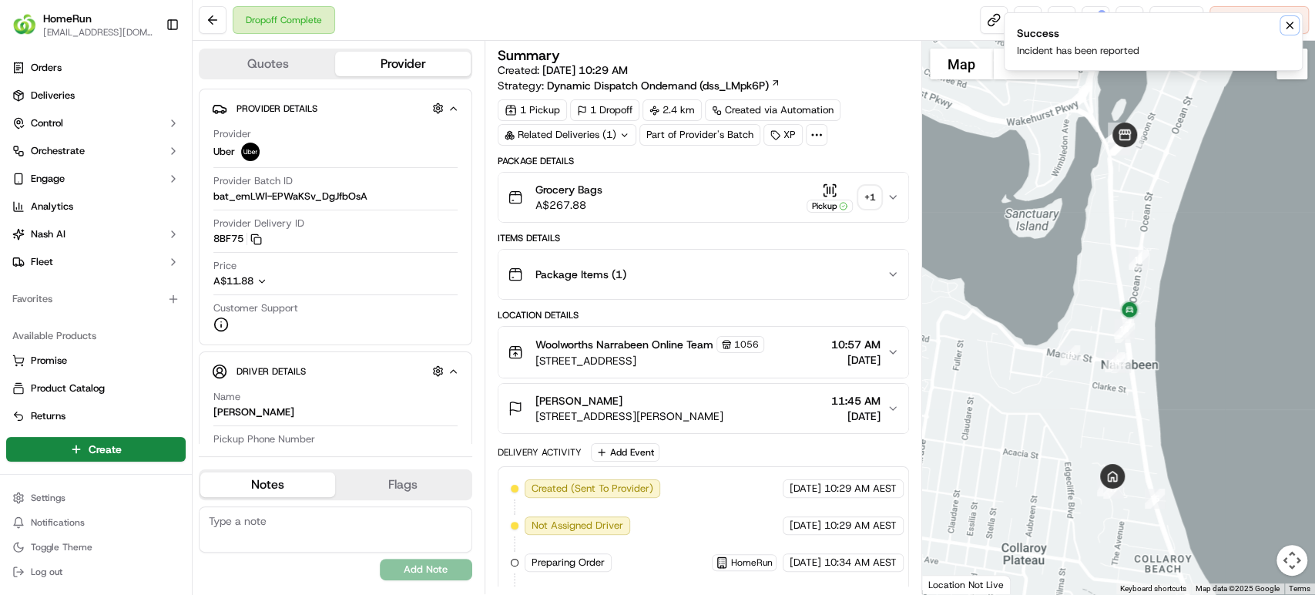
click at [1288, 32] on button "Notifications (F8)" at bounding box center [1289, 25] width 18 height 18
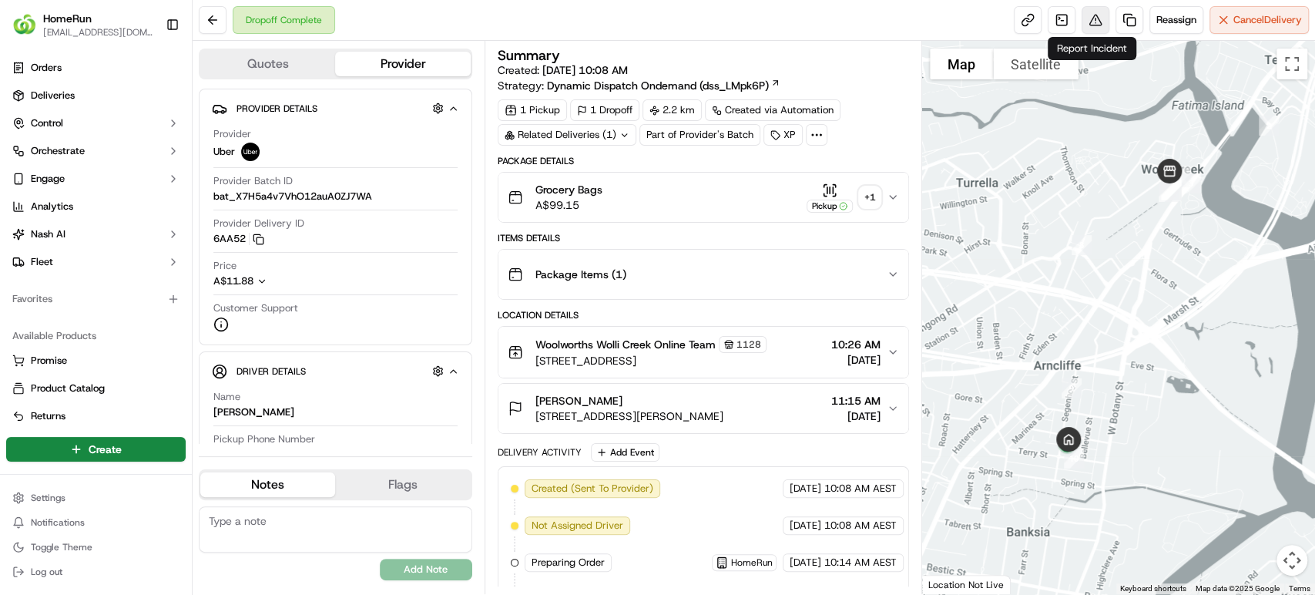
click at [1094, 15] on button at bounding box center [1095, 20] width 28 height 28
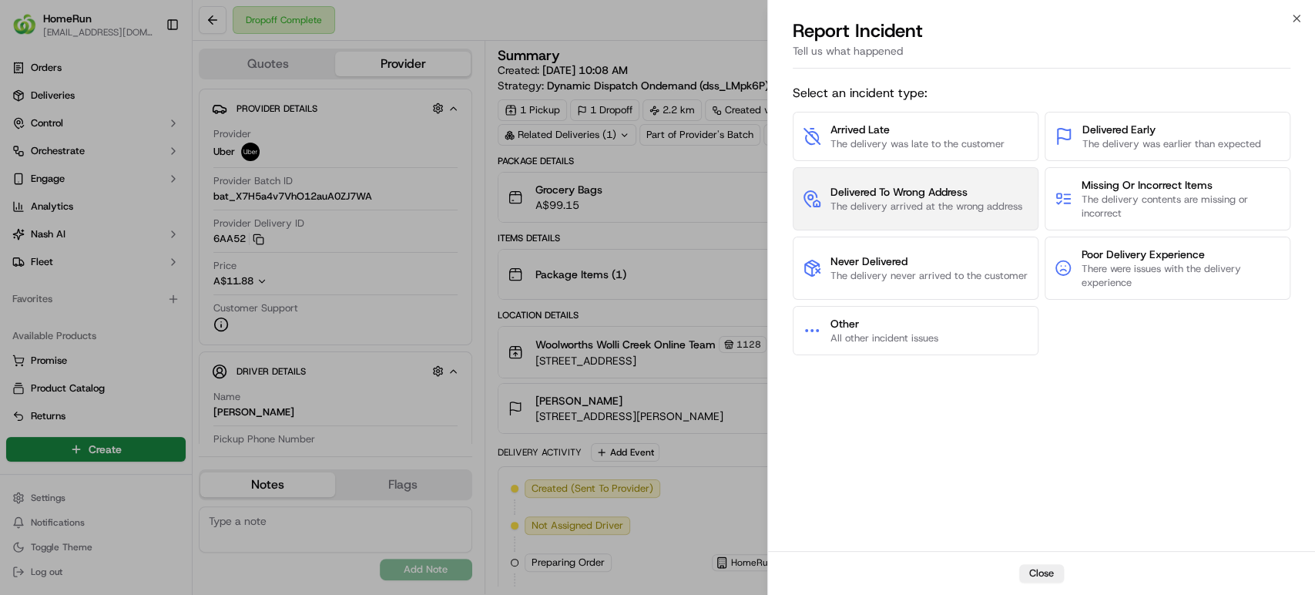
click at [854, 198] on span "Delivered To Wrong Address" at bounding box center [926, 191] width 192 height 15
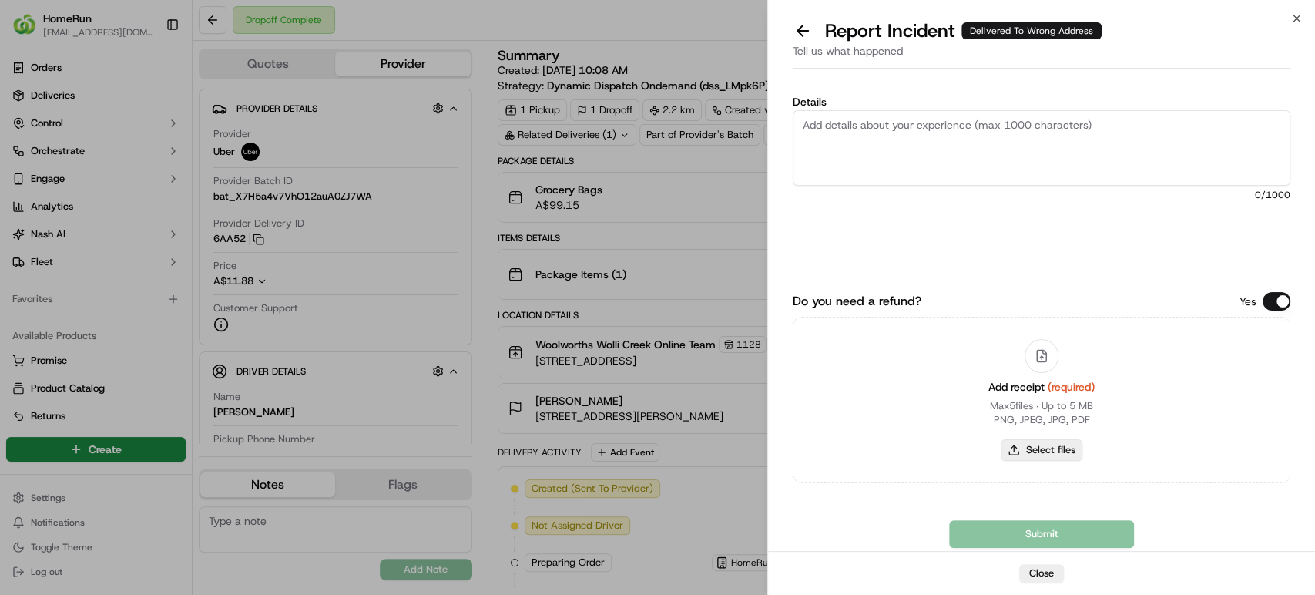
click at [1047, 458] on button "Select files" at bounding box center [1041, 450] width 82 height 22
type input "C:\fakepath\270083647'.pdf"
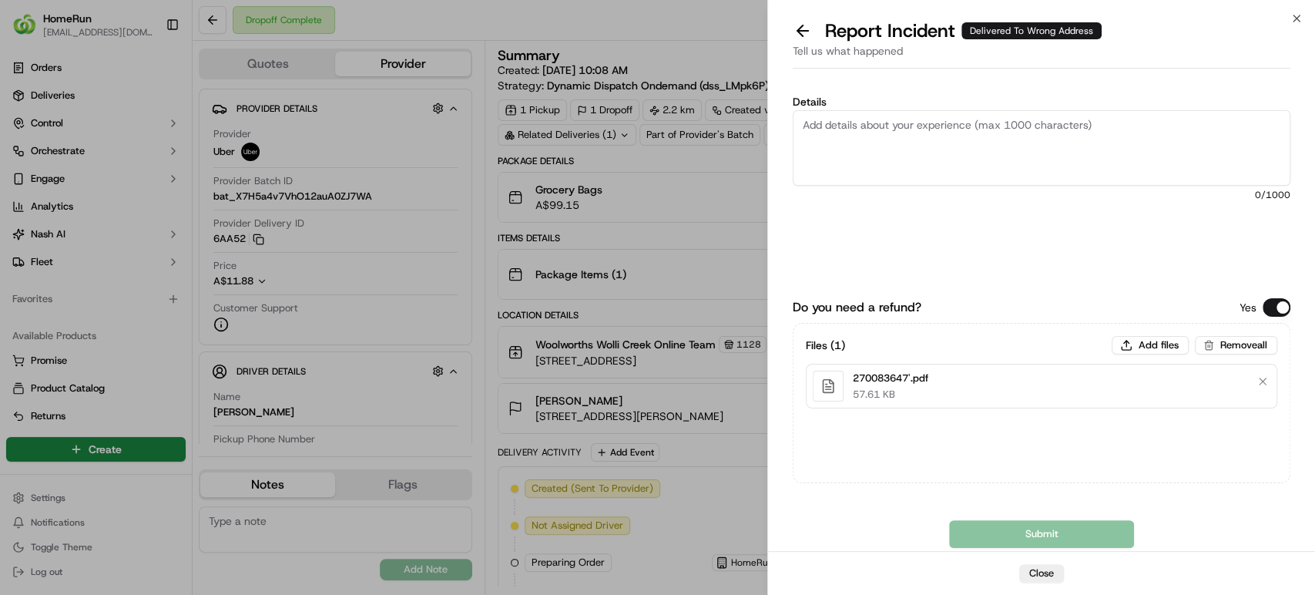
paste textarea "Delivered to incorrect address POD does not match previous pics."
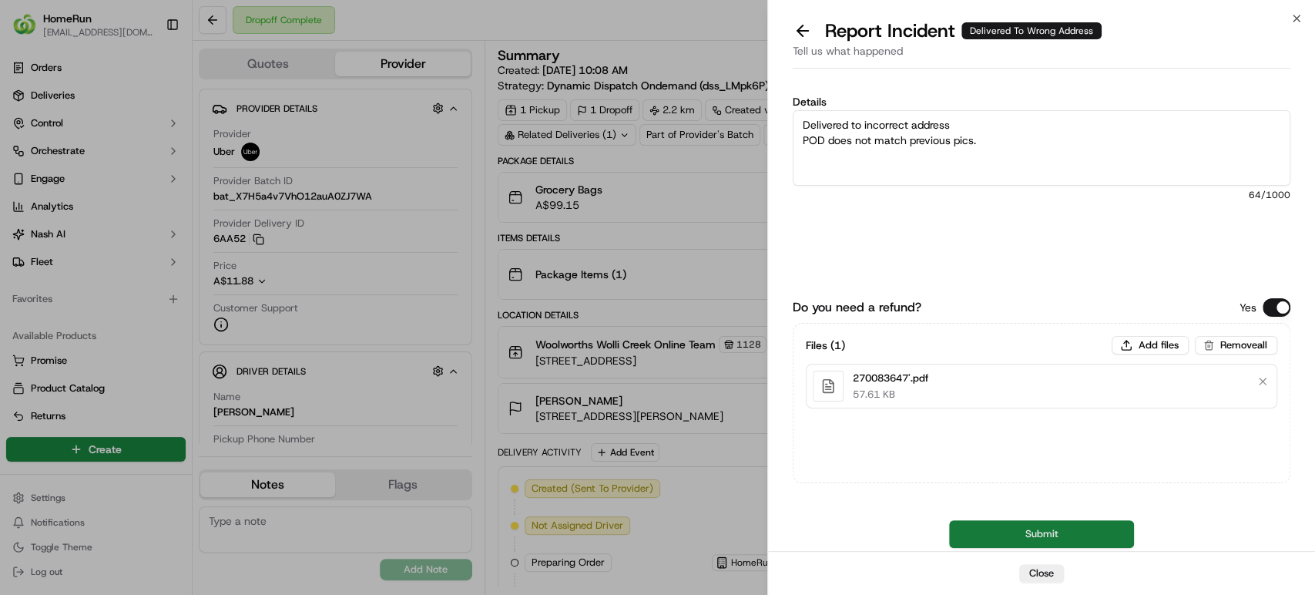
type textarea "Delivered to incorrect address POD does not match previous pics."
click at [1000, 534] on button "Submit" at bounding box center [1041, 534] width 185 height 28
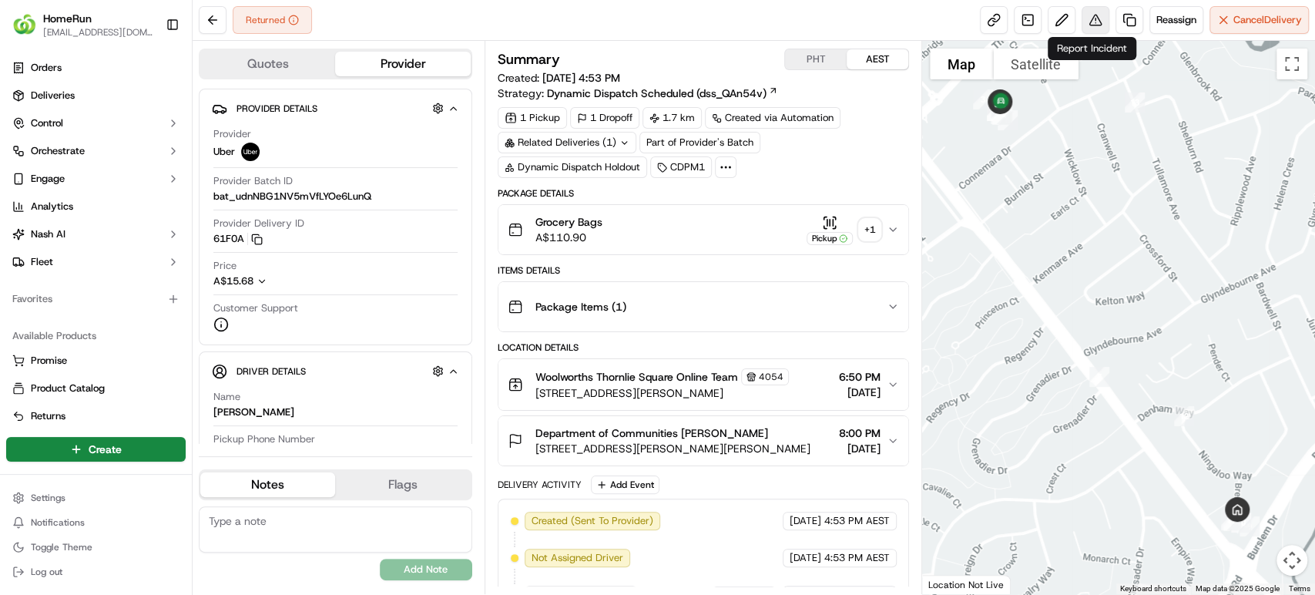
click at [1097, 19] on button at bounding box center [1095, 20] width 28 height 28
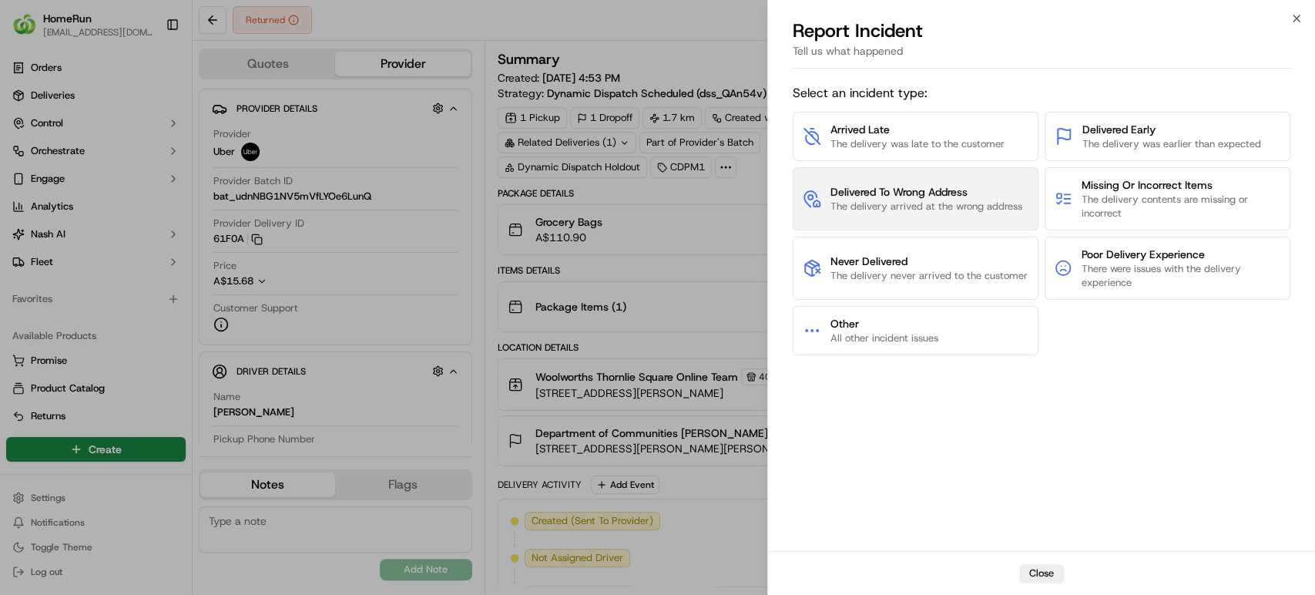
click at [909, 196] on span "Delivered To Wrong Address" at bounding box center [926, 191] width 192 height 15
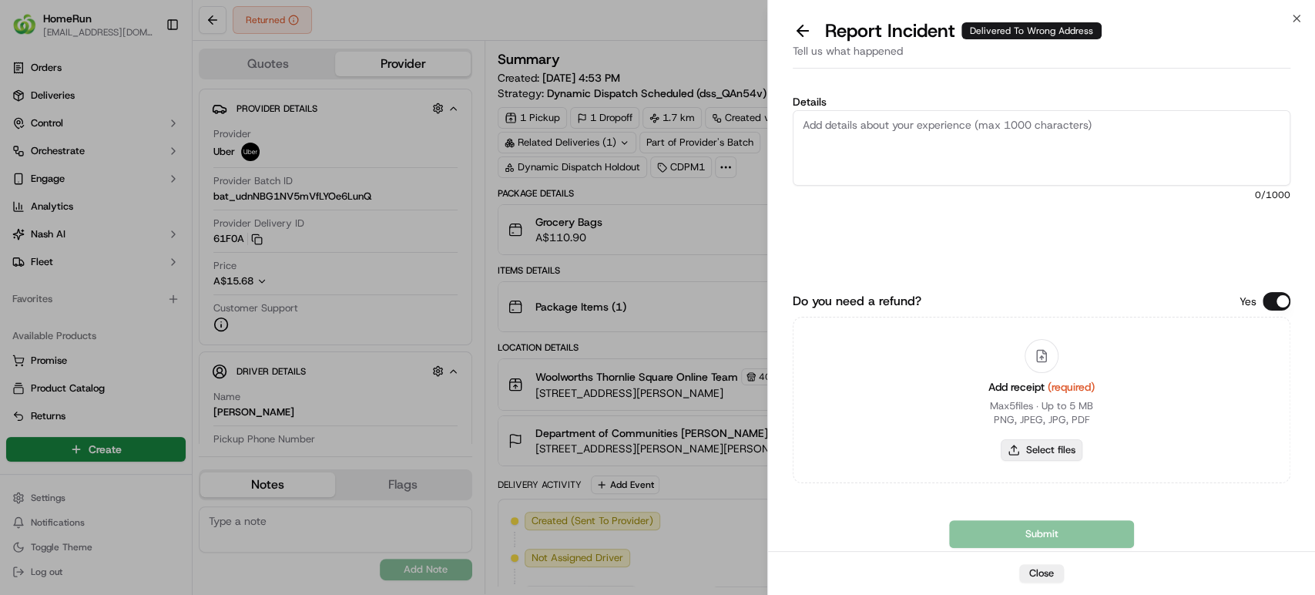
click at [1060, 446] on button "Select files" at bounding box center [1041, 450] width 82 height 22
type input "C:\fakepath\269755742.pdf"
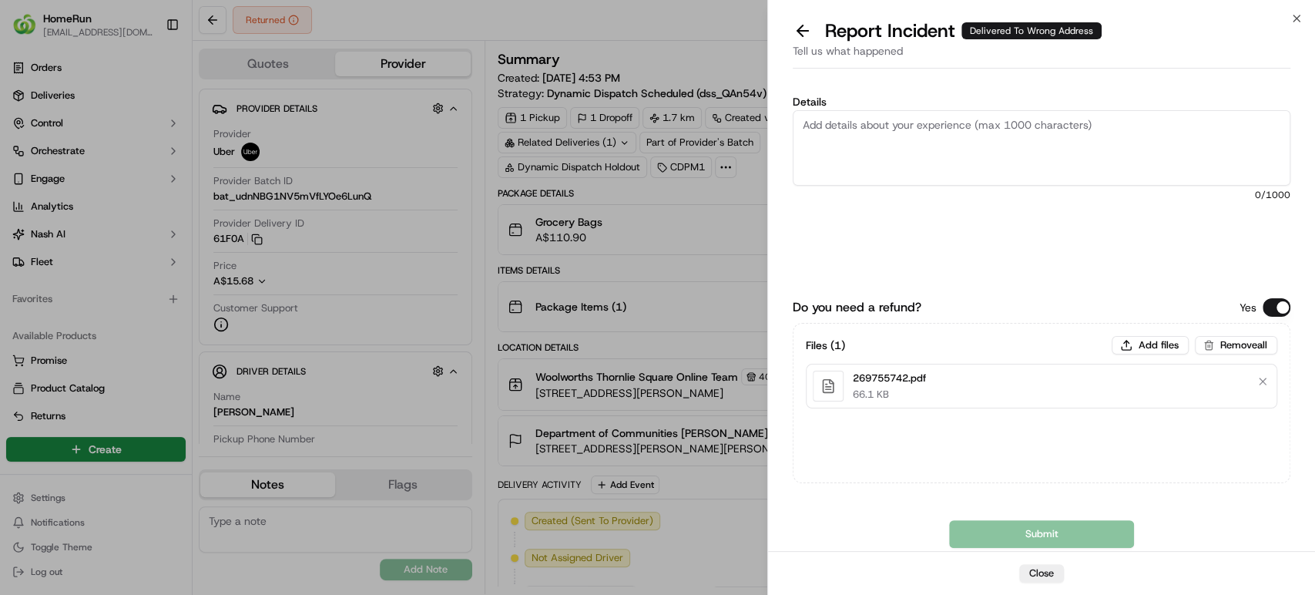
paste textarea "Delivered to incorrect address POD does not match previous pics."
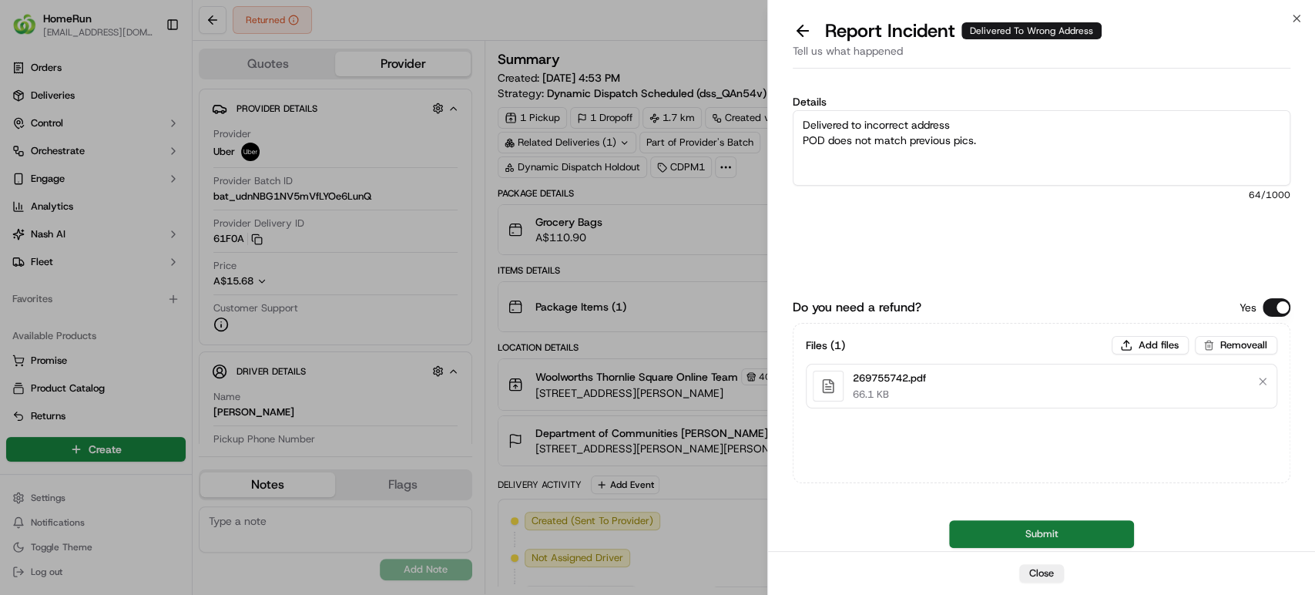
type textarea "Delivered to incorrect address POD does not match previous pics."
click at [973, 535] on button "Submit" at bounding box center [1041, 534] width 185 height 28
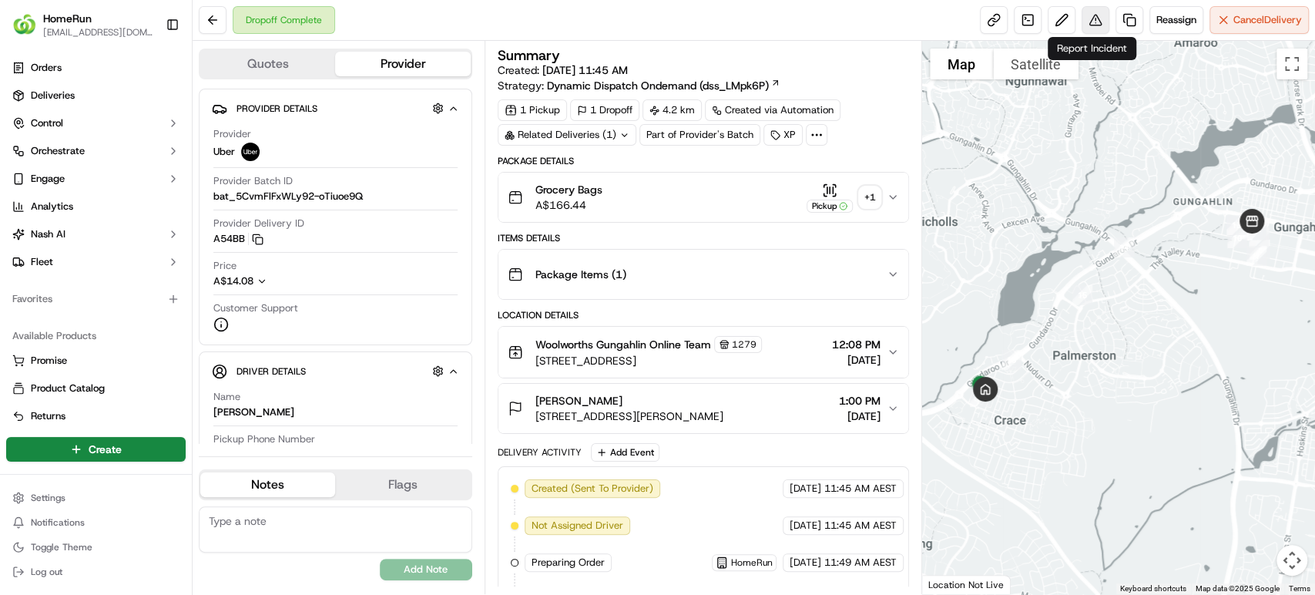
click at [1087, 12] on button at bounding box center [1095, 20] width 28 height 28
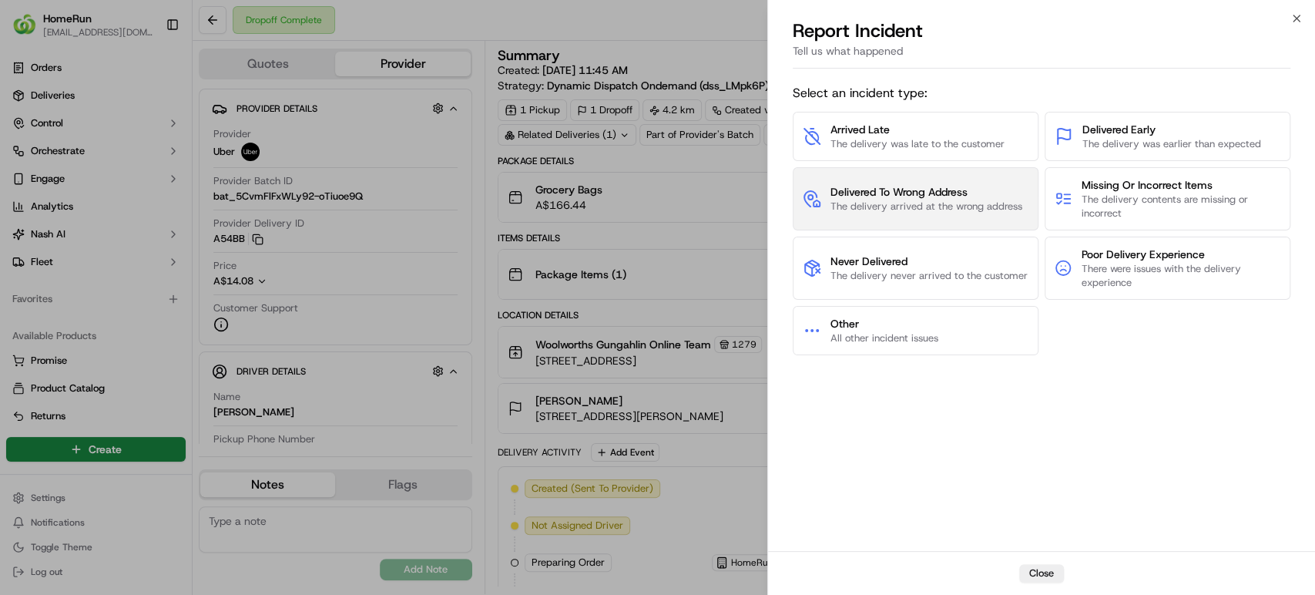
click at [905, 203] on span "The delivery arrived at the wrong address" at bounding box center [926, 206] width 192 height 14
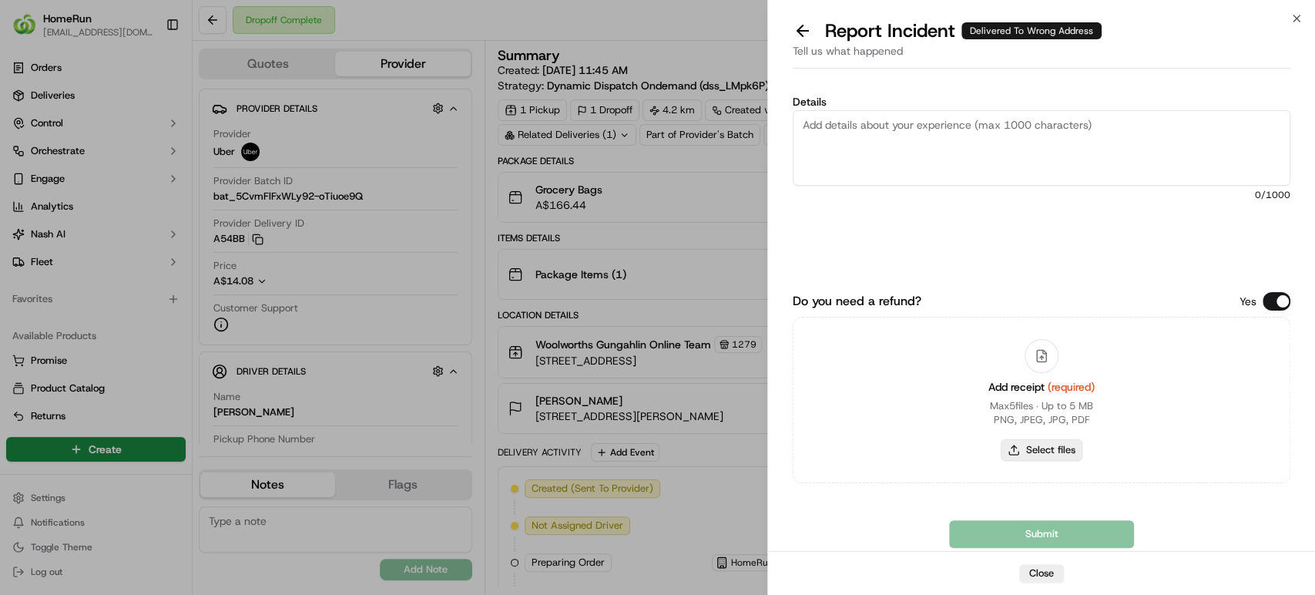
click at [1073, 446] on button "Select files" at bounding box center [1041, 450] width 82 height 22
type input "C:\fakepath\270114114.pdf"
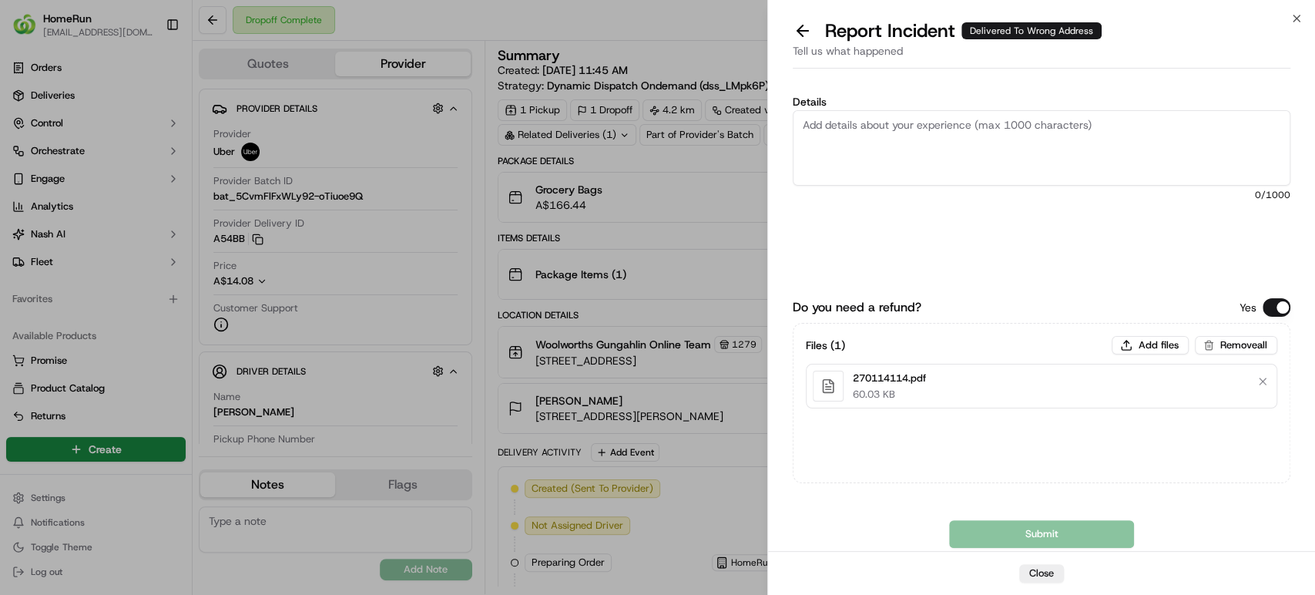
paste textarea "Delivered to incorrect address POD does not match previous pics."
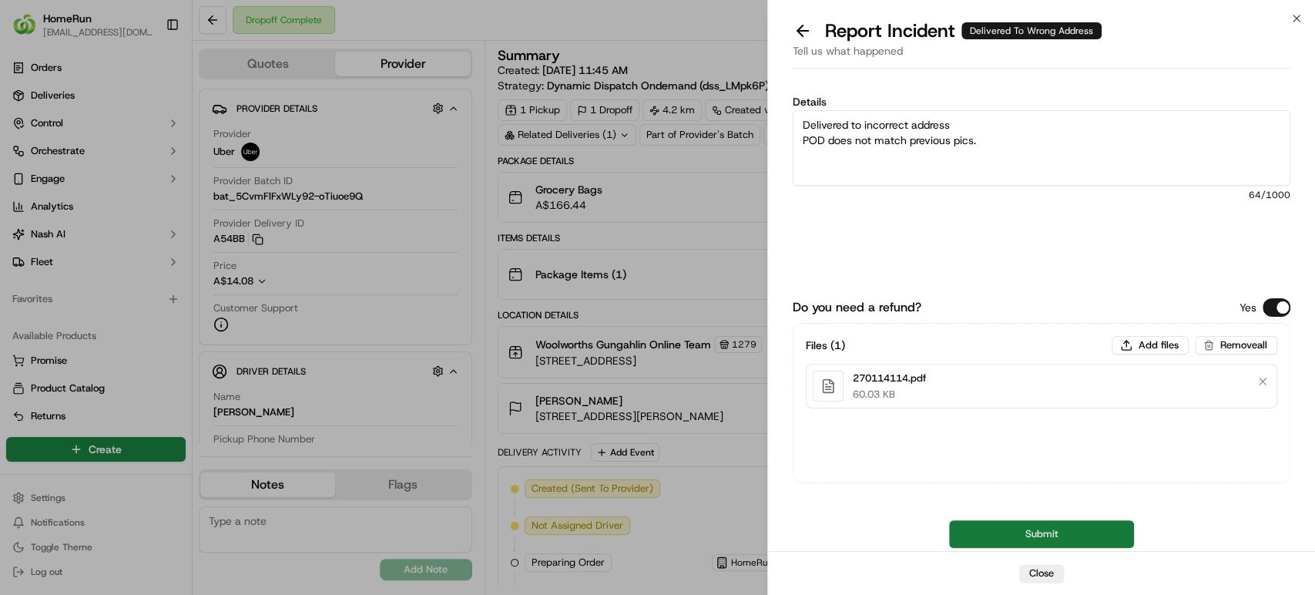
type textarea "Delivered to incorrect address POD does not match previous pics."
click at [966, 523] on button "Submit" at bounding box center [1041, 534] width 185 height 28
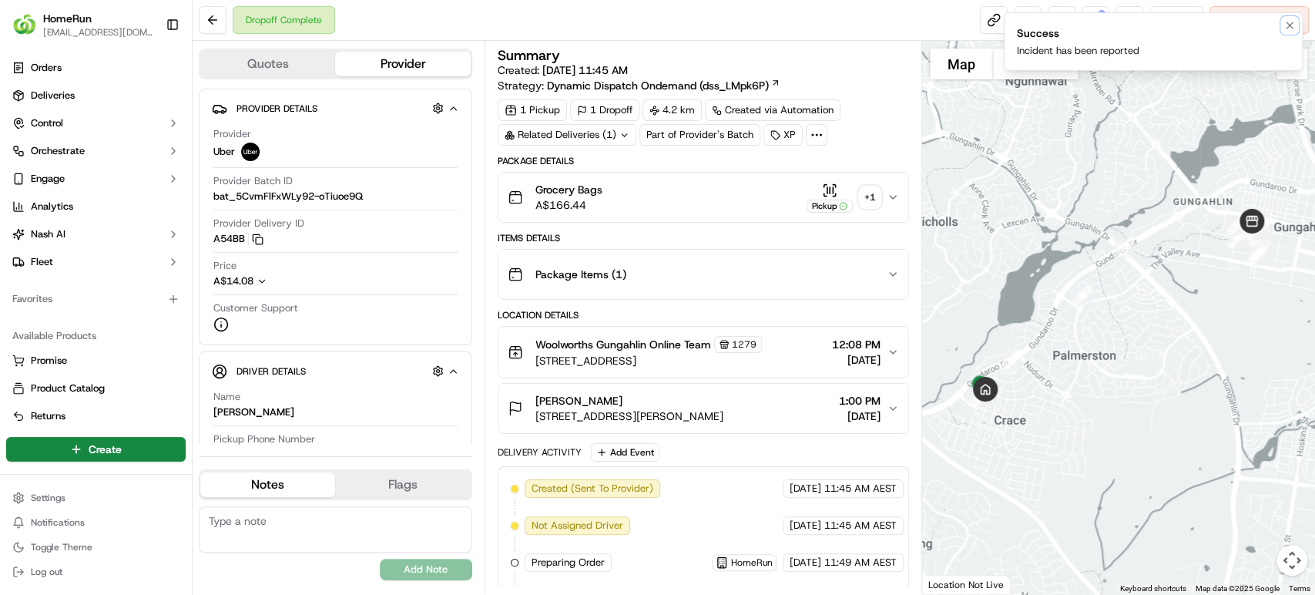
drag, startPoint x: 1291, startPoint y: 23, endPoint x: 1177, endPoint y: 39, distance: 115.1
click at [1290, 23] on icon "Notifications (F8)" at bounding box center [1289, 25] width 6 height 6
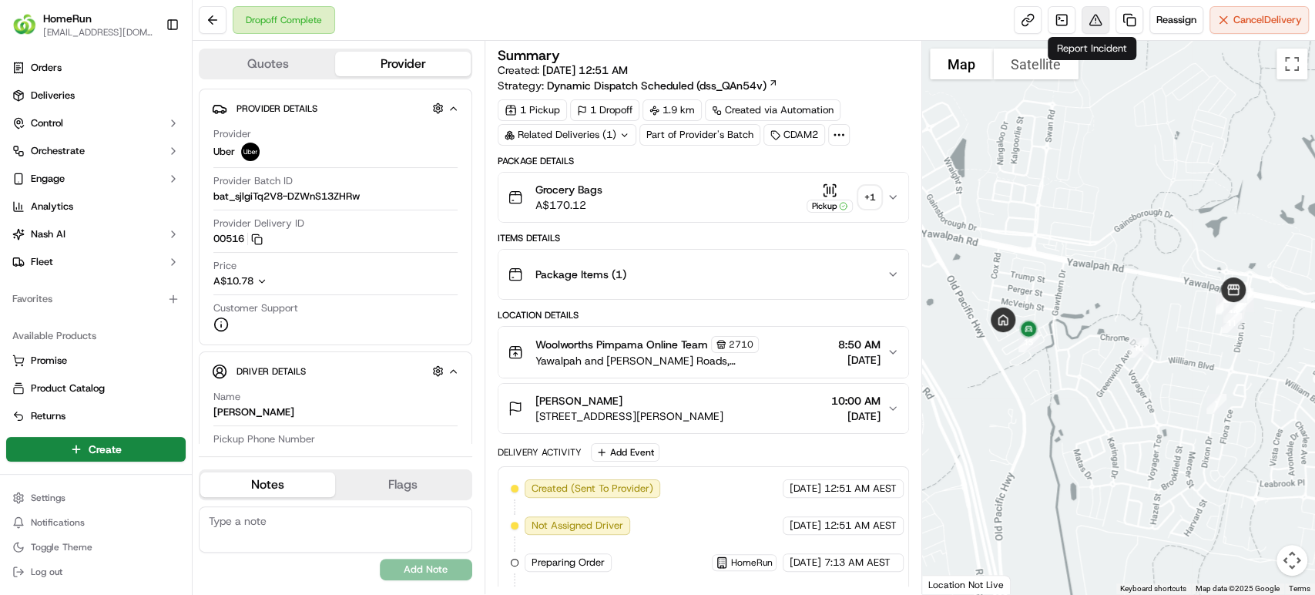
click at [1086, 17] on button at bounding box center [1095, 20] width 28 height 28
click at [1094, 10] on button at bounding box center [1095, 20] width 28 height 28
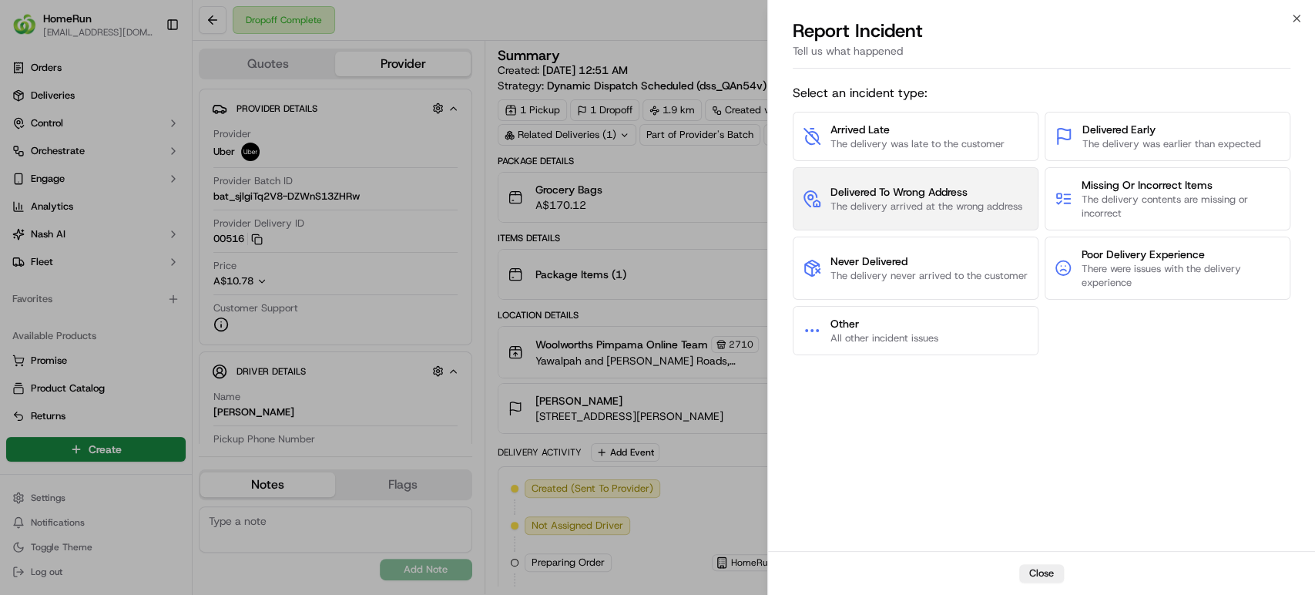
click at [878, 197] on span "Delivered To Wrong Address" at bounding box center [926, 191] width 192 height 15
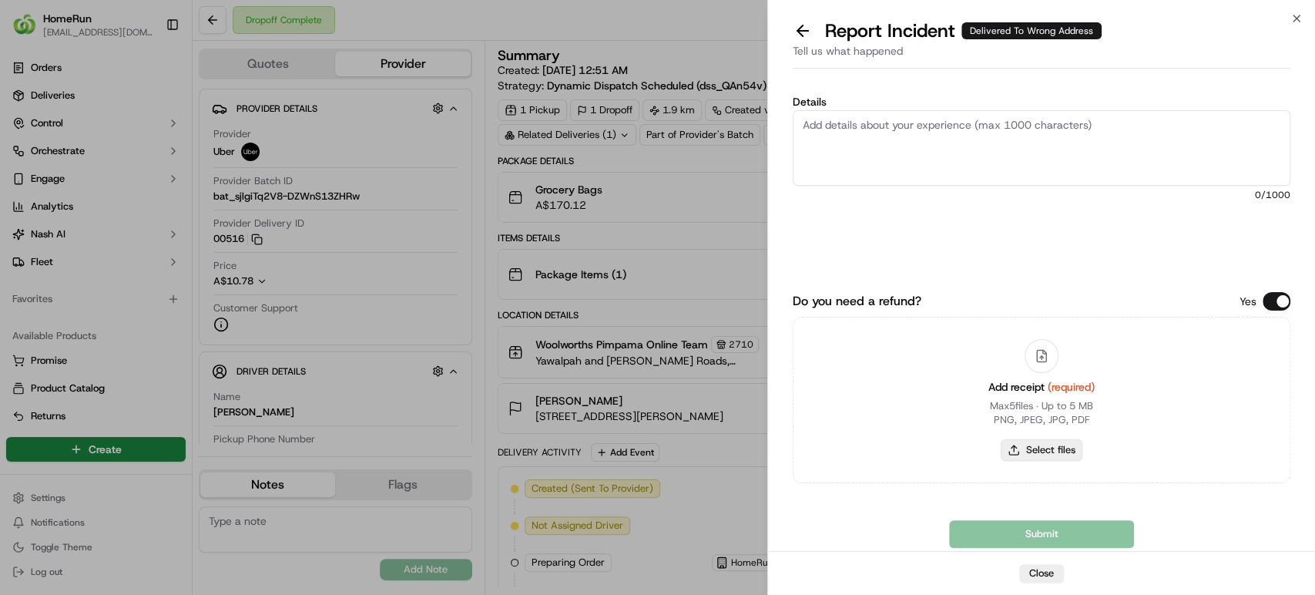
click at [1039, 449] on button "Select files" at bounding box center [1041, 450] width 82 height 22
type input "C:\fakepath\269322980.pdf"
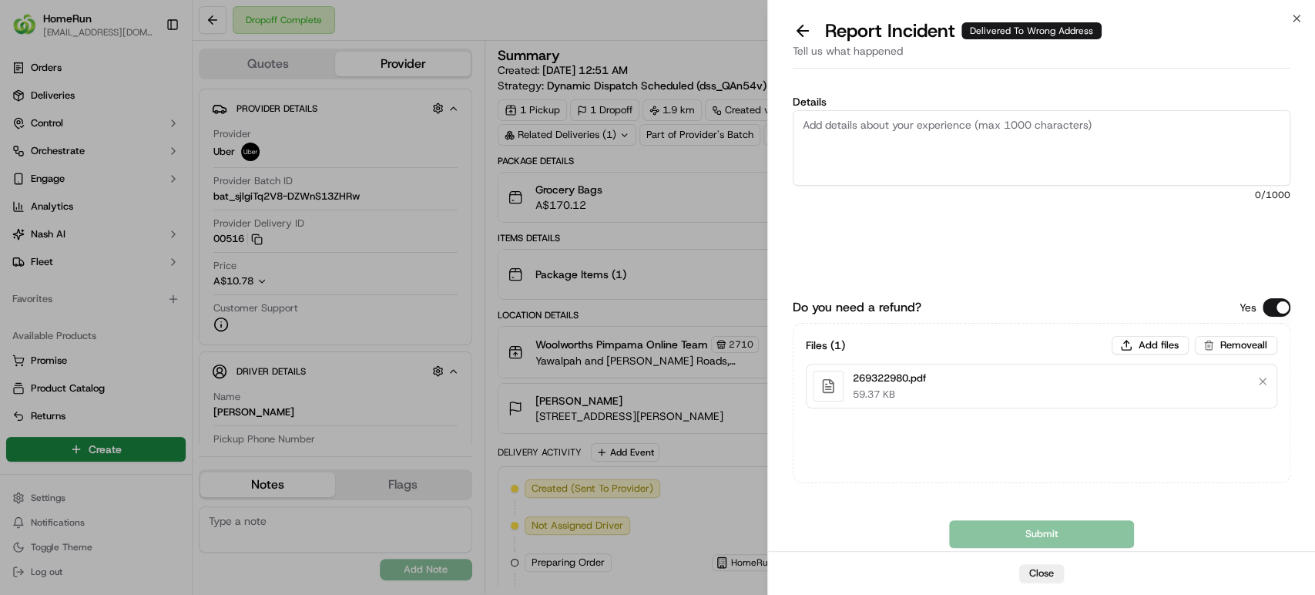
paste textarea "Delivered to incorrect address POD does not match previous pics."
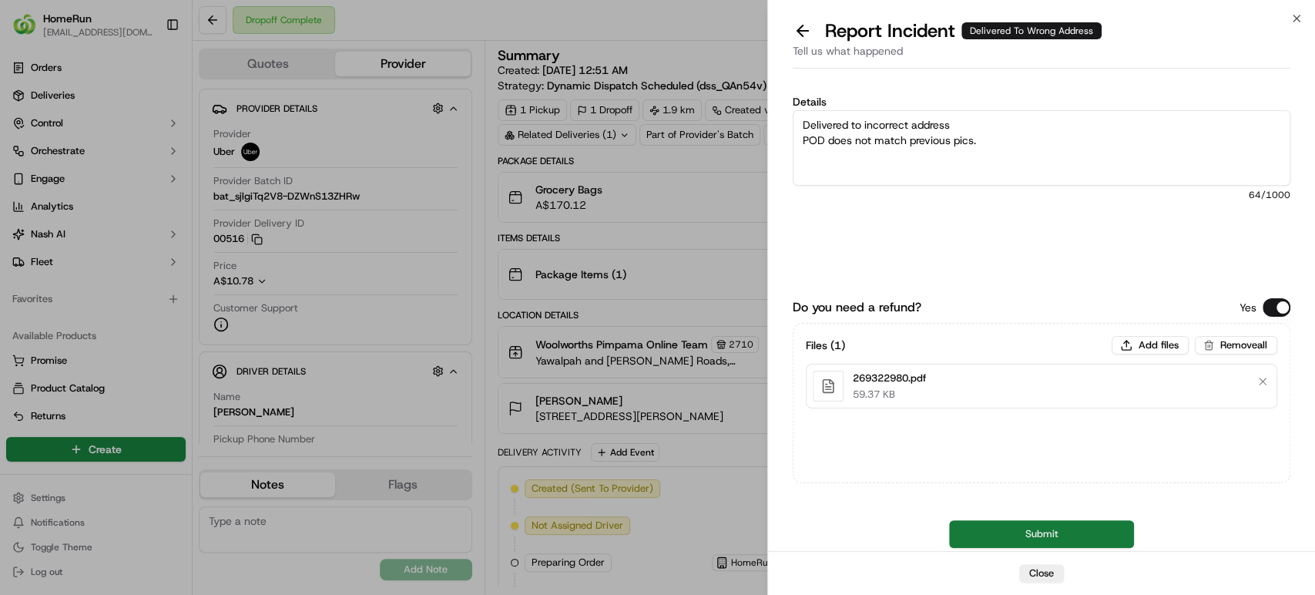
type textarea "Delivered to incorrect address POD does not match previous pics."
click at [1003, 528] on button "Submit" at bounding box center [1041, 534] width 185 height 28
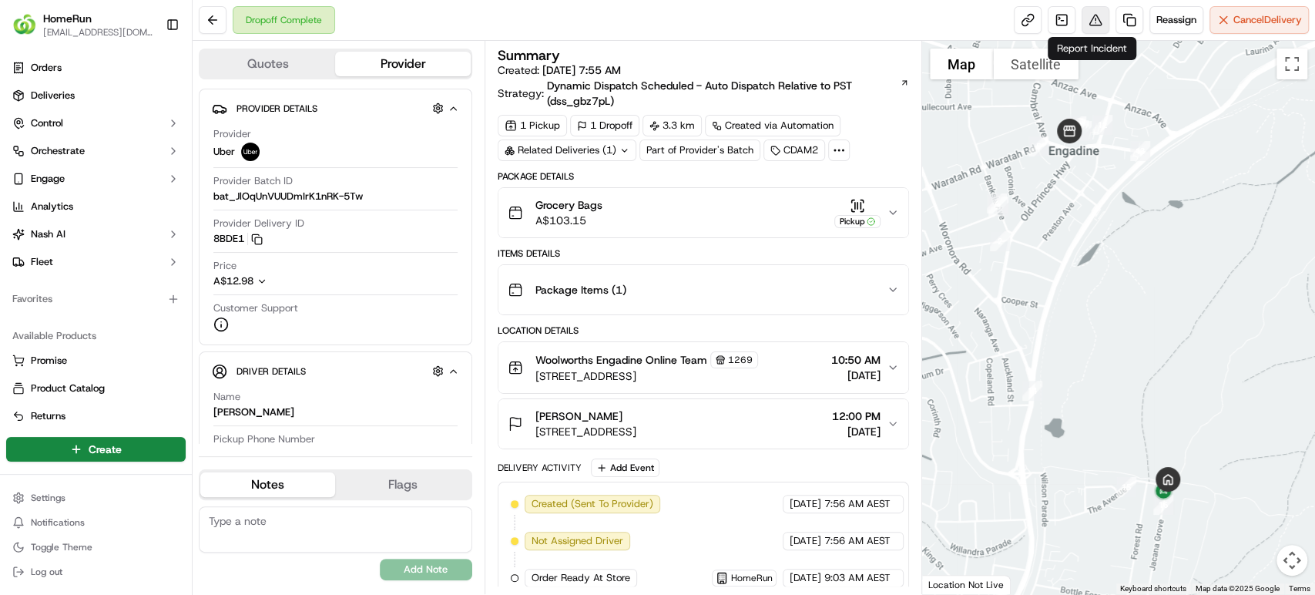
click at [1094, 17] on button at bounding box center [1095, 20] width 28 height 28
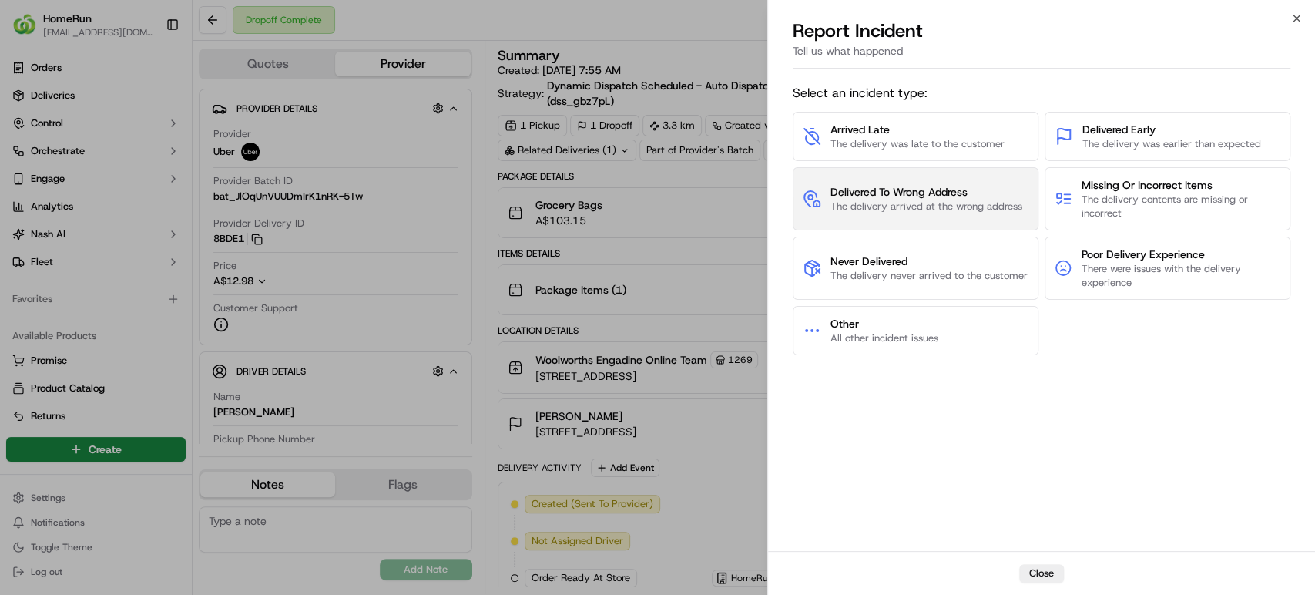
click at [906, 196] on span "Delivered To Wrong Address" at bounding box center [926, 191] width 192 height 15
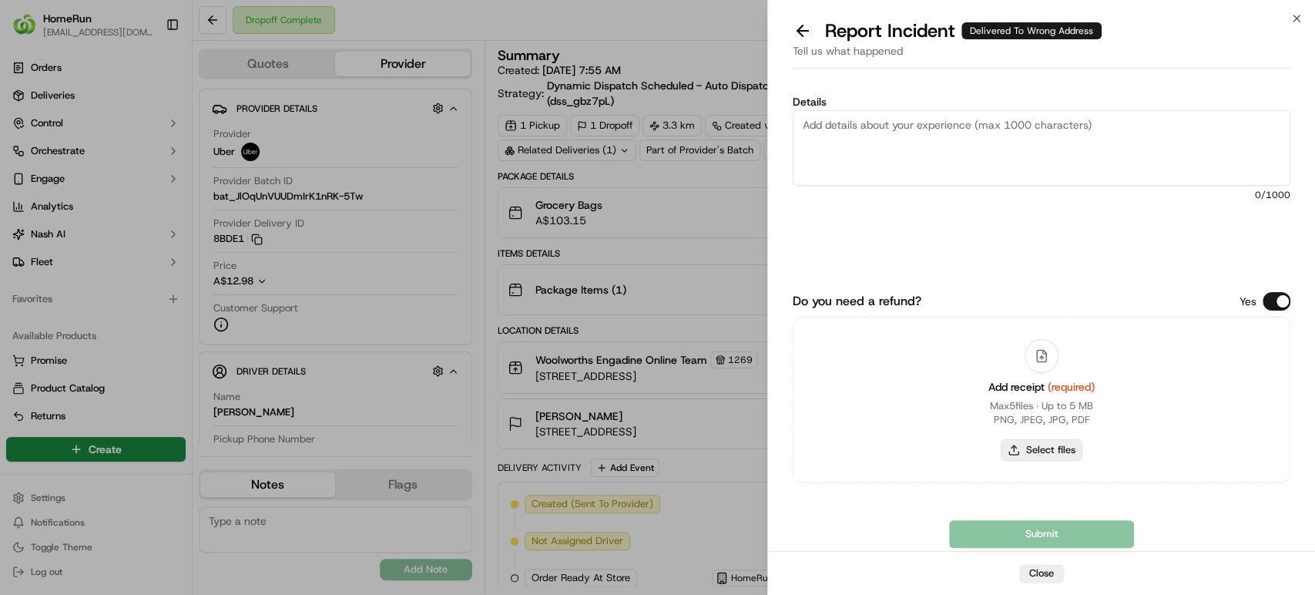
click at [1027, 442] on button "Select files" at bounding box center [1041, 450] width 82 height 22
type input "C:\fakepath\270047130.pdf"
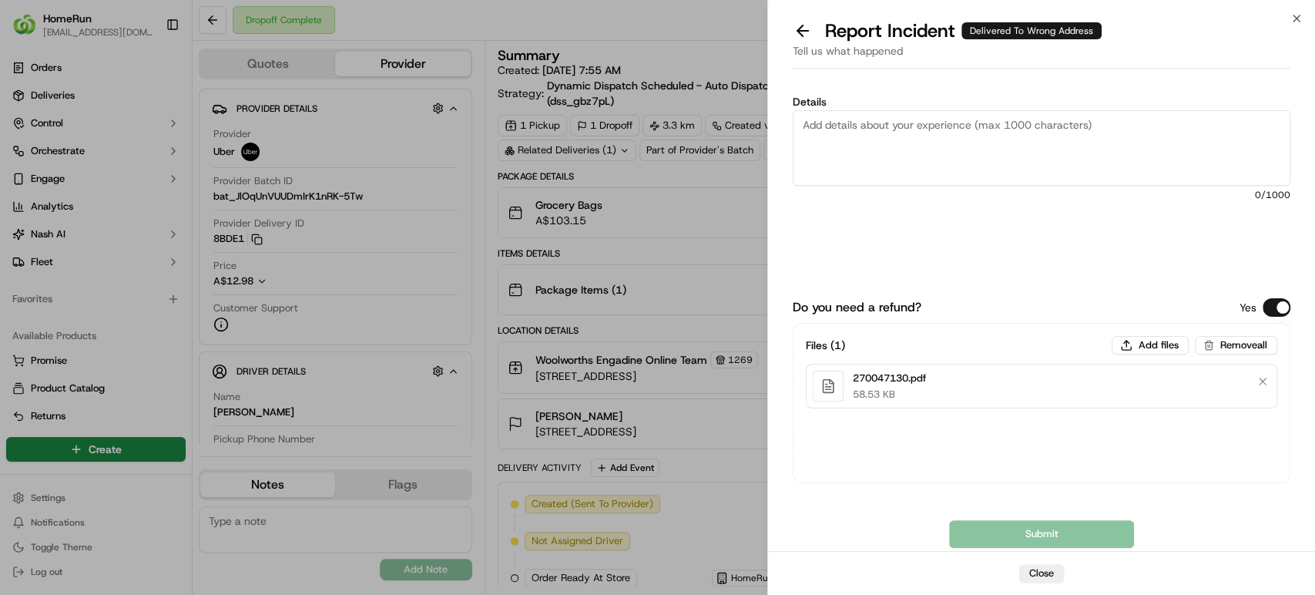
paste textarea "Delivered to incorrect address No POD provided"
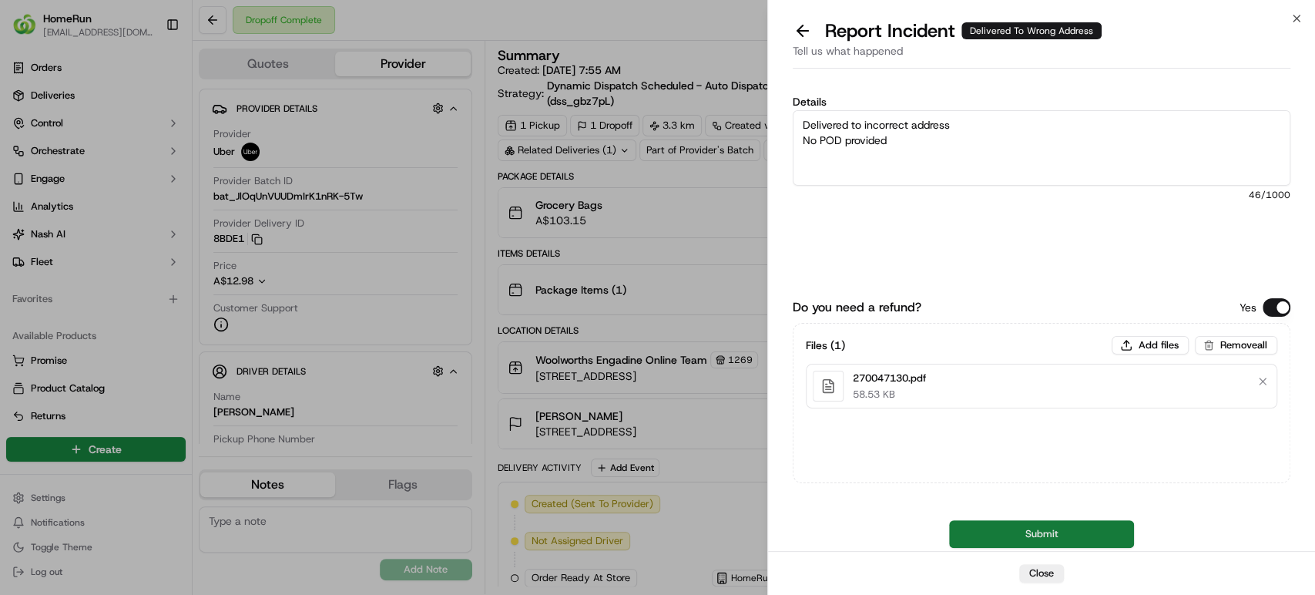
type textarea "Delivered to incorrect address No POD provided"
click at [973, 532] on button "Submit" at bounding box center [1041, 534] width 185 height 28
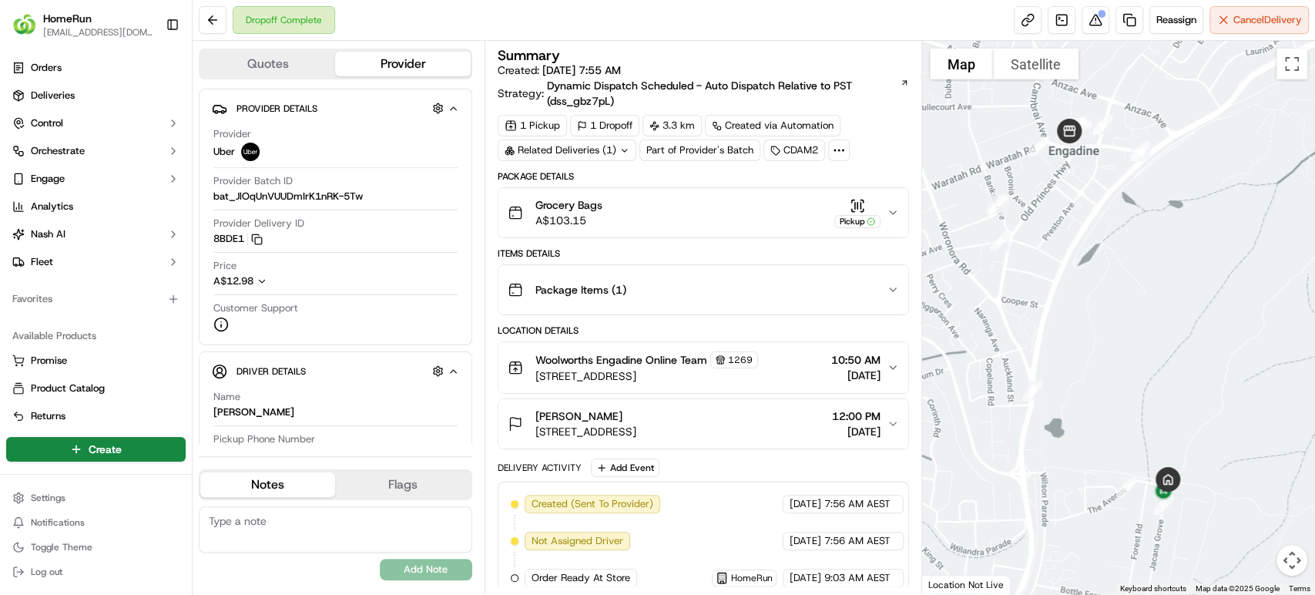
click at [892, 215] on icon "button" at bounding box center [892, 212] width 12 height 12
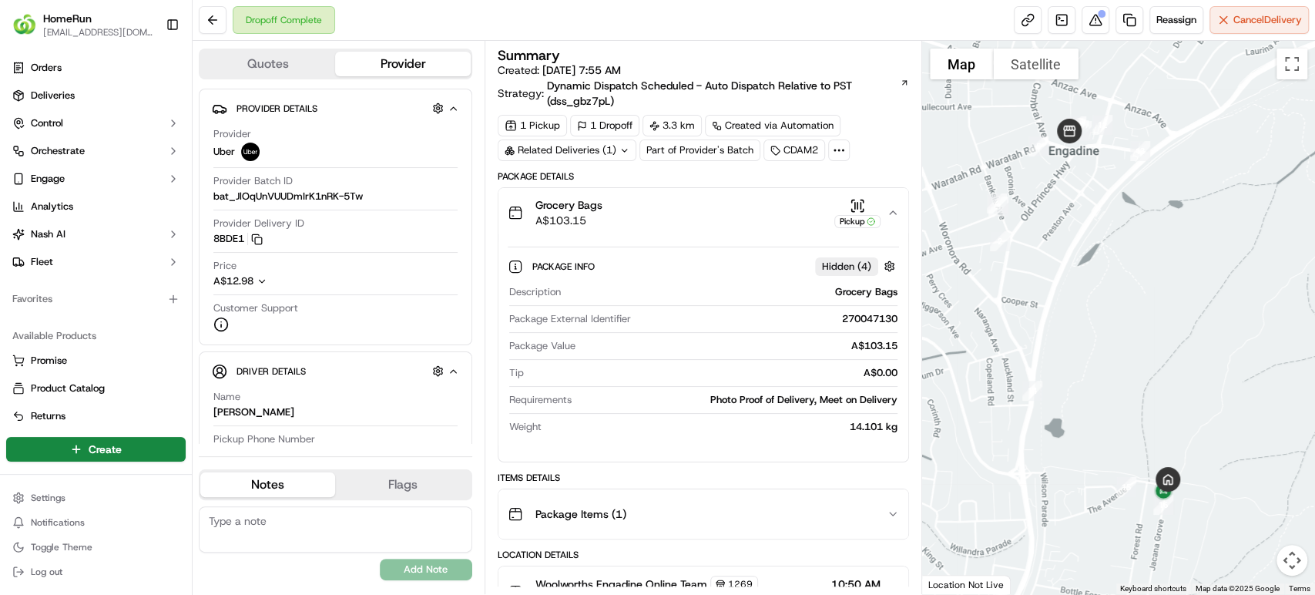
click at [892, 215] on icon "button" at bounding box center [892, 212] width 12 height 12
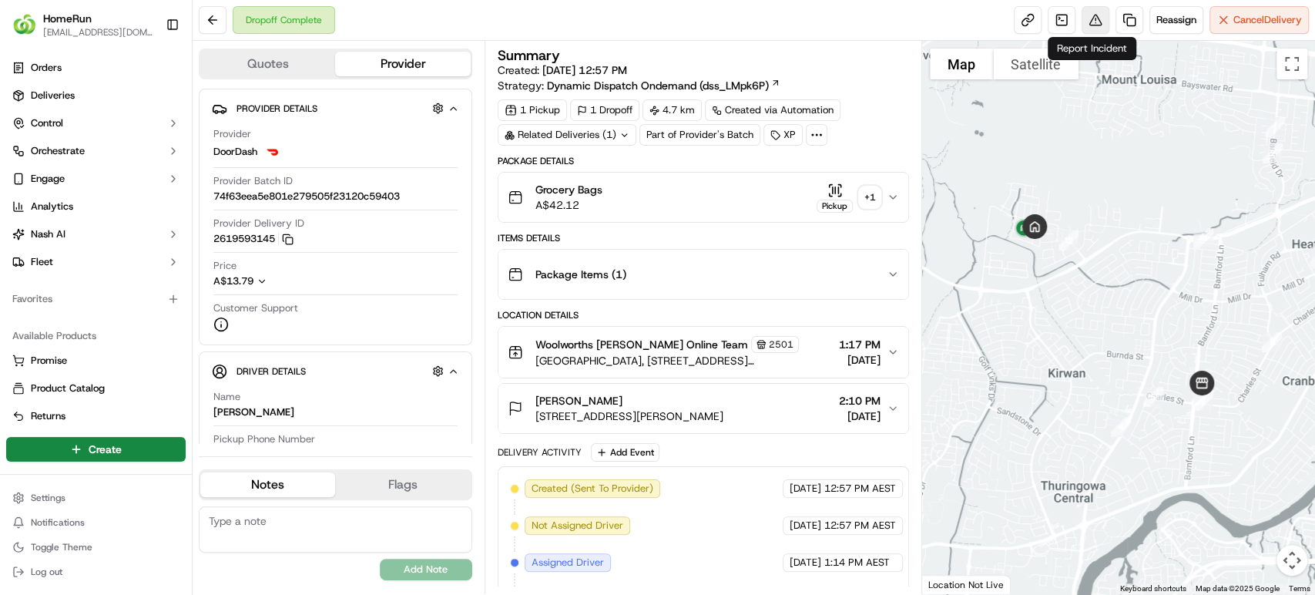
click at [1090, 18] on button at bounding box center [1095, 20] width 28 height 28
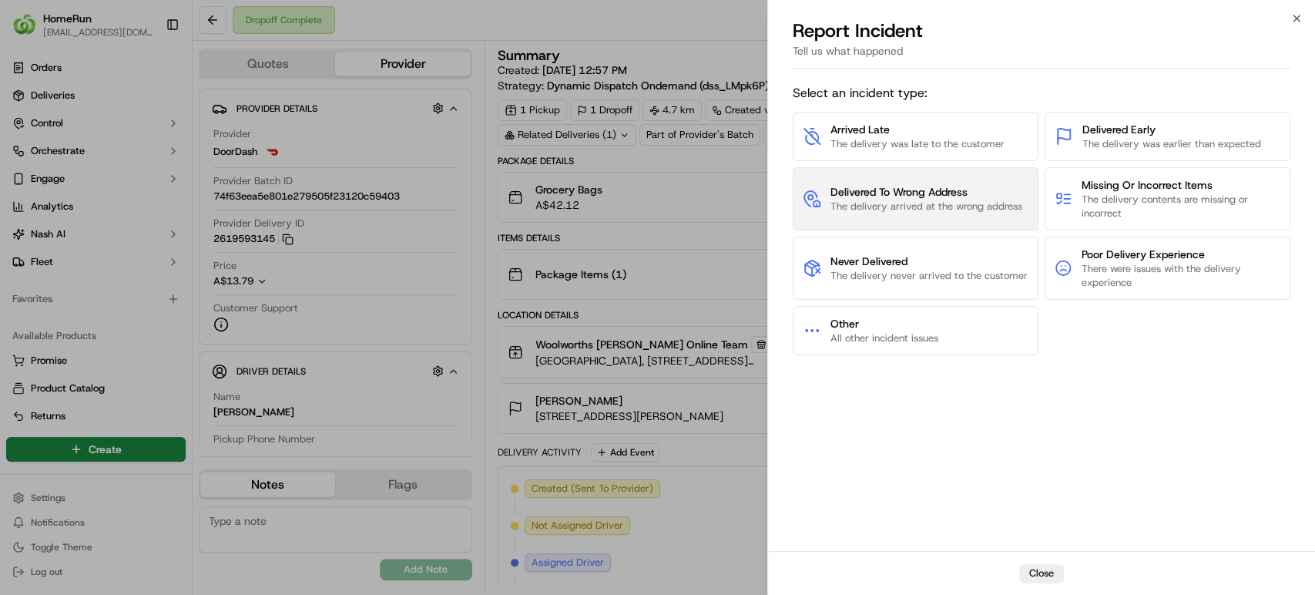
click at [967, 187] on span "Delivered To Wrong Address" at bounding box center [926, 191] width 192 height 15
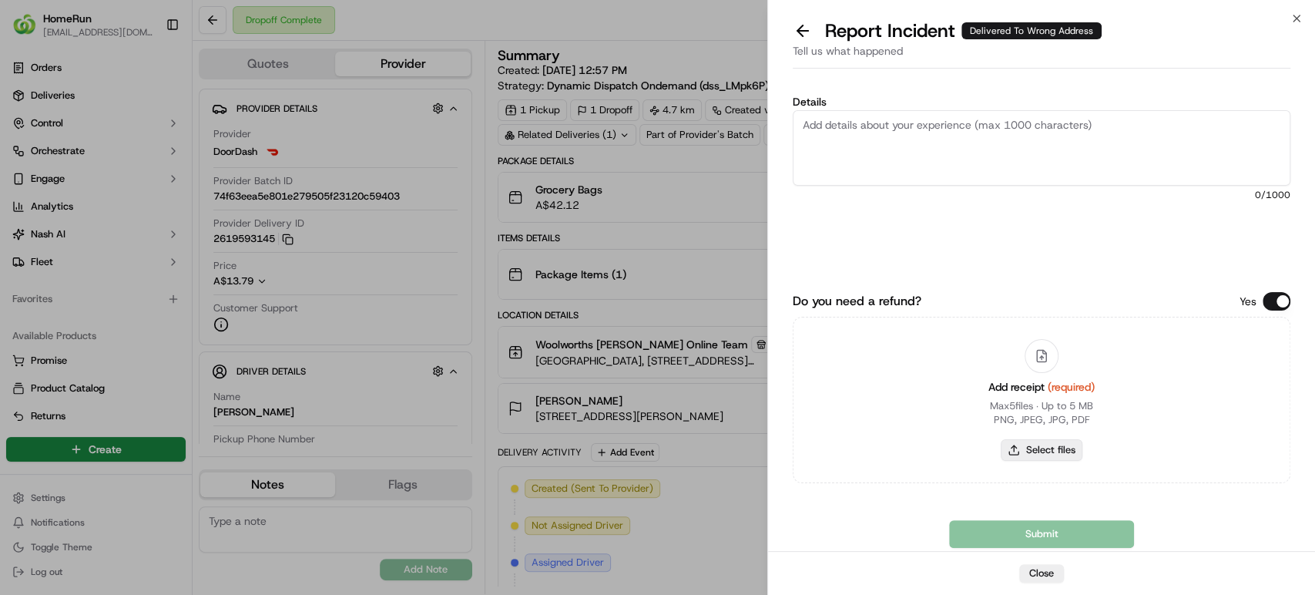
click at [1061, 446] on button "Select files" at bounding box center [1041, 450] width 82 height 22
type input "C:\fakepath\270126599.pdf"
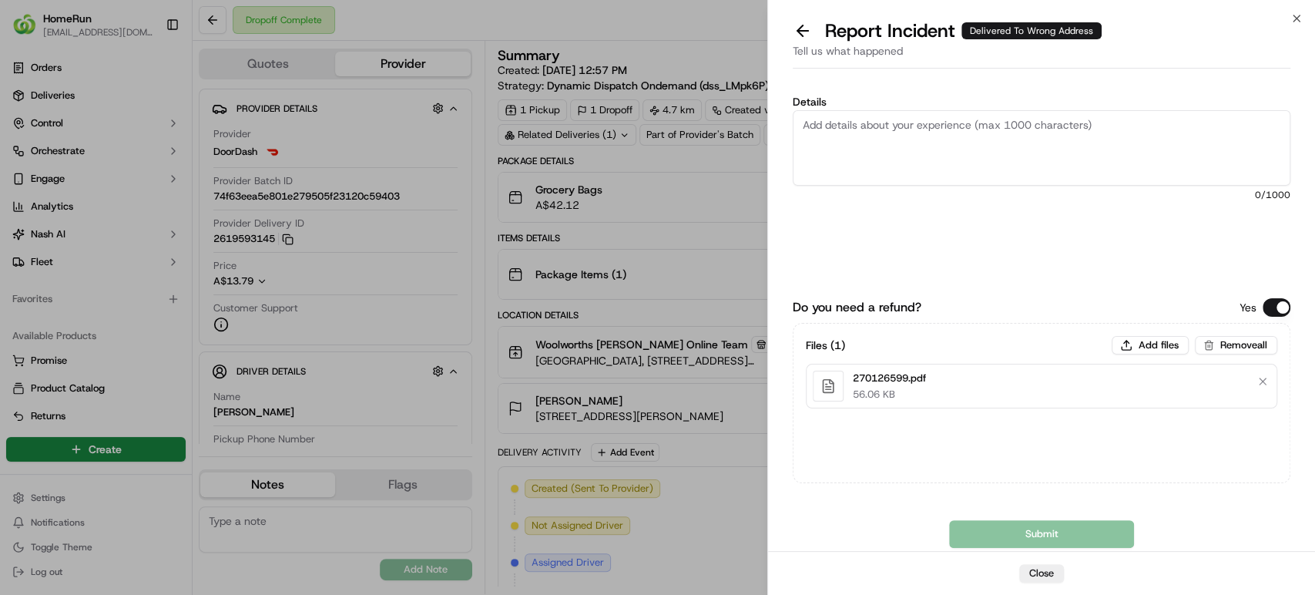
click at [1114, 127] on textarea "Details" at bounding box center [1040, 147] width 497 height 75
paste textarea "Delivered to incorrect address POD does not match previous pics."
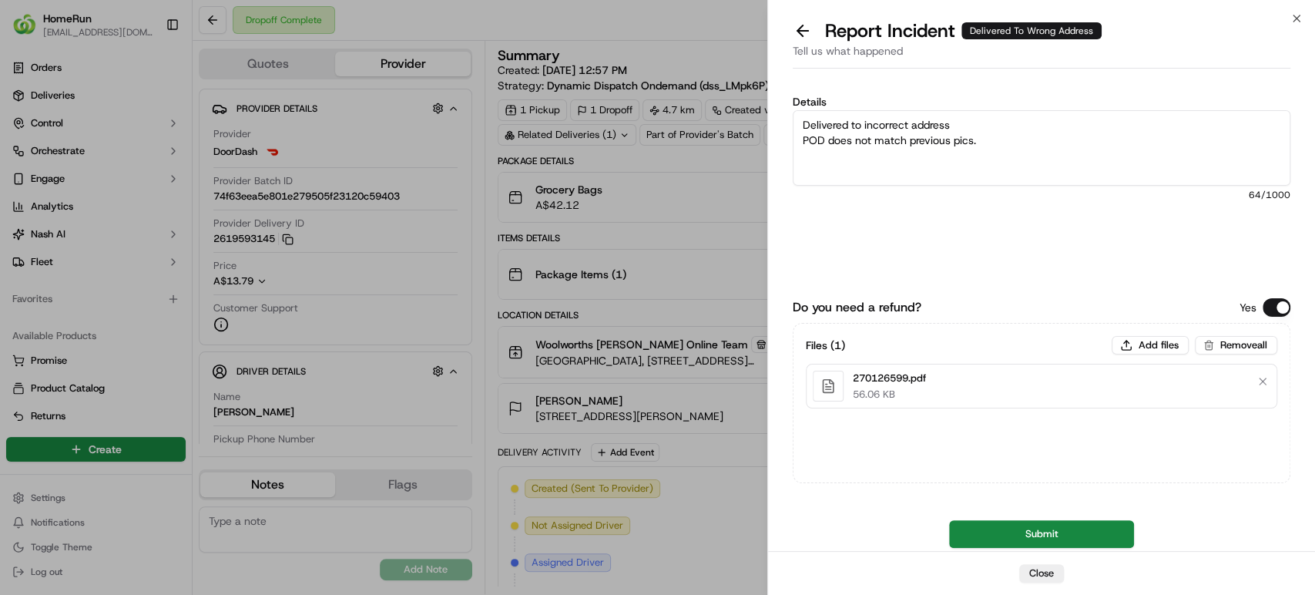
type textarea "Delivered to incorrect address POD does not match previous pics."
drag, startPoint x: 1070, startPoint y: 393, endPoint x: 1070, endPoint y: 405, distance: 12.3
drag, startPoint x: 1070, startPoint y: 405, endPoint x: 1067, endPoint y: 537, distance: 131.7
click at [1067, 537] on button "Submit" at bounding box center [1041, 534] width 185 height 28
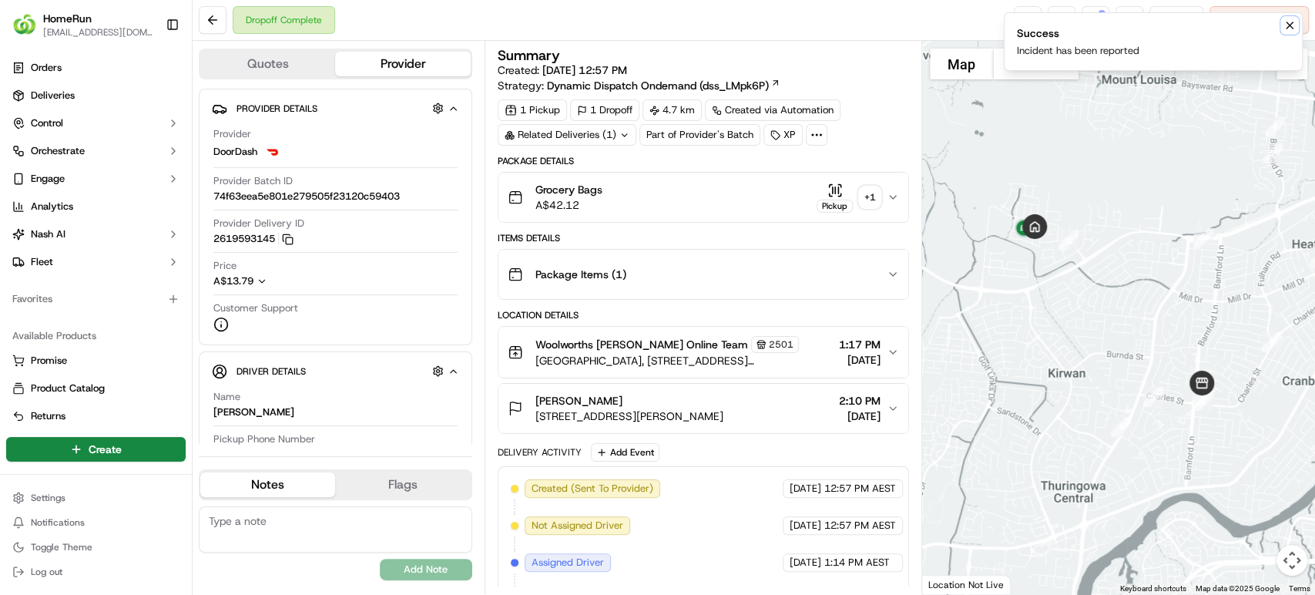
click at [1290, 17] on button "Notifications (F8)" at bounding box center [1289, 25] width 18 height 18
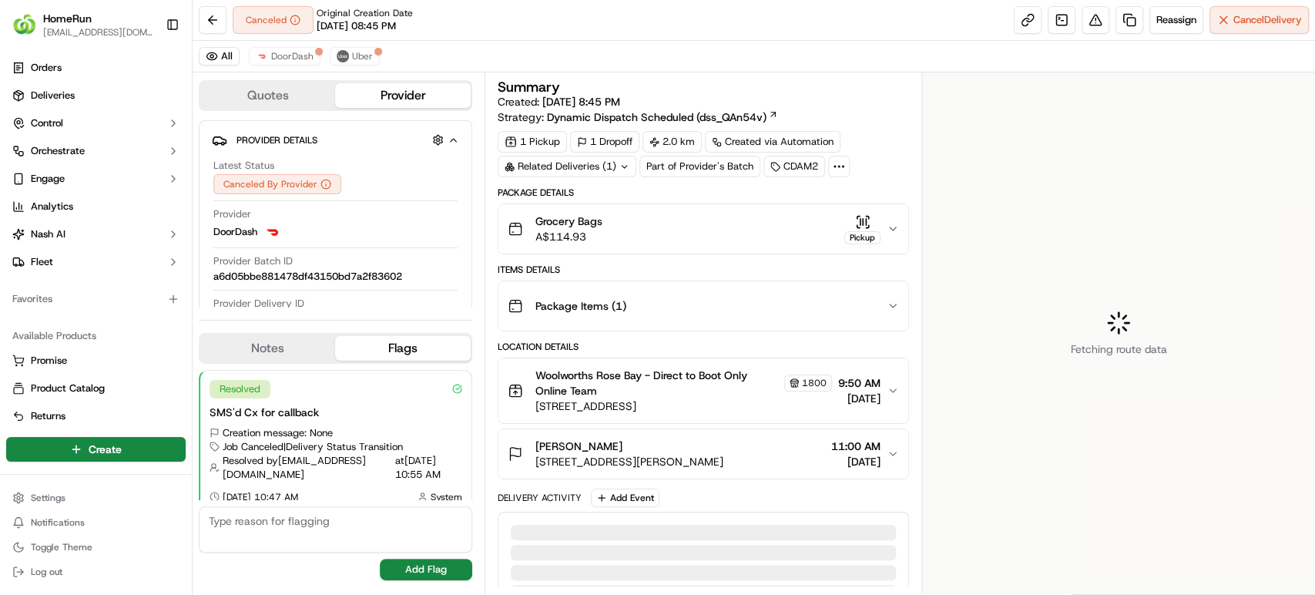
scroll to position [12, 0]
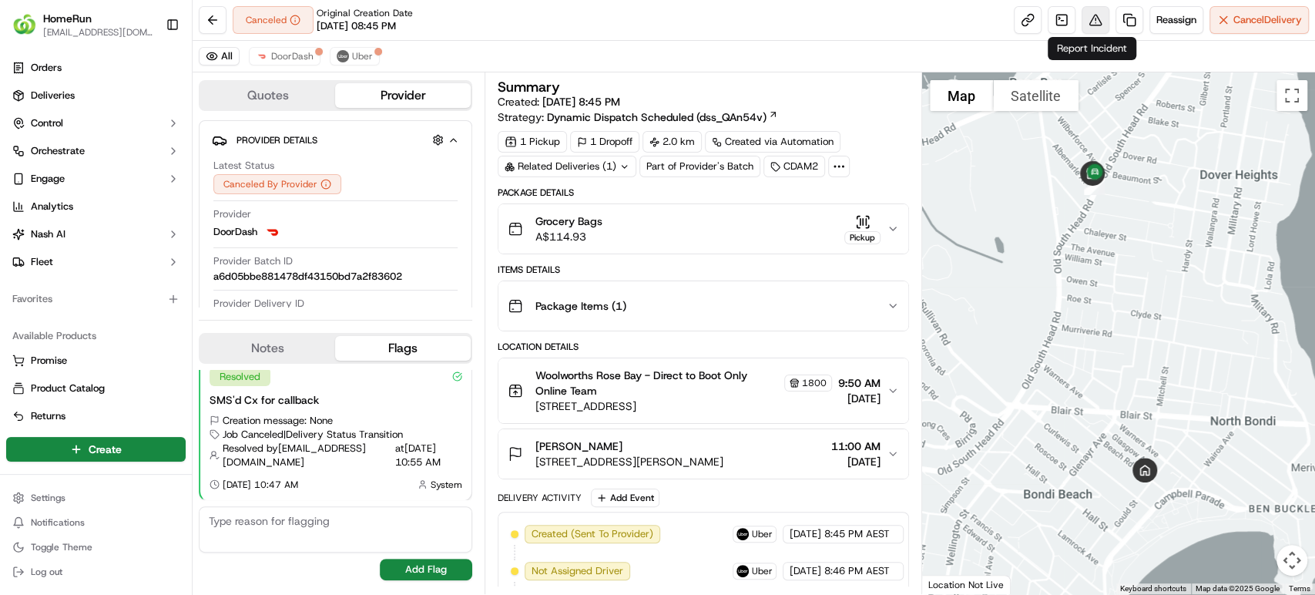
click at [1094, 12] on button at bounding box center [1095, 20] width 28 height 28
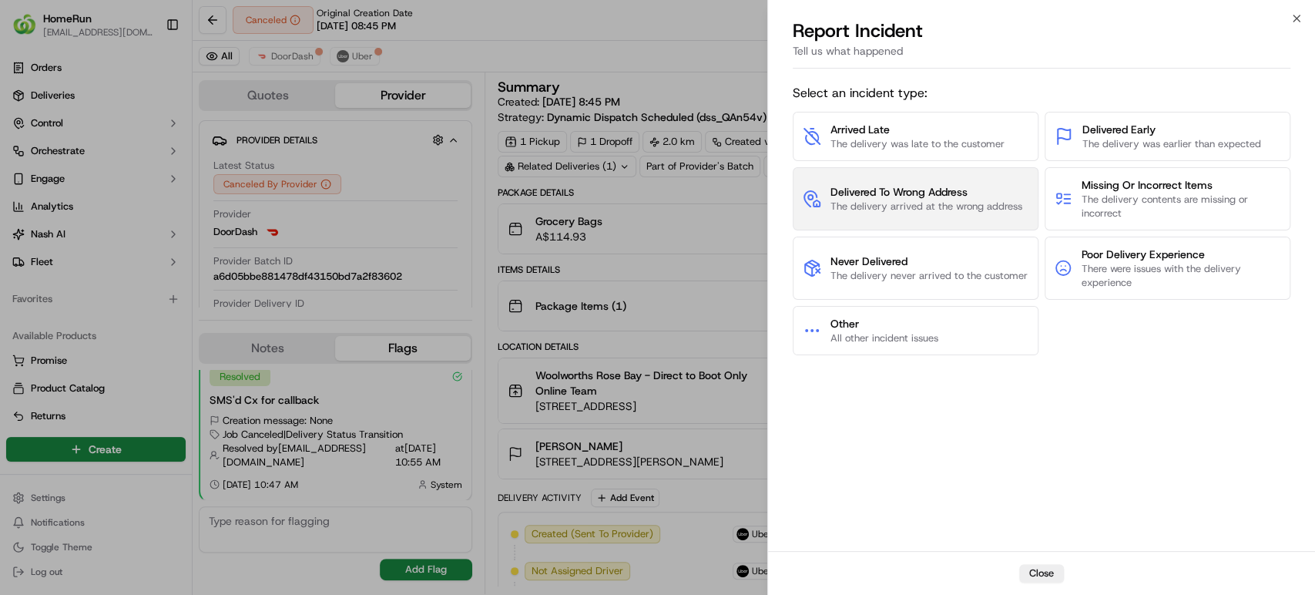
click at [920, 199] on span "The delivery arrived at the wrong address" at bounding box center [926, 206] width 192 height 14
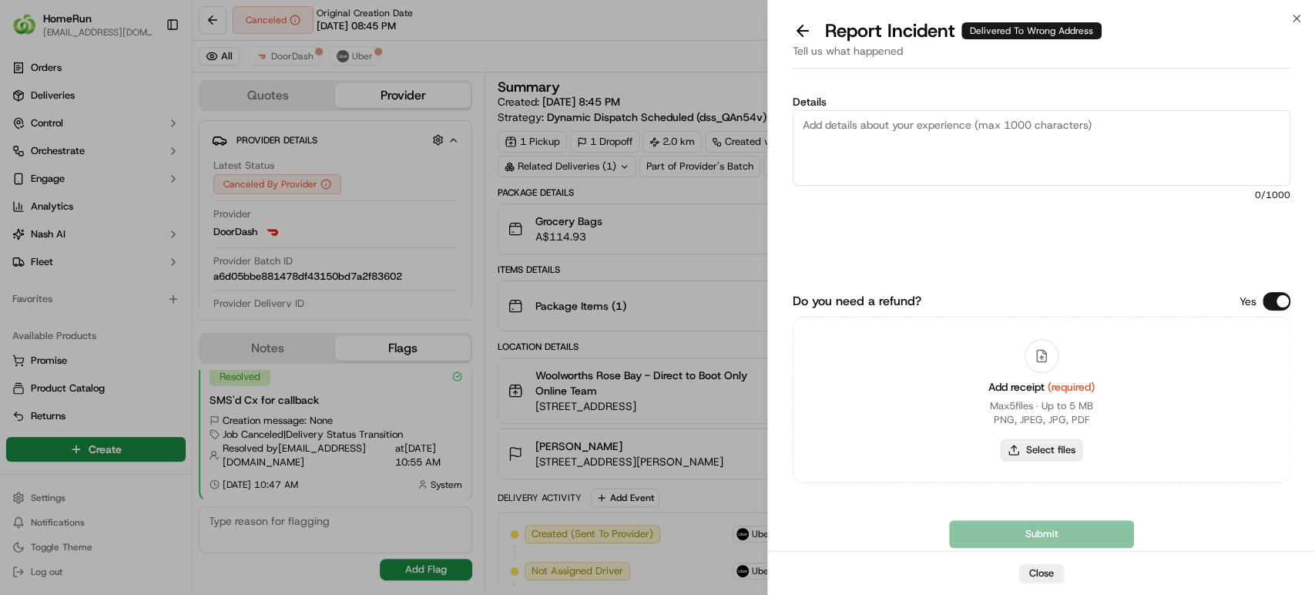
click at [1052, 446] on button "Select files" at bounding box center [1041, 450] width 82 height 22
type input "C:\fakepath\270046240.pdf"
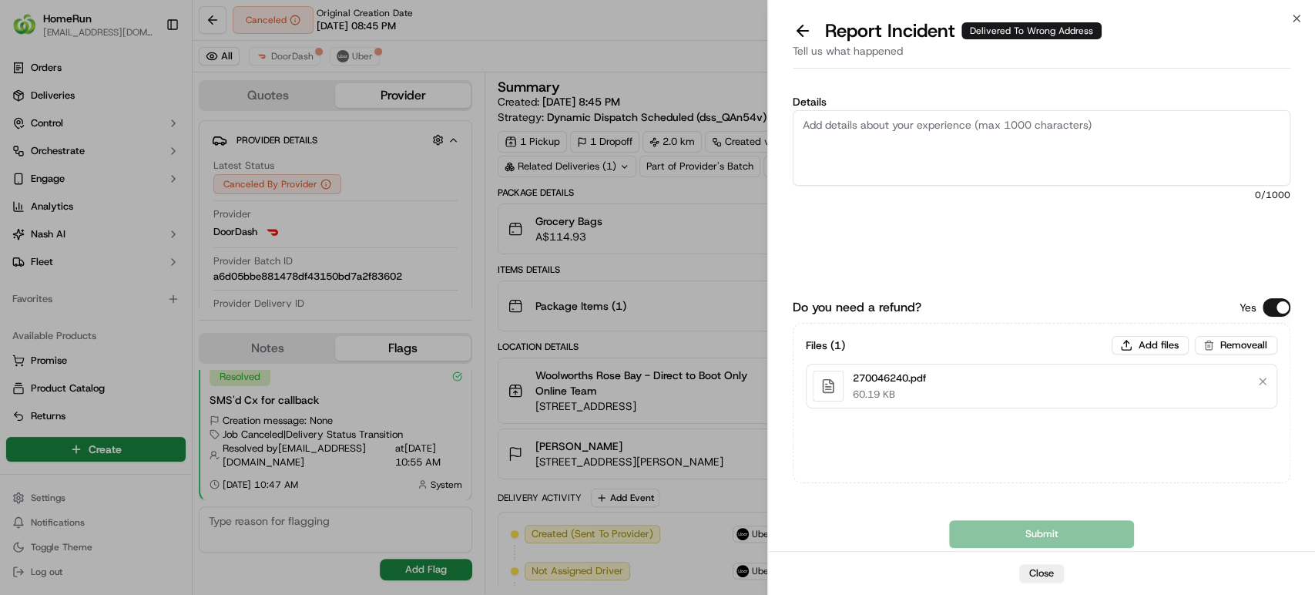
click at [1087, 134] on textarea "Details" at bounding box center [1040, 147] width 497 height 75
paste textarea "Delivered to incorrect address No POD provided"
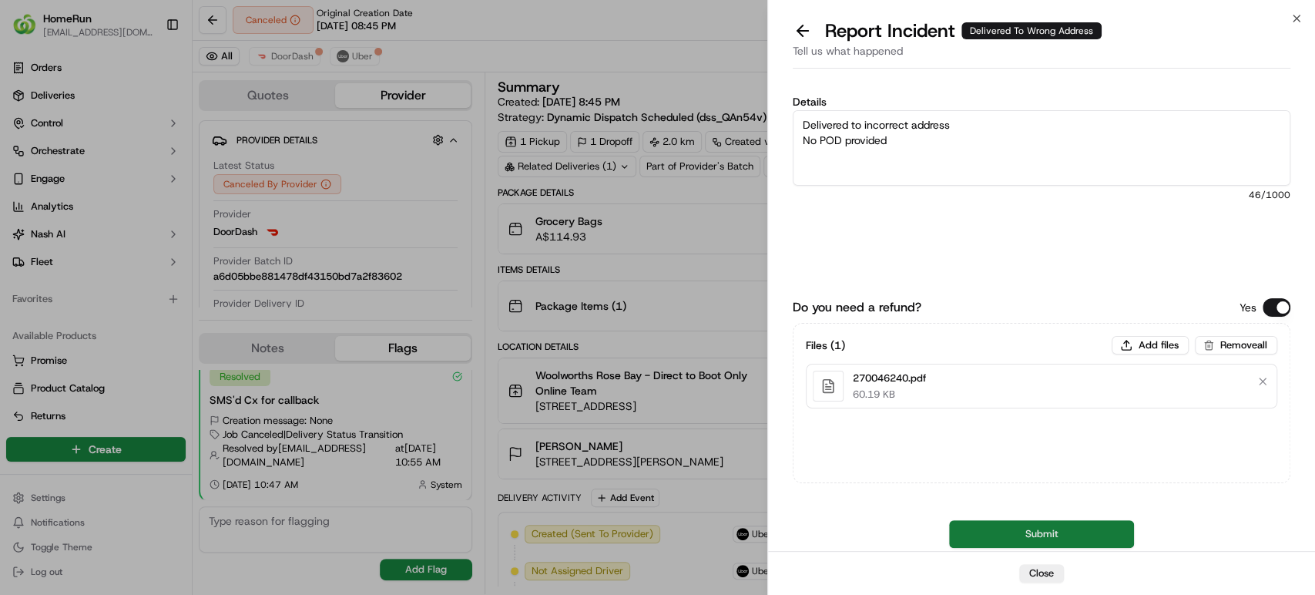
type textarea "Delivered to incorrect address No POD provided"
click at [972, 540] on button "Submit" at bounding box center [1041, 534] width 185 height 28
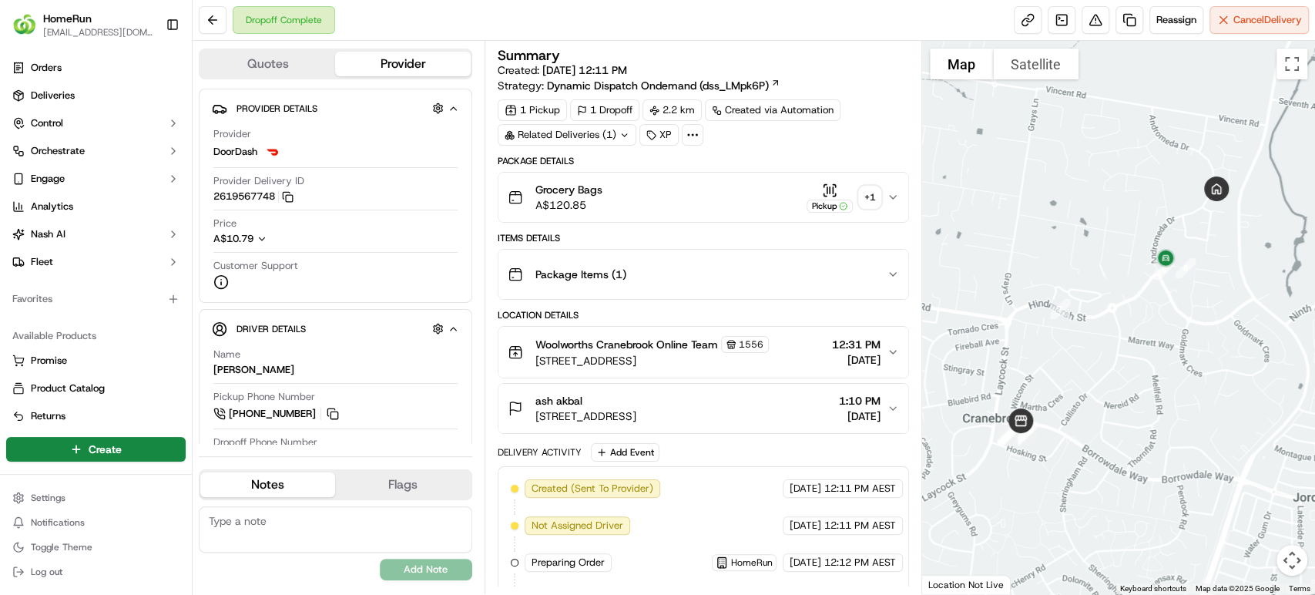
click at [8, 501] on html "HomeRun [EMAIL_ADDRESS][DOMAIN_NAME] Toggle Sidebar Orders Deliveries Control O…" at bounding box center [657, 297] width 1315 height 595
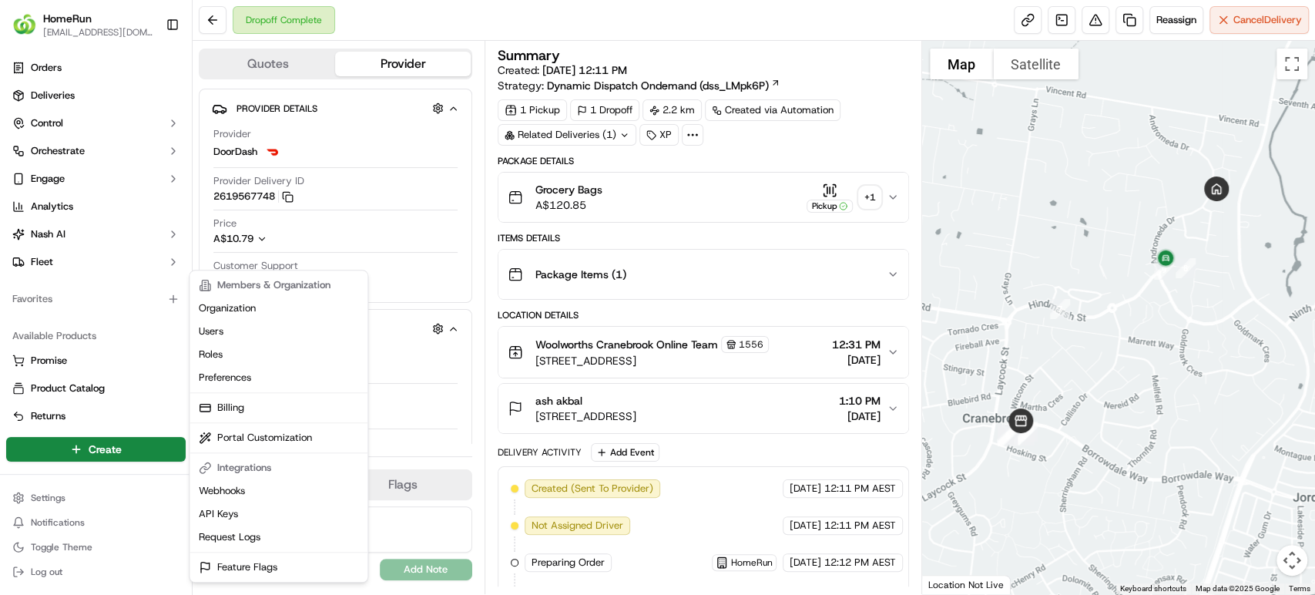
click at [1093, 17] on html "HomeRun [EMAIL_ADDRESS][DOMAIN_NAME] Toggle Sidebar Orders Deliveries Control O…" at bounding box center [657, 297] width 1315 height 595
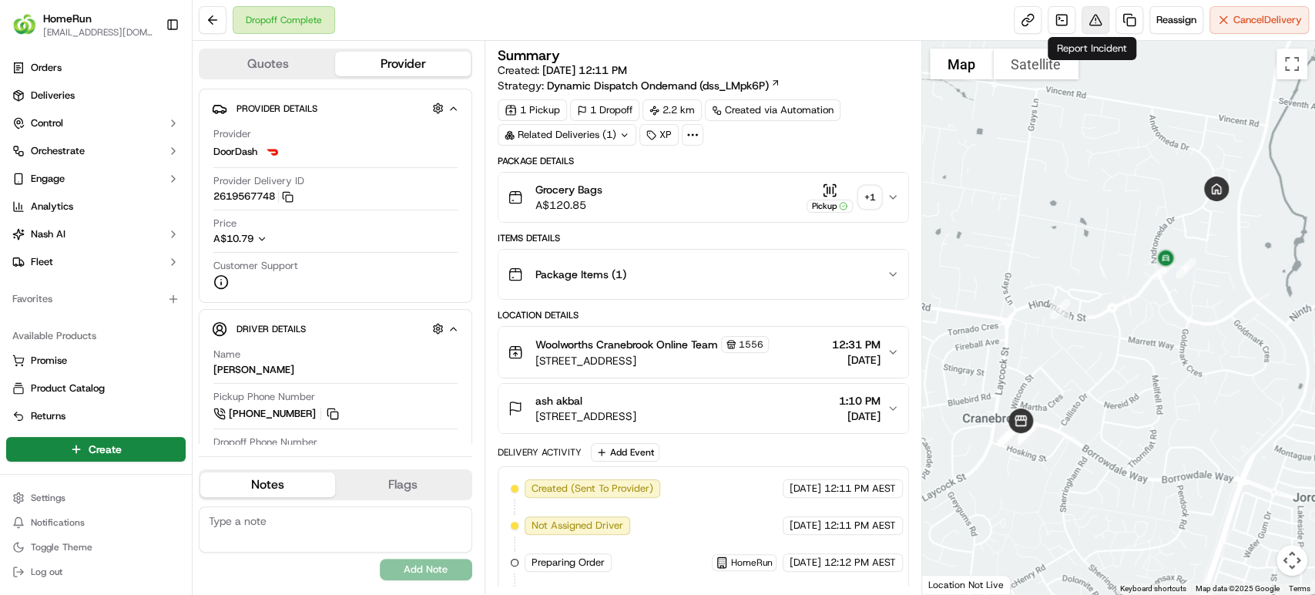
click at [1089, 16] on button at bounding box center [1095, 20] width 28 height 28
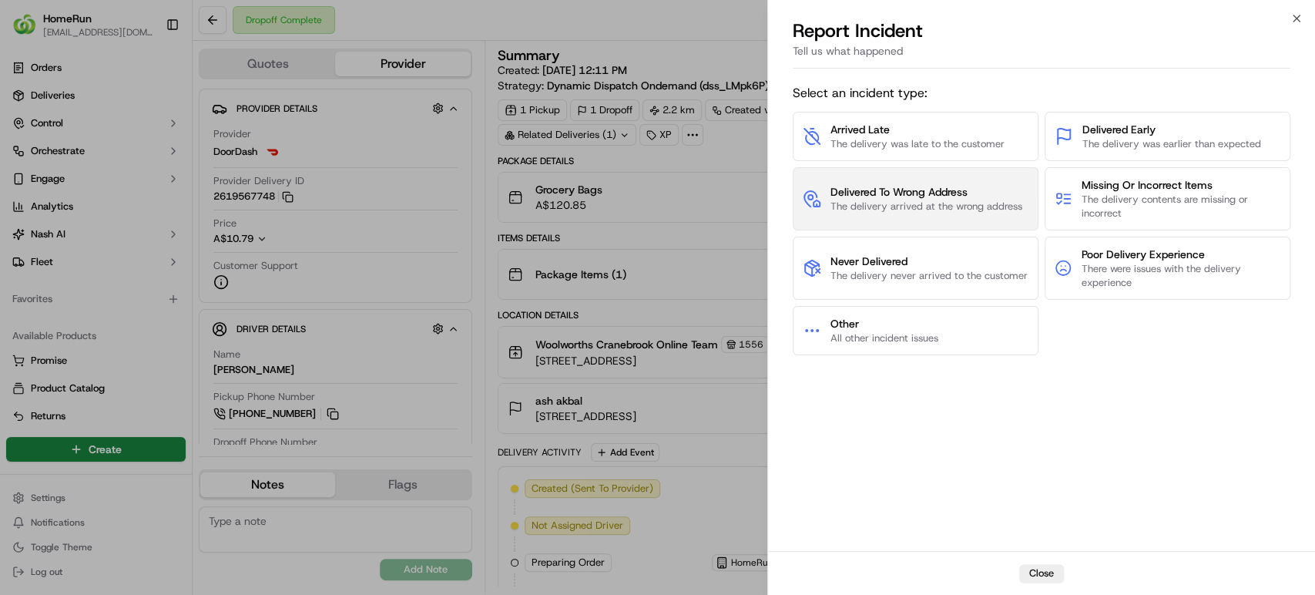
click at [973, 206] on span "The delivery arrived at the wrong address" at bounding box center [926, 206] width 192 height 14
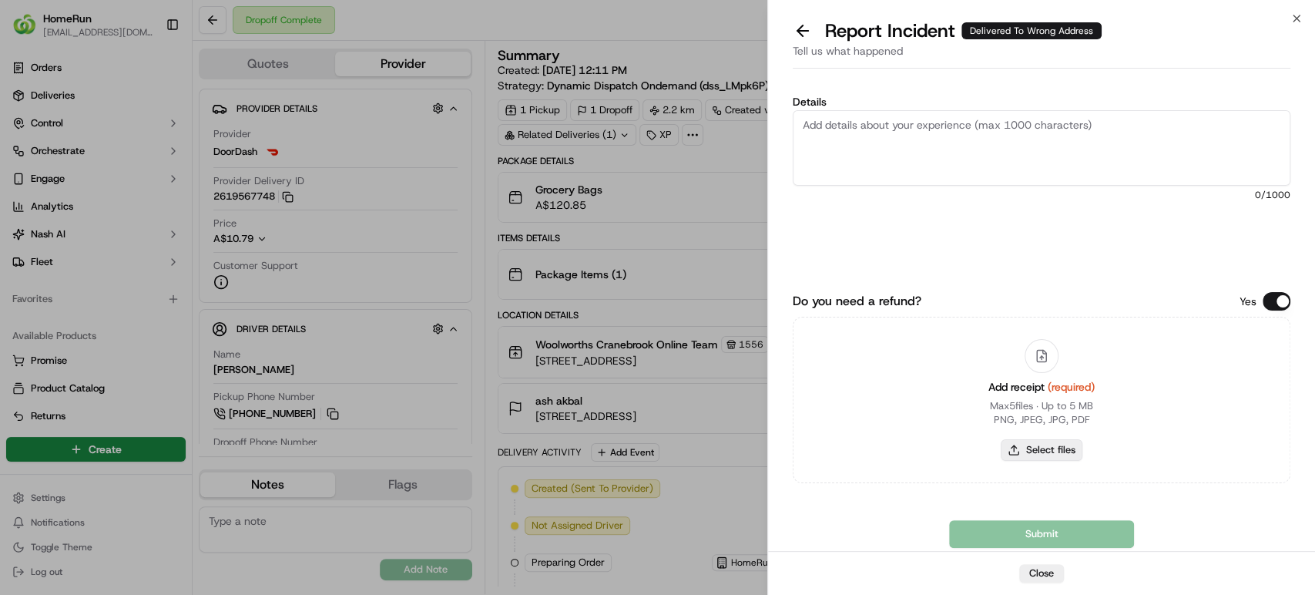
click at [1060, 458] on button "Select files" at bounding box center [1041, 450] width 82 height 22
type input "C:\fakepath\270083653.pdf"
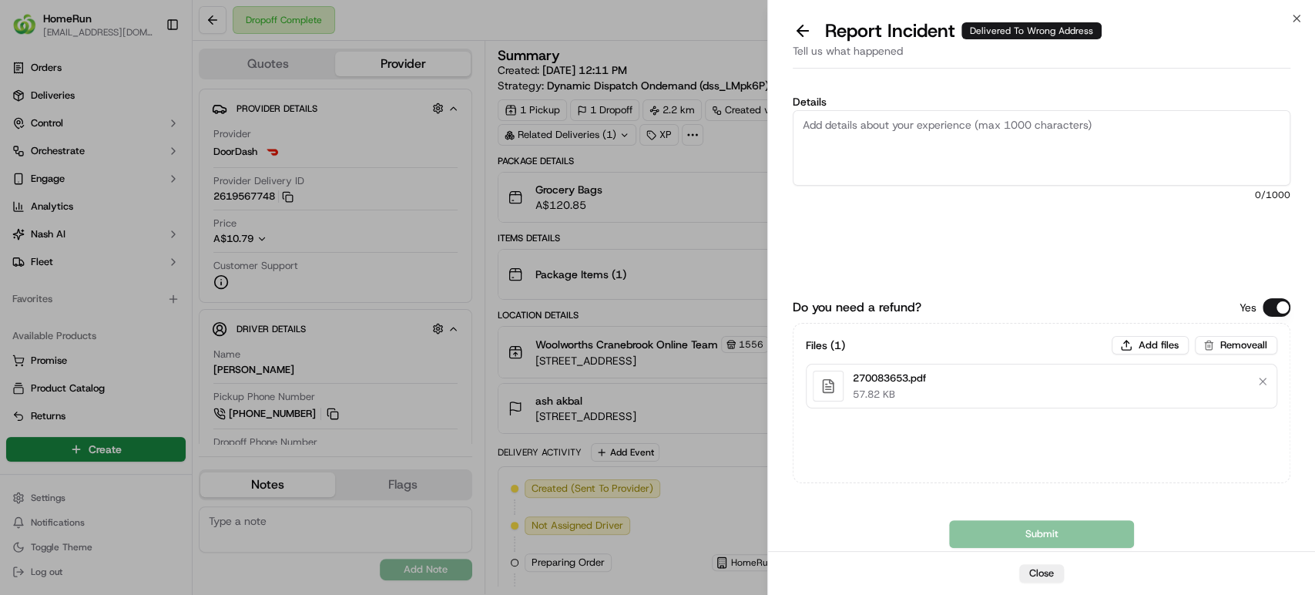
click at [1060, 152] on textarea "Details" at bounding box center [1040, 147] width 497 height 75
paste textarea "Delivered to incorrect address POD does not match previous pics."
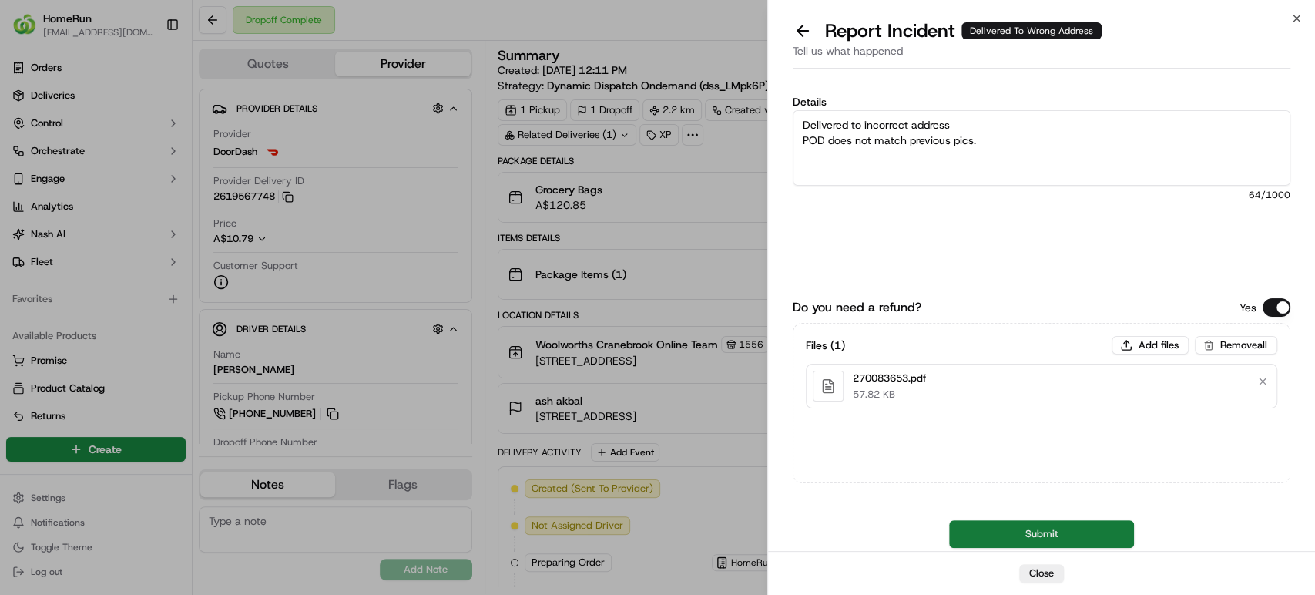
type textarea "Delivered to incorrect address POD does not match previous pics."
click at [1076, 536] on button "Submit" at bounding box center [1041, 534] width 185 height 28
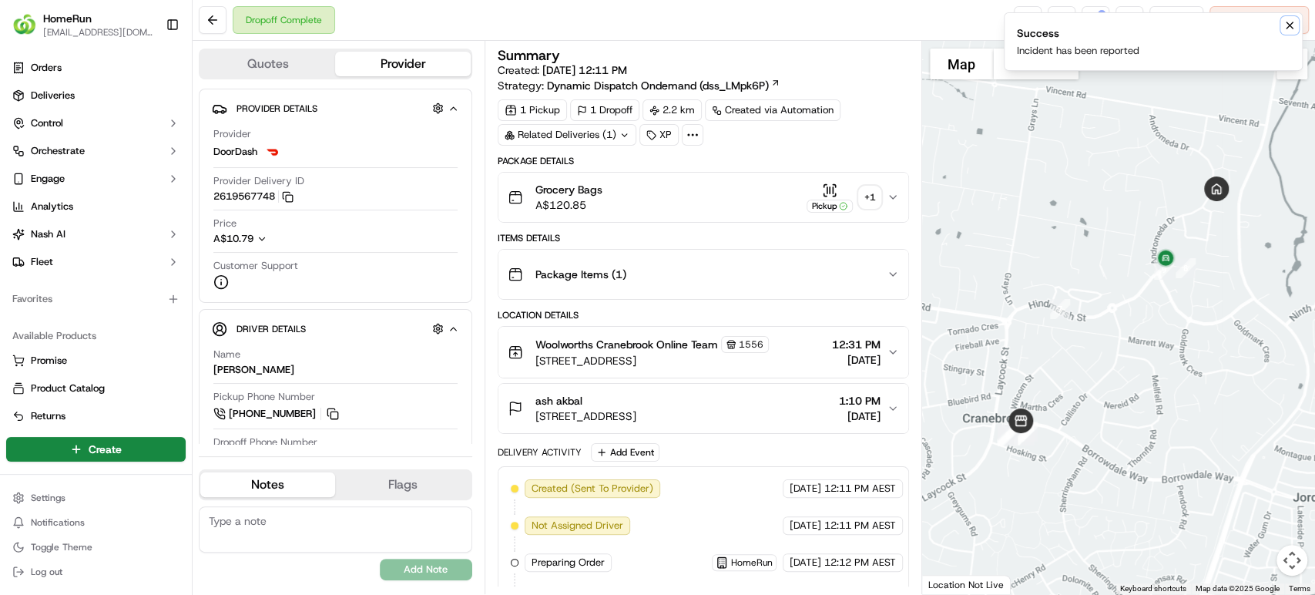
click at [1284, 20] on icon "Notifications (F8)" at bounding box center [1289, 25] width 12 height 12
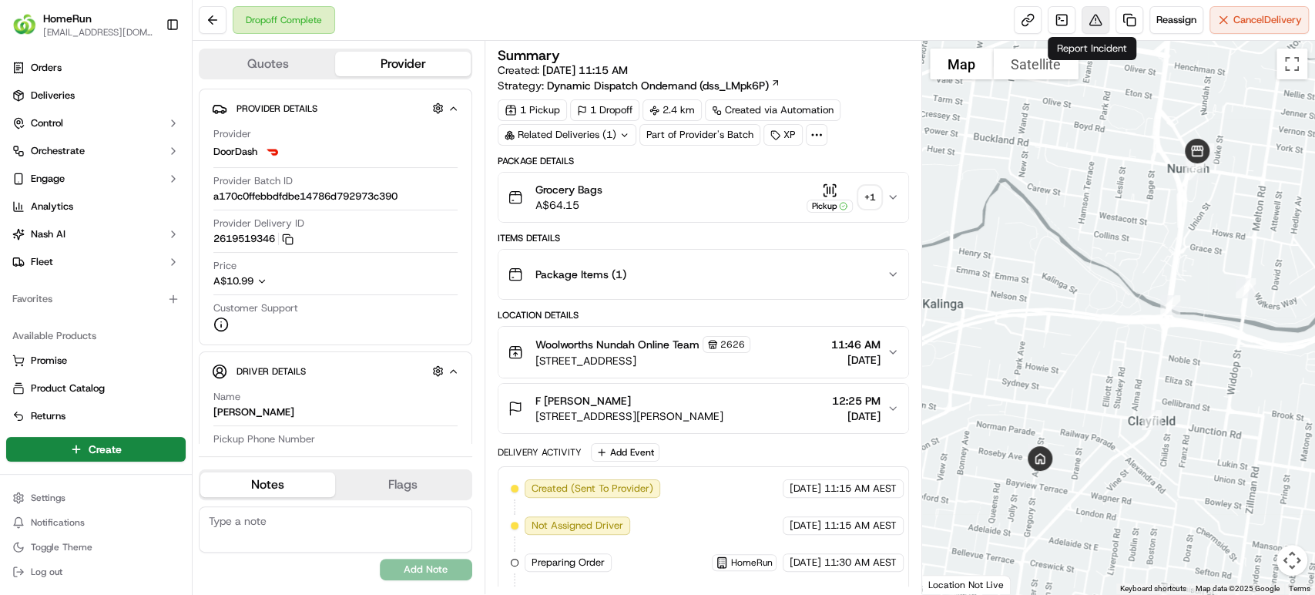
click at [1090, 20] on button at bounding box center [1095, 20] width 28 height 28
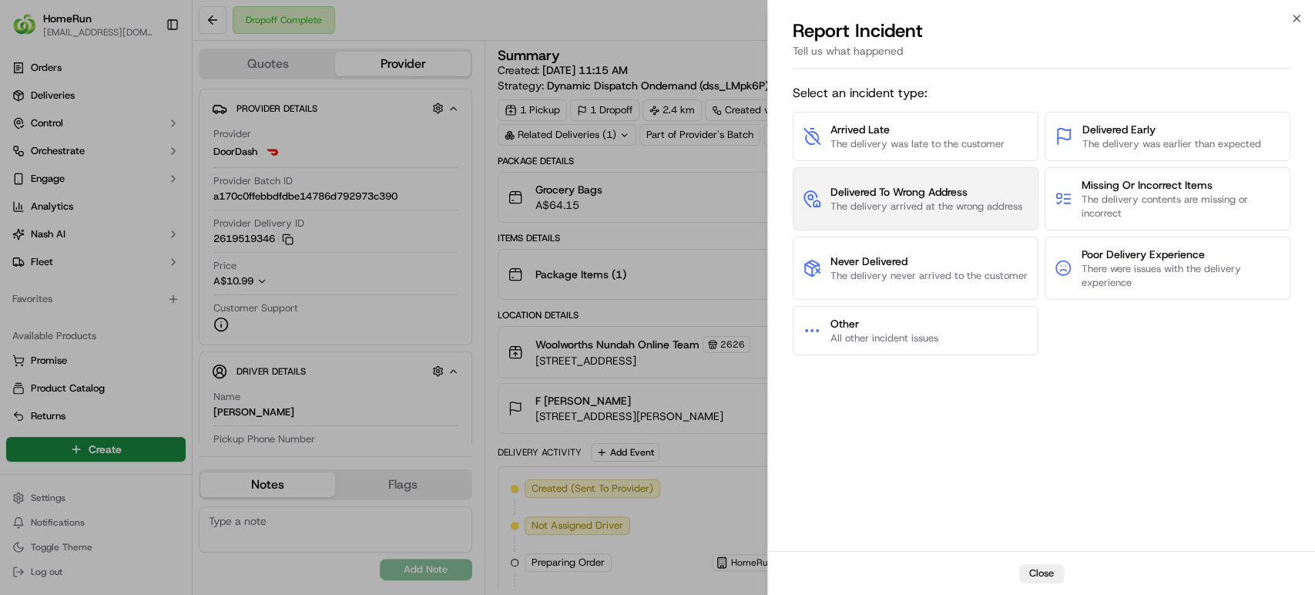
click at [960, 204] on span "The delivery arrived at the wrong address" at bounding box center [926, 206] width 192 height 14
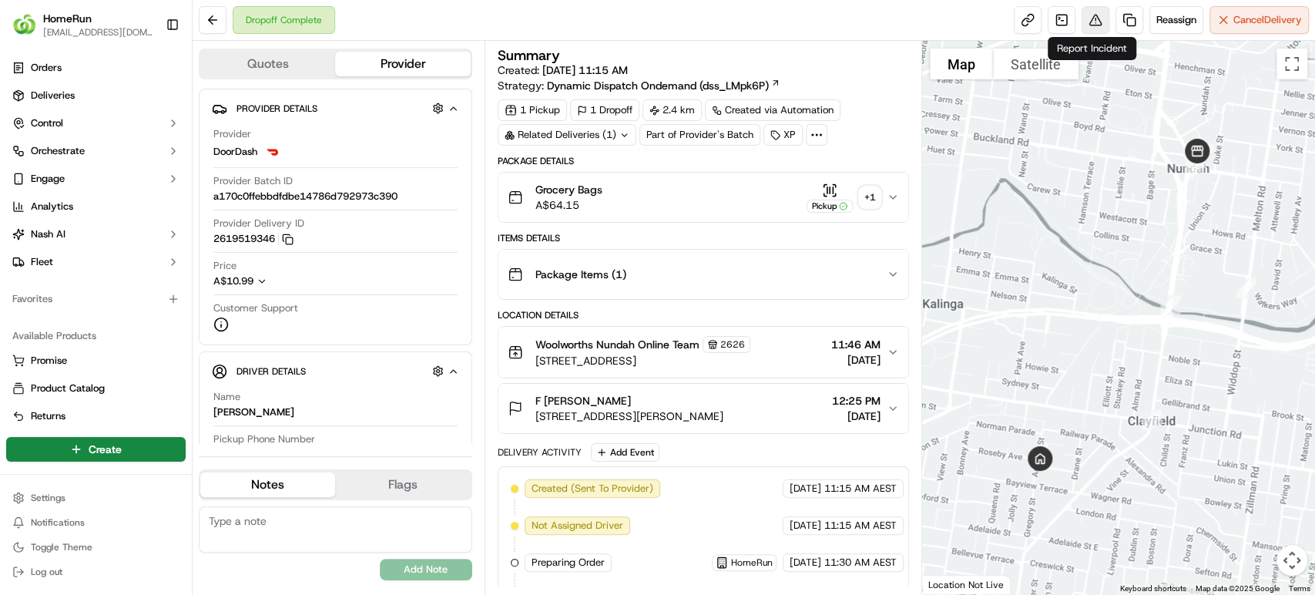
click at [1089, 12] on button at bounding box center [1095, 20] width 28 height 28
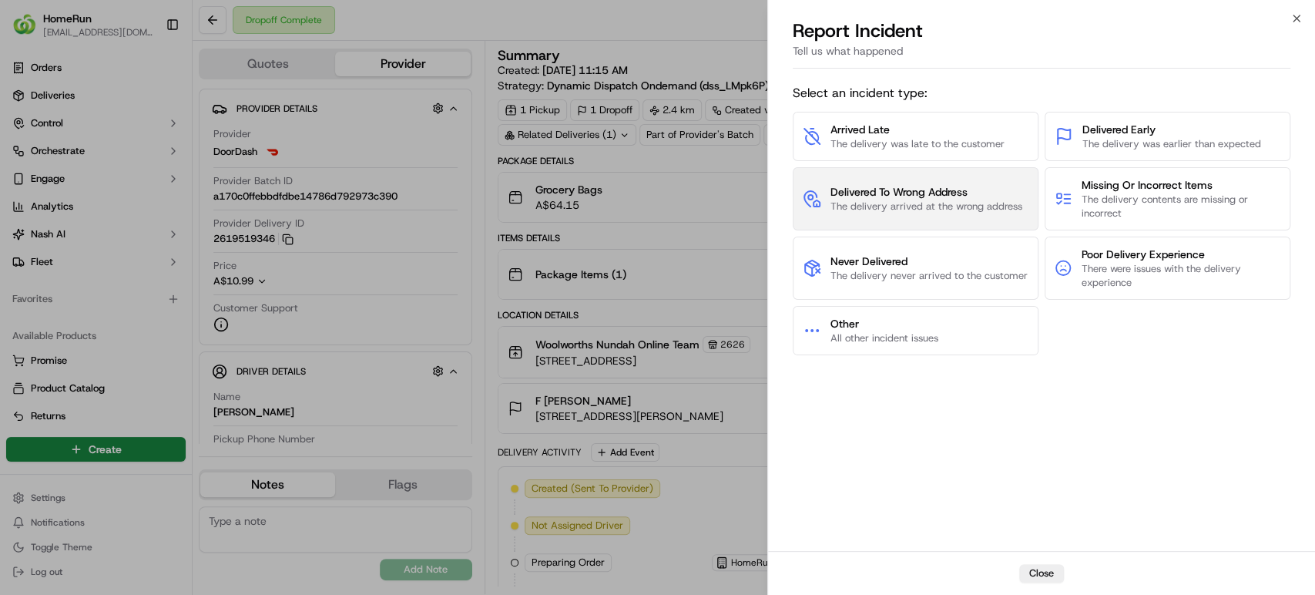
click at [887, 207] on span "The delivery arrived at the wrong address" at bounding box center [926, 206] width 192 height 14
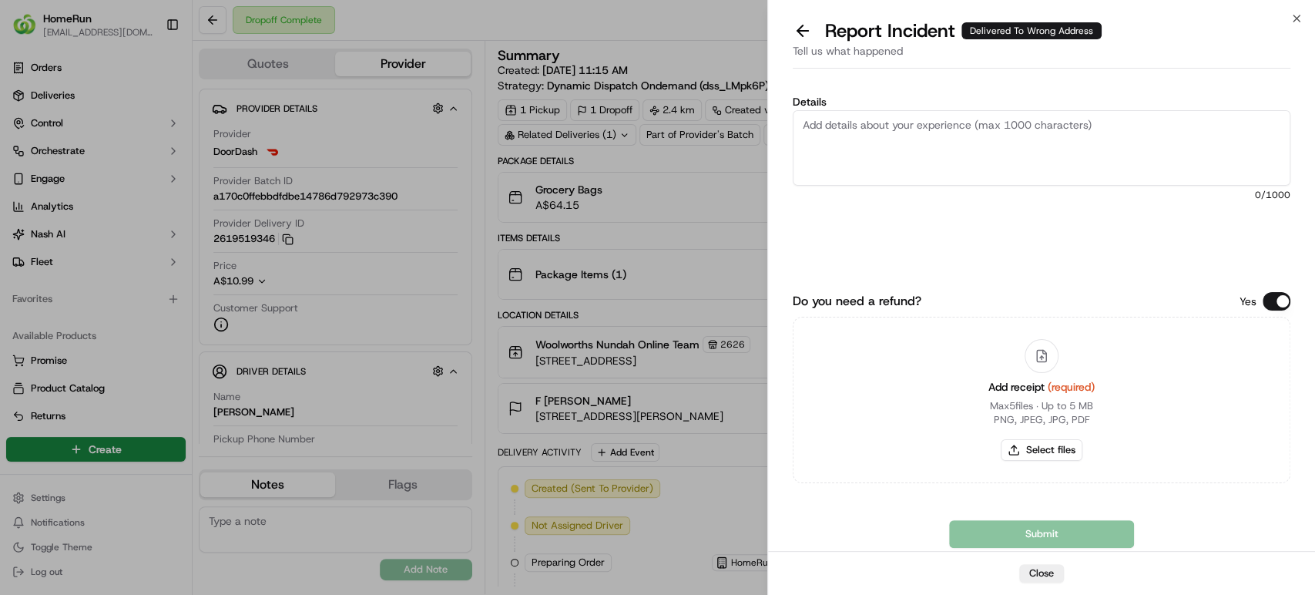
click at [1287, 82] on div "Details 0 /1000 Do you need a refund? Yes Add receipt (required) Max 5 files ∙ …" at bounding box center [1040, 313] width 497 height 470
click at [1028, 447] on button "Select files" at bounding box center [1041, 450] width 82 height 22
type input "C:\fakepath\270110048.pdf"
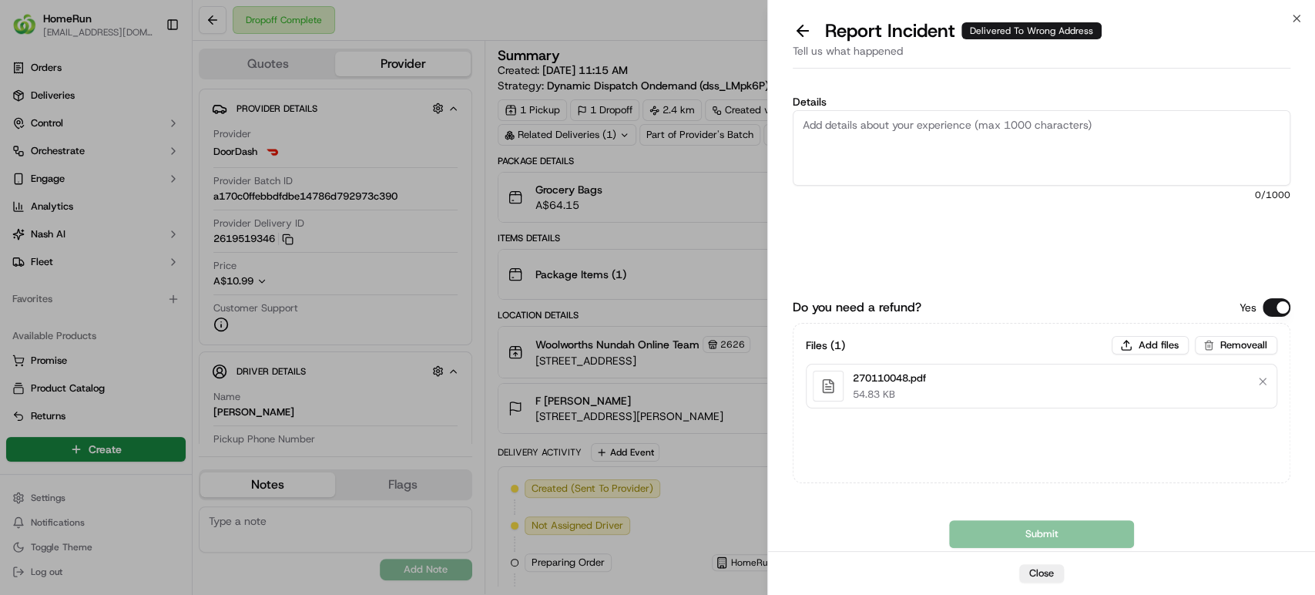
click at [922, 145] on textarea "Details" at bounding box center [1040, 147] width 497 height 75
paste textarea "Delivered to incorrect address POD does not match previous pics."
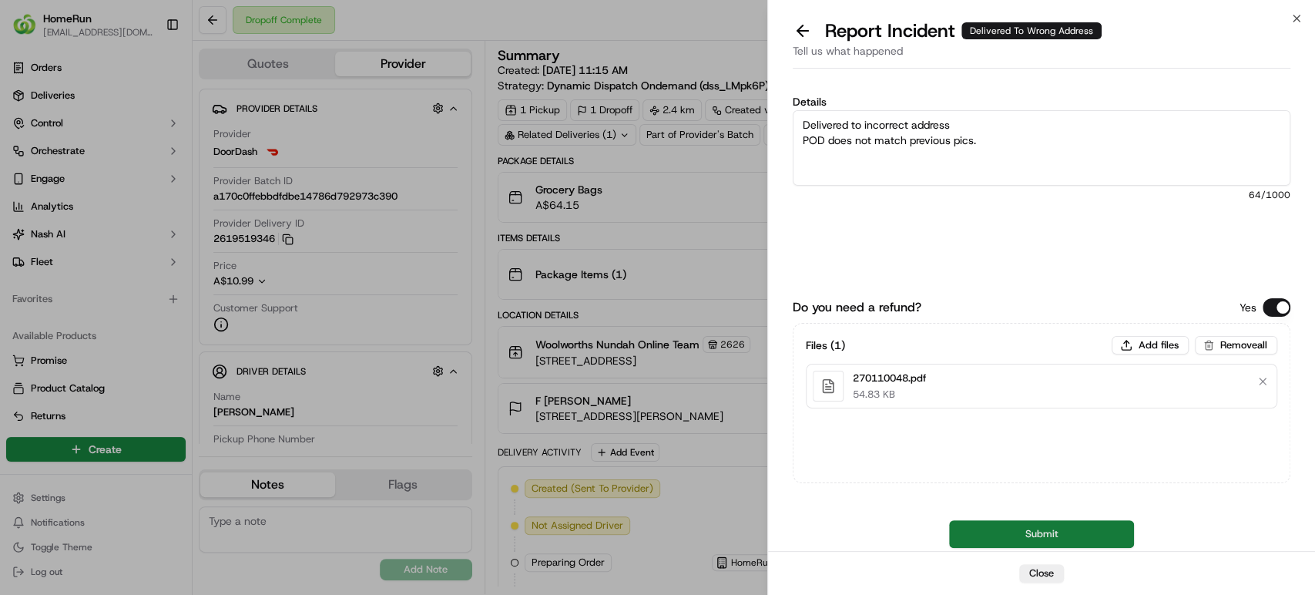
type textarea "Delivered to incorrect address POD does not match previous pics."
click at [1094, 542] on button "Submit" at bounding box center [1041, 534] width 185 height 28
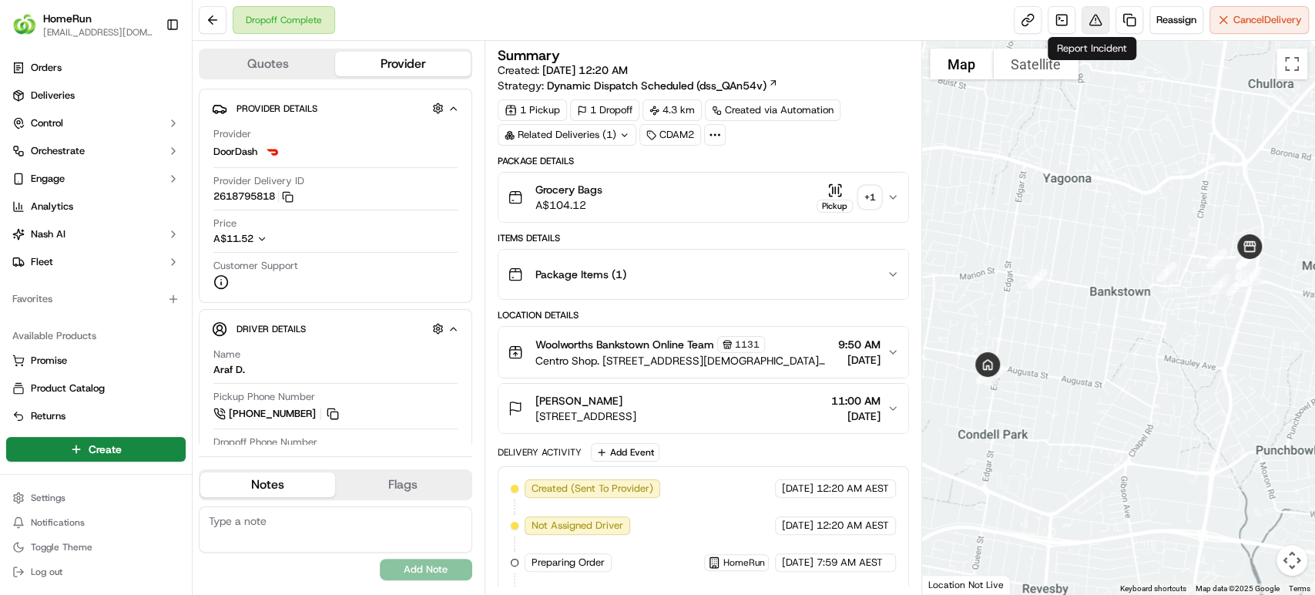
click at [1090, 25] on button at bounding box center [1095, 20] width 28 height 28
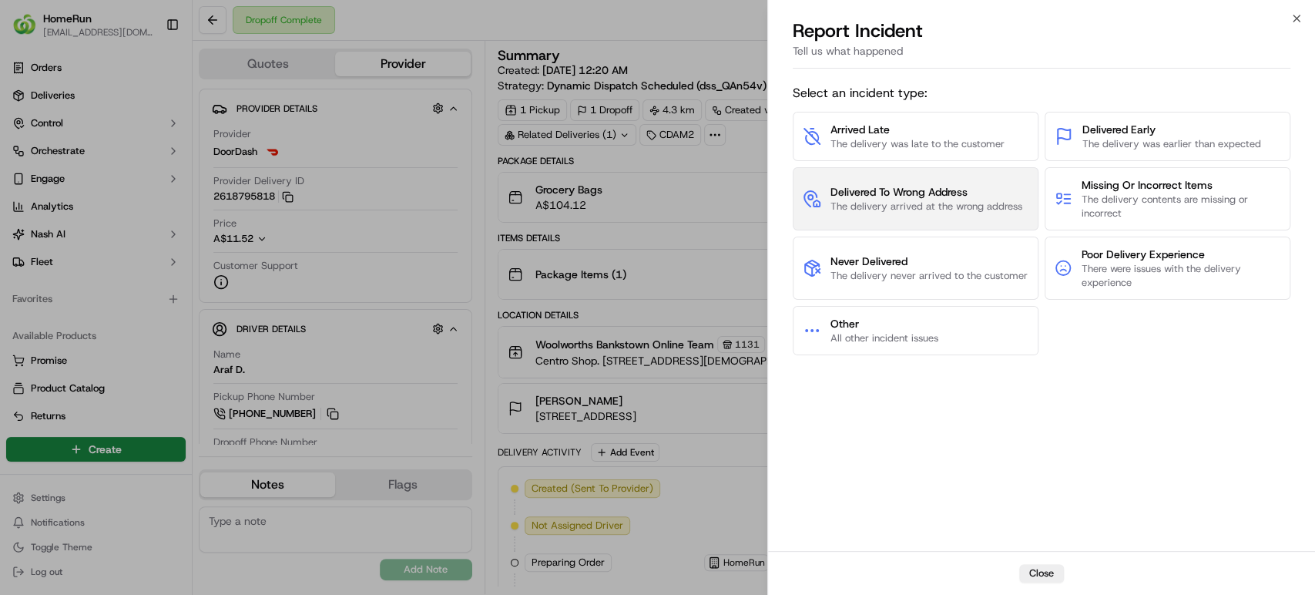
click at [950, 186] on span "Delivered To Wrong Address" at bounding box center [926, 191] width 192 height 15
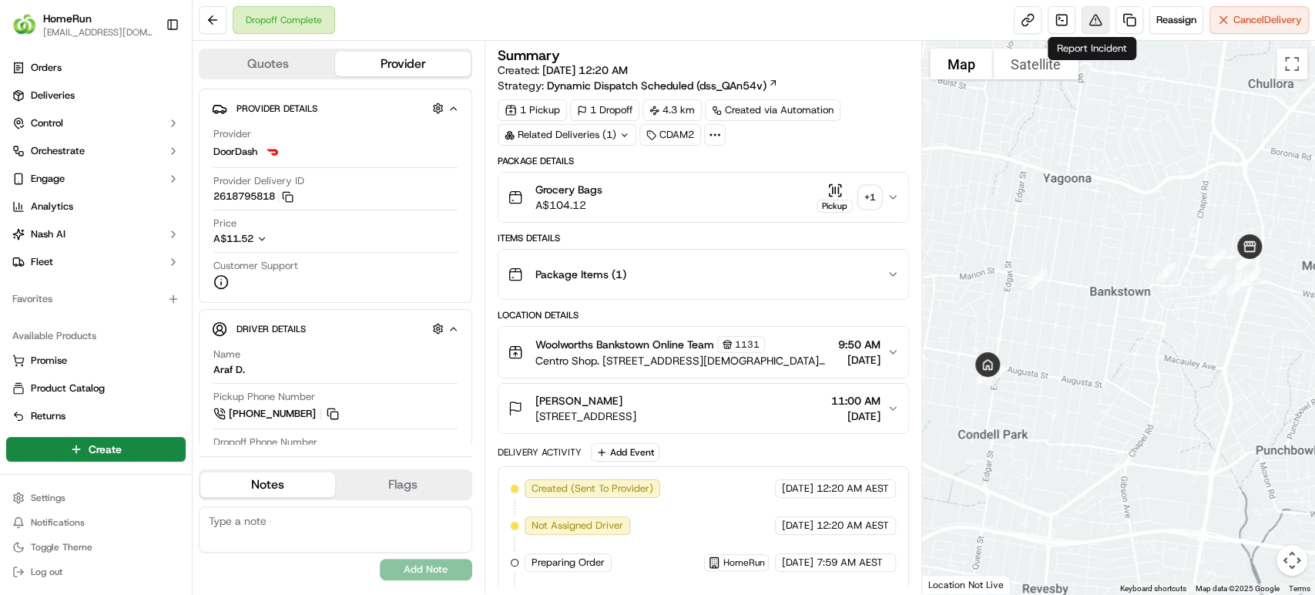
click at [1097, 26] on button at bounding box center [1095, 20] width 28 height 28
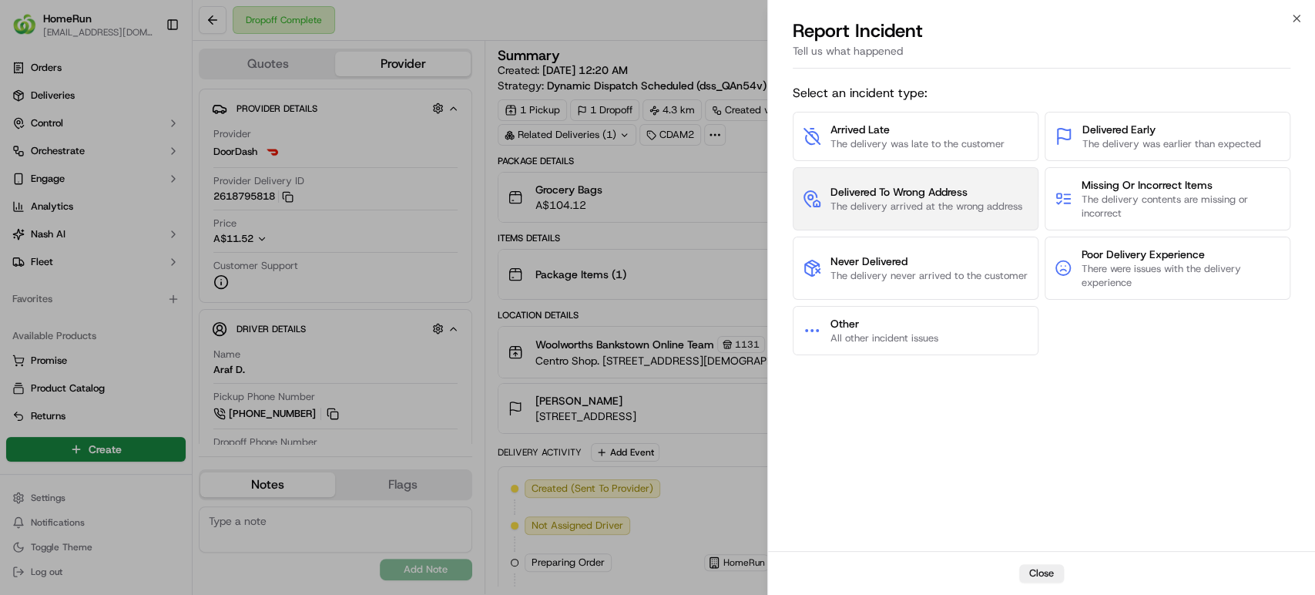
click at [906, 202] on span "The delivery arrived at the wrong address" at bounding box center [926, 206] width 192 height 14
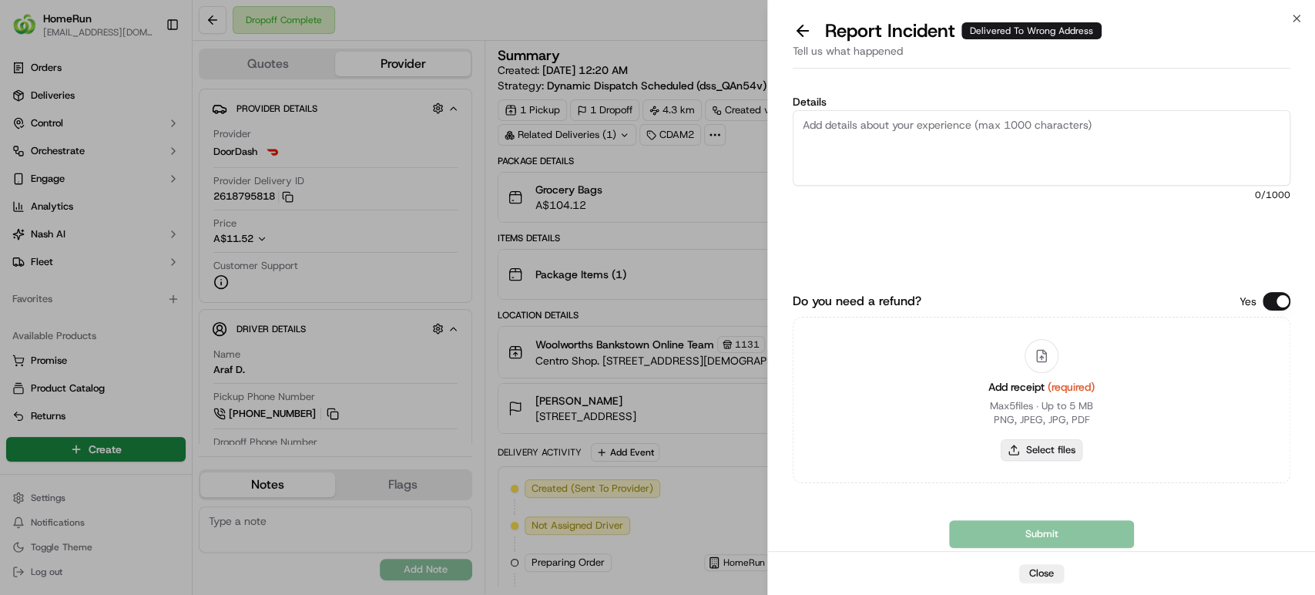
click at [1033, 442] on button "Select files" at bounding box center [1041, 450] width 82 height 22
type input "C:\fakepath\270064723.pdf"
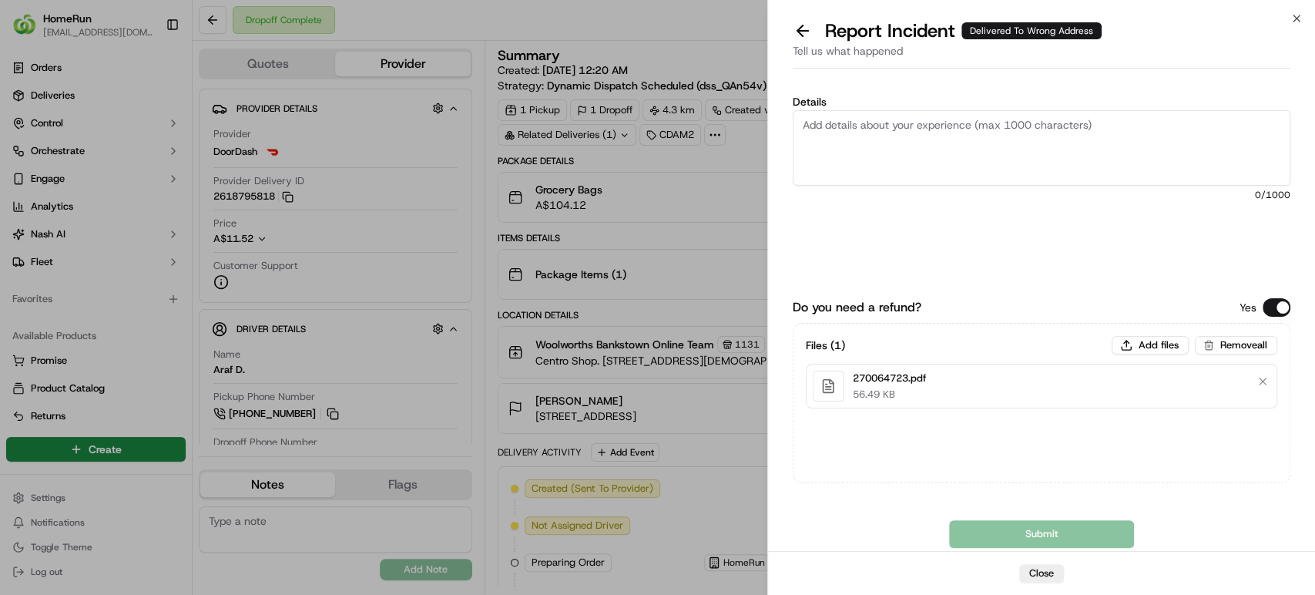
click at [1040, 139] on textarea "Details" at bounding box center [1040, 147] width 497 height 75
paste textarea "Delivered to incorrect address POD does not match previous pics."
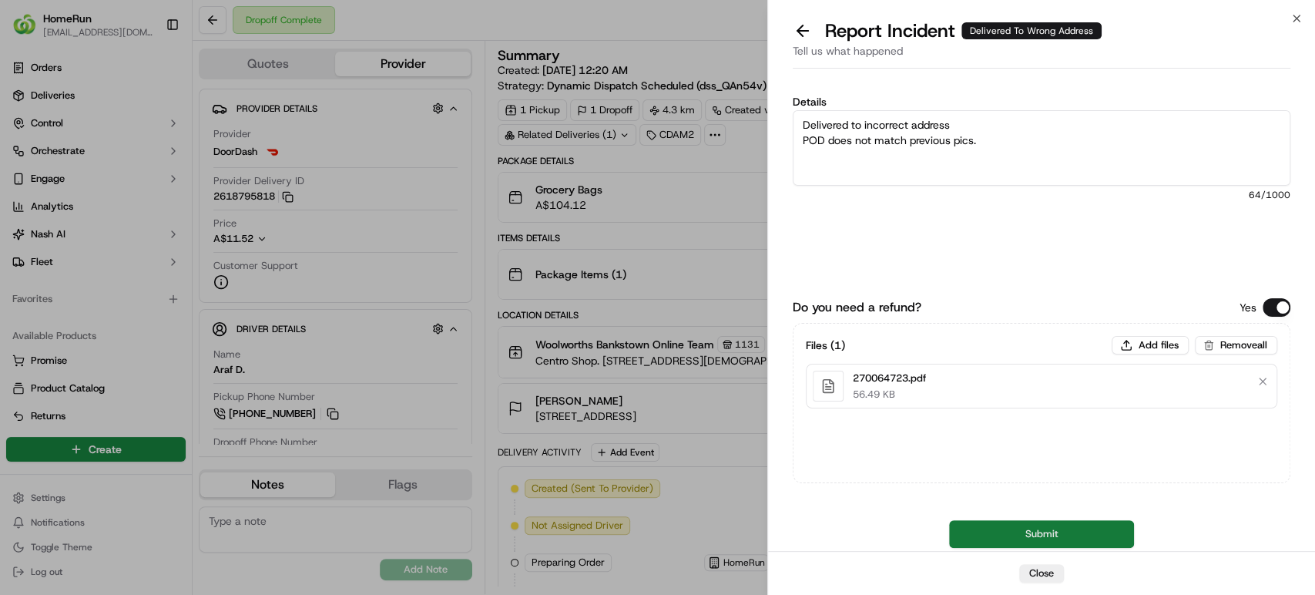
type textarea "Delivered to incorrect address POD does not match previous pics."
click at [1109, 533] on button "Submit" at bounding box center [1041, 534] width 185 height 28
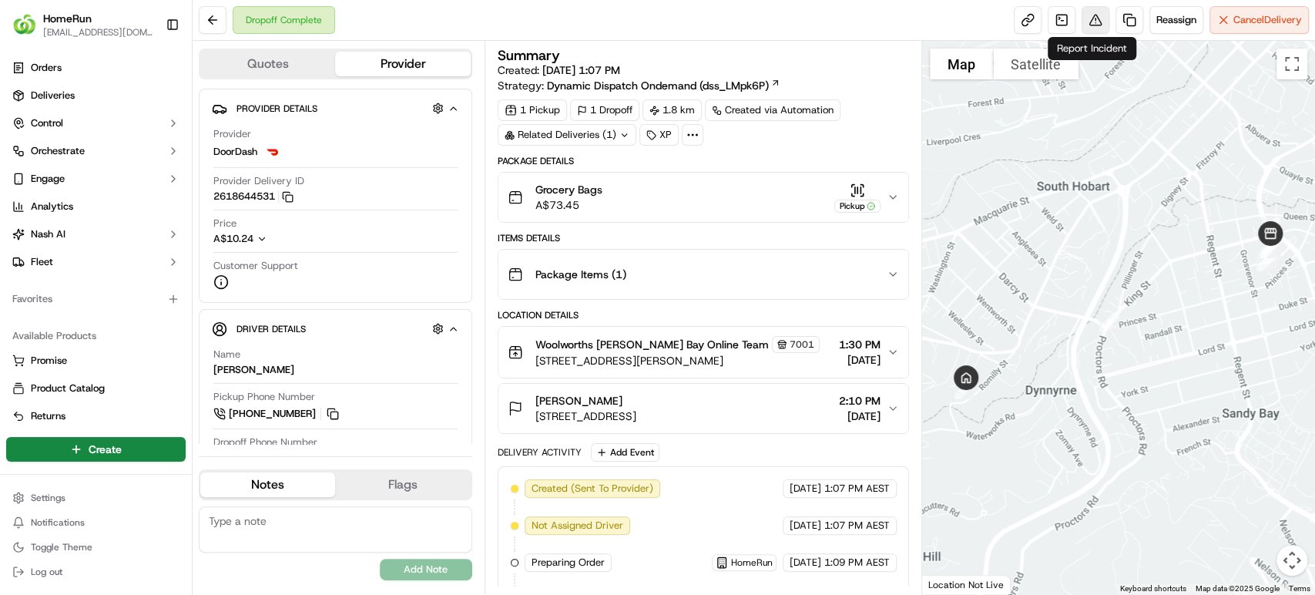
click at [1090, 18] on button at bounding box center [1095, 20] width 28 height 28
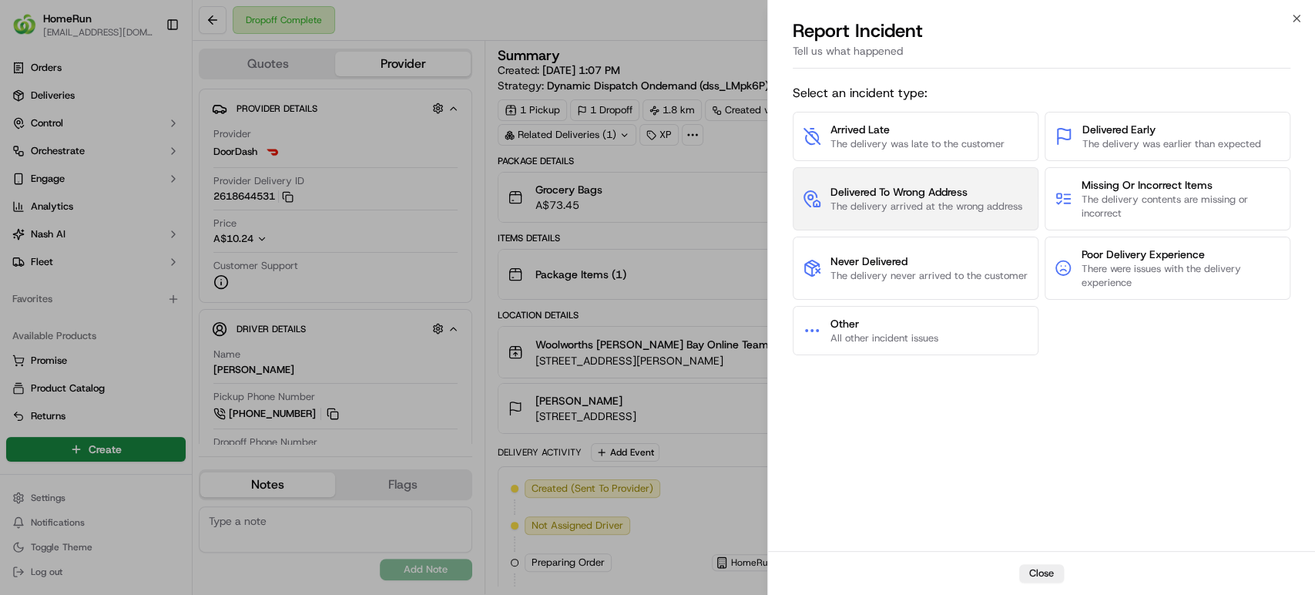
click at [879, 196] on span "Delivered To Wrong Address" at bounding box center [926, 191] width 192 height 15
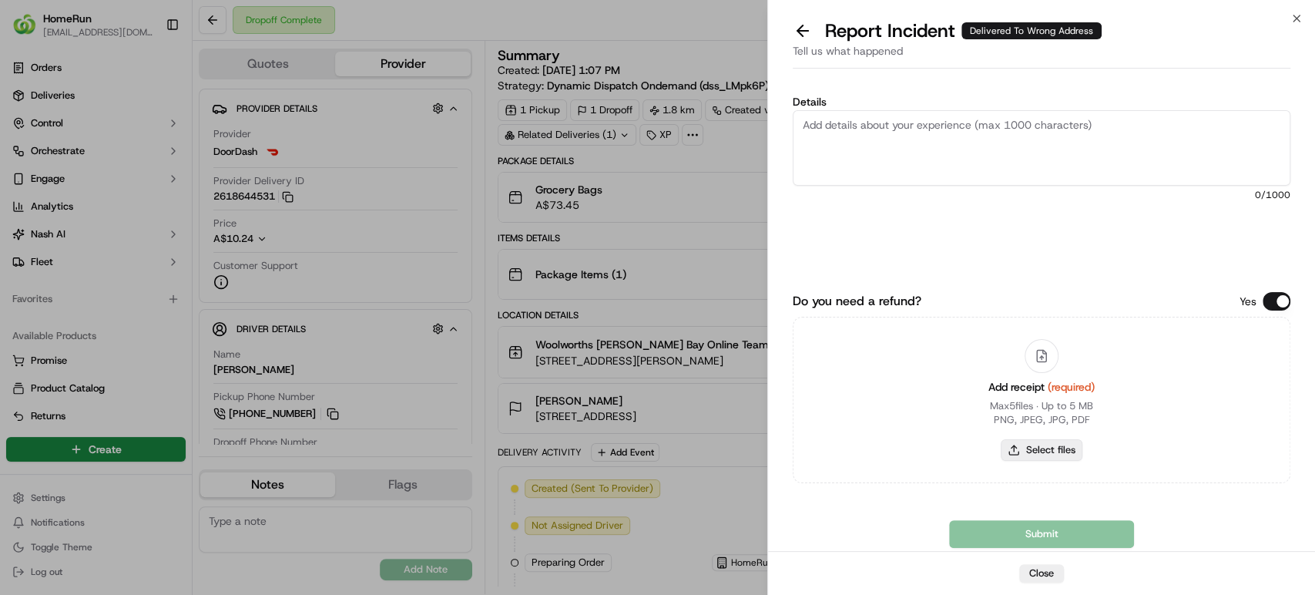
click at [1035, 452] on button "Select files" at bounding box center [1041, 450] width 82 height 22
type input "C:\fakepath\231963687.pdf"
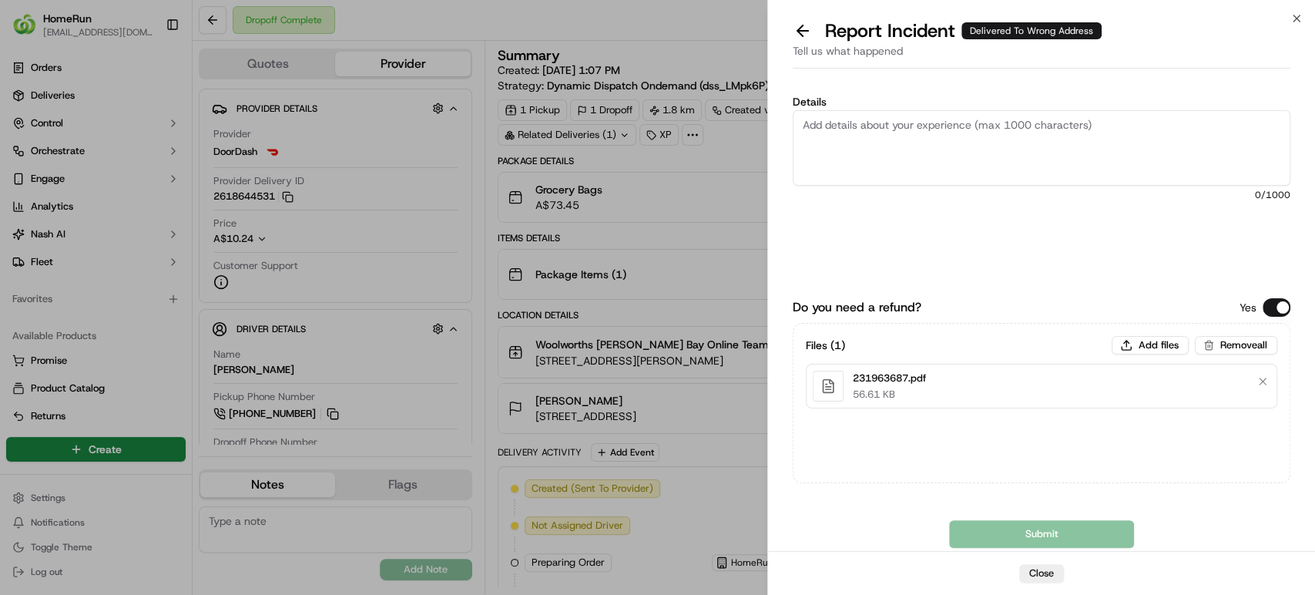
click at [1085, 136] on textarea "Details" at bounding box center [1040, 147] width 497 height 75
paste textarea "Delivered to incorrect address No POD provided"
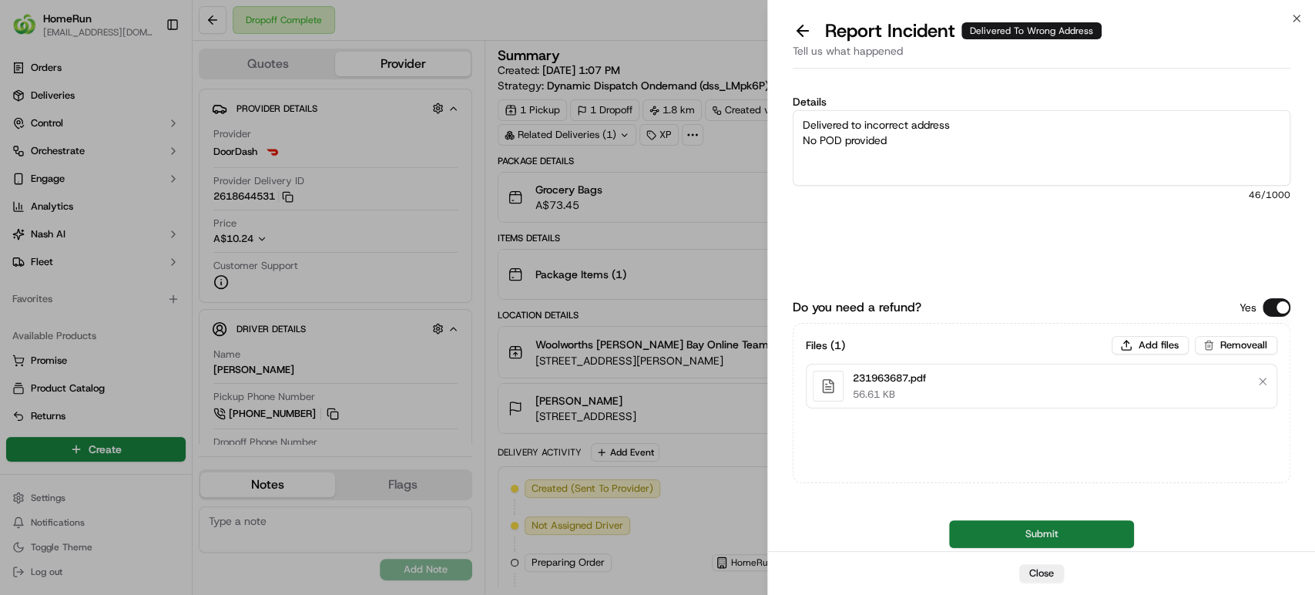
type textarea "Delivered to incorrect address No POD provided"
click at [1019, 541] on button "Submit" at bounding box center [1041, 534] width 185 height 28
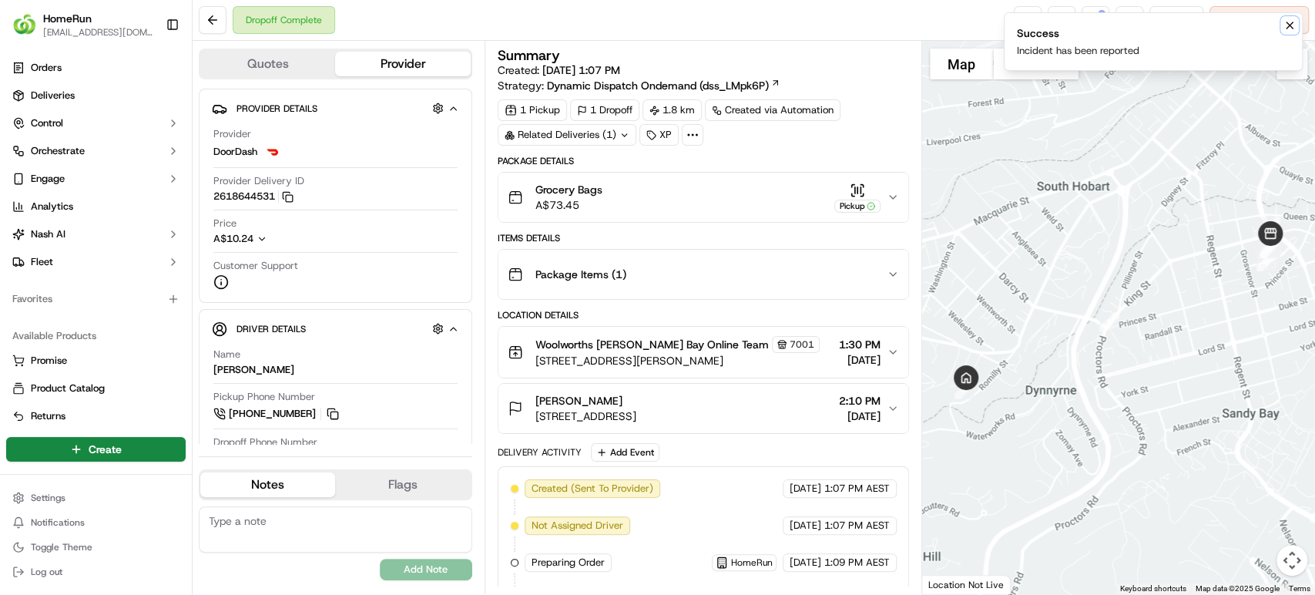
click at [1291, 27] on icon "Notifications (F8)" at bounding box center [1289, 25] width 6 height 6
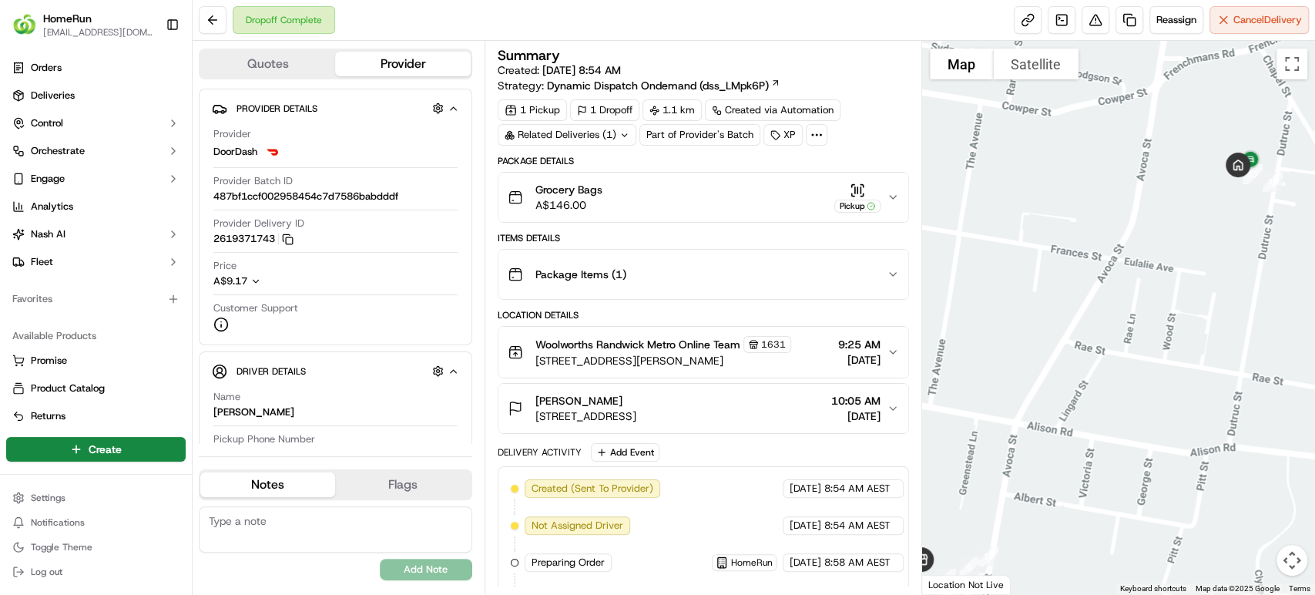
drag, startPoint x: 1207, startPoint y: 369, endPoint x: 1165, endPoint y: 426, distance: 70.5
click at [1165, 426] on div at bounding box center [1118, 317] width 393 height 553
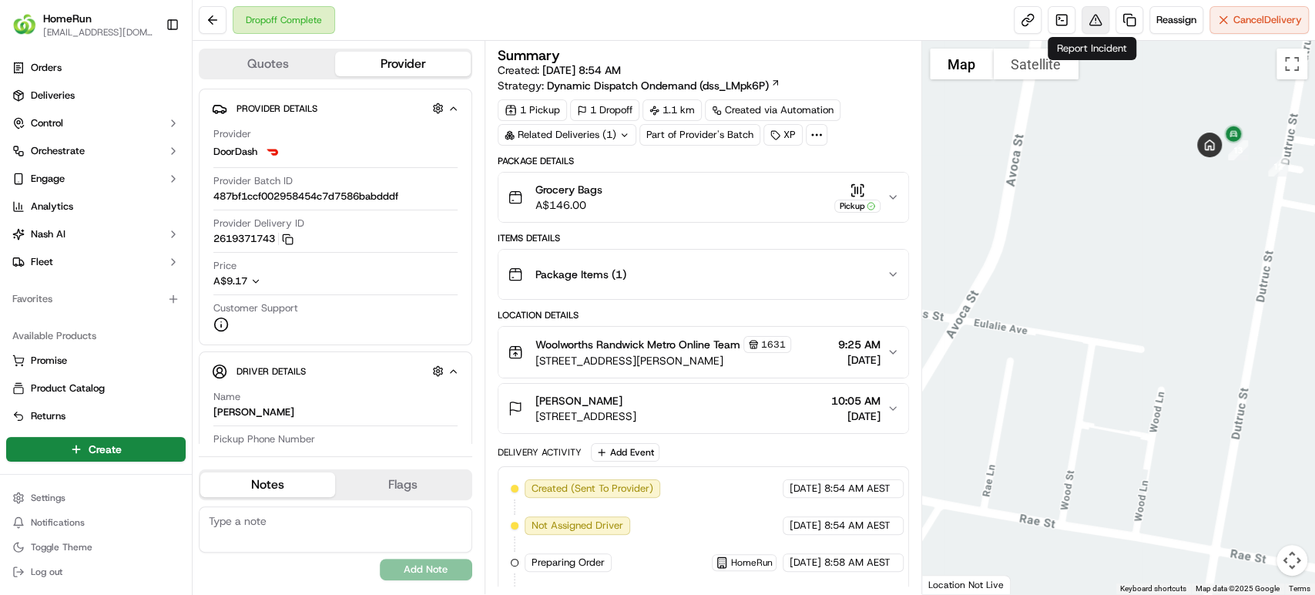
click at [1085, 19] on button at bounding box center [1095, 20] width 28 height 28
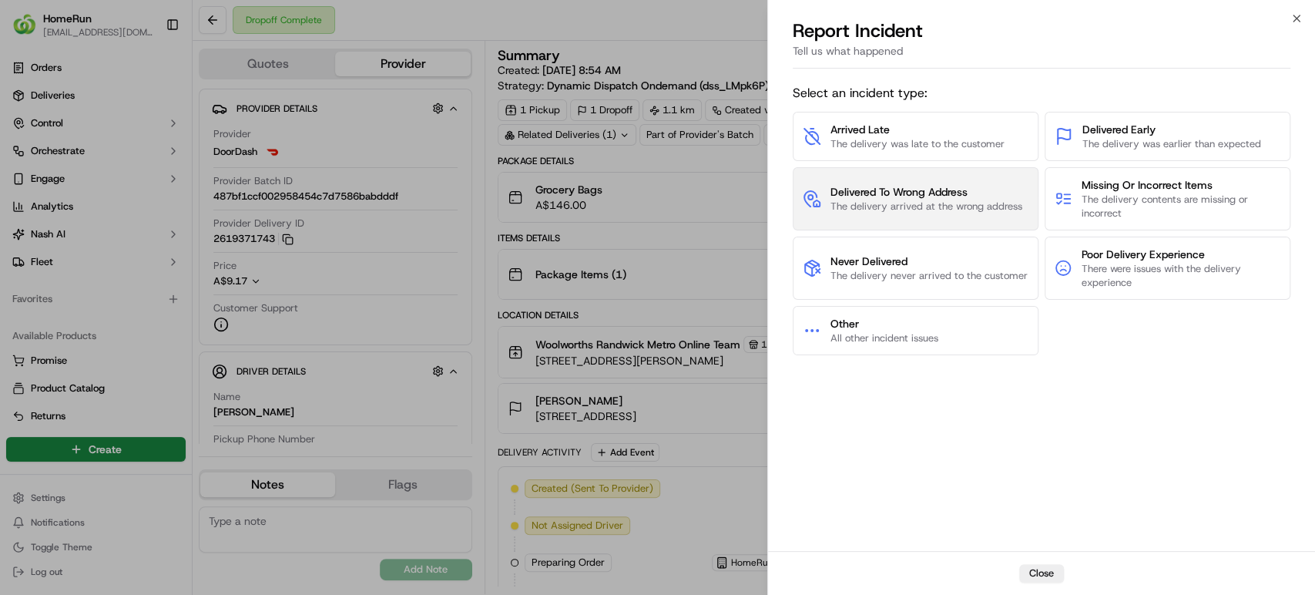
click at [883, 203] on span "The delivery arrived at the wrong address" at bounding box center [926, 206] width 192 height 14
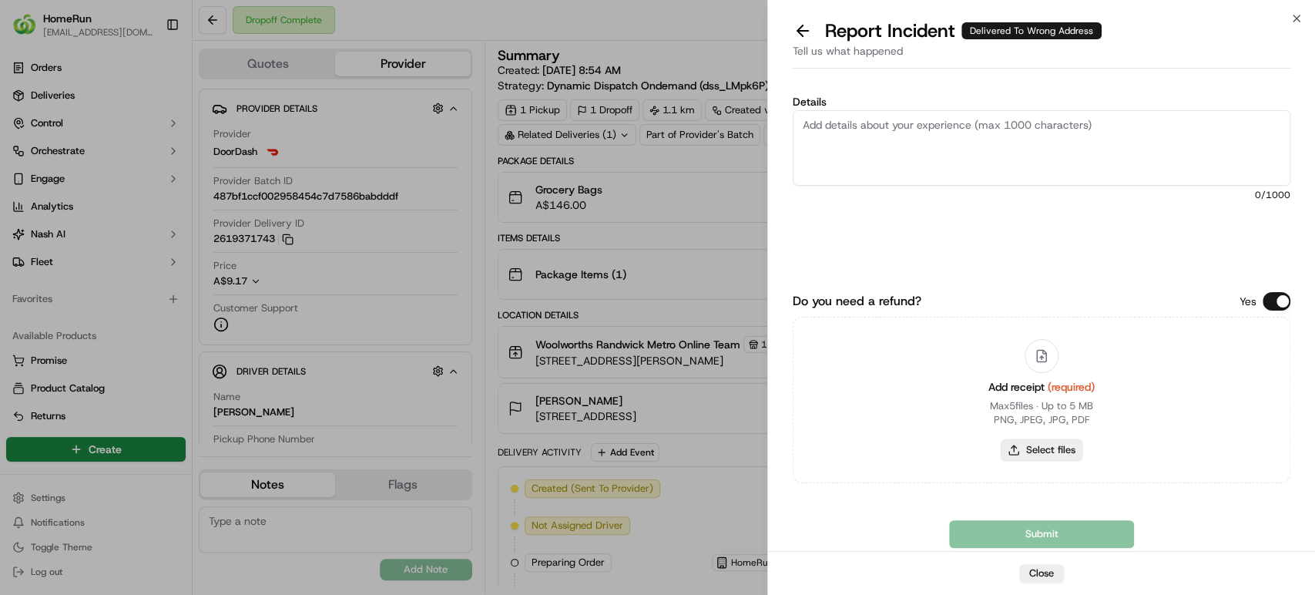
click at [1053, 447] on button "Select files" at bounding box center [1041, 450] width 82 height 22
type input "C:\fakepath\270087139.pdf"
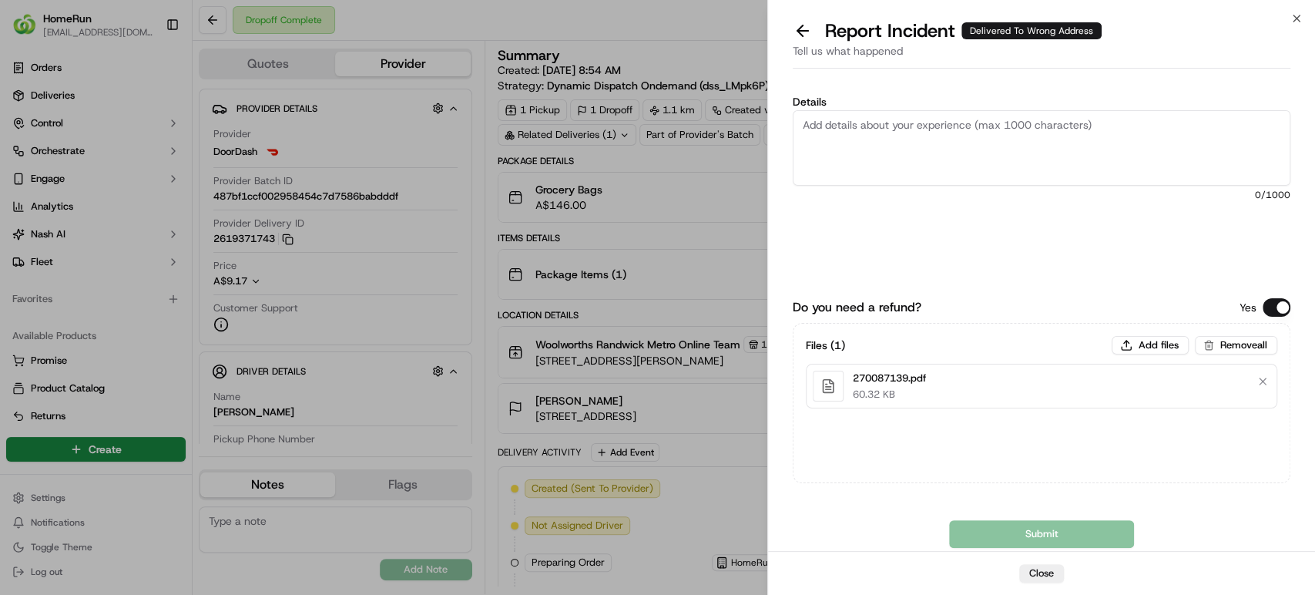
click at [1080, 139] on textarea "Details" at bounding box center [1040, 147] width 497 height 75
paste textarea "Delivered to incorrect address No POD provided"
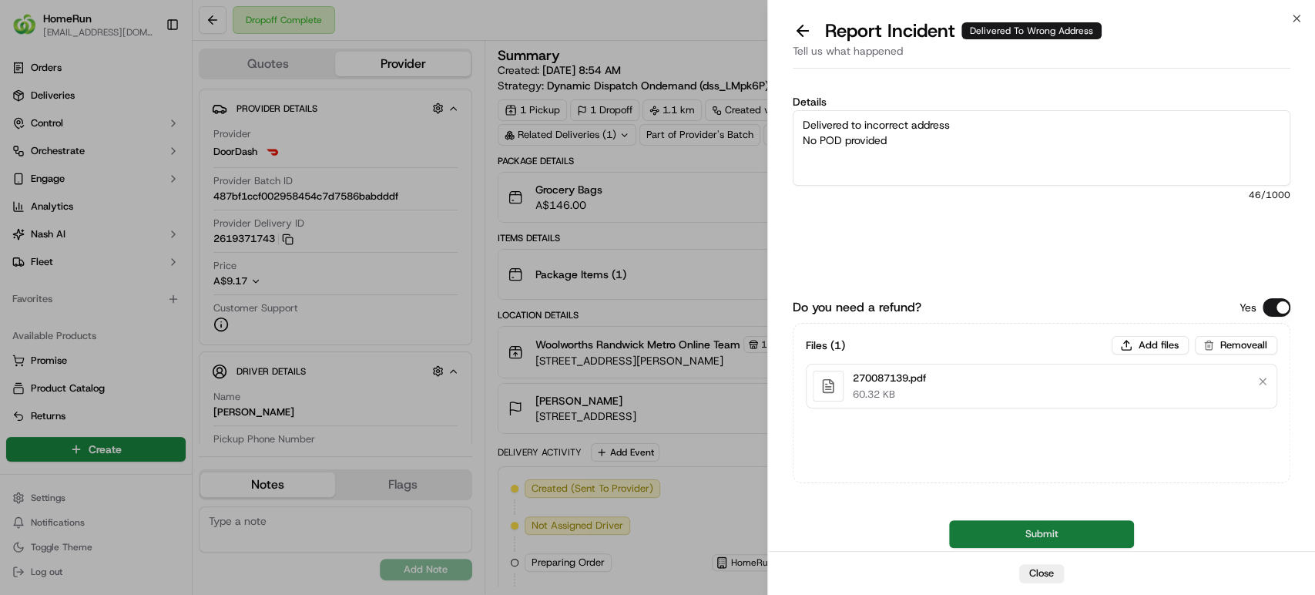
type textarea "Delivered to incorrect address No POD provided"
click at [970, 527] on button "Submit" at bounding box center [1041, 534] width 185 height 28
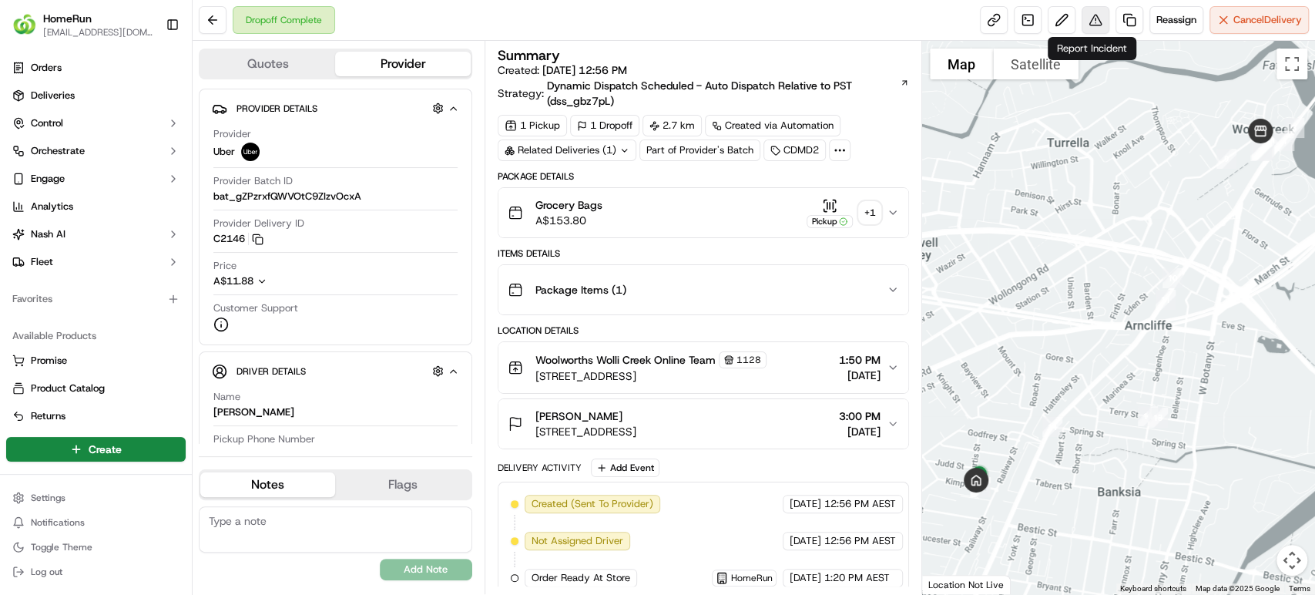
click at [1086, 13] on button at bounding box center [1095, 20] width 28 height 28
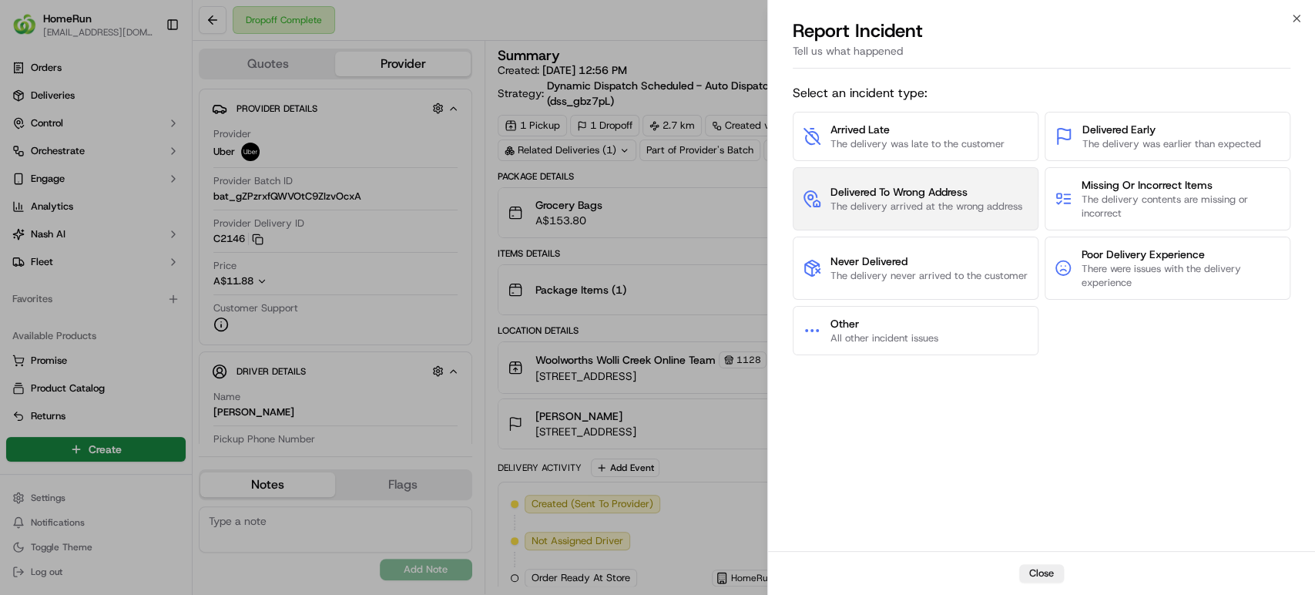
click at [890, 183] on button "Delivered To Wrong Address The delivery arrived at the wrong address" at bounding box center [915, 198] width 246 height 63
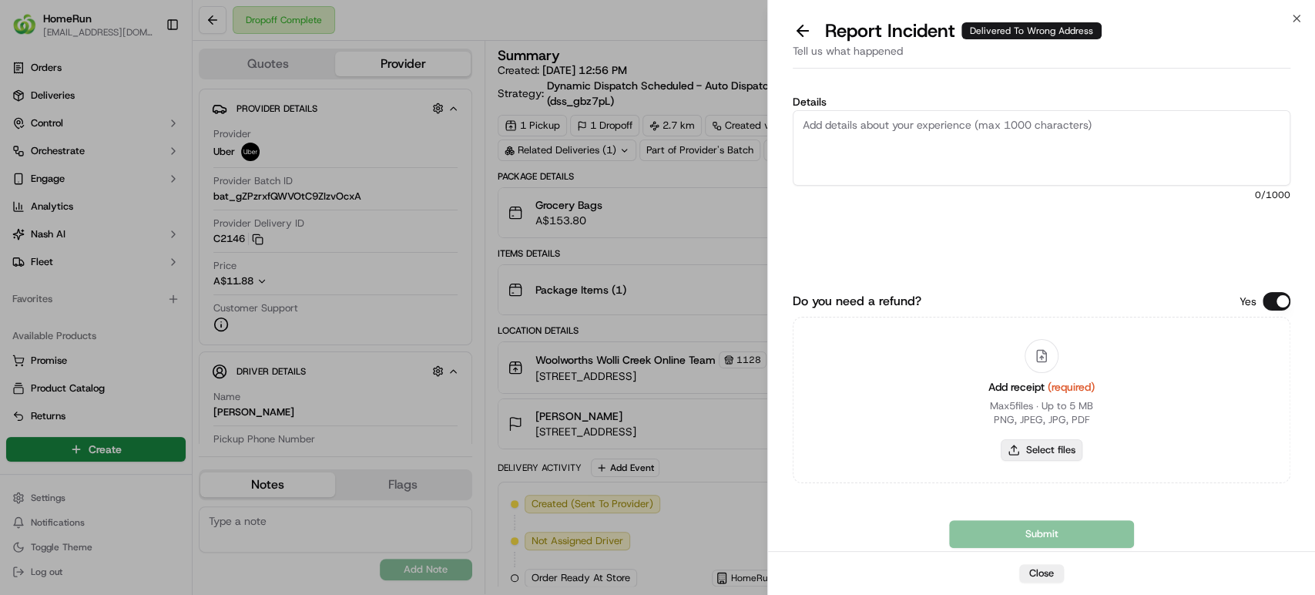
click at [1060, 453] on button "Select files" at bounding box center [1041, 450] width 82 height 22
type input "C:\fakepath\270096043.pdf"
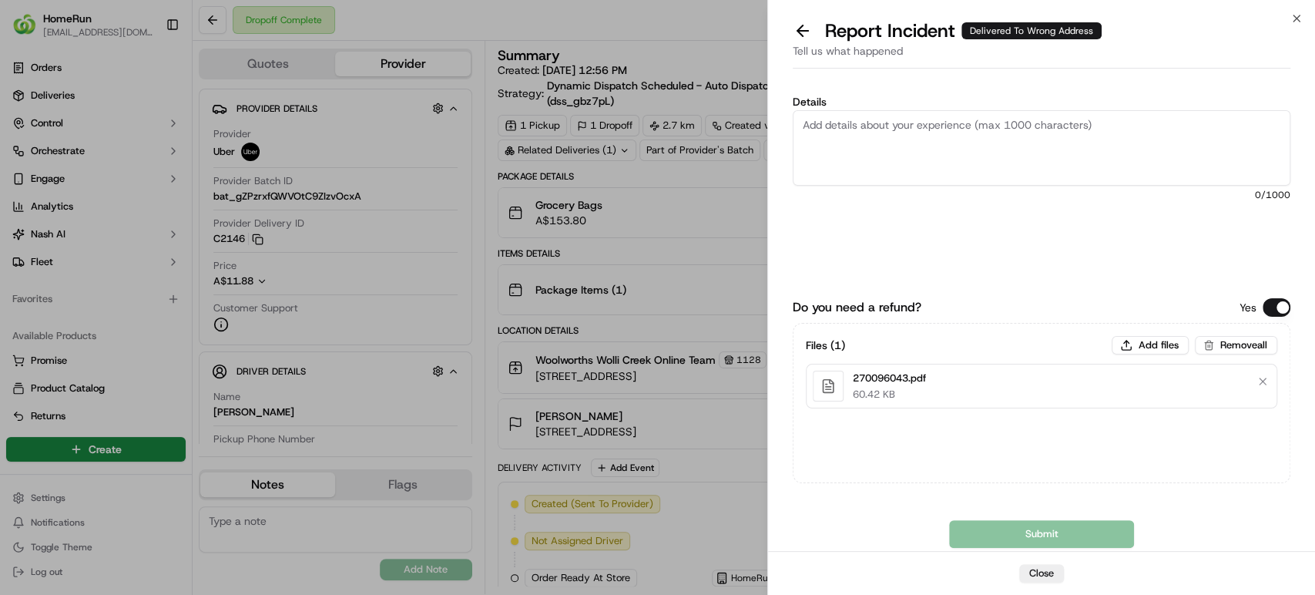
drag, startPoint x: 1285, startPoint y: 67, endPoint x: 1273, endPoint y: 92, distance: 28.2
click at [1283, 74] on div "Report Incident Delivered To Wrong Address Tell us what happened Details 0 /100…" at bounding box center [1041, 306] width 547 height 576
click at [1234, 126] on textarea "Details" at bounding box center [1040, 147] width 497 height 75
paste textarea "Delivered to incorrect address POD does not match previous pics."
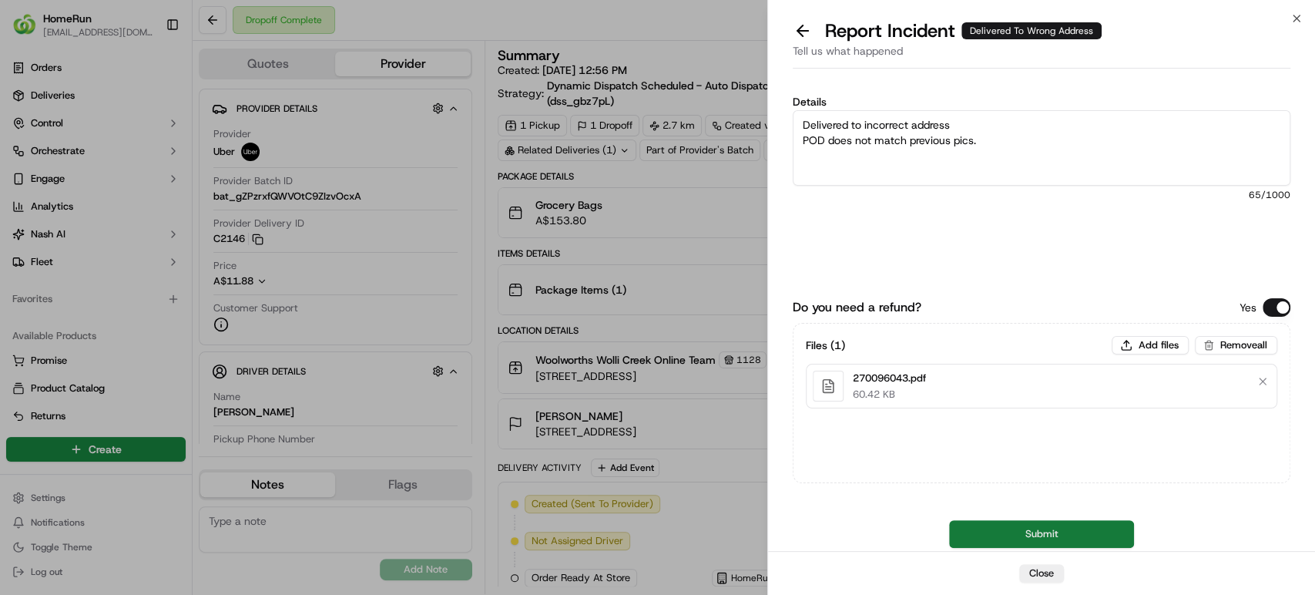
type textarea "Delivered to incorrect address POD does not match previous pics."
click at [960, 531] on button "Submit" at bounding box center [1041, 534] width 185 height 28
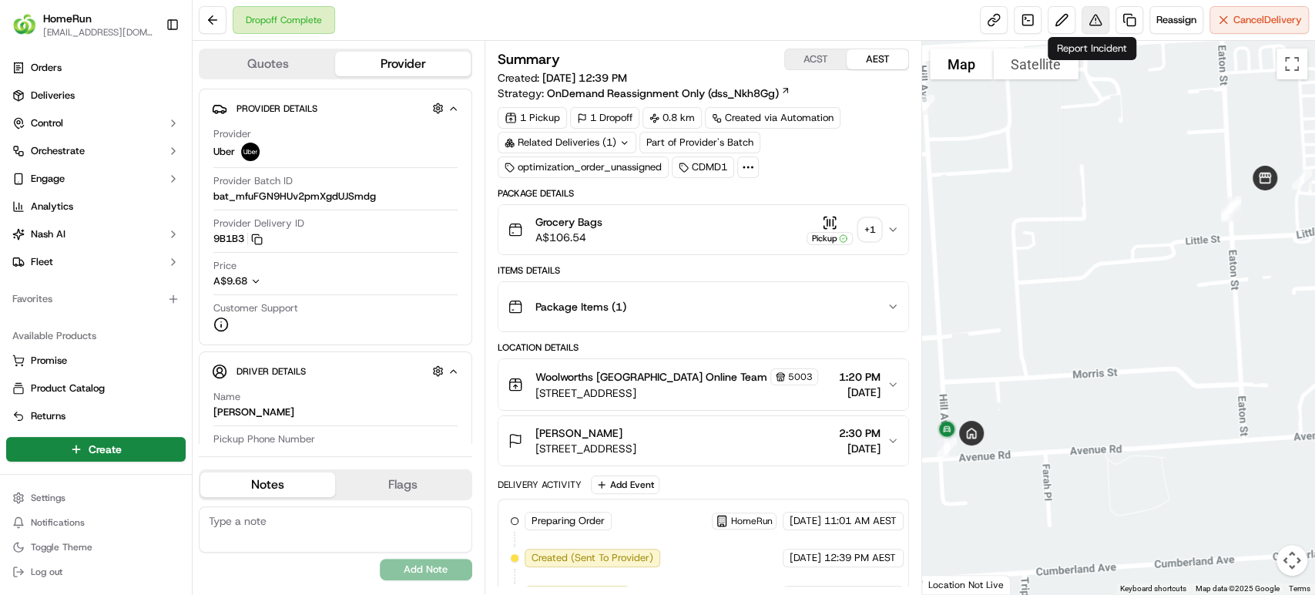
click at [1084, 20] on button at bounding box center [1095, 20] width 28 height 28
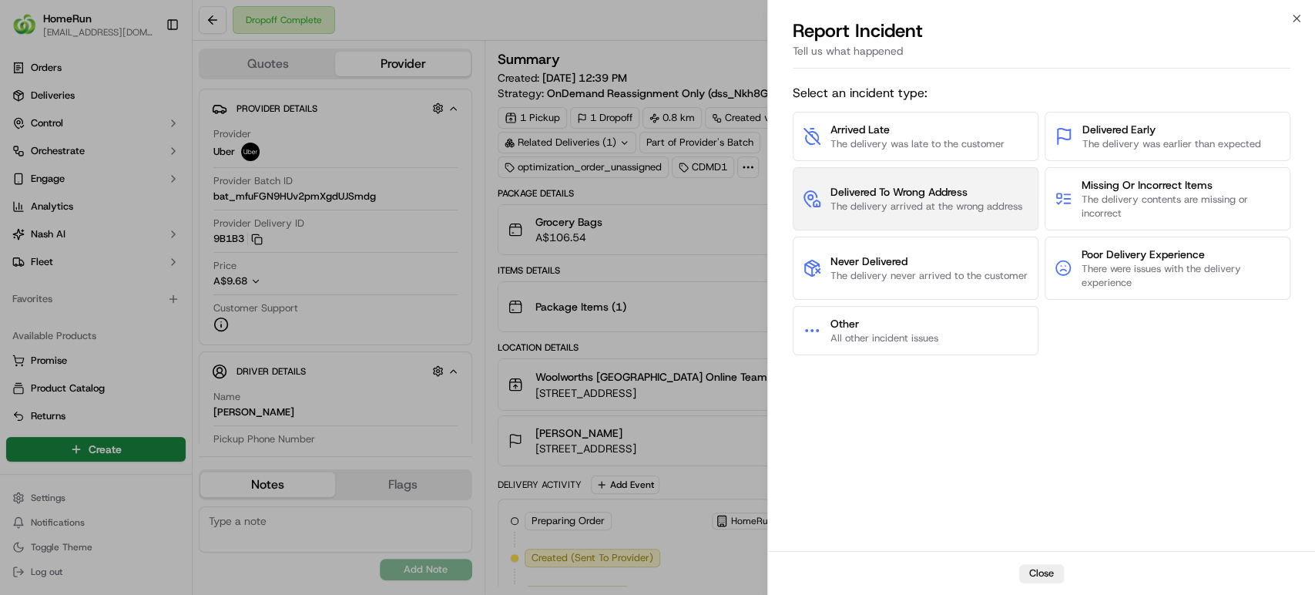
click at [889, 186] on span "Delivered To Wrong Address" at bounding box center [926, 191] width 192 height 15
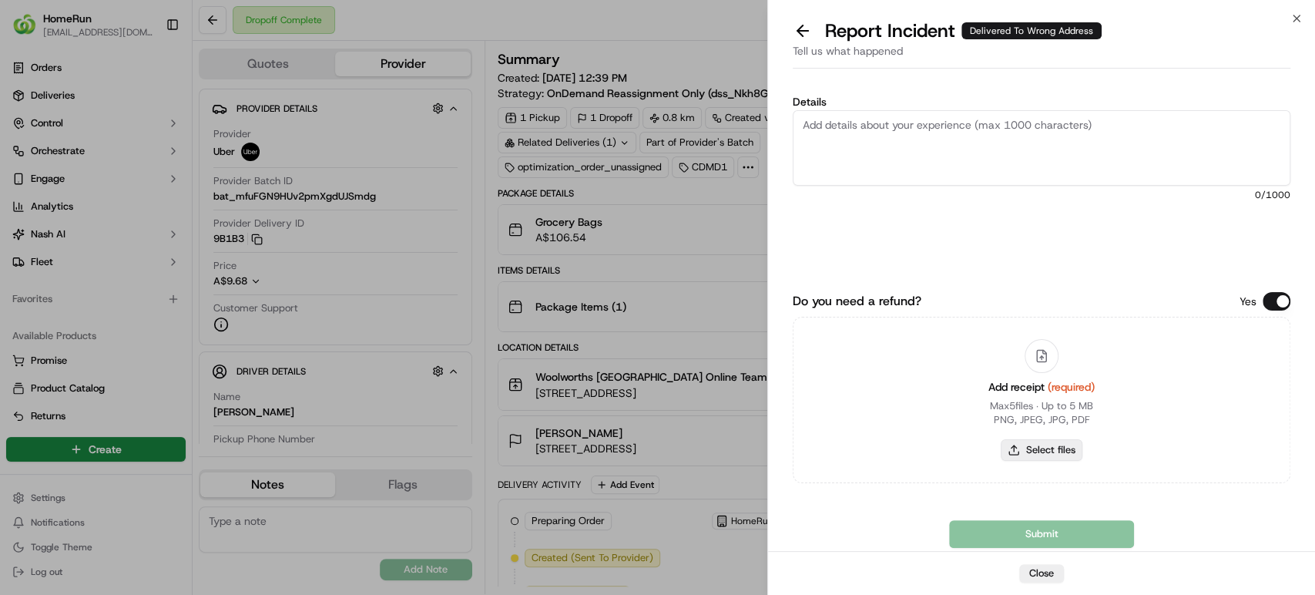
click at [1033, 454] on button "Select files" at bounding box center [1041, 450] width 82 height 22
type input "C:\fakepath\270097667.pdf"
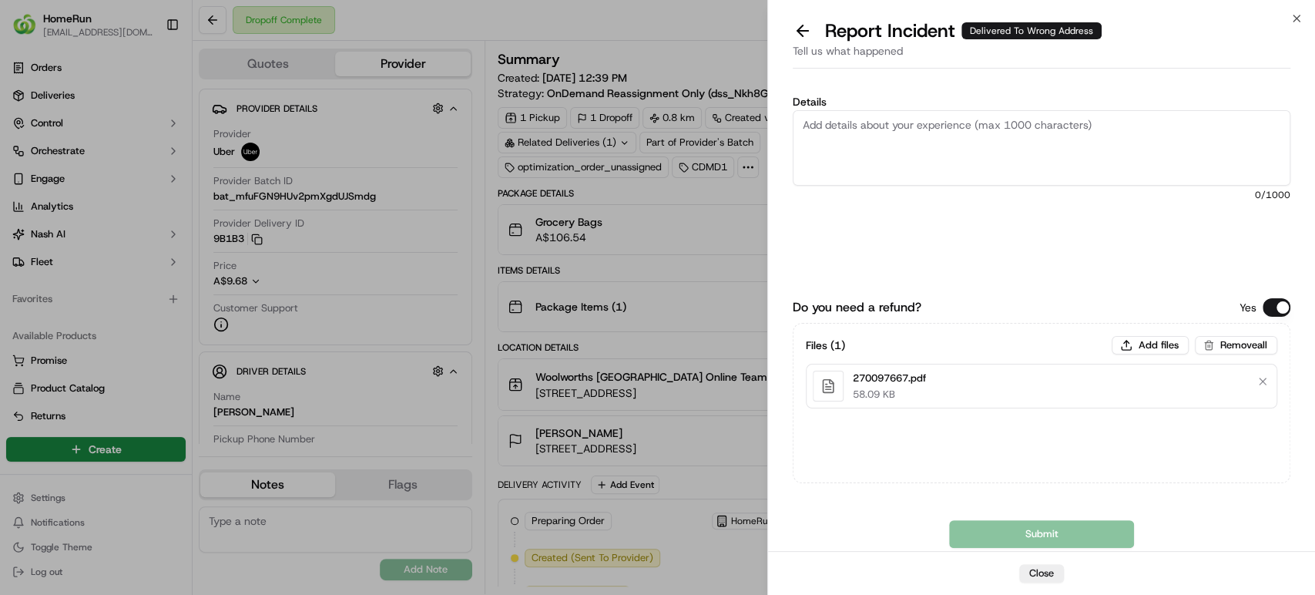
click at [1281, 141] on textarea "Details" at bounding box center [1040, 147] width 497 height 75
paste textarea "Bundled order- Incorrect bags provided"
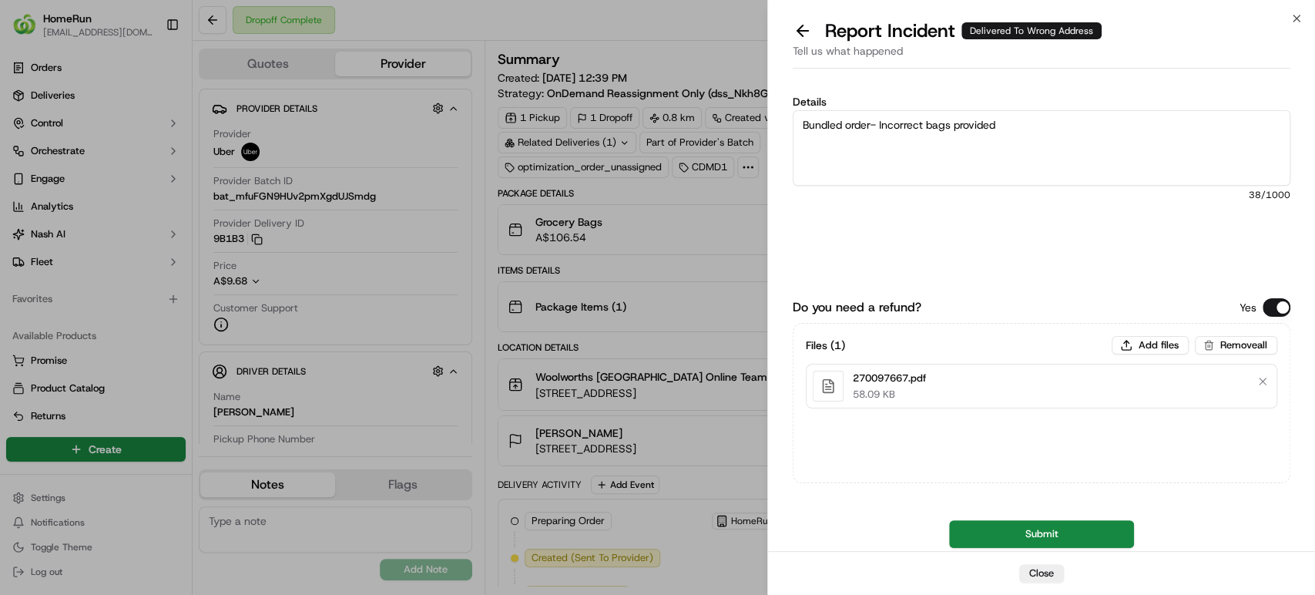
drag, startPoint x: 875, startPoint y: 159, endPoint x: 887, endPoint y: 179, distance: 23.5
click at [877, 169] on textarea "Bundled order- Incorrect bags provided" at bounding box center [1040, 147] width 497 height 75
type textarea "Bundled order- Incorrect bags provided"
click at [1072, 538] on button "Submit" at bounding box center [1041, 534] width 185 height 28
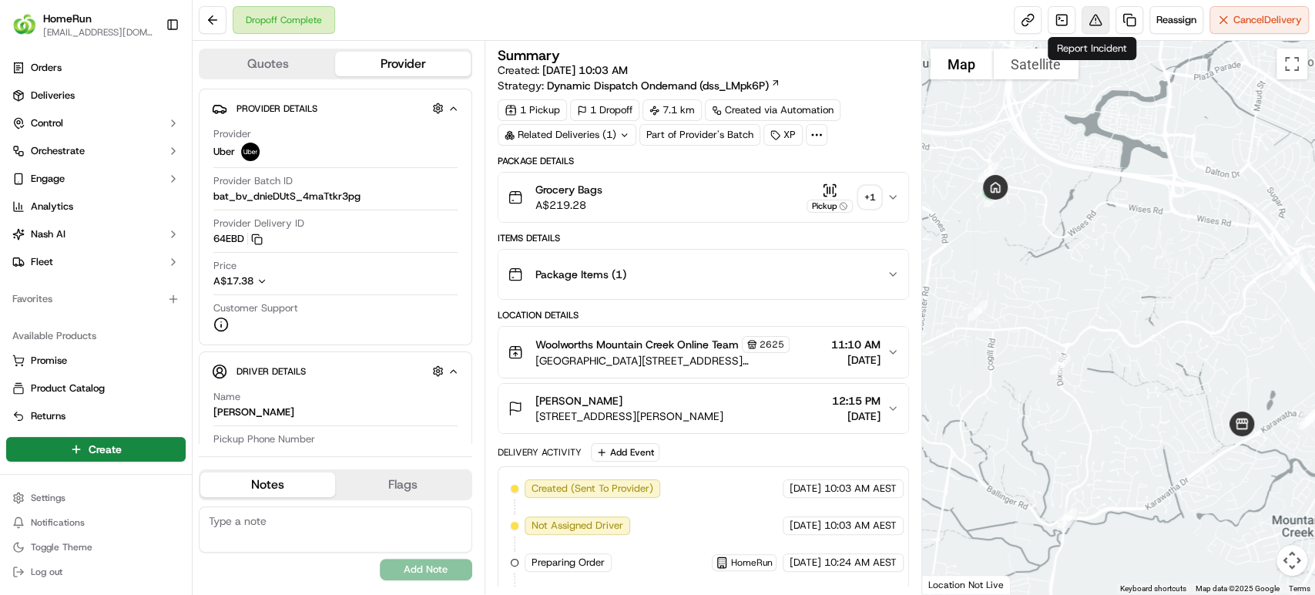
click at [1099, 22] on button at bounding box center [1095, 20] width 28 height 28
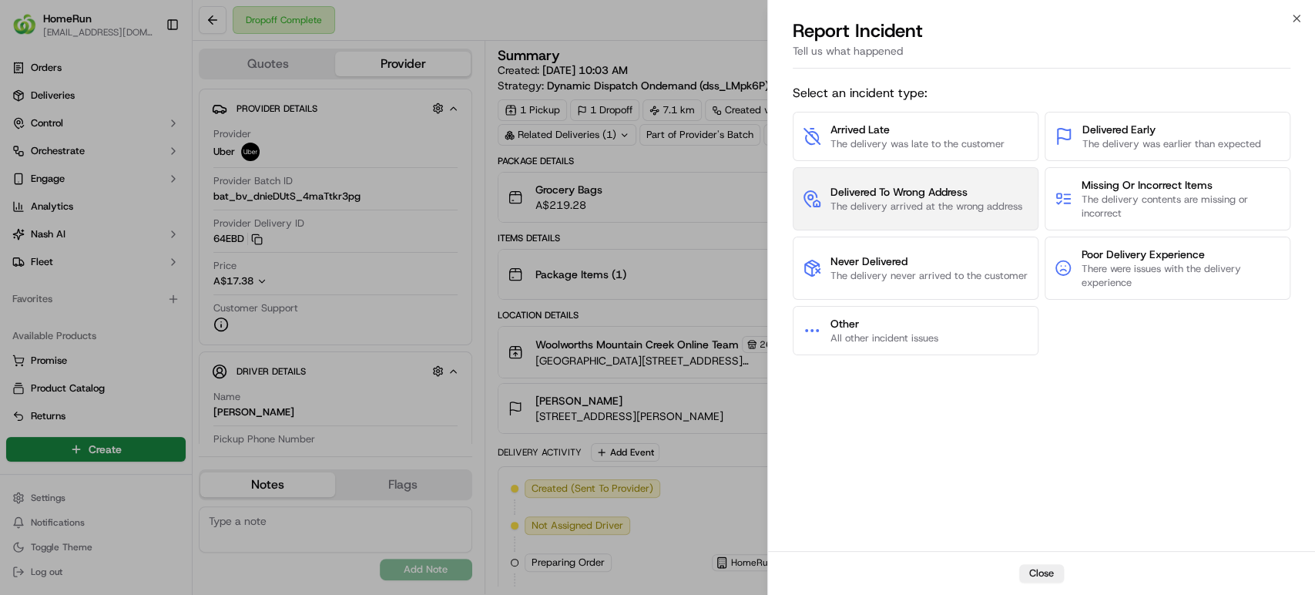
click at [895, 184] on span "Delivered To Wrong Address" at bounding box center [926, 191] width 192 height 15
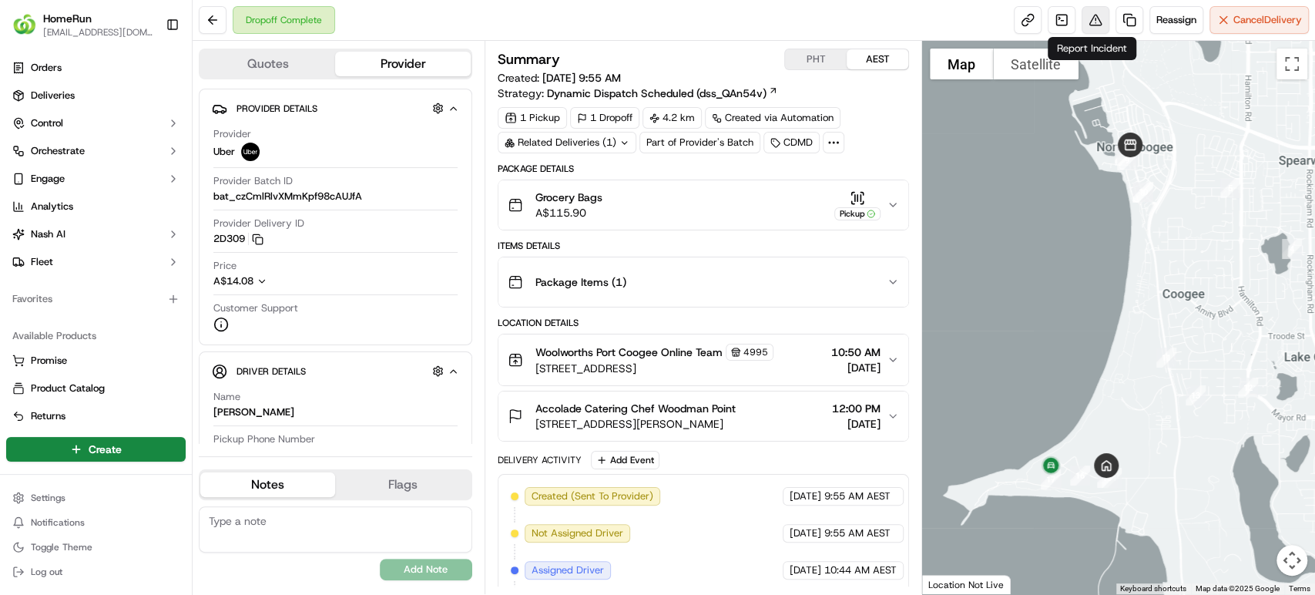
click at [1081, 19] on button at bounding box center [1095, 20] width 28 height 28
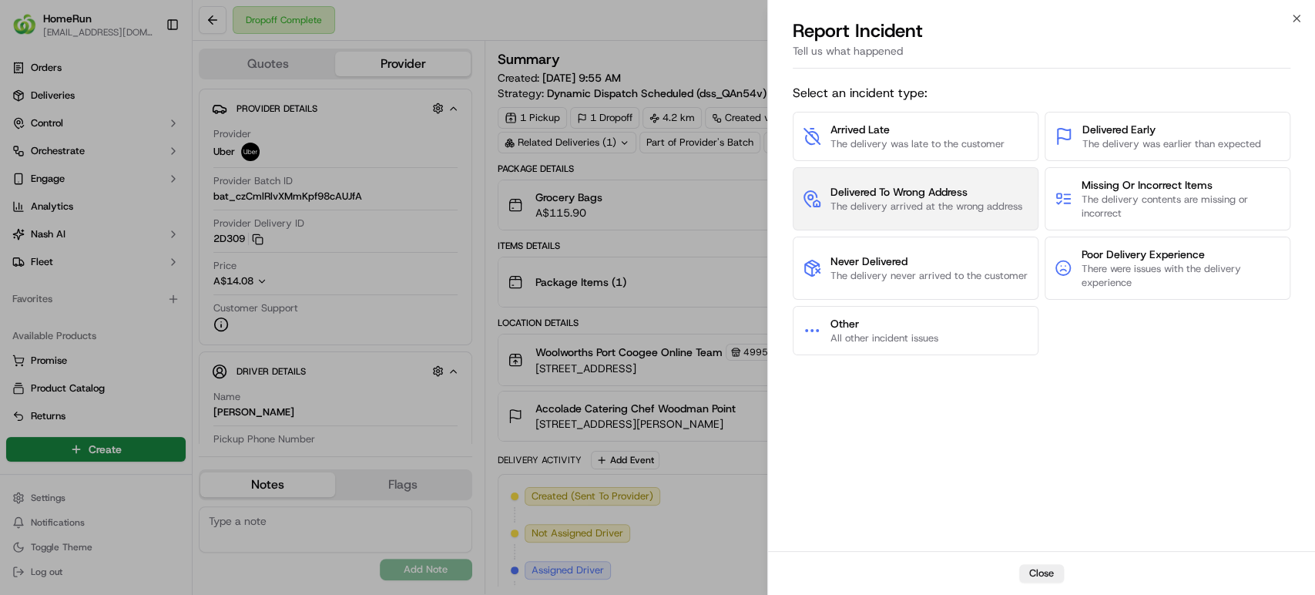
click at [946, 218] on button "Delivered To Wrong Address The delivery arrived at the wrong address" at bounding box center [915, 198] width 246 height 63
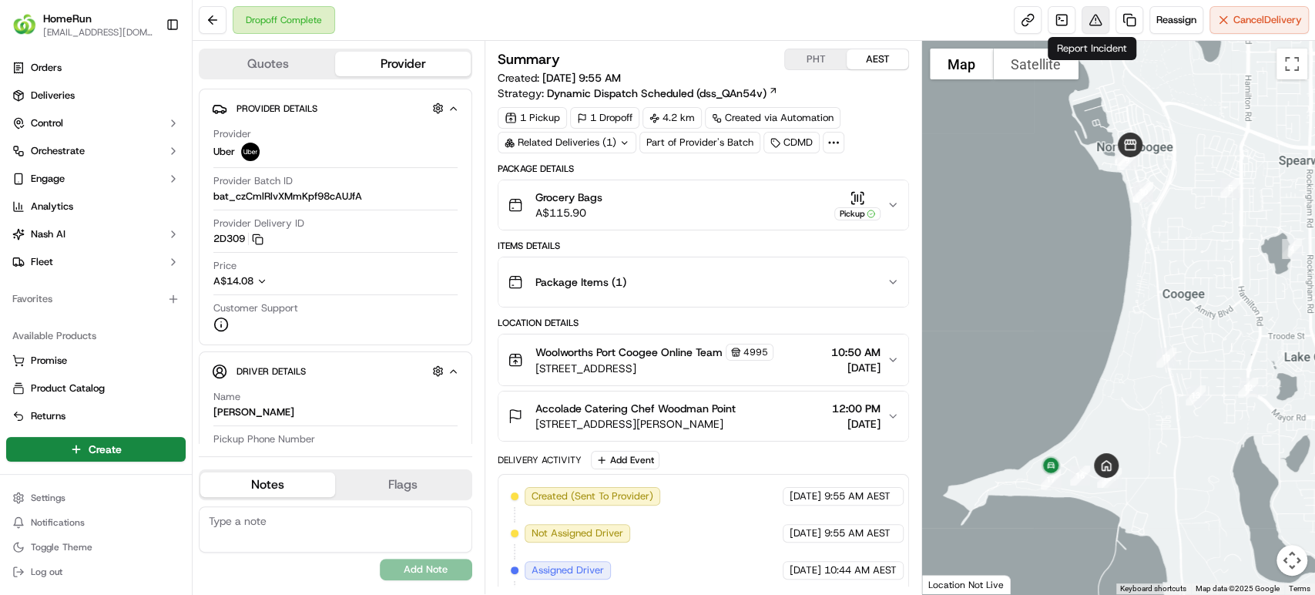
click at [1088, 11] on button at bounding box center [1095, 20] width 28 height 28
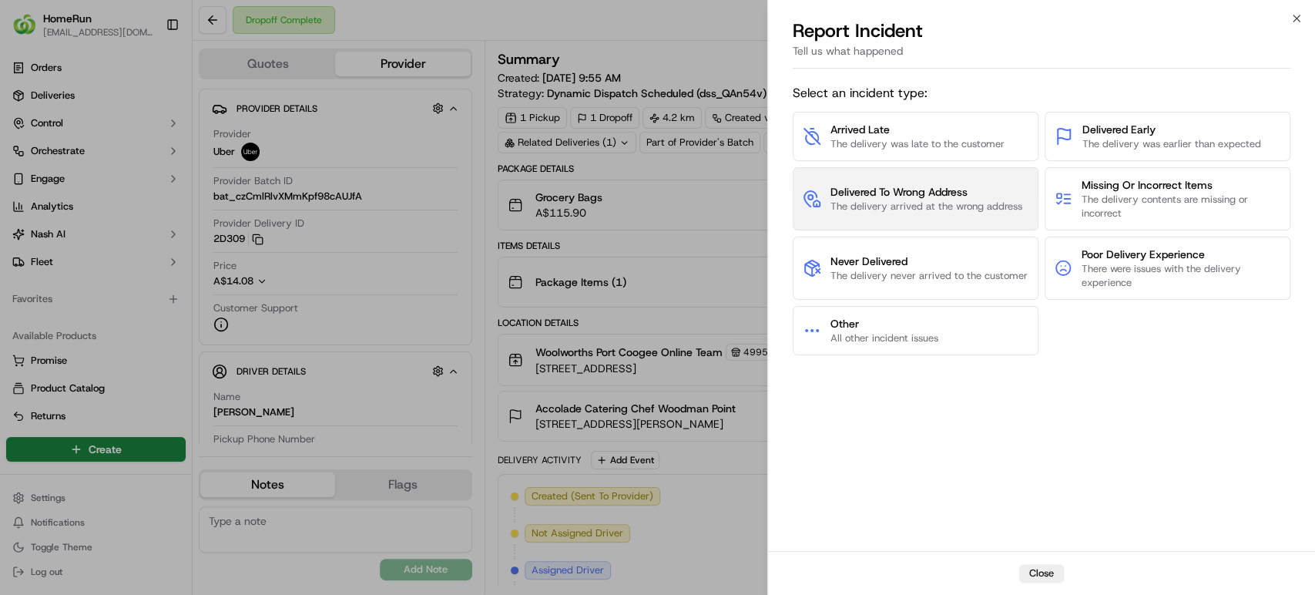
click at [930, 197] on span "Delivered To Wrong Address" at bounding box center [926, 191] width 192 height 15
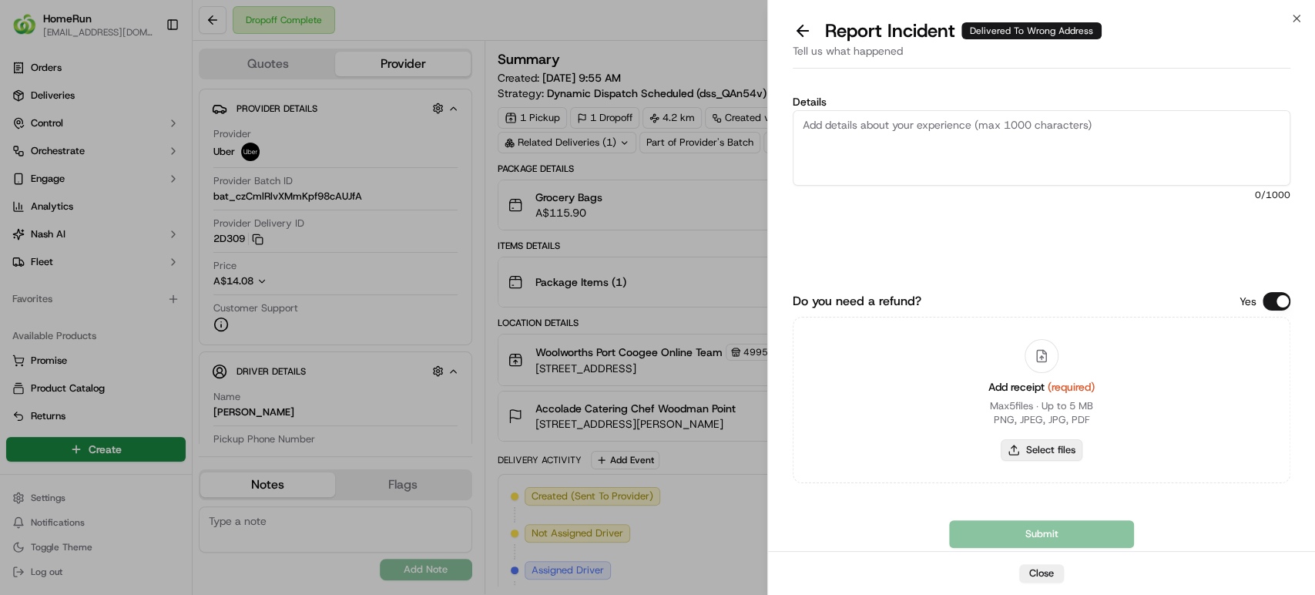
click at [1071, 445] on button "Select files" at bounding box center [1041, 450] width 82 height 22
type input "C:\fakepath\269837033.pdf"
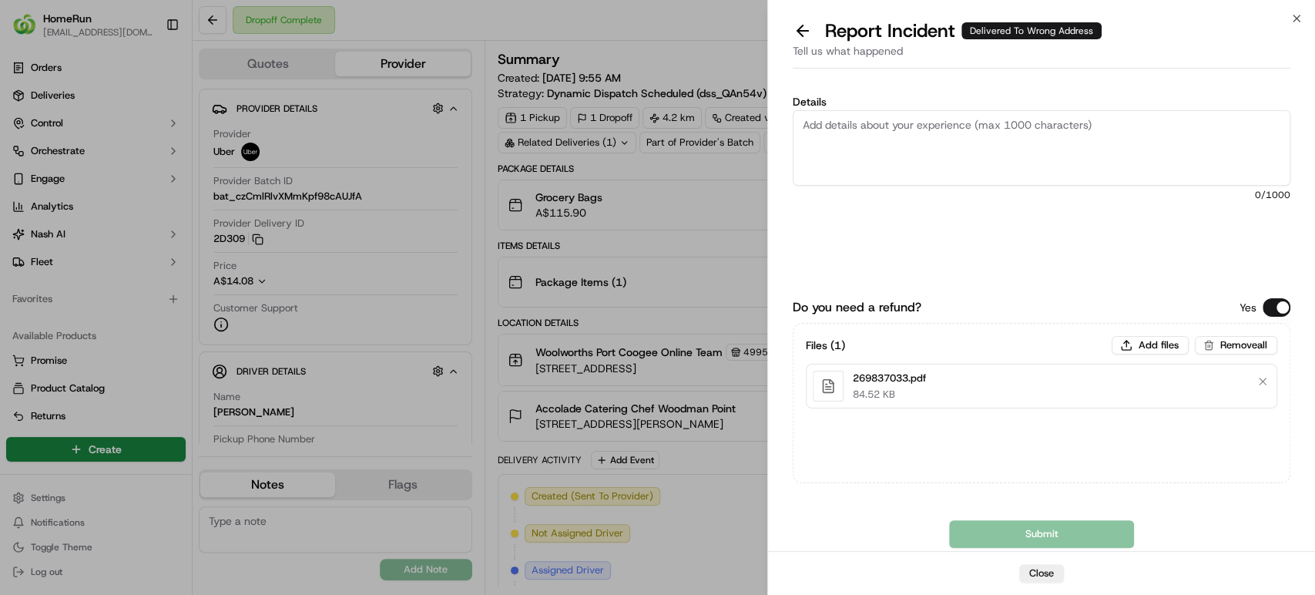
click at [966, 152] on textarea "Details" at bounding box center [1040, 147] width 497 height 75
paste textarea "Delivered to incorrect address No POD provided"
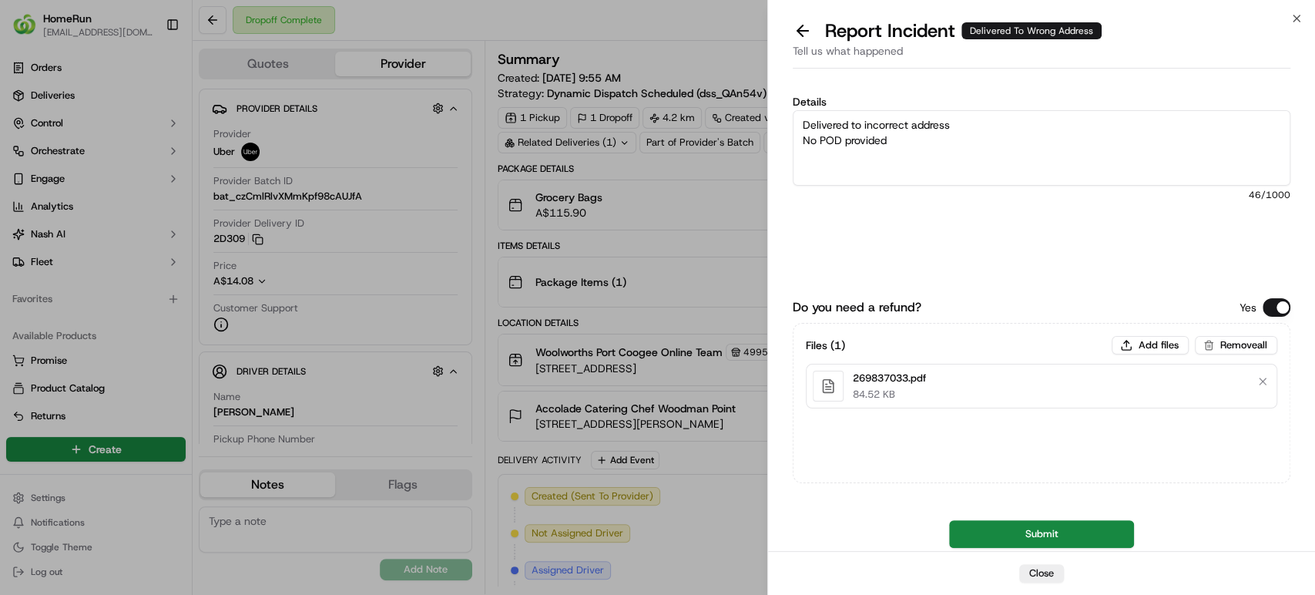
drag, startPoint x: 940, startPoint y: 148, endPoint x: 788, endPoint y: 114, distance: 155.4
click at [788, 114] on div "Details Delivered to incorrect address No POD provided 46 /1000 Do you need a r…" at bounding box center [1041, 313] width 547 height 476
paste textarea "Bundled order- Incorrect bags"
type textarea "Bundled order- Incorrect bags provided"
click at [1084, 531] on button "Submit" at bounding box center [1041, 534] width 185 height 28
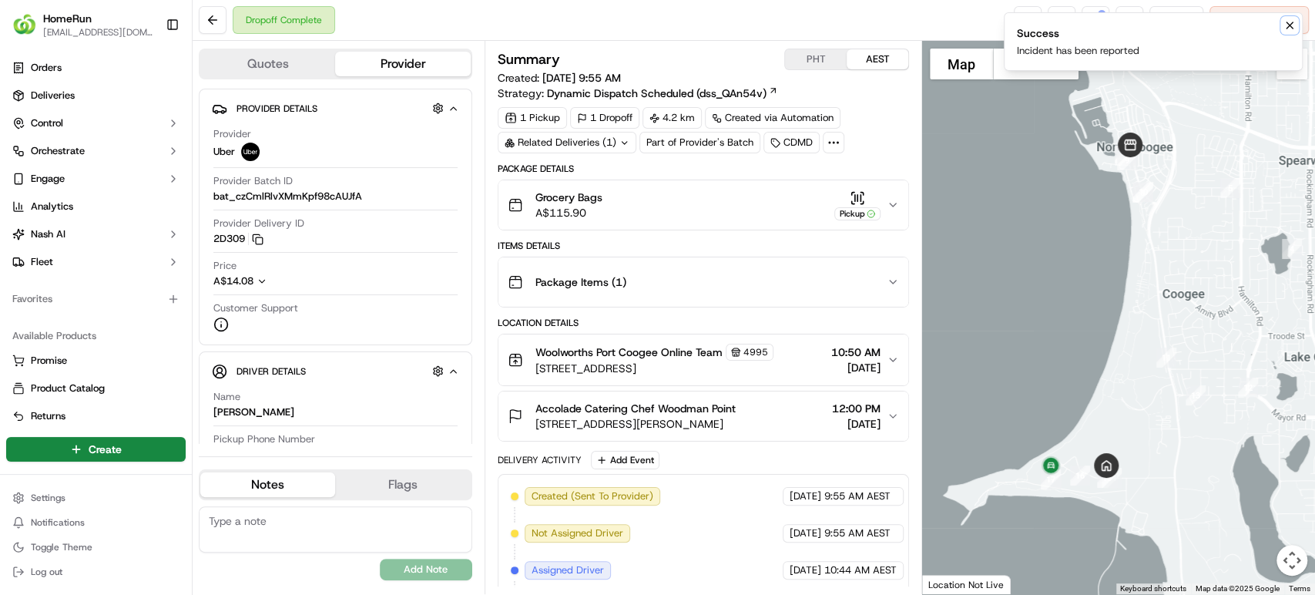
click at [1285, 22] on icon "Notifications (F8)" at bounding box center [1289, 25] width 12 height 12
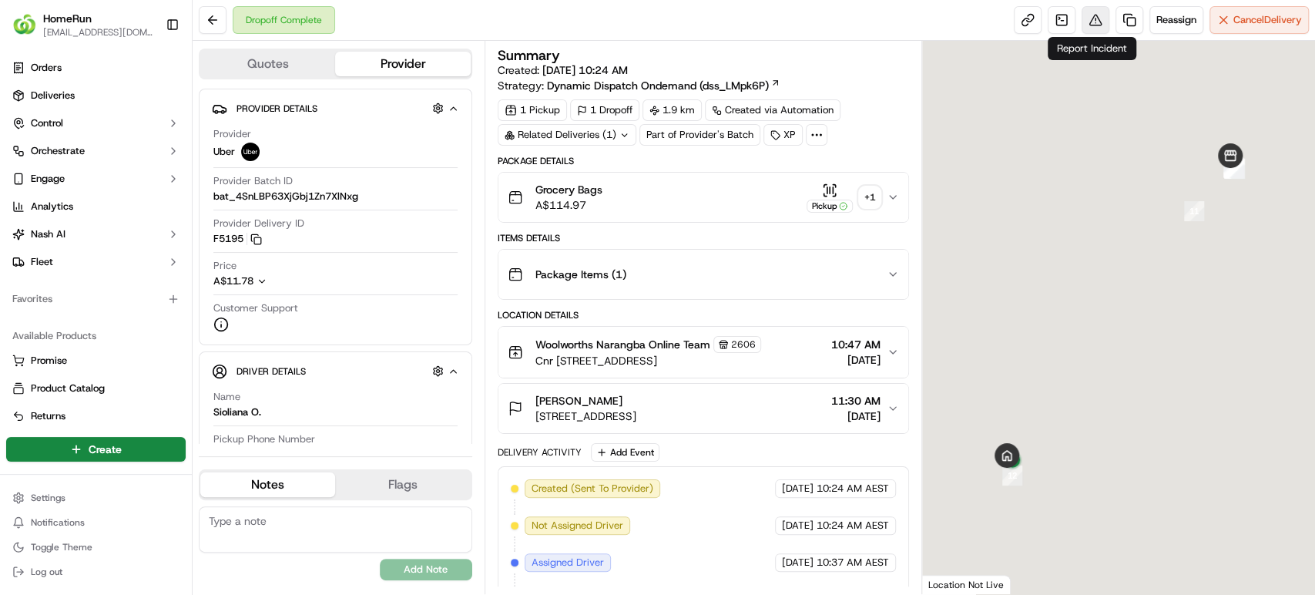
click at [1091, 15] on button at bounding box center [1095, 20] width 28 height 28
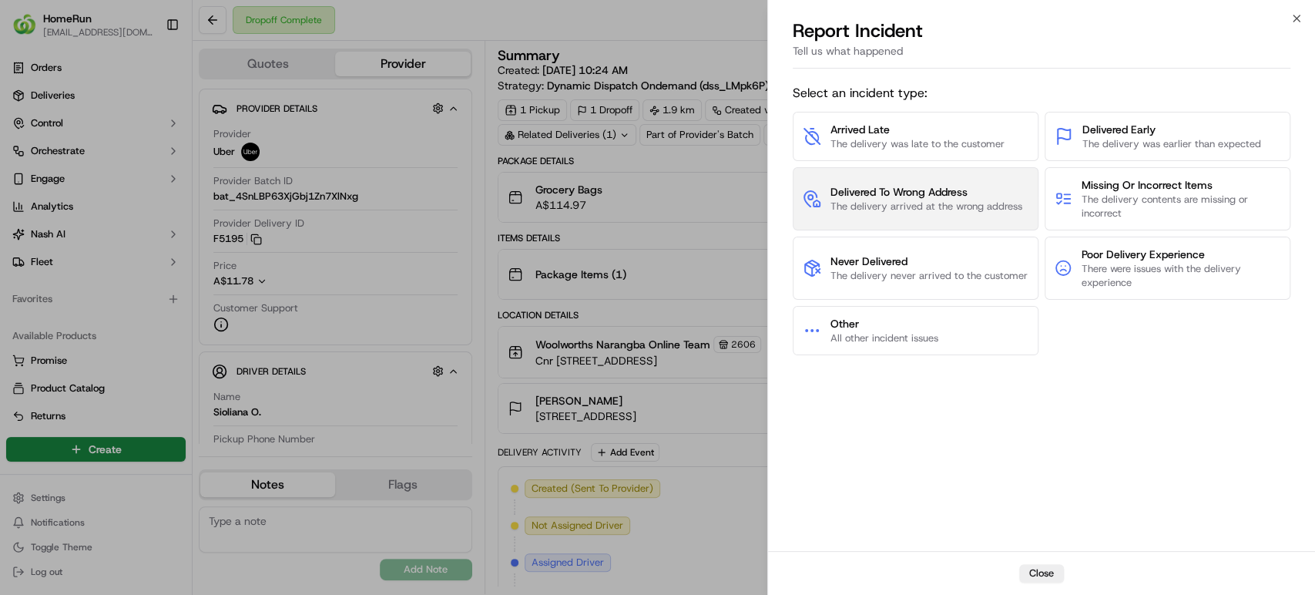
click at [957, 214] on button "Delivered To Wrong Address The delivery arrived at the wrong address" at bounding box center [915, 198] width 246 height 63
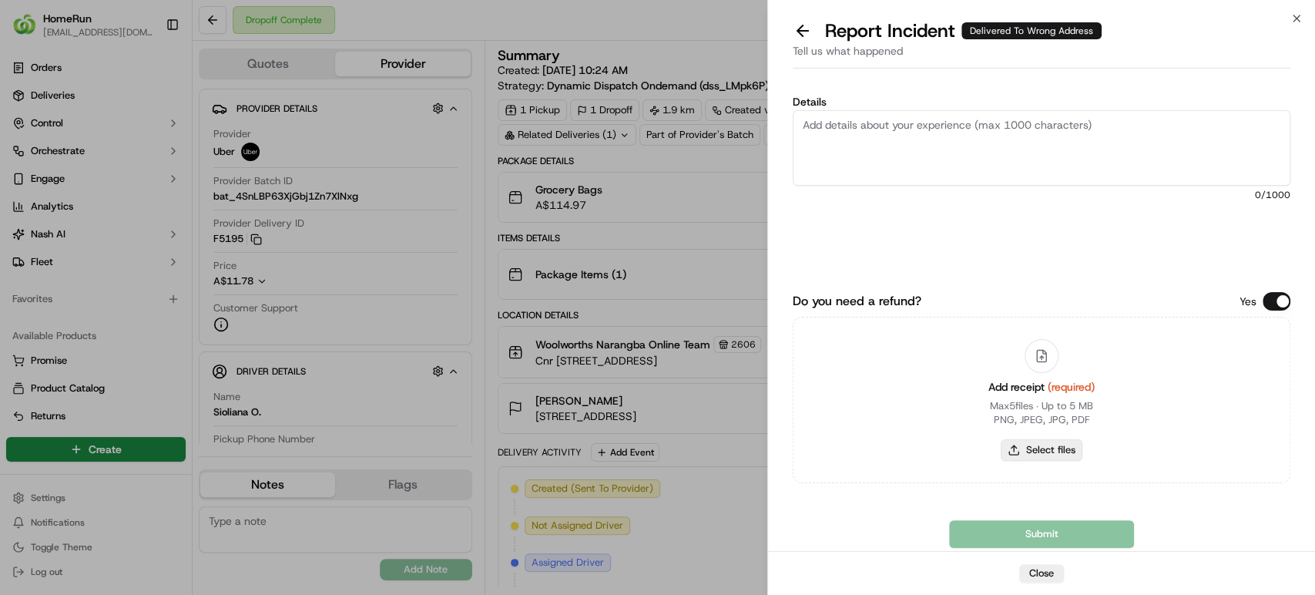
click at [1037, 451] on button "Select files" at bounding box center [1041, 450] width 82 height 22
type input "C:\fakepath\269953391.pdf"
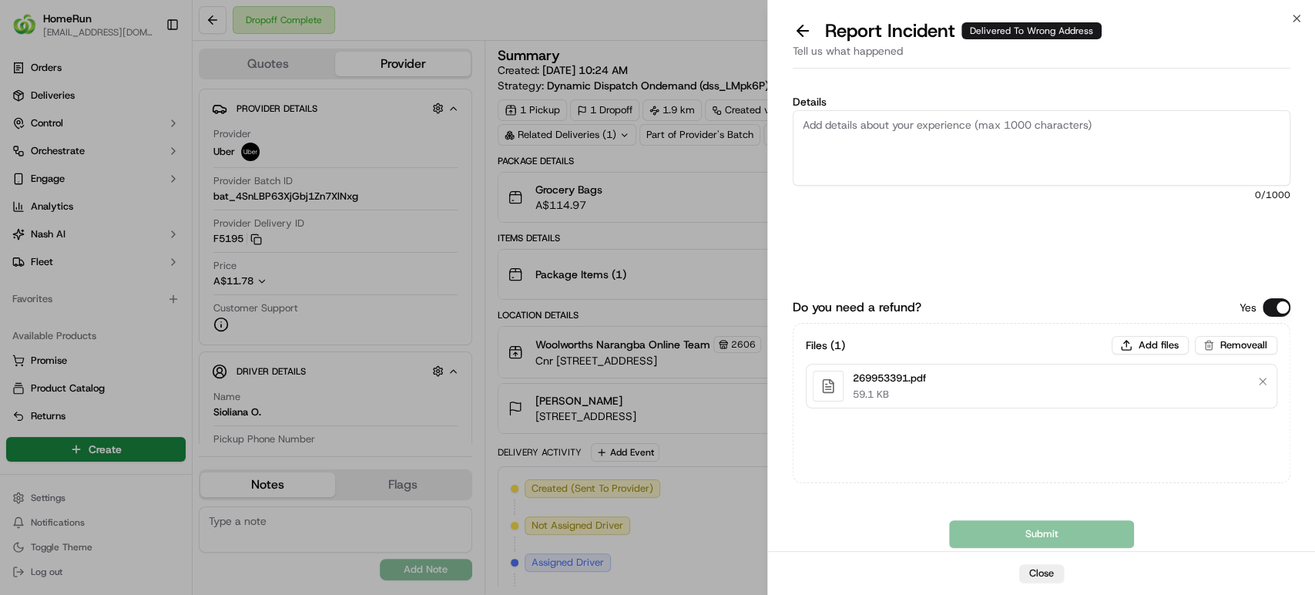
click at [1278, 140] on textarea "Details" at bounding box center [1040, 147] width 497 height 75
paste textarea "Bundled order- Incorrect bags provided"
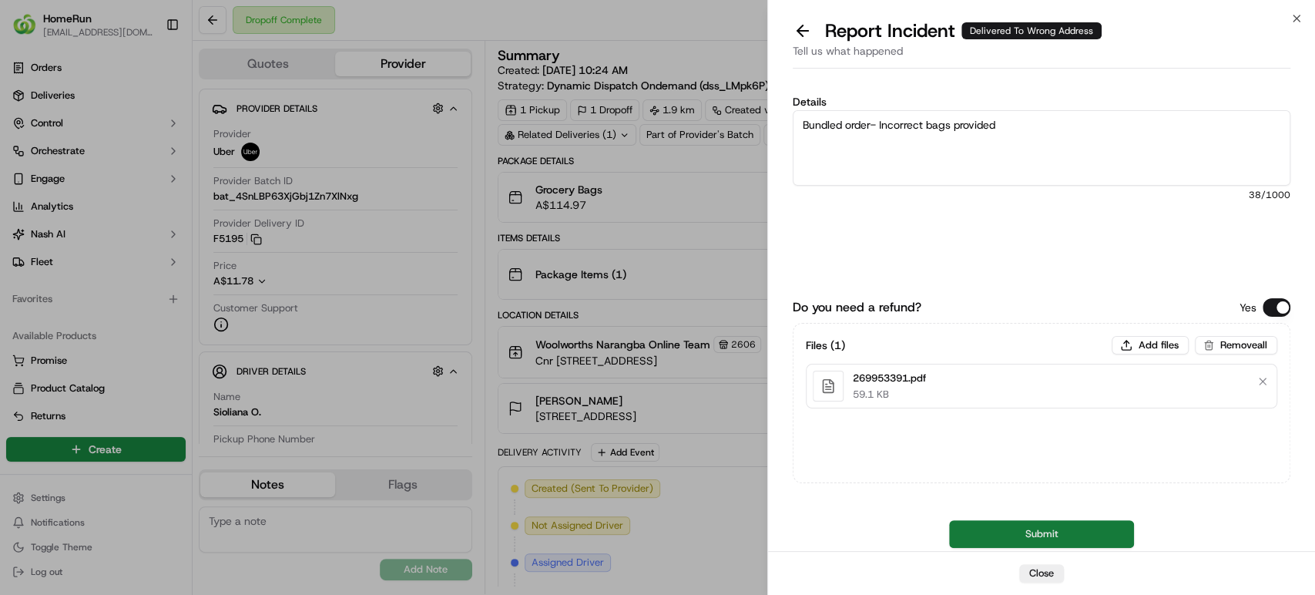
type textarea "Bundled order- Incorrect bags provided"
click at [1023, 531] on button "Submit" at bounding box center [1041, 534] width 185 height 28
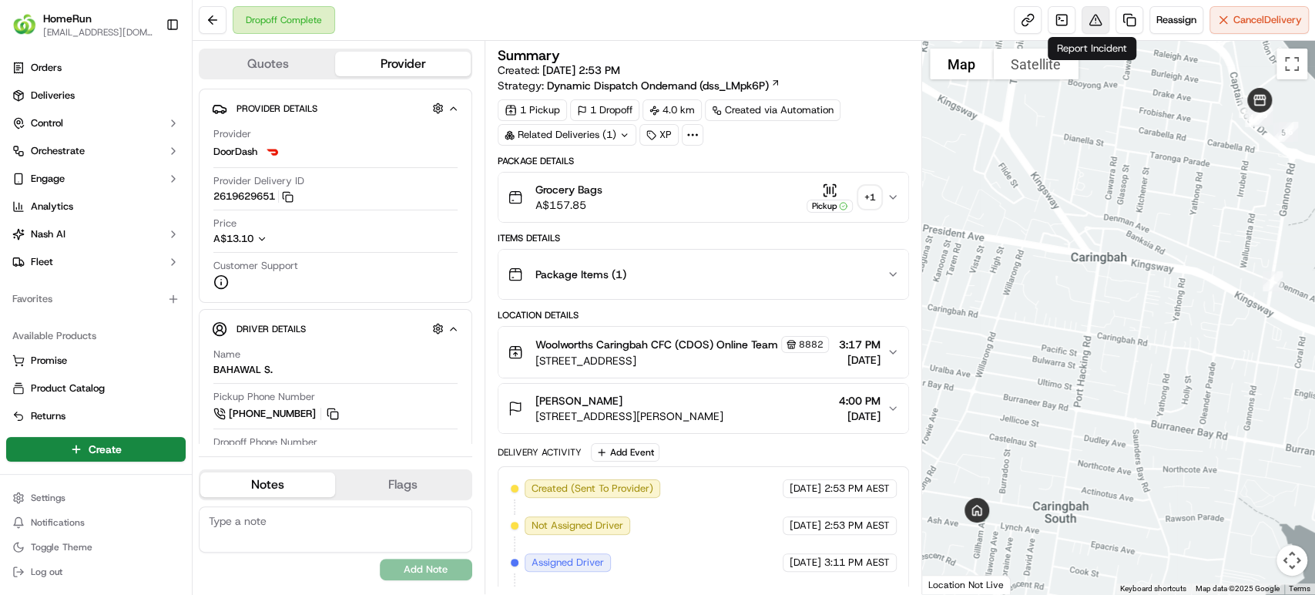
click at [1090, 18] on button at bounding box center [1095, 20] width 28 height 28
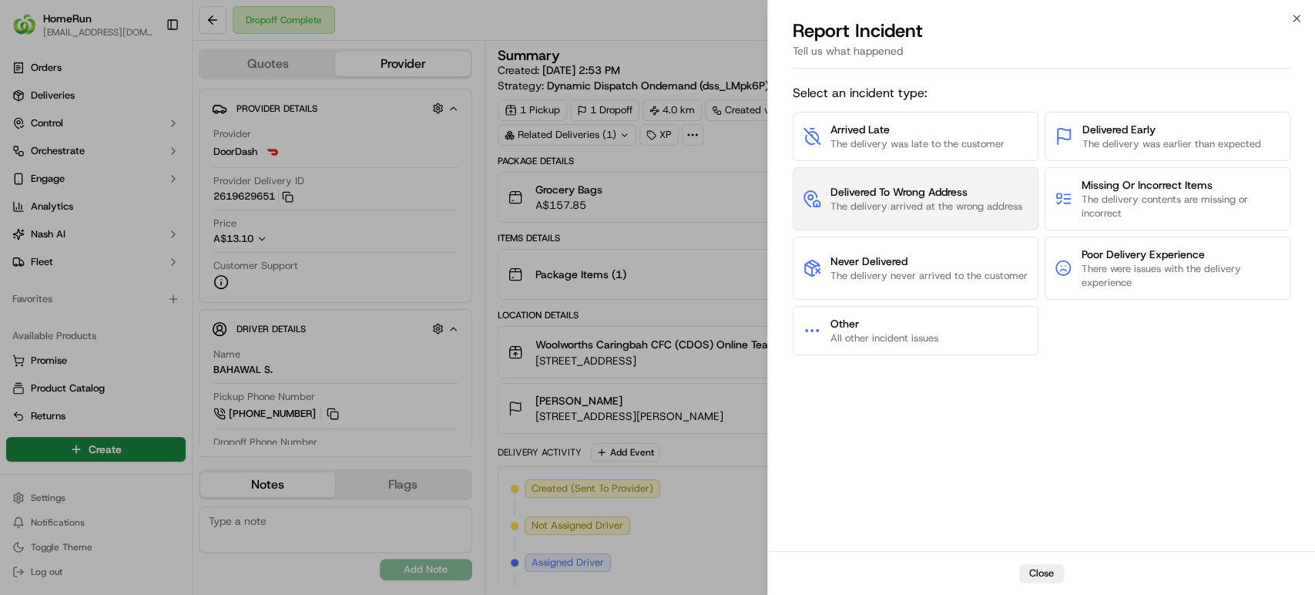
click at [947, 200] on span "The delivery arrived at the wrong address" at bounding box center [926, 206] width 192 height 14
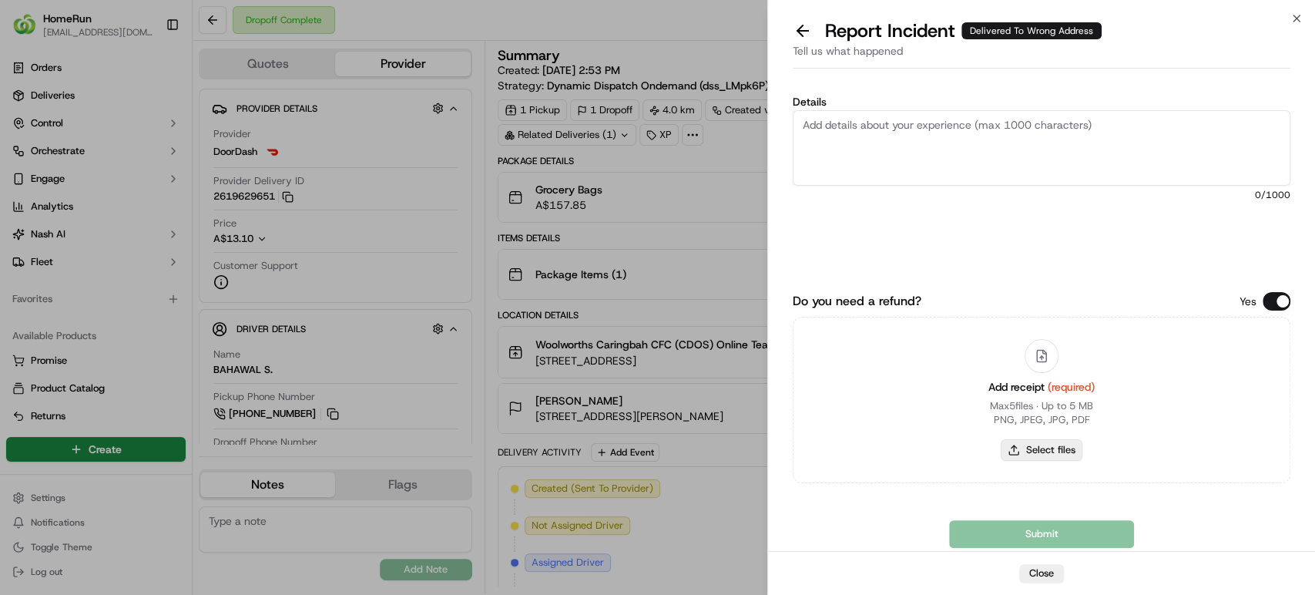
click at [1045, 459] on button "Select files" at bounding box center [1041, 450] width 82 height 22
type input "C:\fakepath\270143841.pdf"
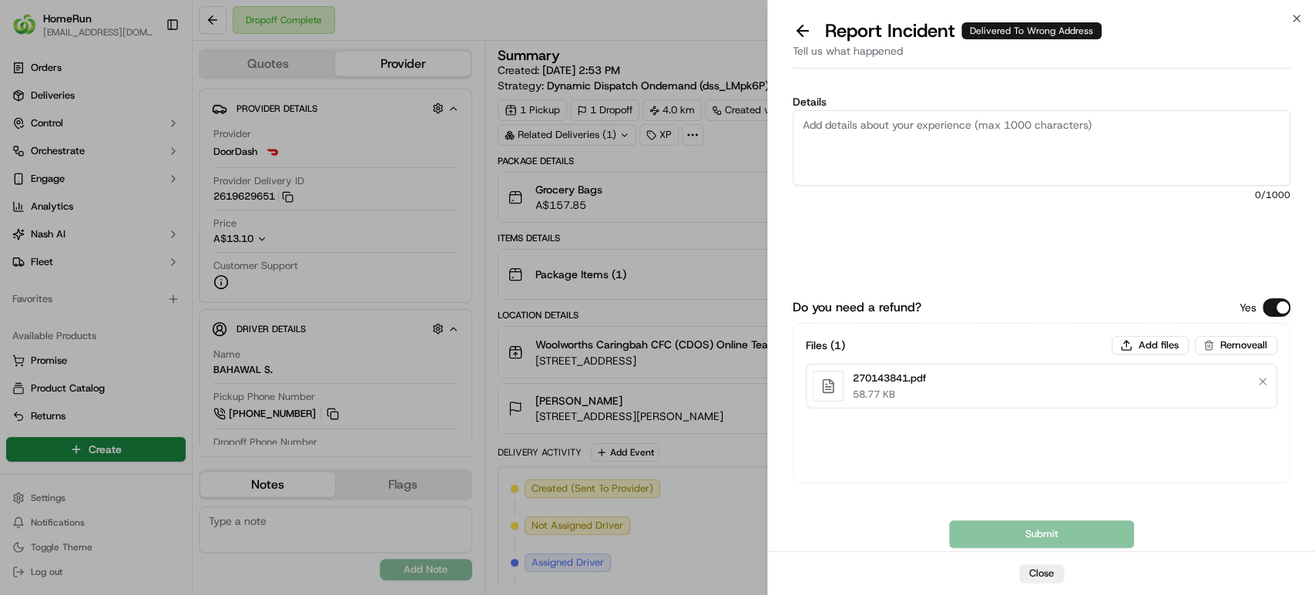
click at [1278, 35] on div "Report Incident Delivered To Wrong Address" at bounding box center [1040, 30] width 497 height 25
click at [899, 145] on textarea "Details" at bounding box center [1040, 147] width 497 height 75
paste textarea "Delivered to incorrect address POD does not match previous pics."
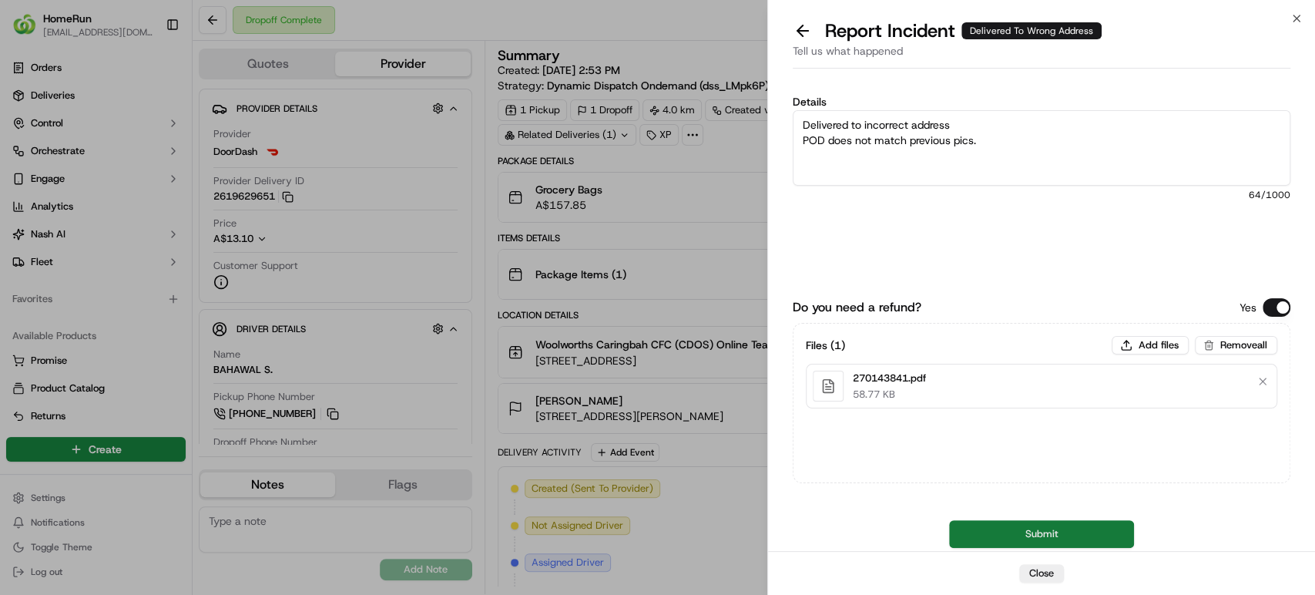
type textarea "Delivered to incorrect address POD does not match previous pics."
click at [1059, 524] on button "Submit" at bounding box center [1041, 534] width 185 height 28
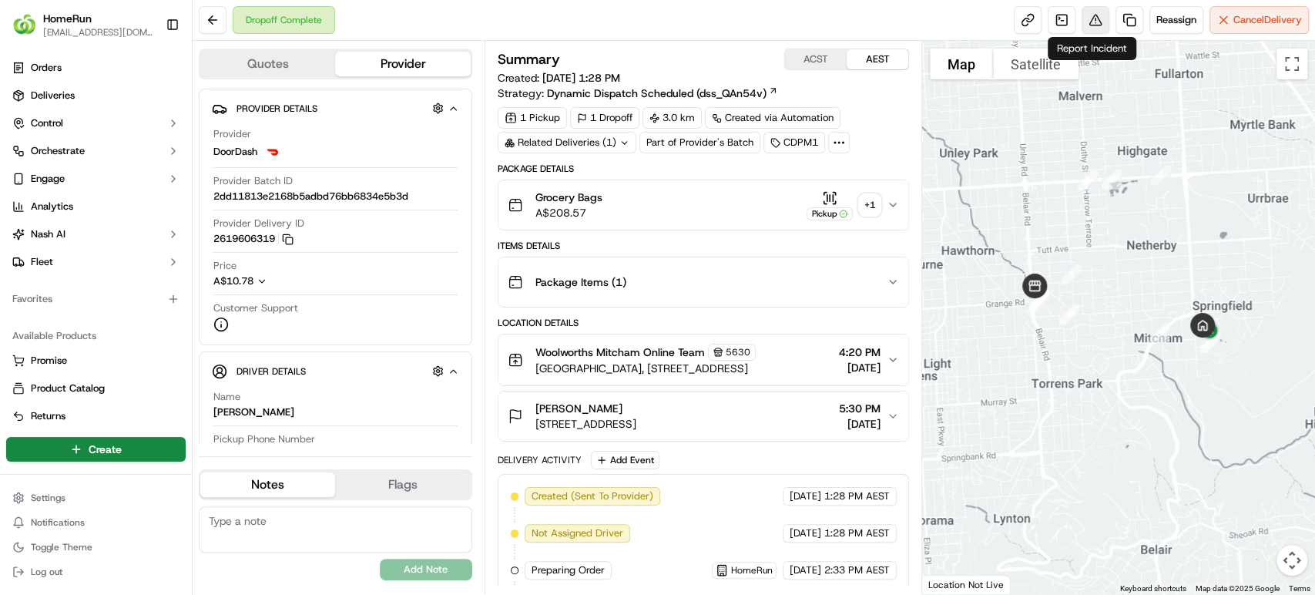
click at [1088, 24] on button at bounding box center [1095, 20] width 28 height 28
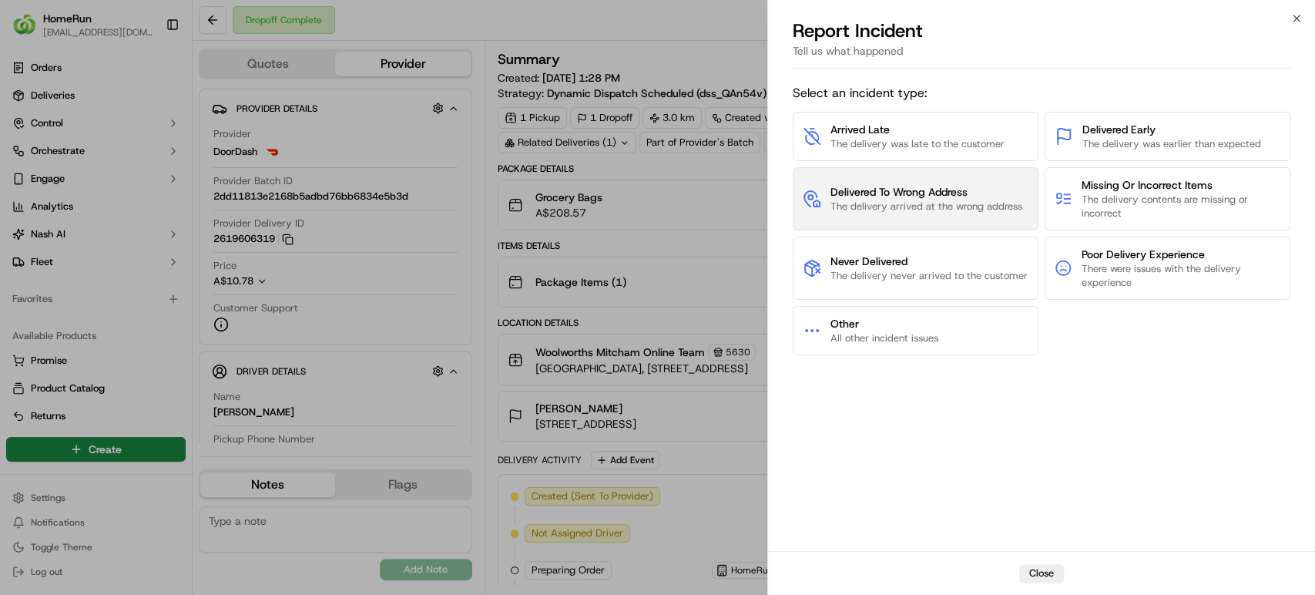
click at [979, 184] on span "Delivered To Wrong Address" at bounding box center [926, 191] width 192 height 15
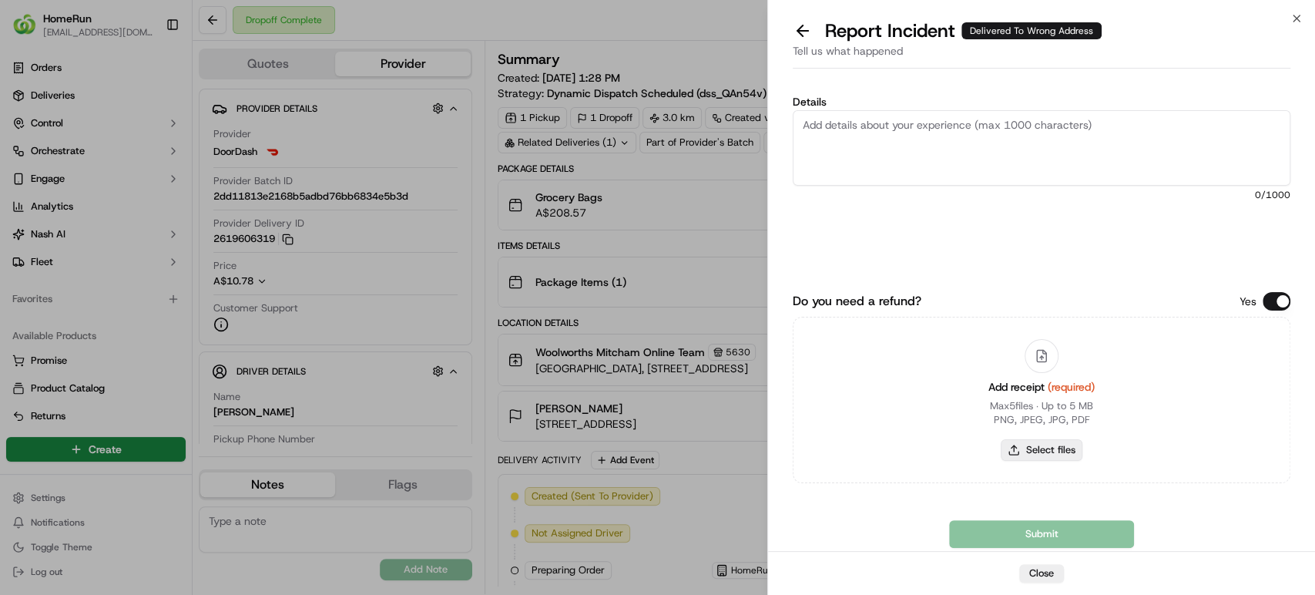
click at [1043, 447] on button "Select files" at bounding box center [1041, 450] width 82 height 22
type input "C:\fakepath\270120948.pdf"
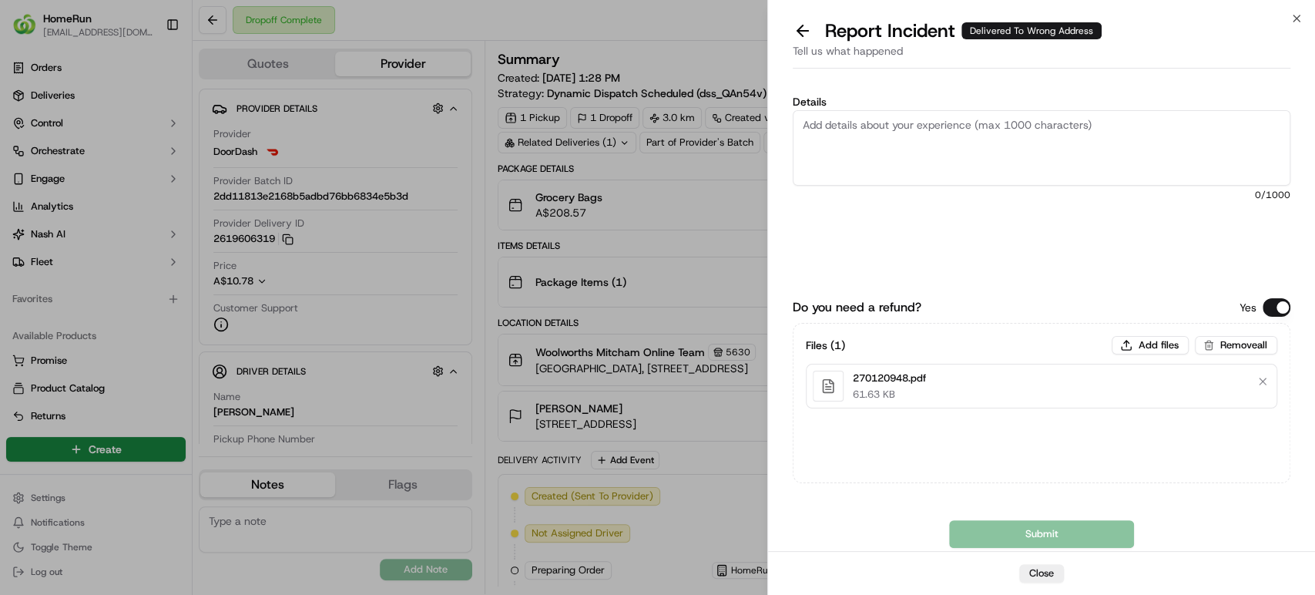
click at [1104, 140] on textarea "Details" at bounding box center [1040, 147] width 497 height 75
paste textarea "270120948"
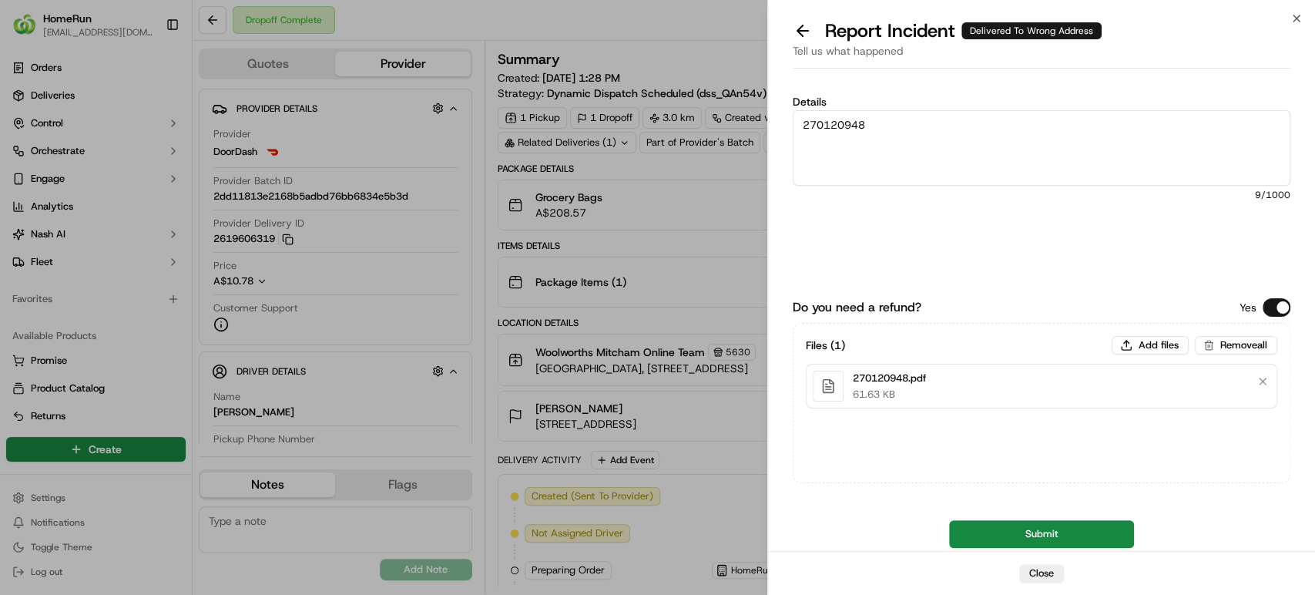
drag, startPoint x: 953, startPoint y: 137, endPoint x: 648, endPoint y: 132, distance: 304.2
click at [648, 132] on body "HomeRun gmoa@woolworths.com.au Toggle Sidebar Orders Deliveries Control Orchest…" at bounding box center [657, 297] width 1315 height 595
paste textarea "Delivered to incorrect address POD does not match previous pics."
type textarea "Delivered to incorrect address POD does not match previous pics."
click at [976, 540] on button "Submit" at bounding box center [1041, 534] width 185 height 28
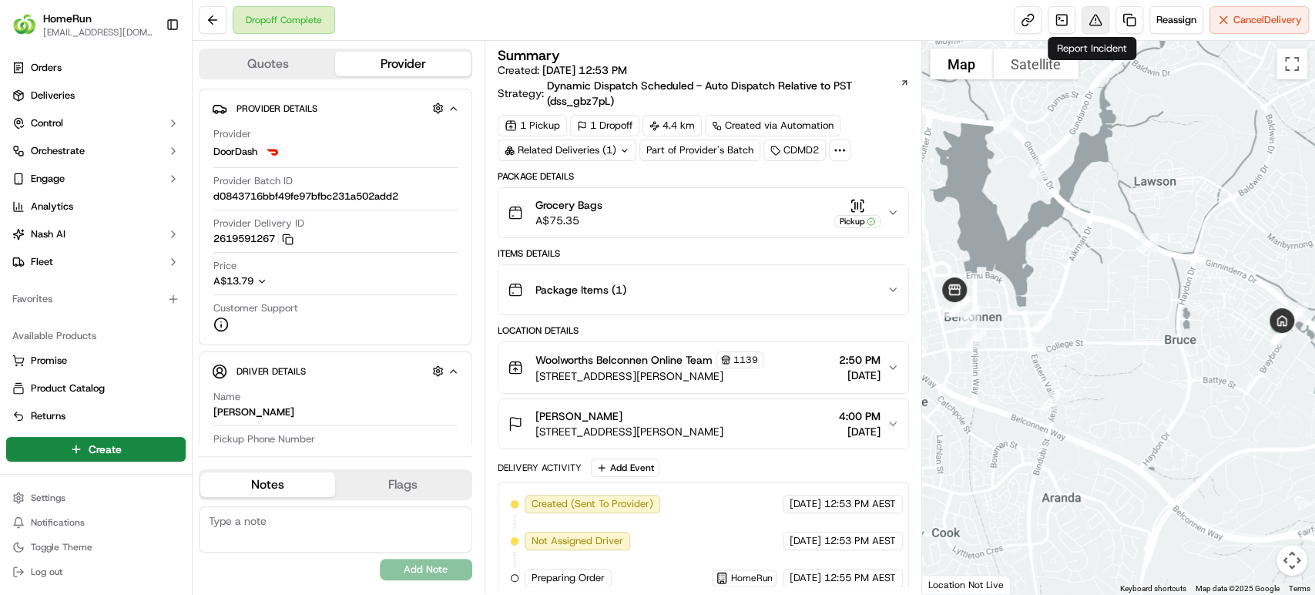
click at [1087, 22] on button at bounding box center [1095, 20] width 28 height 28
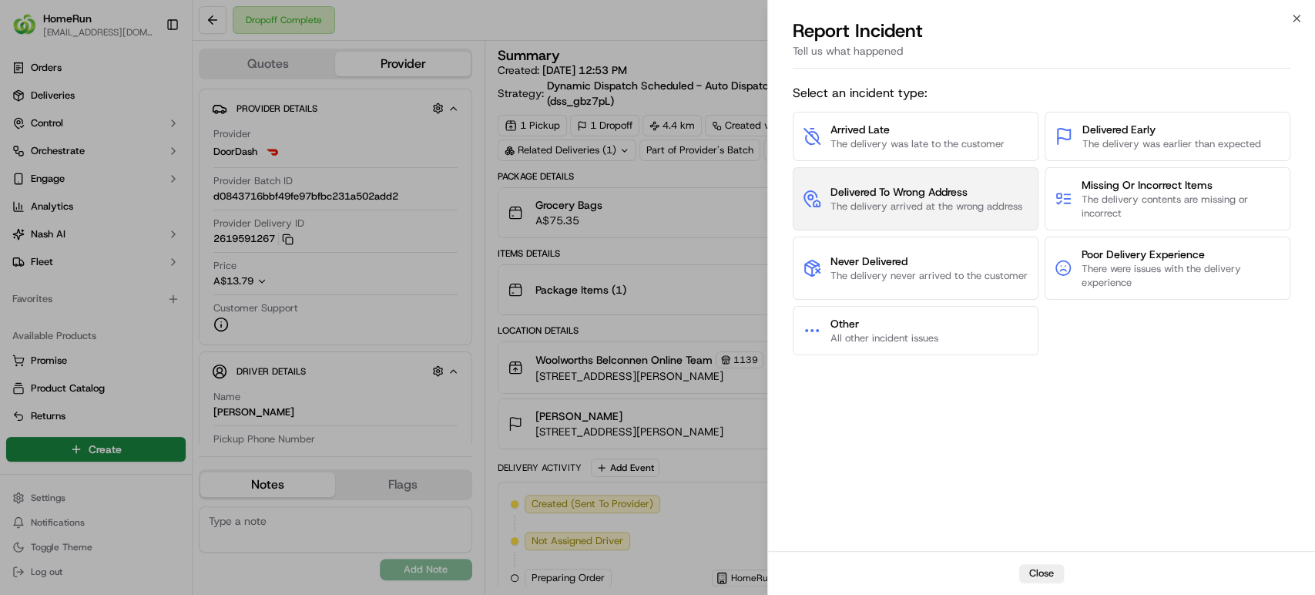
click at [903, 210] on span "The delivery arrived at the wrong address" at bounding box center [926, 206] width 192 height 14
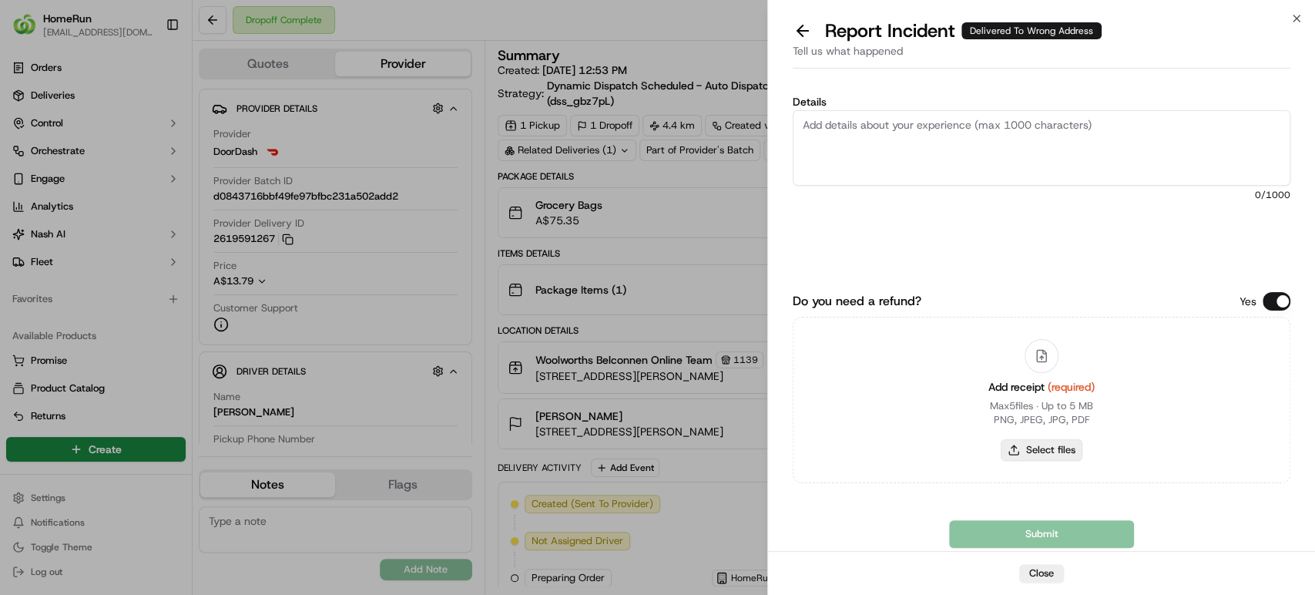
click at [1050, 441] on button "Select files" at bounding box center [1041, 450] width 82 height 22
type input "C:\fakepath\270079859.pdf"
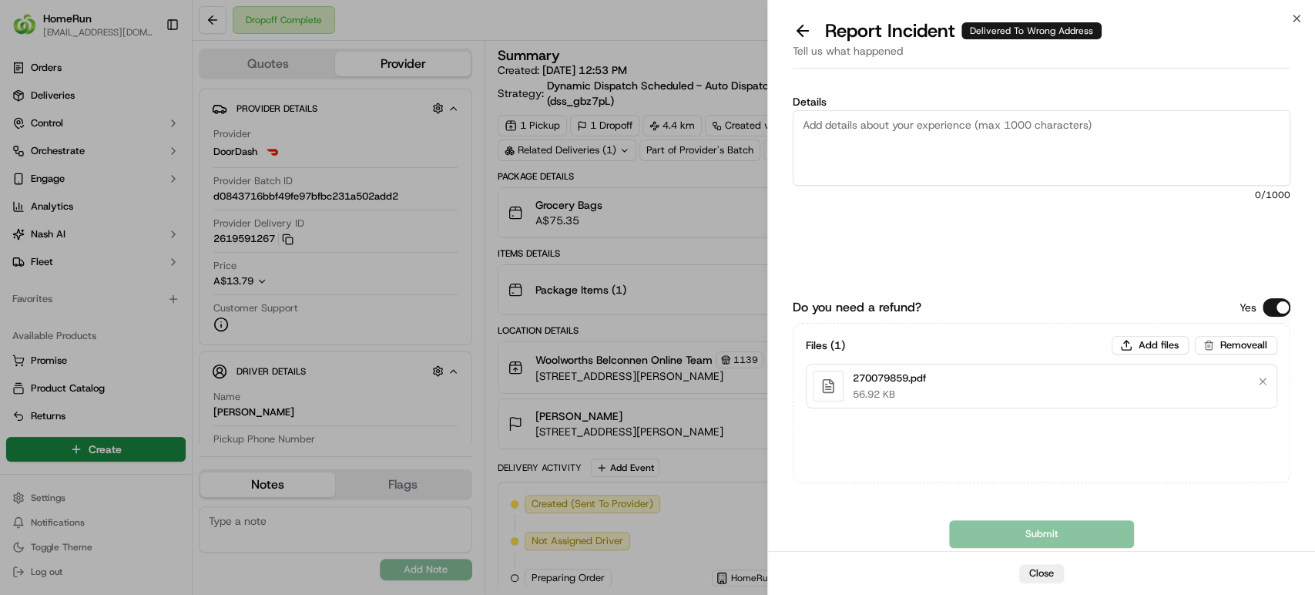
click at [1271, 132] on textarea "Details" at bounding box center [1040, 147] width 497 height 75
paste textarea "Bundled order- Incorrect bags provided"
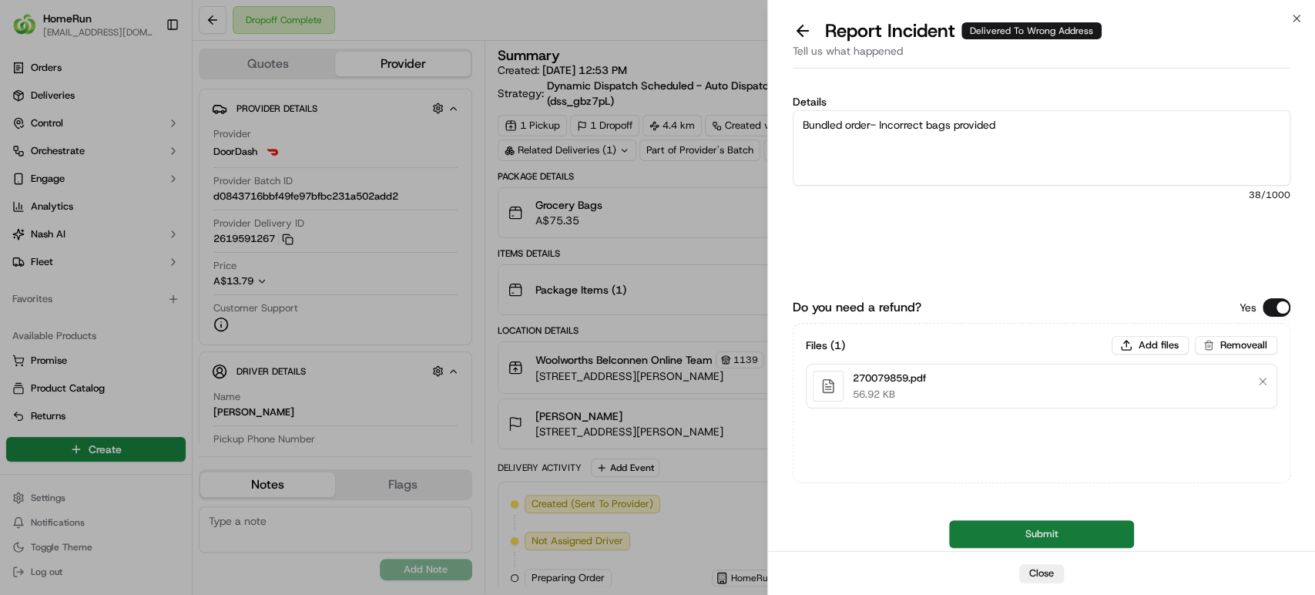
type textarea "Bundled order- Incorrect bags provided"
click at [961, 531] on button "Submit" at bounding box center [1041, 534] width 185 height 28
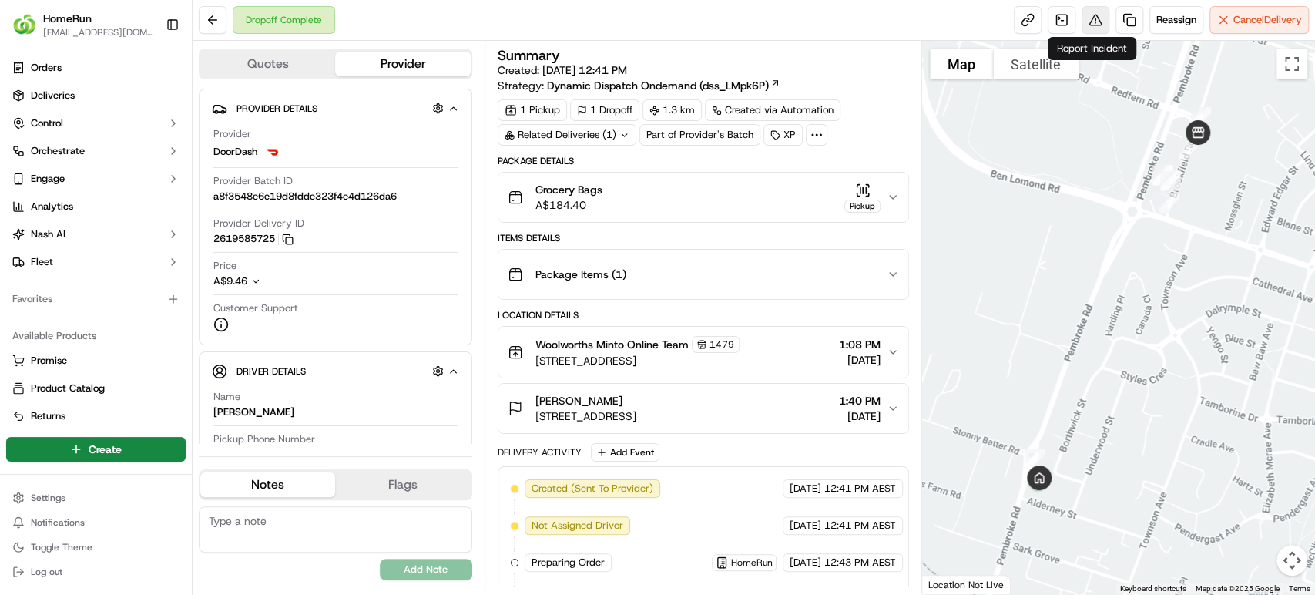
click at [1089, 13] on button at bounding box center [1095, 20] width 28 height 28
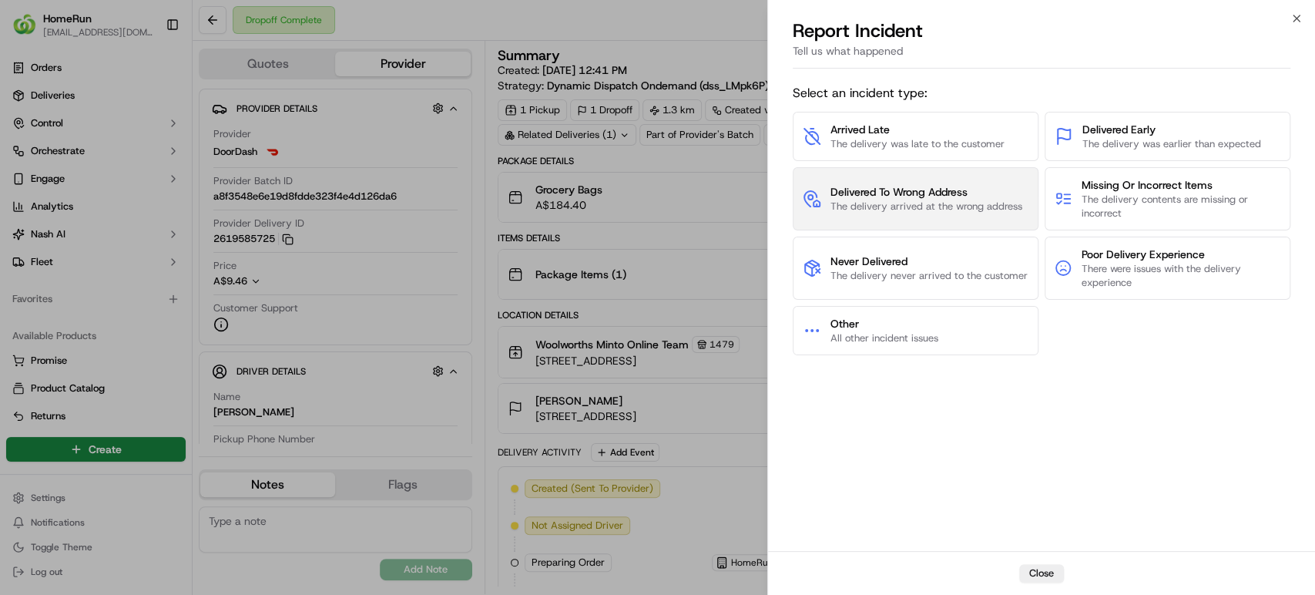
click at [887, 196] on span "Delivered To Wrong Address" at bounding box center [926, 191] width 192 height 15
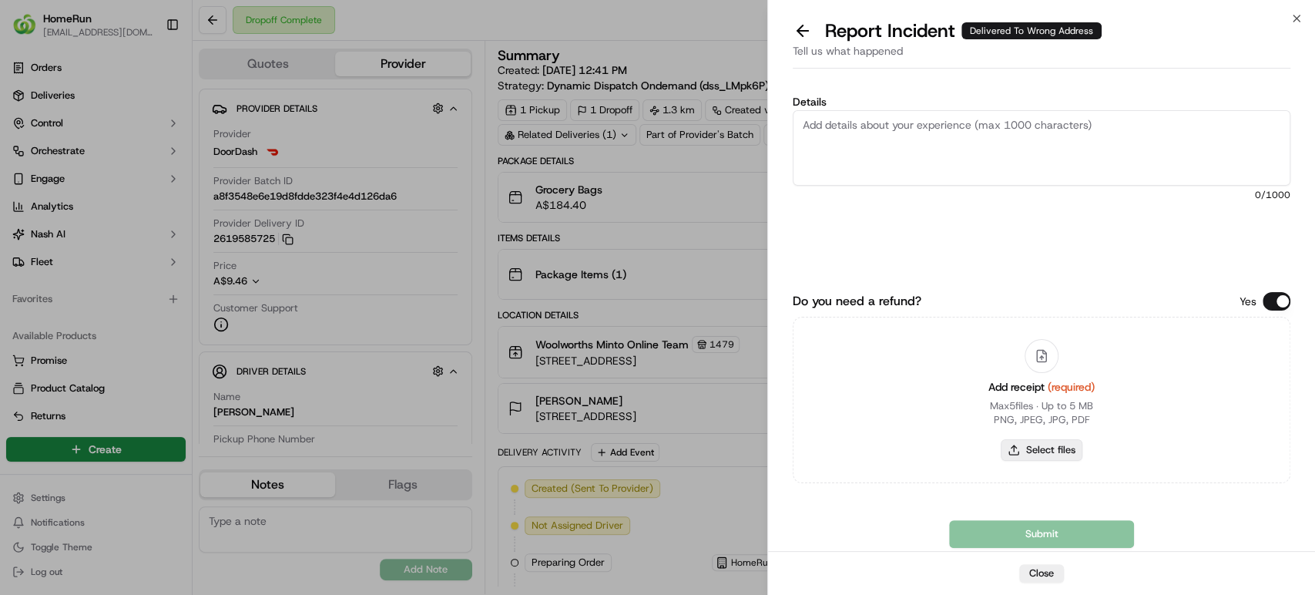
click at [1051, 444] on button "Select files" at bounding box center [1041, 450] width 82 height 22
type input "C:\fakepath\270095473.pdf"
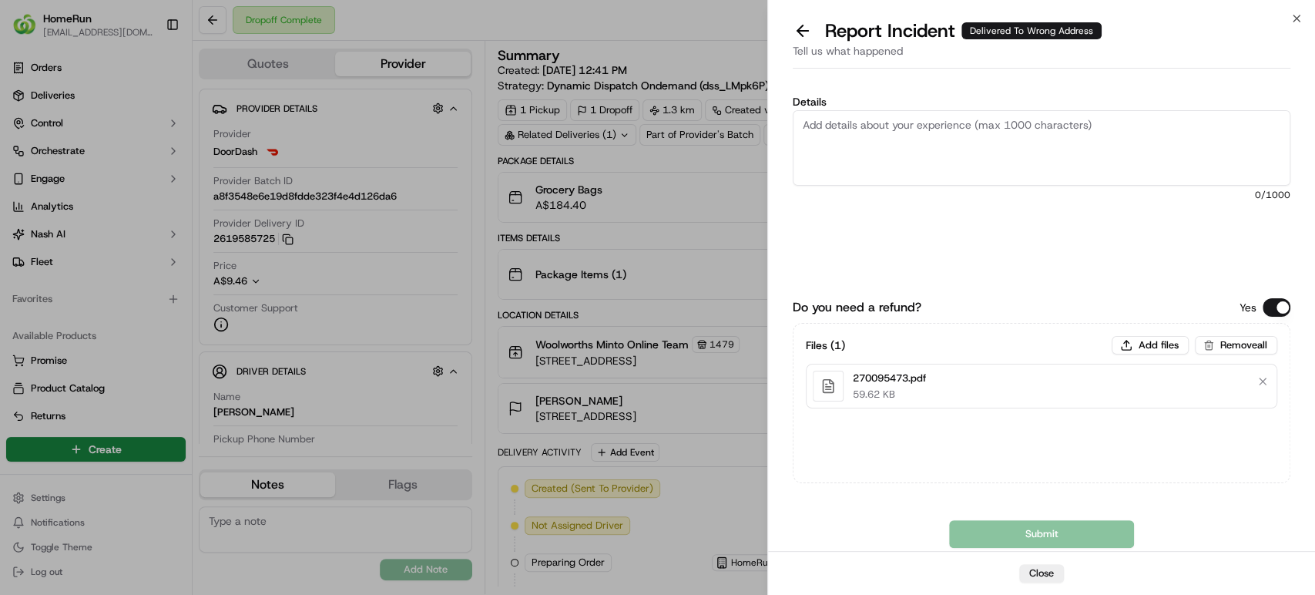
drag, startPoint x: 454, startPoint y: 220, endPoint x: 751, endPoint y: 226, distance: 296.6
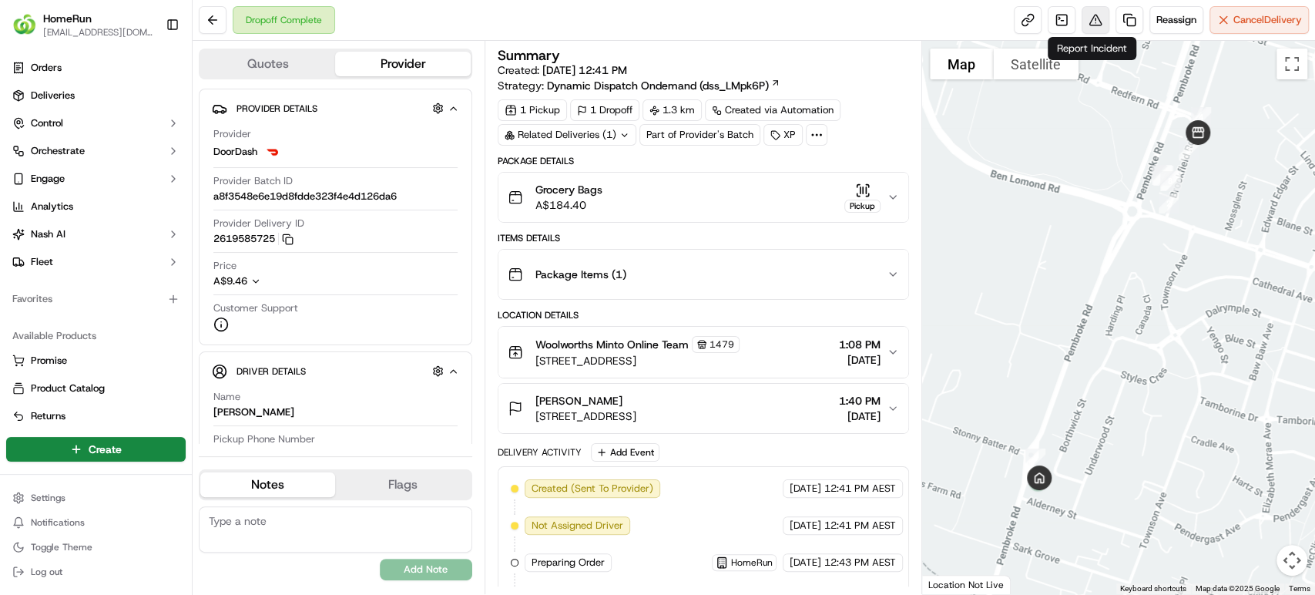
click at [1088, 18] on button at bounding box center [1095, 20] width 28 height 28
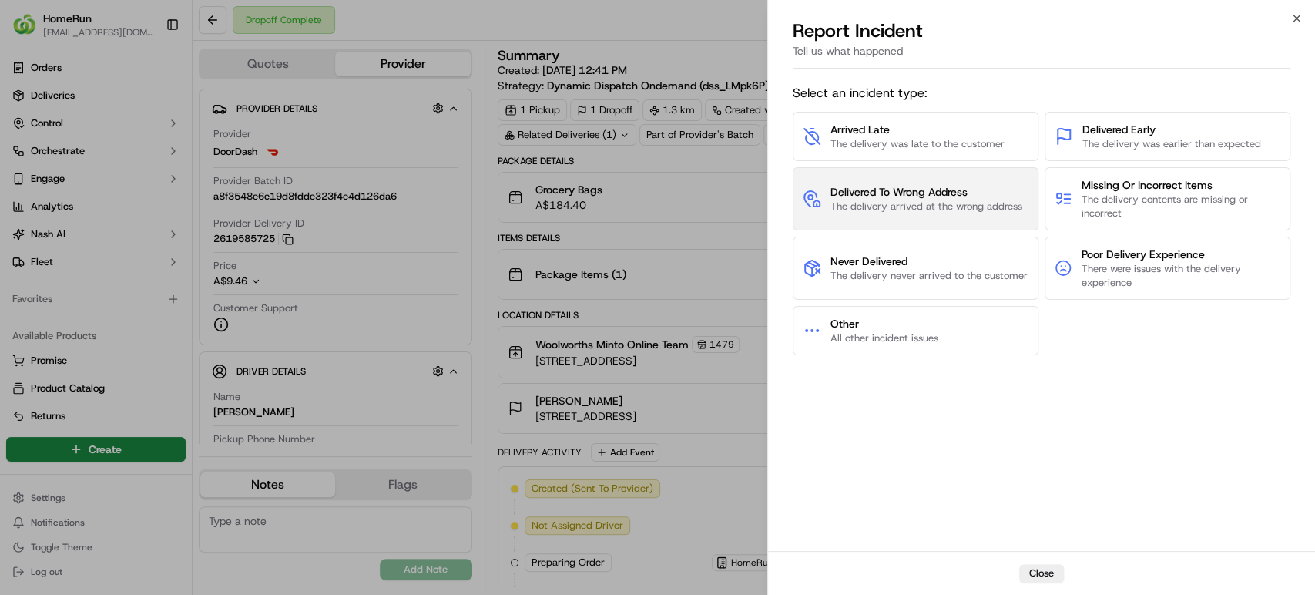
click at [938, 184] on span "Delivered To Wrong Address" at bounding box center [926, 191] width 192 height 15
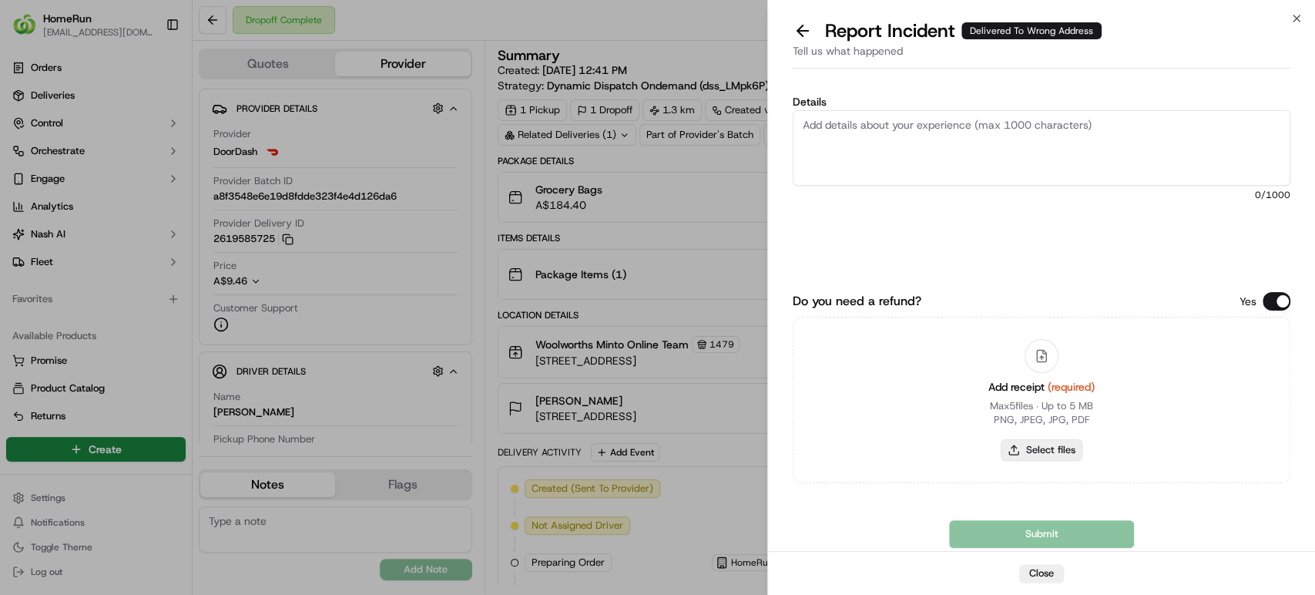
click at [1043, 446] on button "Select files" at bounding box center [1041, 450] width 82 height 22
type input "C:\fakepath\270095473.pdf"
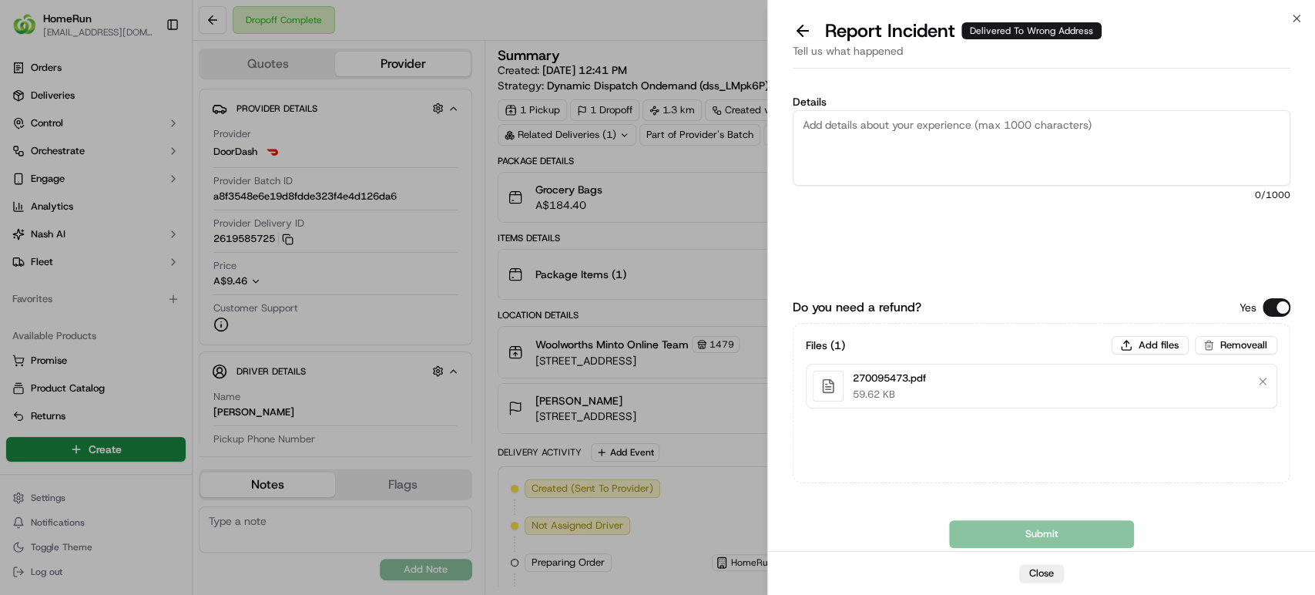
click at [1279, 60] on div "Tell us what happened" at bounding box center [1040, 55] width 497 height 25
click at [963, 139] on textarea "Details" at bounding box center [1040, 147] width 497 height 75
paste textarea "Delivered to incorrect address No POD provided"
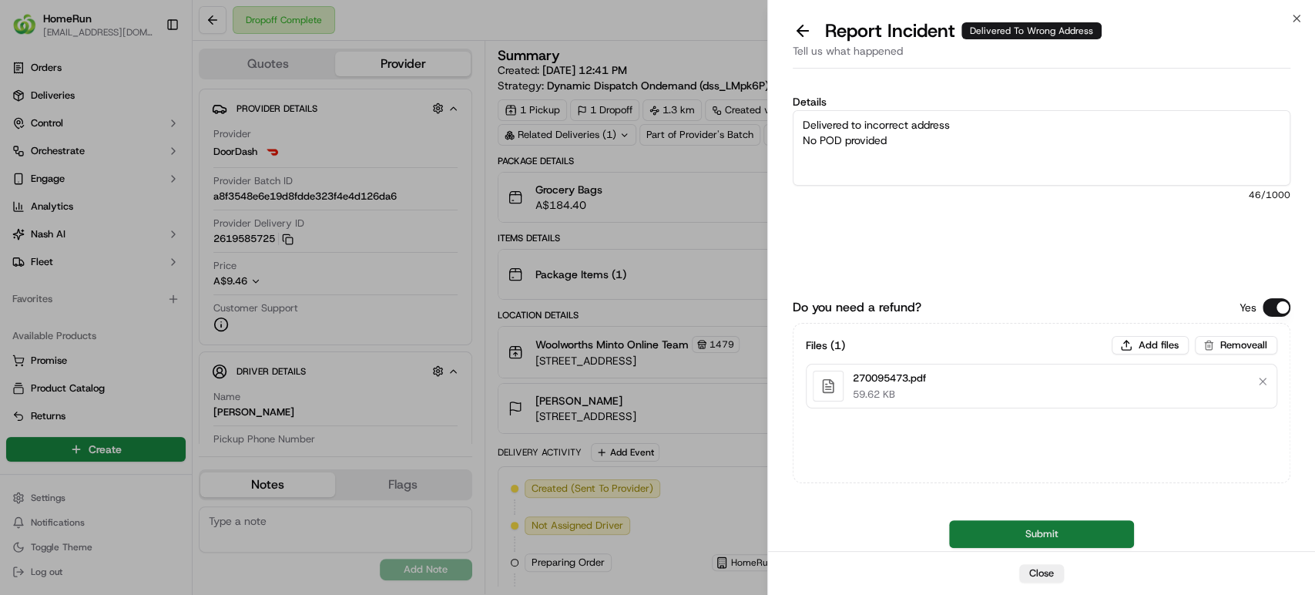
type textarea "Delivered to incorrect address No POD provided"
click at [1005, 528] on button "Submit" at bounding box center [1041, 534] width 185 height 28
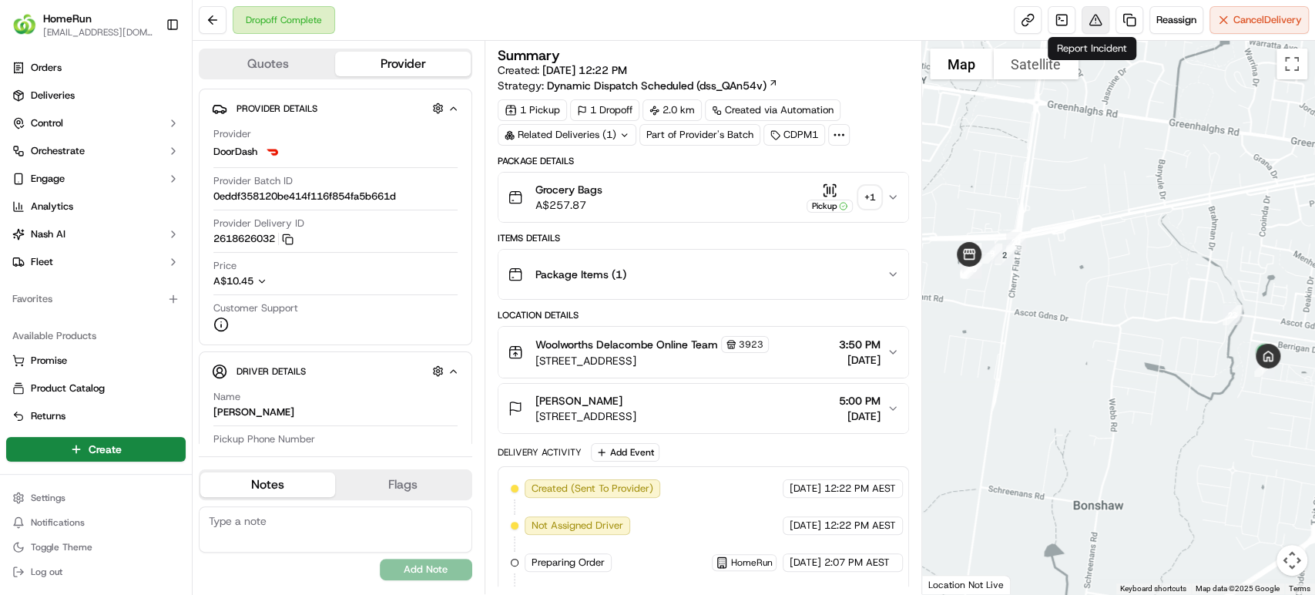
click at [1087, 21] on button at bounding box center [1095, 20] width 28 height 28
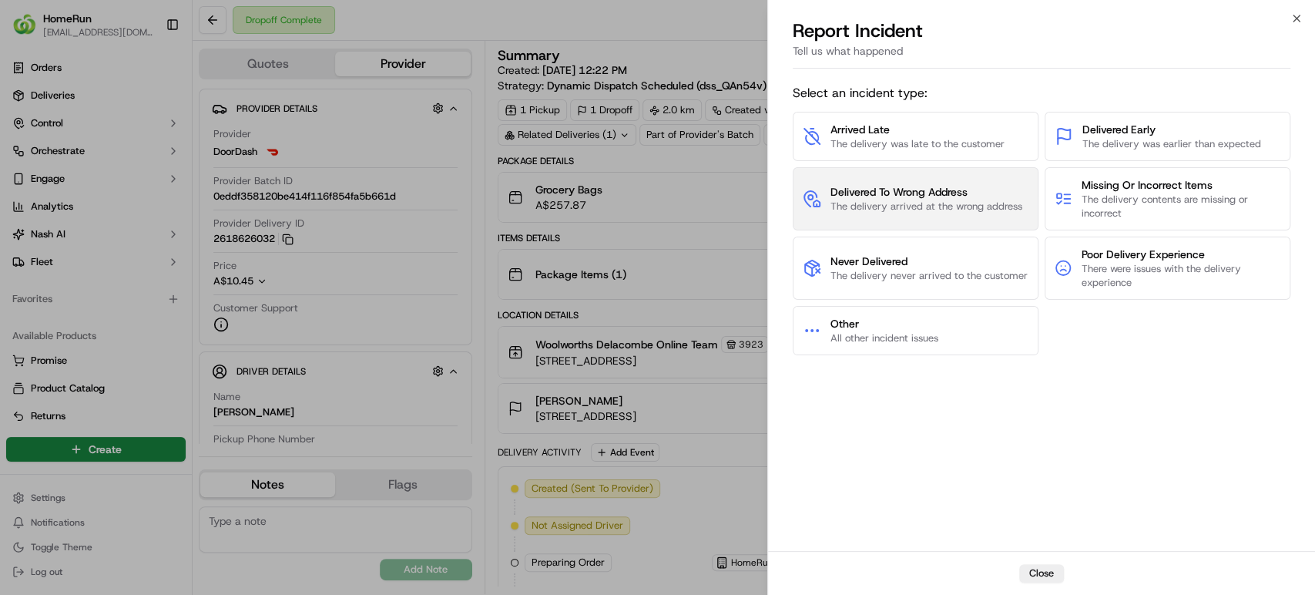
click at [989, 187] on span "Delivered To Wrong Address" at bounding box center [926, 191] width 192 height 15
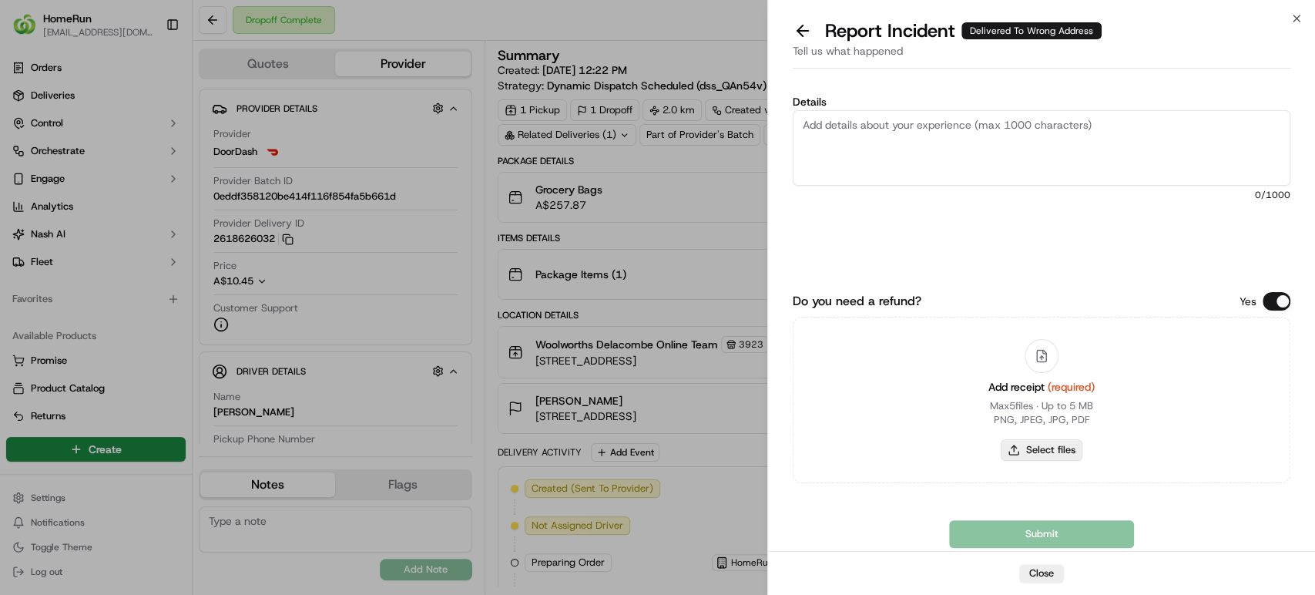
click at [1014, 447] on button "Select files" at bounding box center [1041, 450] width 82 height 22
type input "C:\fakepath\269911692.pdf"
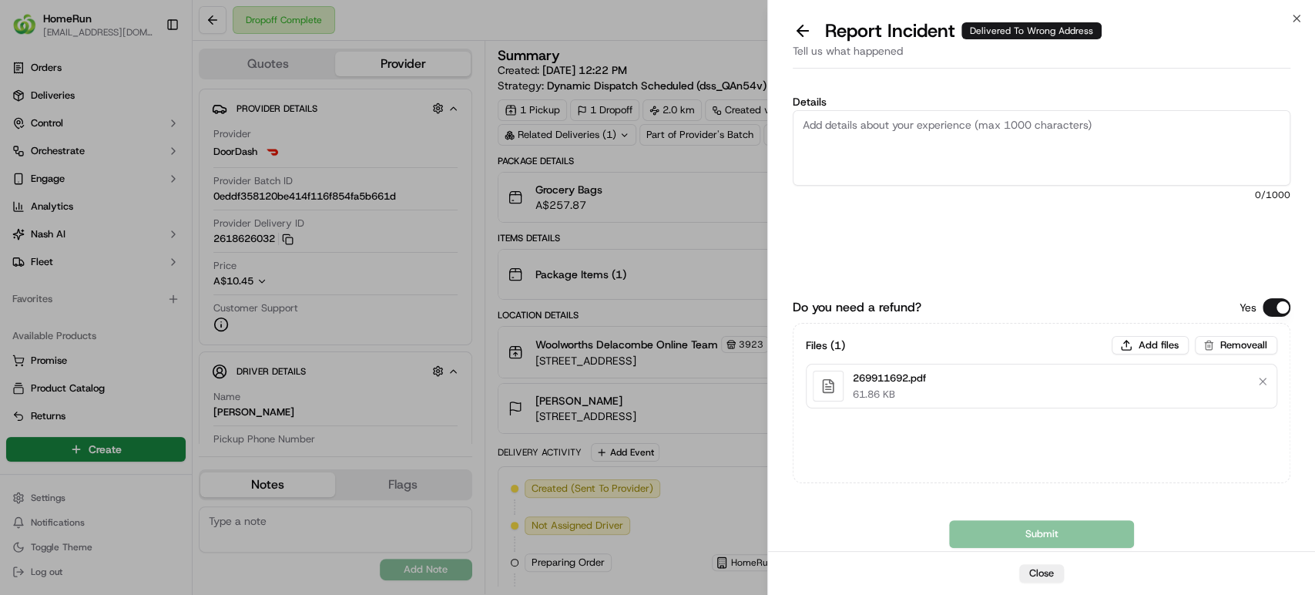
click at [1268, 132] on textarea "Details" at bounding box center [1040, 147] width 497 height 75
paste textarea "Delivered to incorrect address POD does not match previous pics."
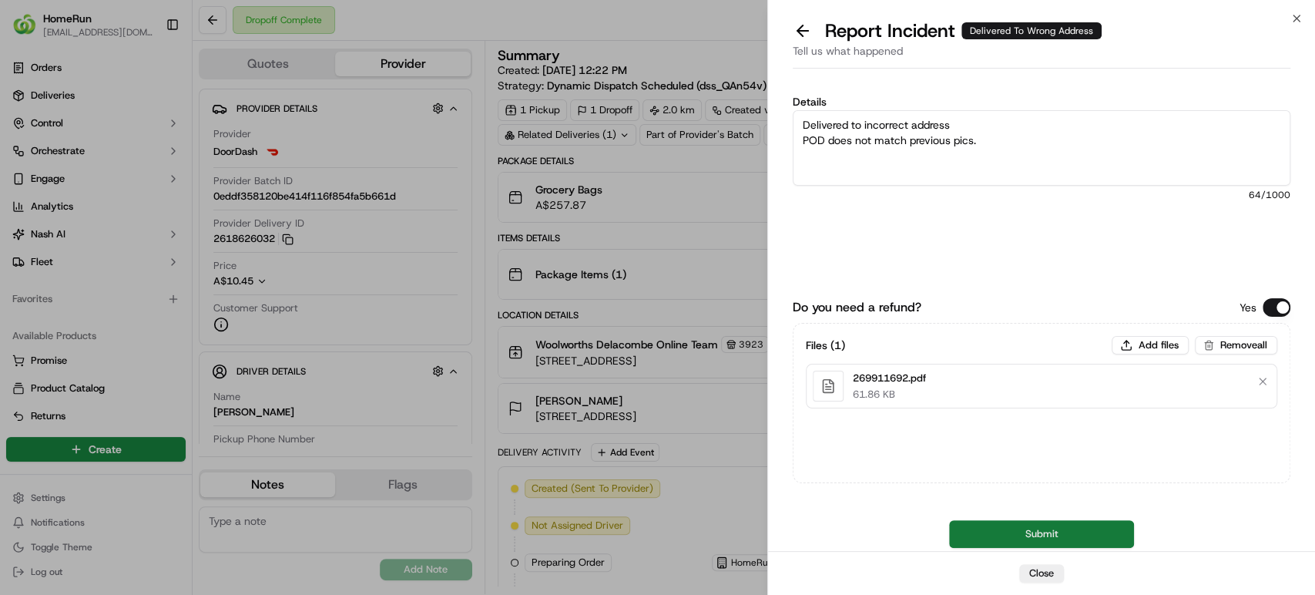
type textarea "Delivered to incorrect address POD does not match previous pics."
click at [1060, 527] on button "Submit" at bounding box center [1041, 534] width 185 height 28
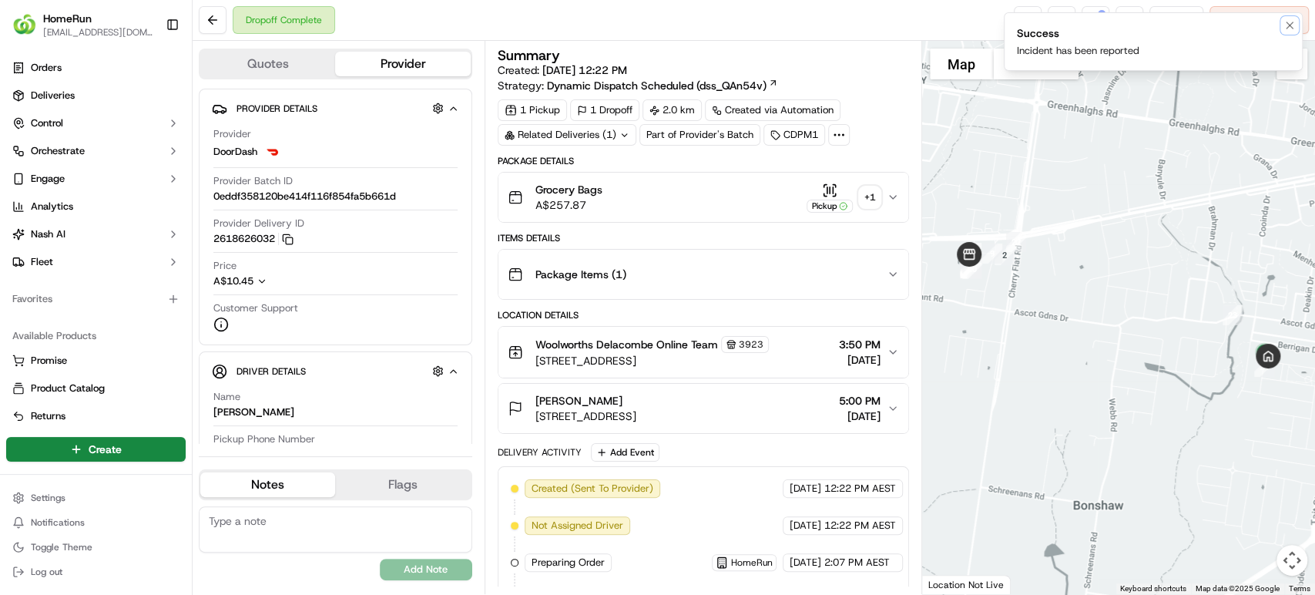
click at [1288, 29] on icon "Notifications (F8)" at bounding box center [1289, 25] width 12 height 12
